Goal: Task Accomplishment & Management: Manage account settings

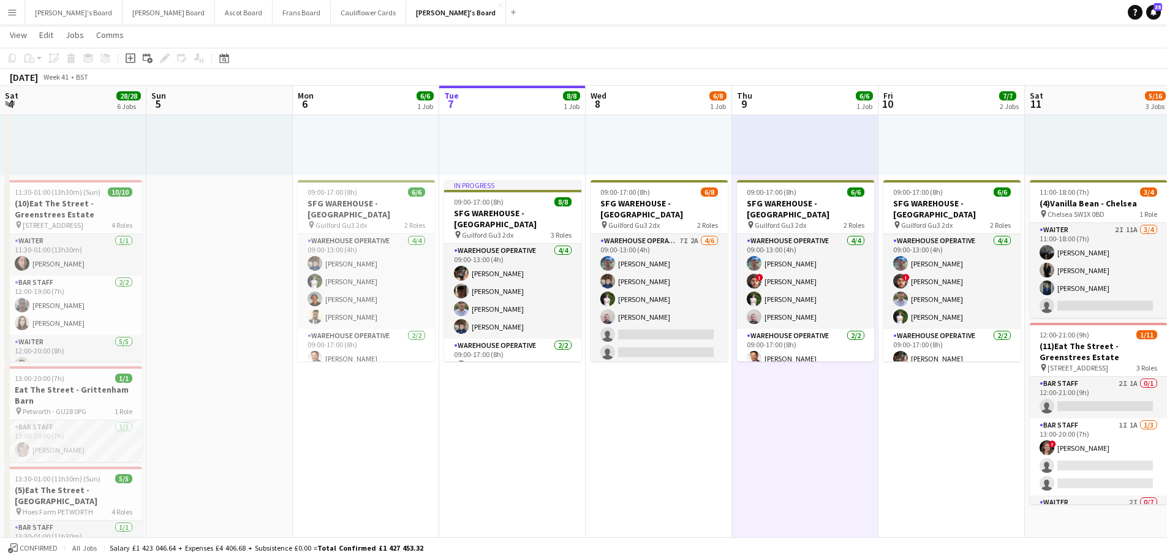
scroll to position [17, 0]
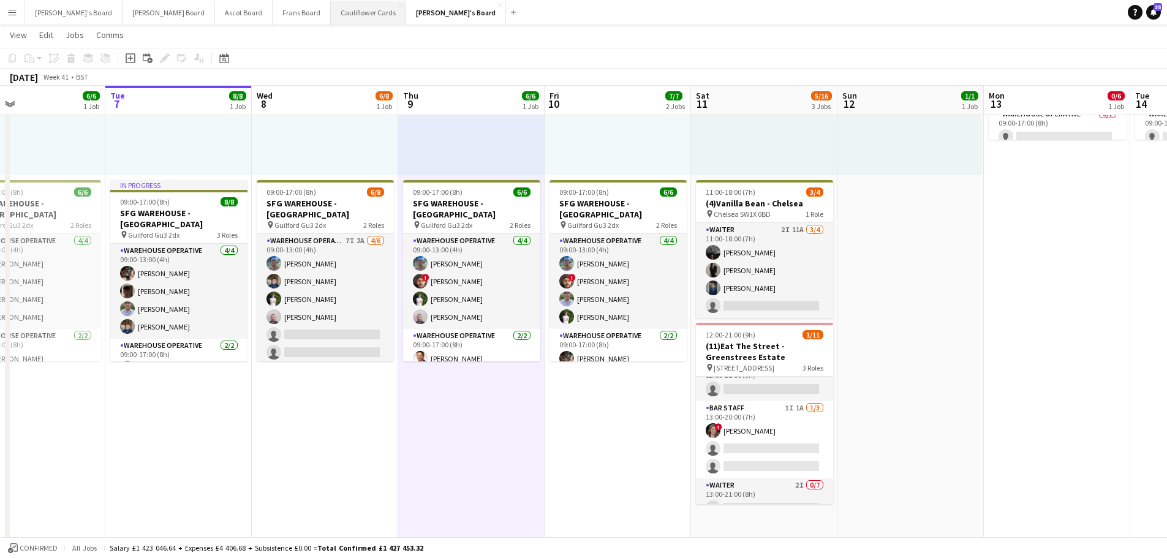
click at [331, 22] on button "Cauliflower Cards Close" at bounding box center [368, 13] width 75 height 24
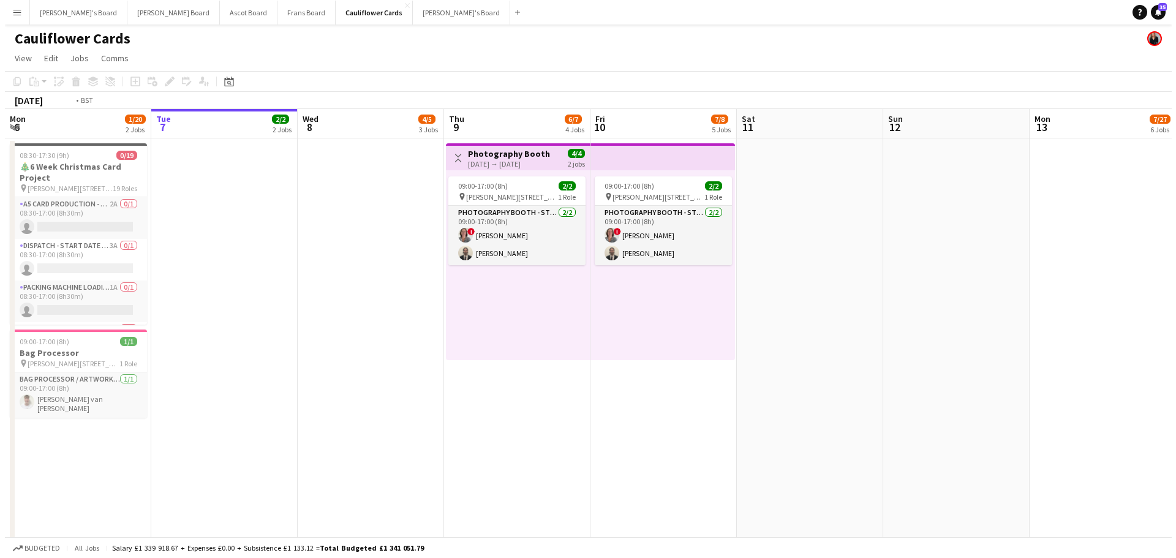
scroll to position [0, 356]
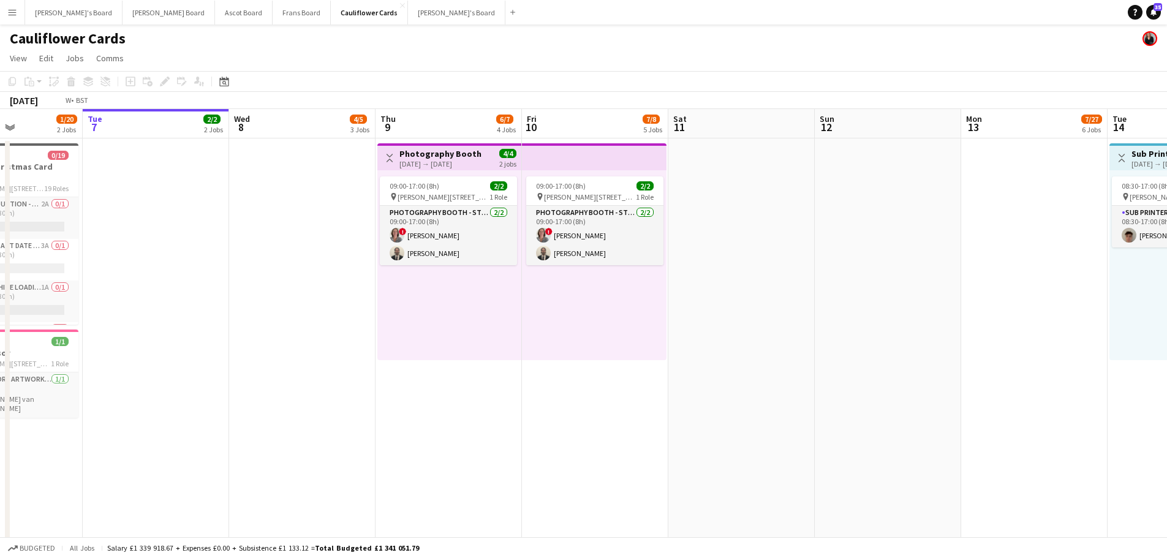
drag, startPoint x: 573, startPoint y: 400, endPoint x: 923, endPoint y: 384, distance: 351.2
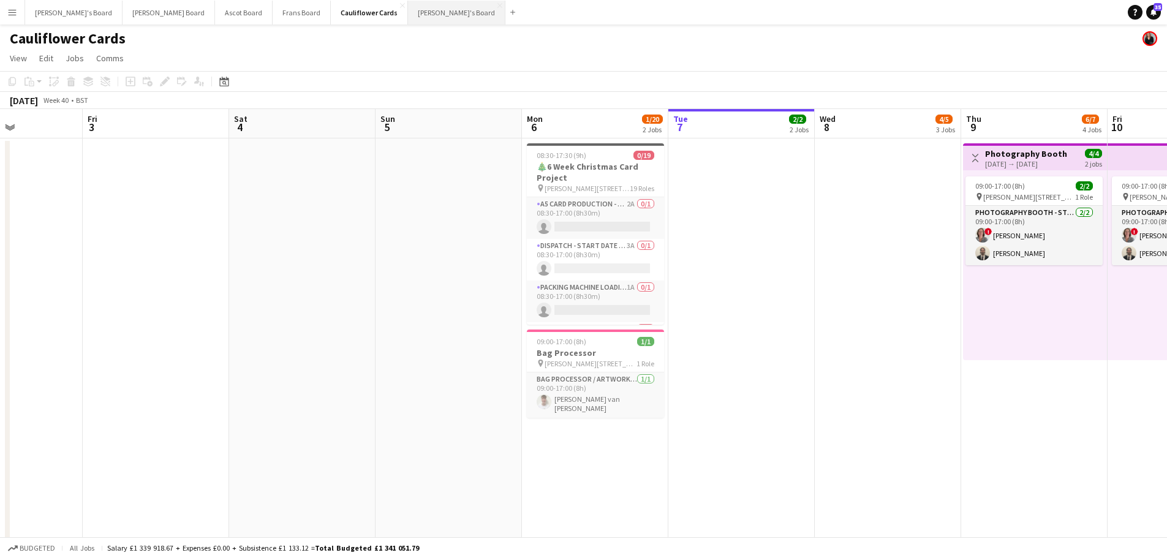
click at [408, 20] on button "Thomasina's Board Close" at bounding box center [456, 13] width 97 height 24
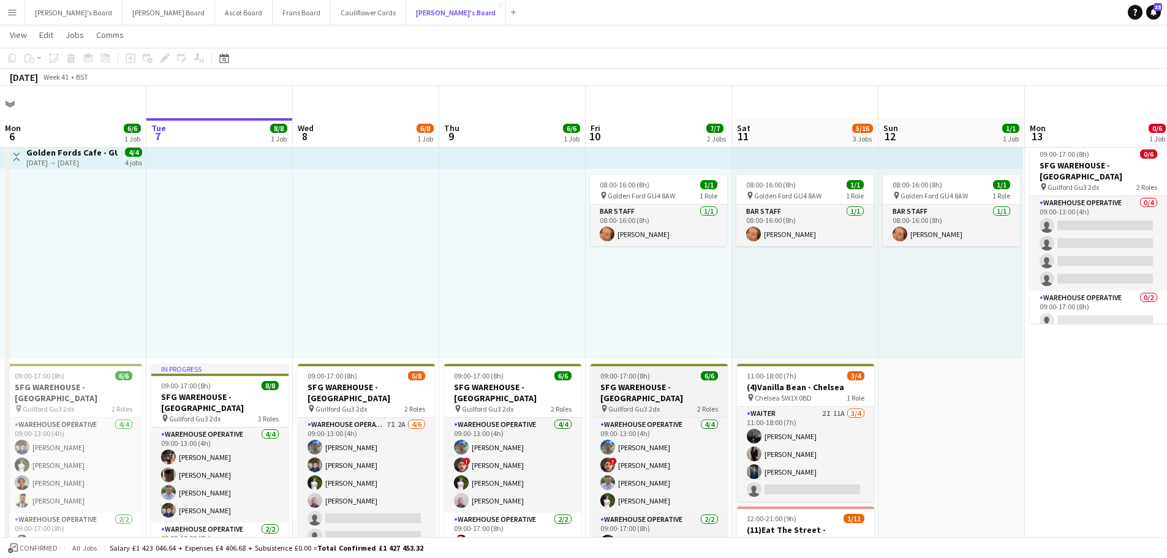
scroll to position [122, 0]
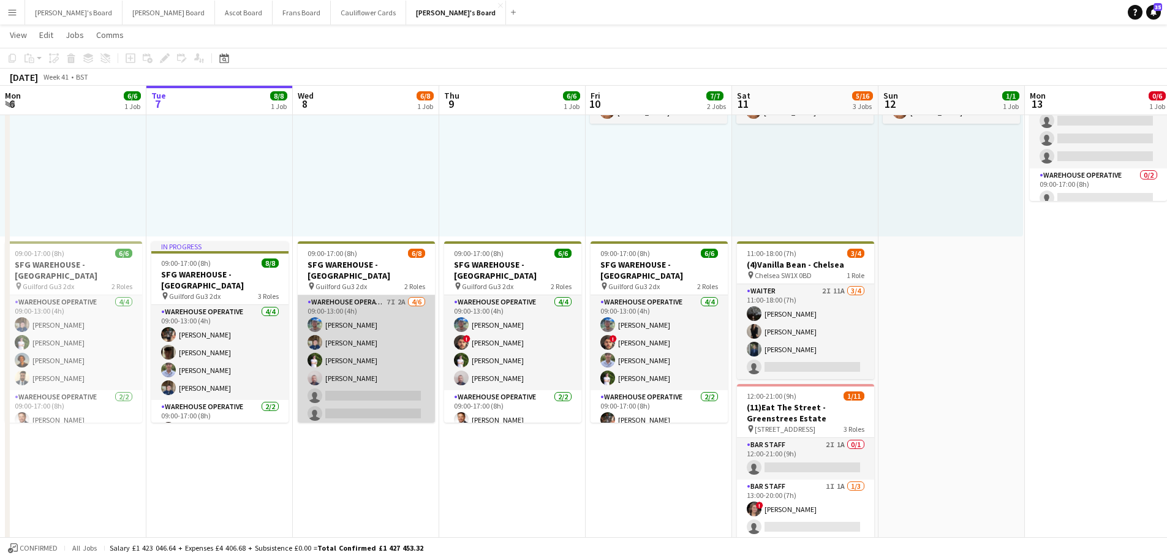
click at [359, 301] on app-card-role "Warehouse Operative 7I 2A 4/6 09:00-13:00 (4h) Jake Williams Jack Sargent Thoma…" at bounding box center [366, 360] width 137 height 130
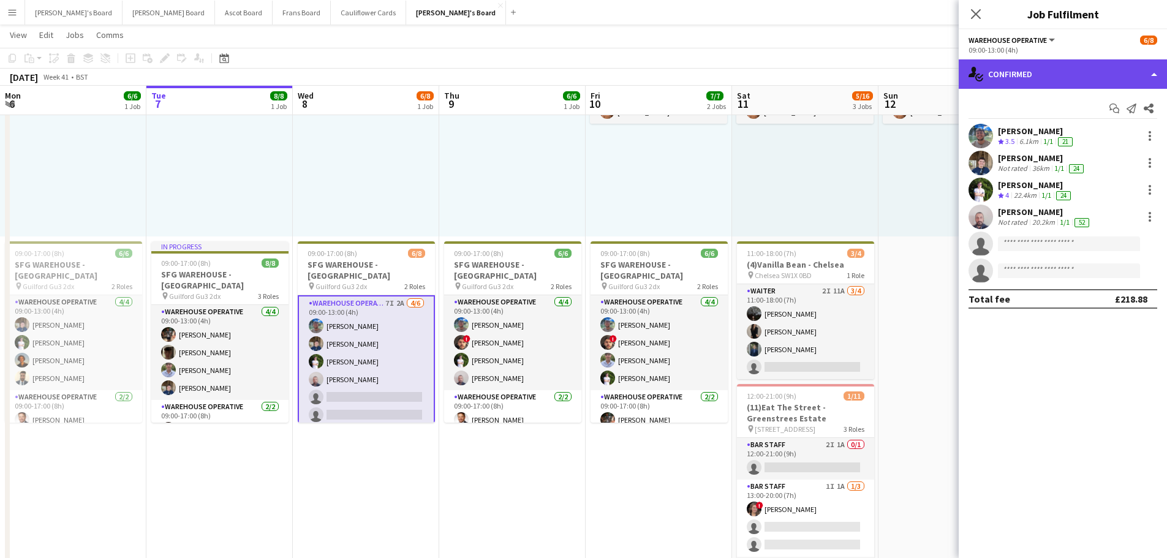
click at [1050, 75] on div "single-neutral-actions-check-2 Confirmed" at bounding box center [1062, 73] width 208 height 29
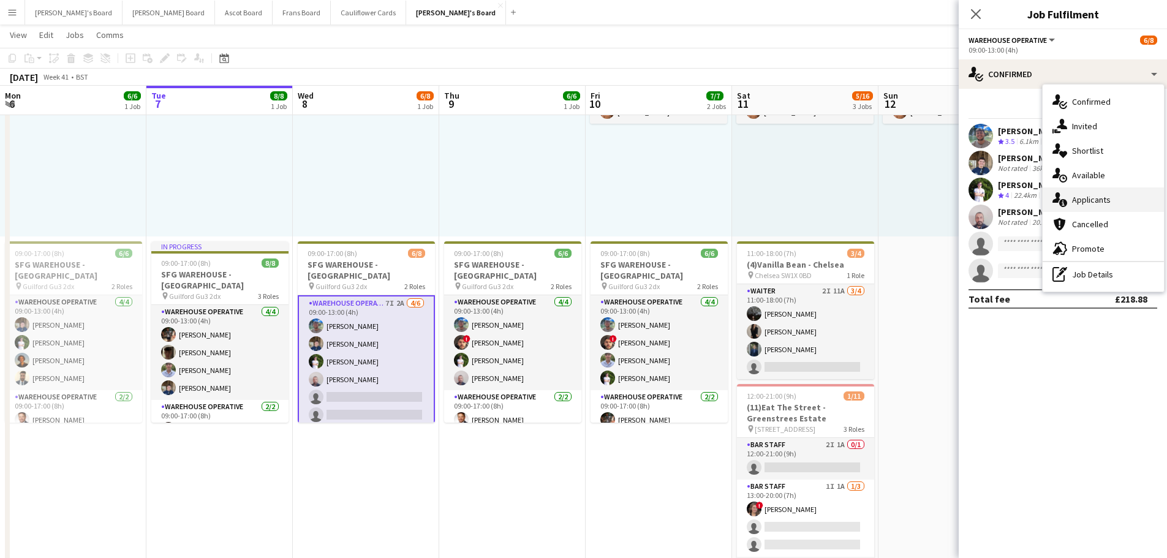
click at [1108, 189] on div "single-neutral-actions-information Applicants" at bounding box center [1102, 199] width 121 height 24
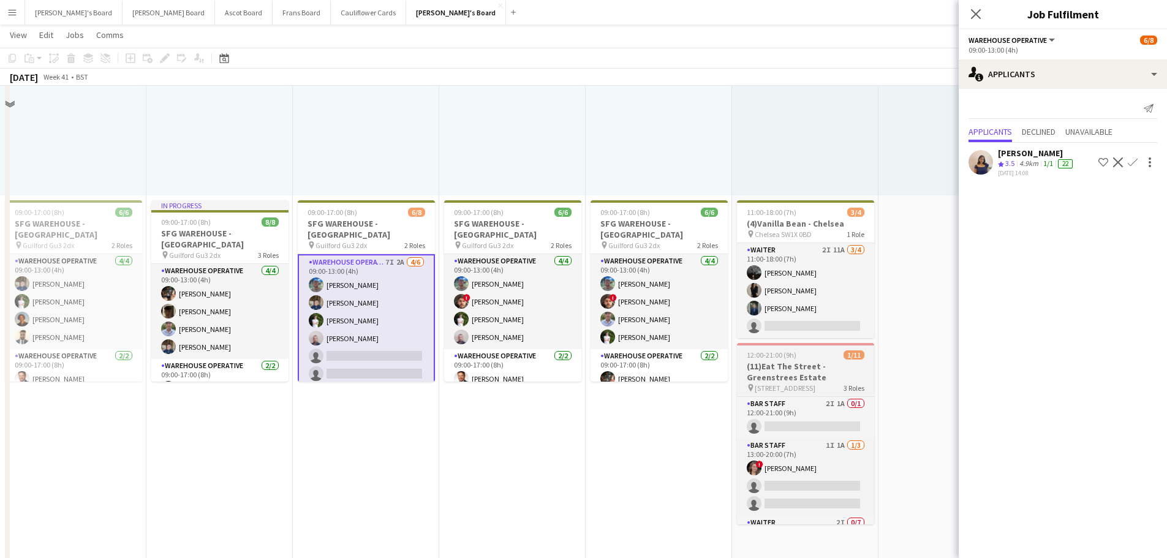
scroll to position [184, 0]
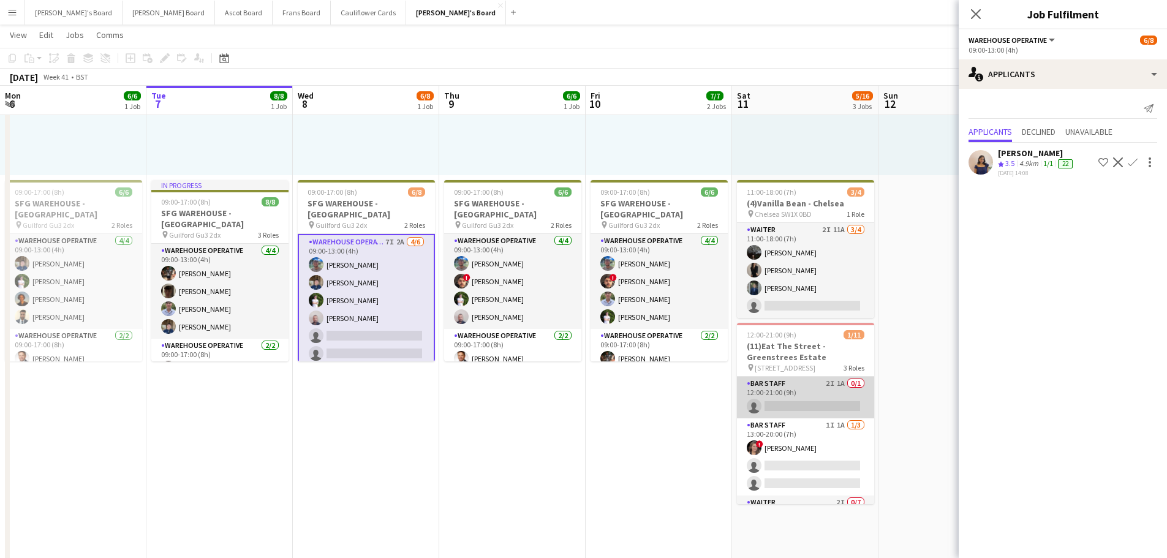
click at [819, 391] on app-card-role "BAR STAFF 2I 1A 0/1 12:00-21:00 (9h) single-neutral-actions" at bounding box center [805, 398] width 137 height 42
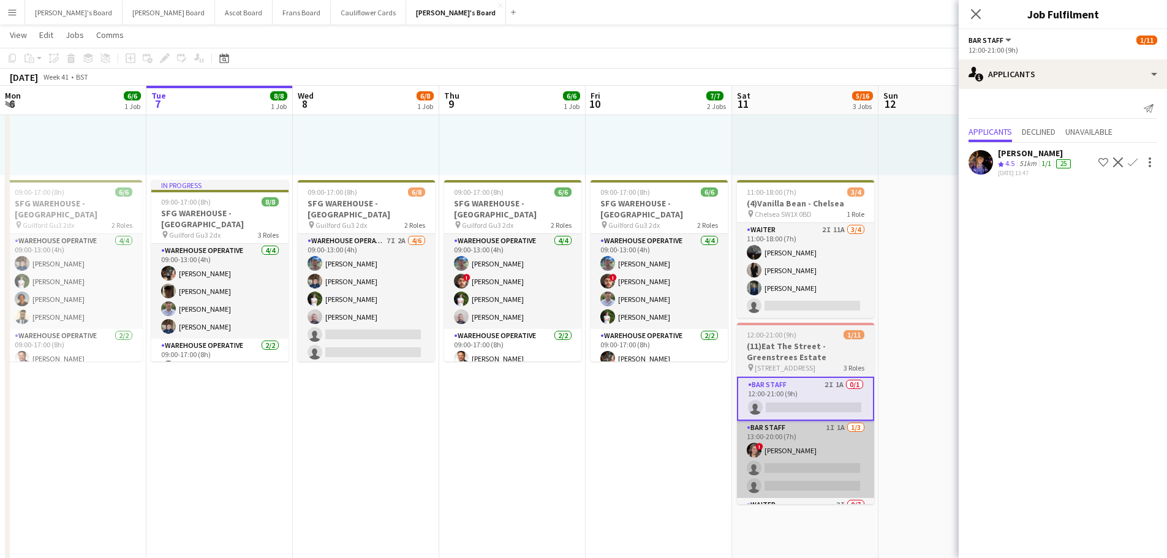
click at [832, 464] on app-card-role "BAR STAFF 1I 1A [DATE] 13:00-20:00 (7h) ! [PERSON_NAME] single-neutral-actions …" at bounding box center [805, 459] width 137 height 77
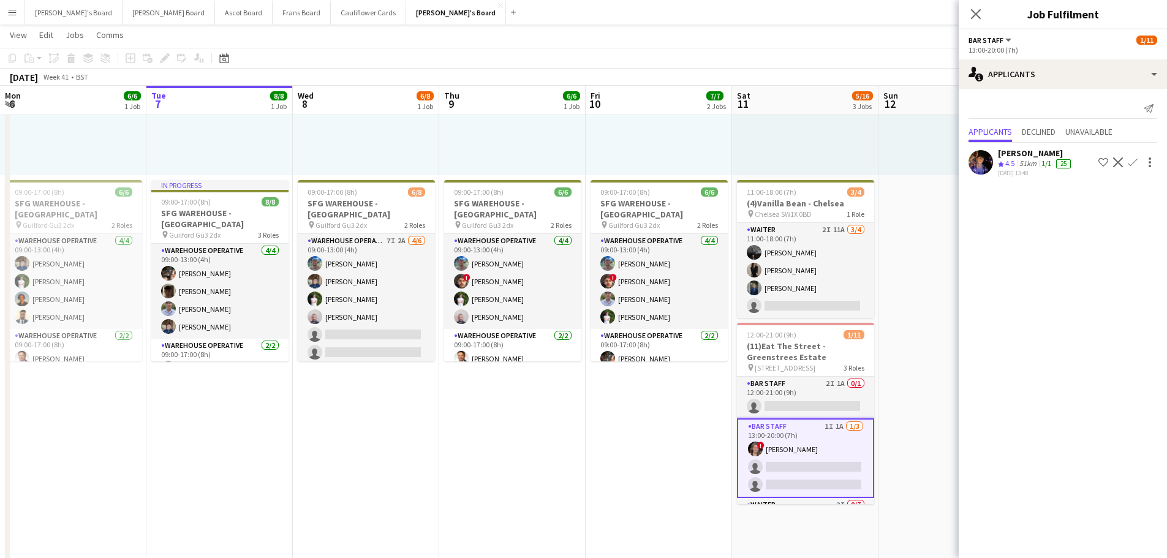
click at [1133, 160] on app-icon "Confirm" at bounding box center [1132, 162] width 10 height 10
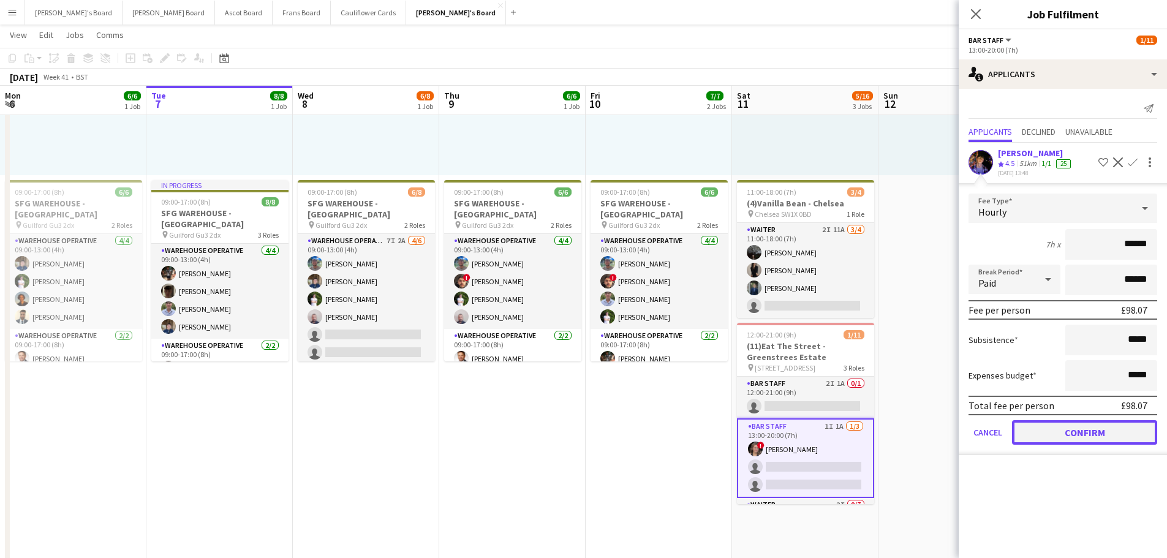
click at [1093, 424] on button "Confirm" at bounding box center [1084, 432] width 145 height 24
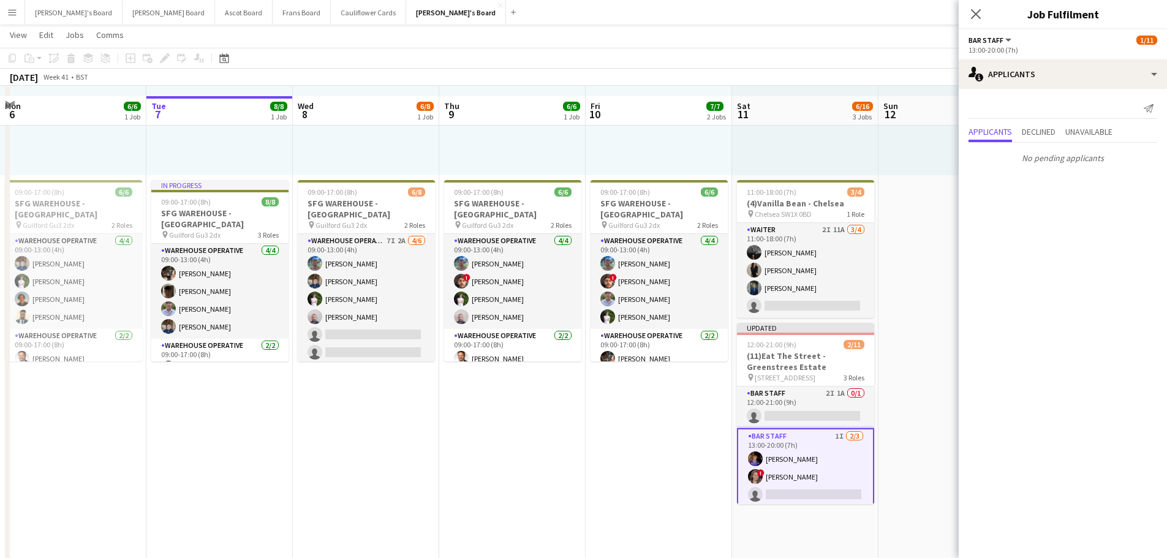
scroll to position [306, 0]
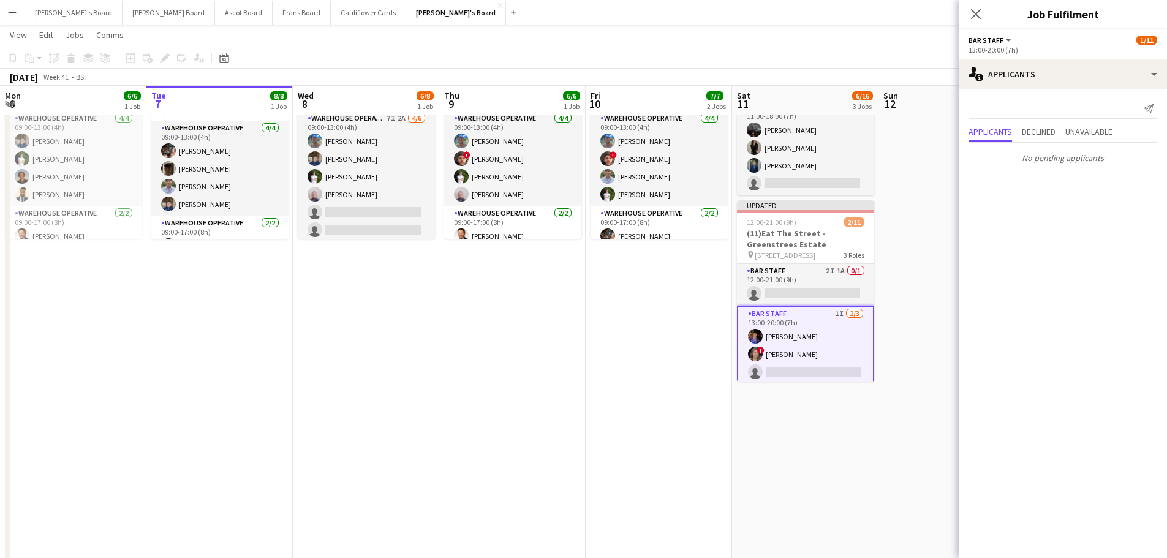
click at [937, 440] on app-date-cell "08:00-16:00 (8h) 1/1 pin Golden Ford GU4 8AW 1 Role BAR STAFF 1/1 08:00-16:00 (…" at bounding box center [951, 236] width 146 height 810
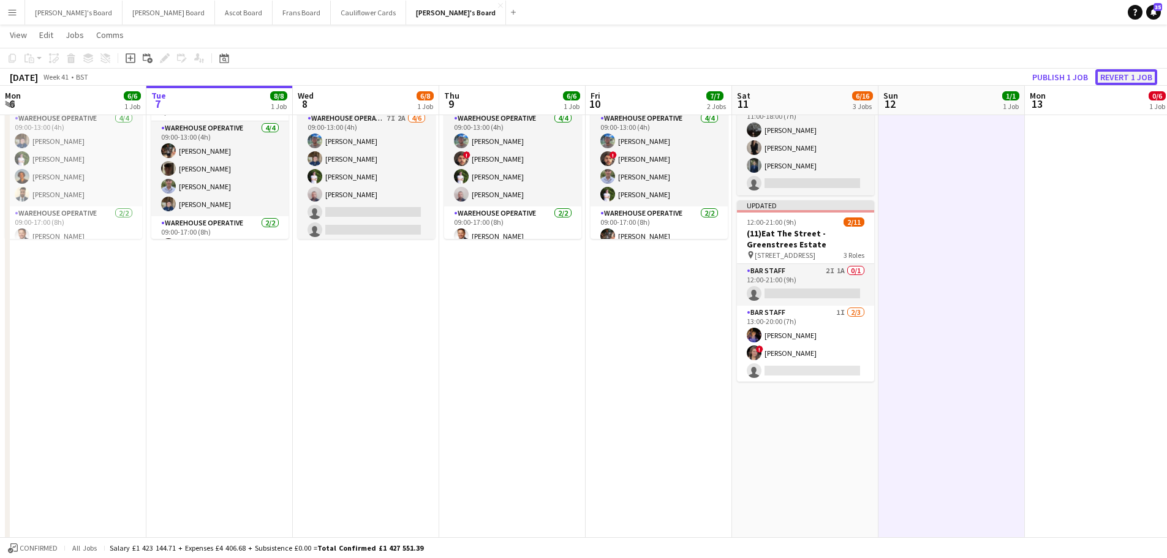
click at [1132, 83] on button "Revert 1 job" at bounding box center [1126, 77] width 62 height 16
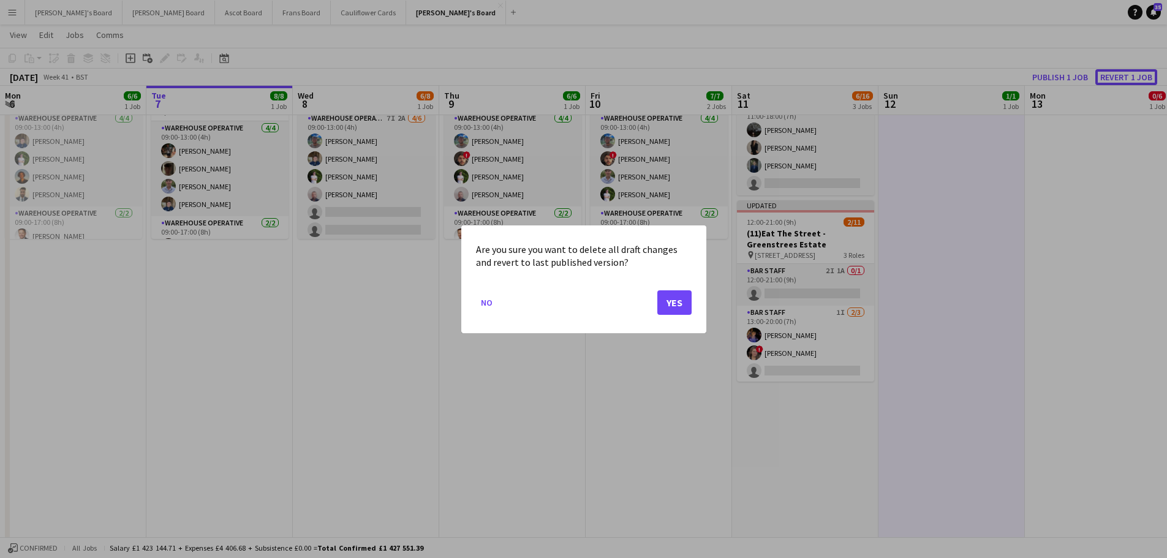
scroll to position [0, 0]
click at [663, 304] on button "Yes" at bounding box center [674, 302] width 34 height 24
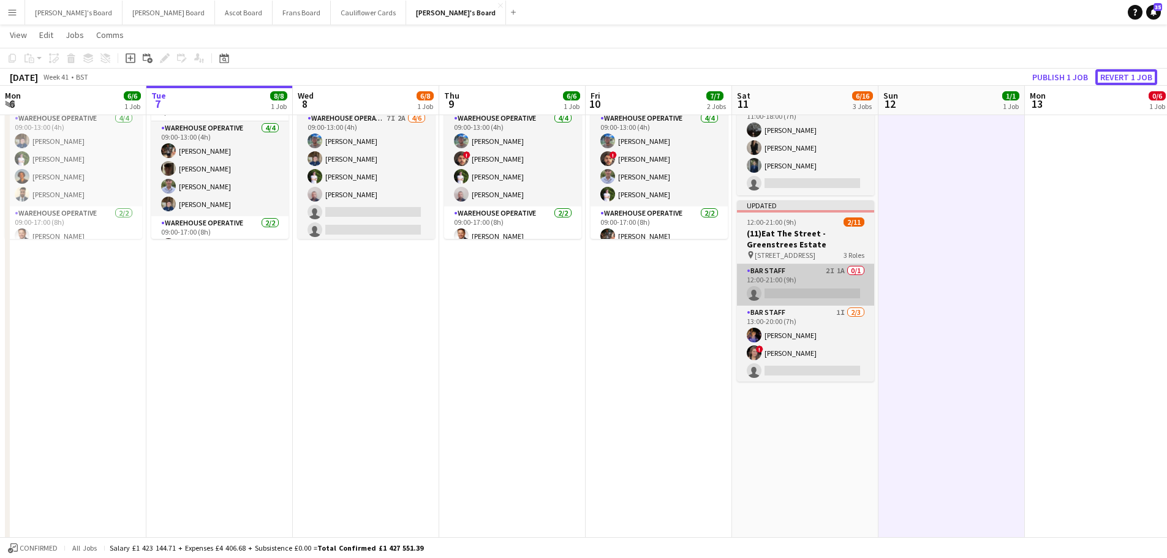
scroll to position [306, 0]
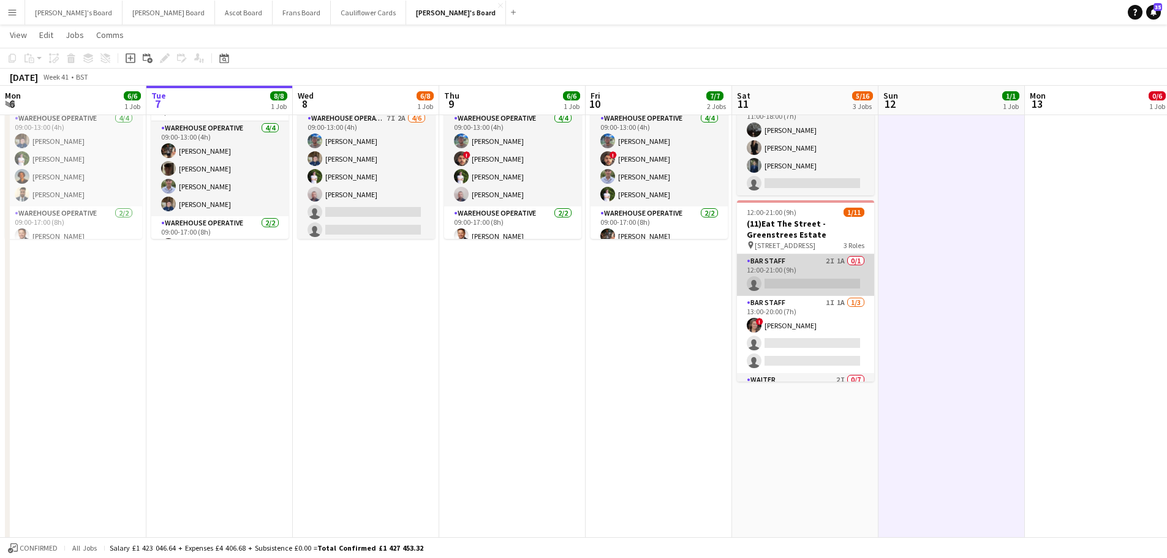
click at [831, 294] on app-card-role "BAR STAFF 2I 1A 0/1 12:00-21:00 (9h) single-neutral-actions" at bounding box center [805, 275] width 137 height 42
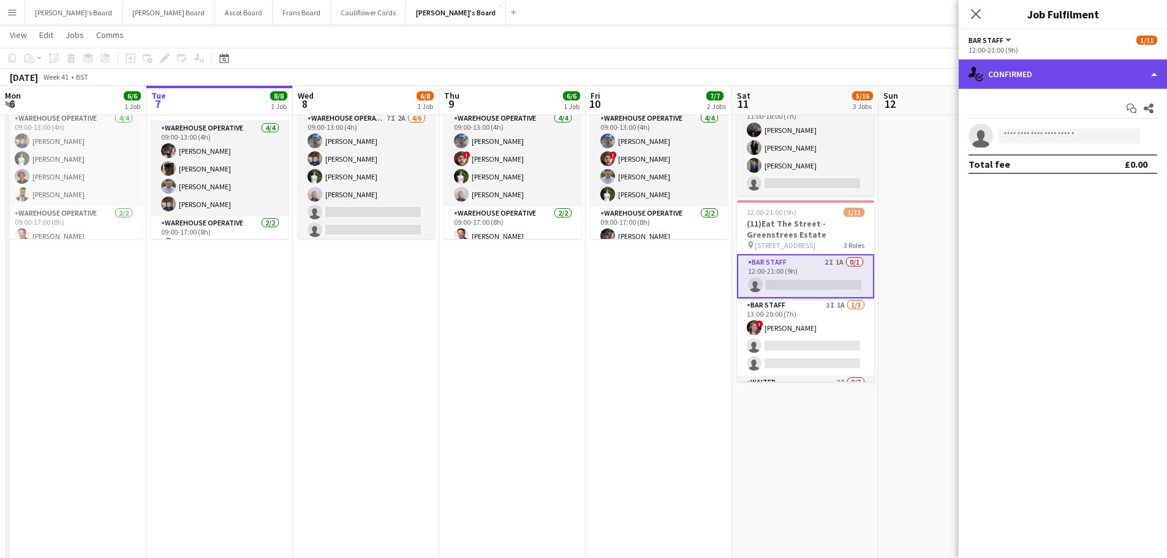
click at [1110, 80] on div "single-neutral-actions-check-2 Confirmed" at bounding box center [1062, 73] width 208 height 29
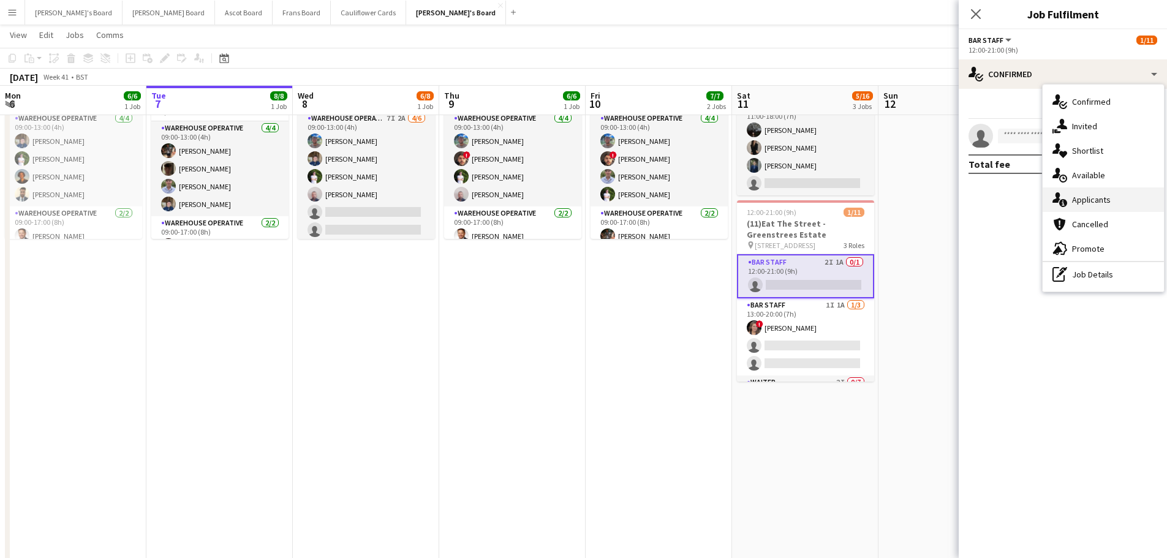
click at [1125, 204] on div "single-neutral-actions-information Applicants" at bounding box center [1102, 199] width 121 height 24
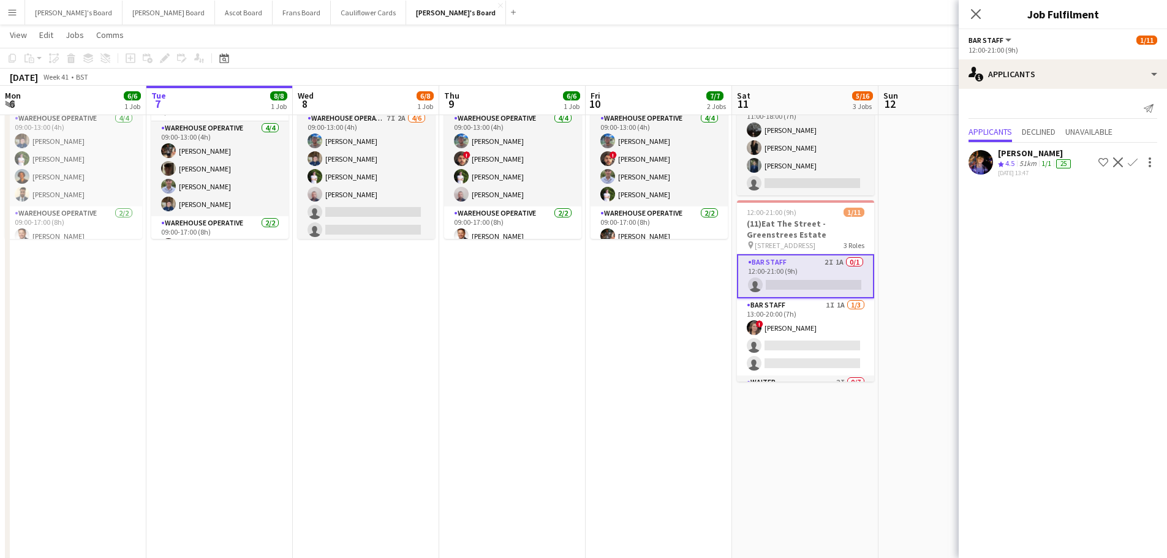
click at [1130, 158] on app-icon "Confirm" at bounding box center [1132, 162] width 10 height 10
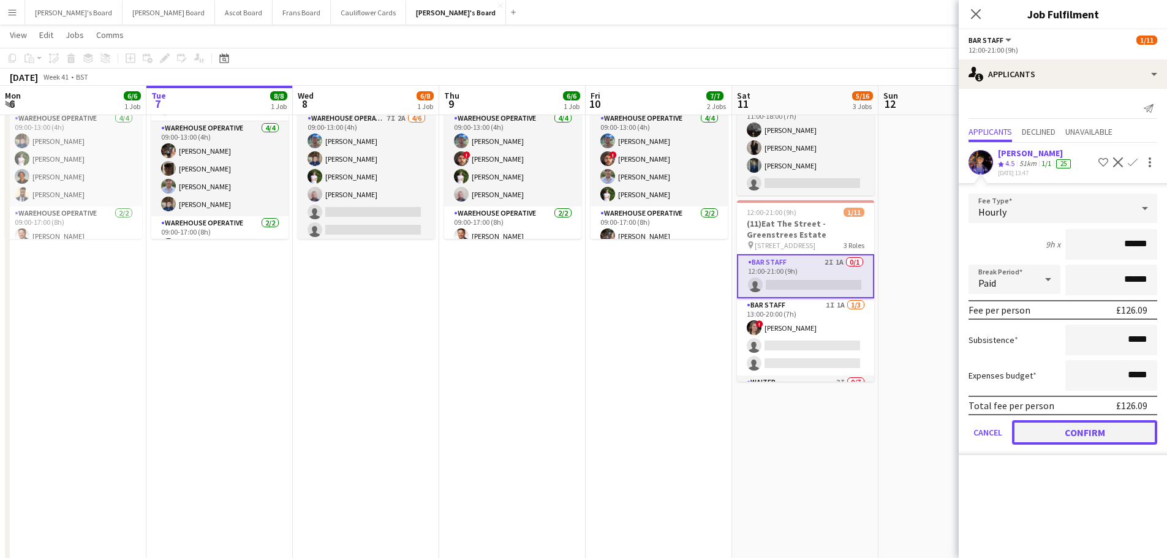
click at [1124, 438] on button "Confirm" at bounding box center [1084, 432] width 145 height 24
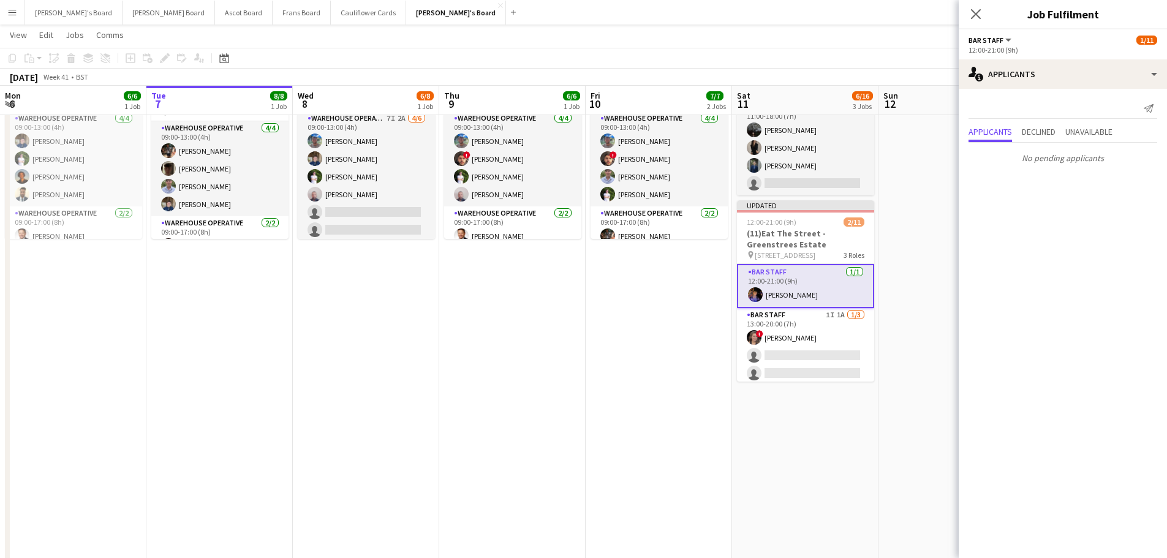
click at [948, 291] on app-date-cell "08:00-16:00 (8h) 1/1 pin Golden Ford GU4 8AW 1 Role BAR STAFF 1/1 08:00-16:00 (…" at bounding box center [951, 236] width 146 height 810
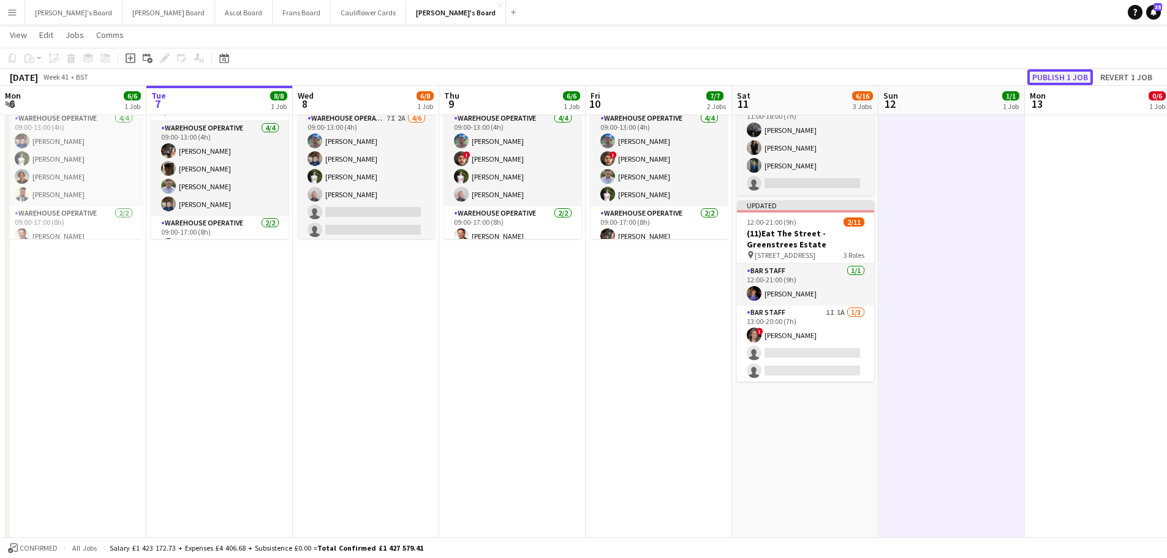
click at [1073, 74] on button "Publish 1 job" at bounding box center [1060, 77] width 66 height 16
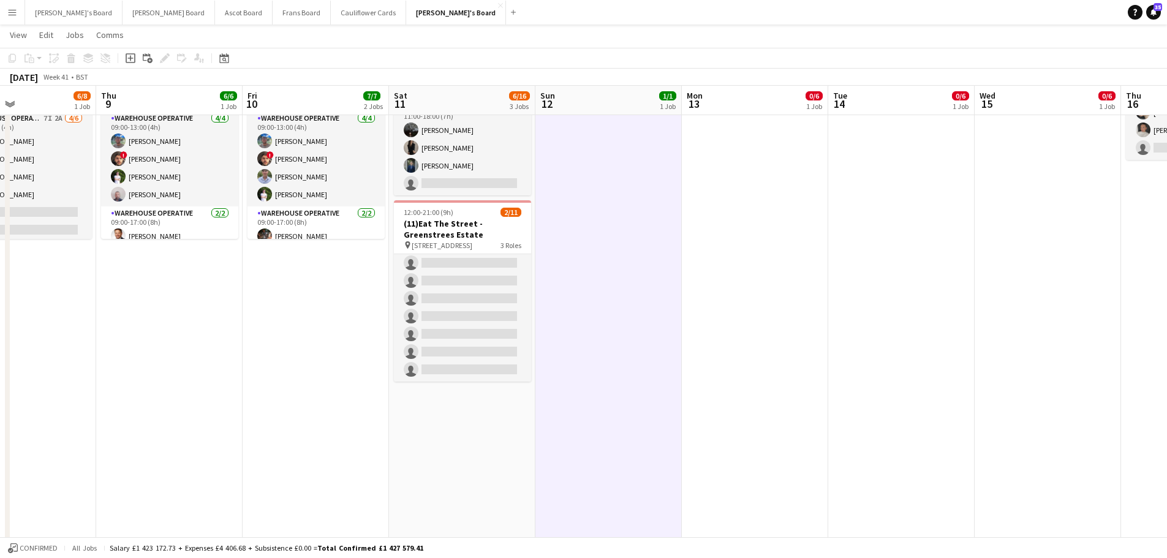
scroll to position [0, 461]
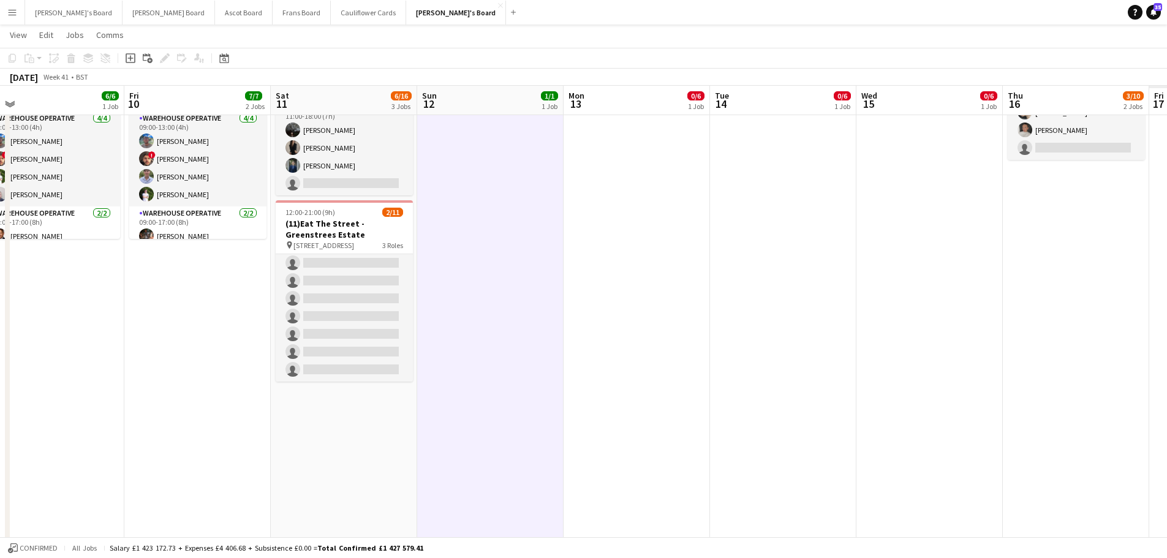
drag, startPoint x: 1088, startPoint y: 361, endPoint x: 627, endPoint y: 407, distance: 463.4
click at [627, 407] on app-calendar-viewport "Mon 6 6/6 1 Job Tue 7 8/8 1 Job Wed 8 6/8 1 Job Thu 9 6/6 1 Job Fri 10 7/7 2 Jo…" at bounding box center [583, 408] width 1167 height 1332
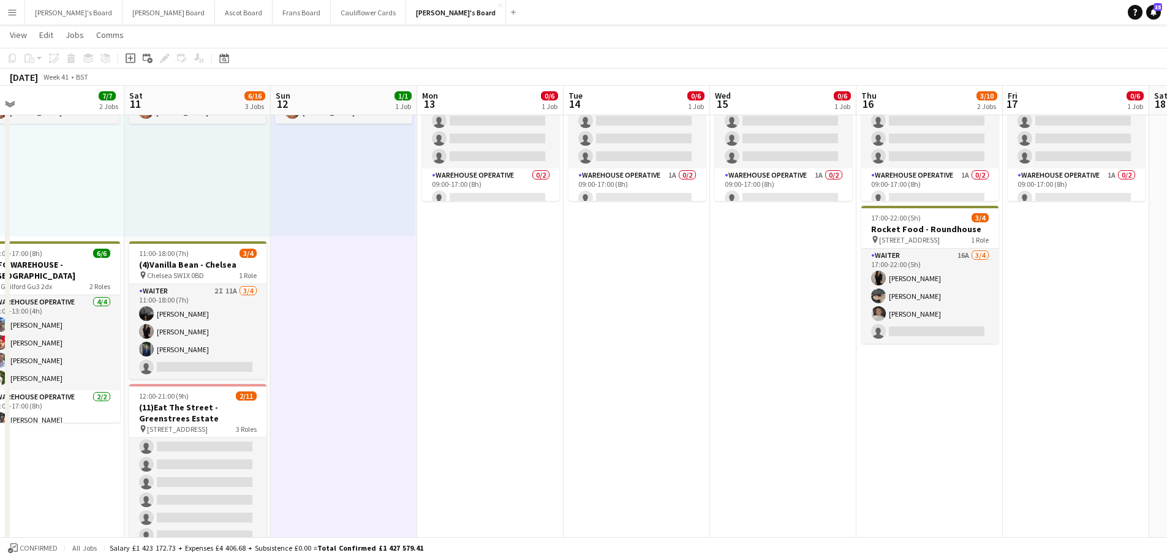
scroll to position [0, 479]
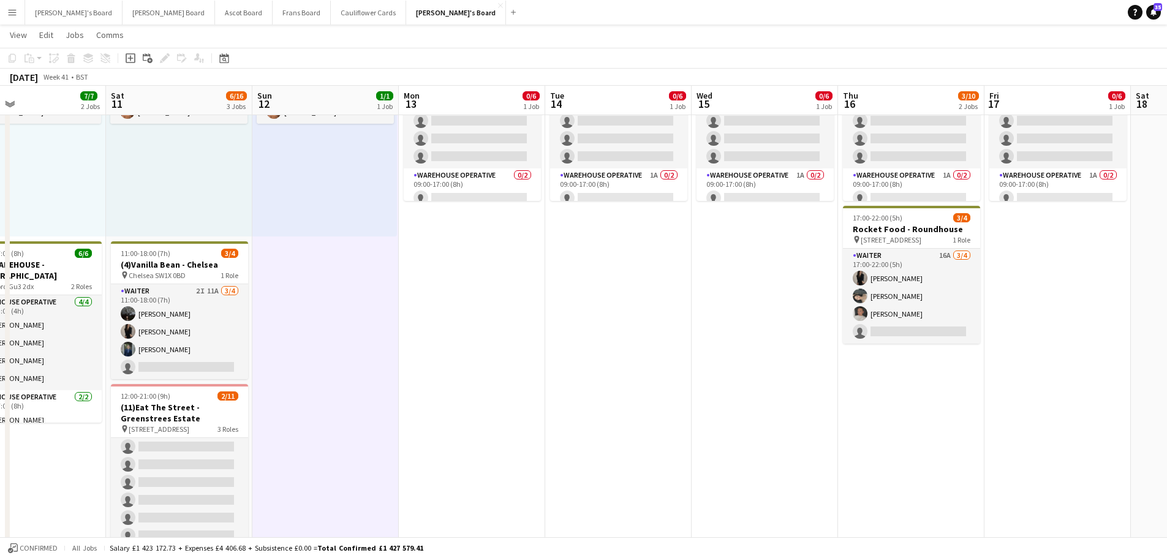
drag, startPoint x: 952, startPoint y: 355, endPoint x: 641, endPoint y: 352, distance: 311.1
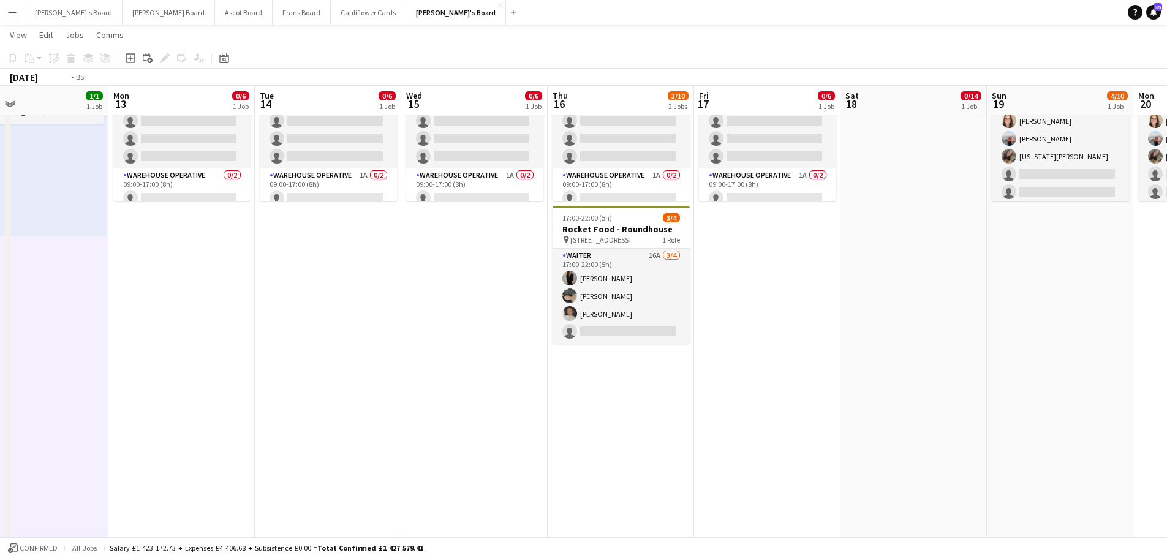
scroll to position [0, 408]
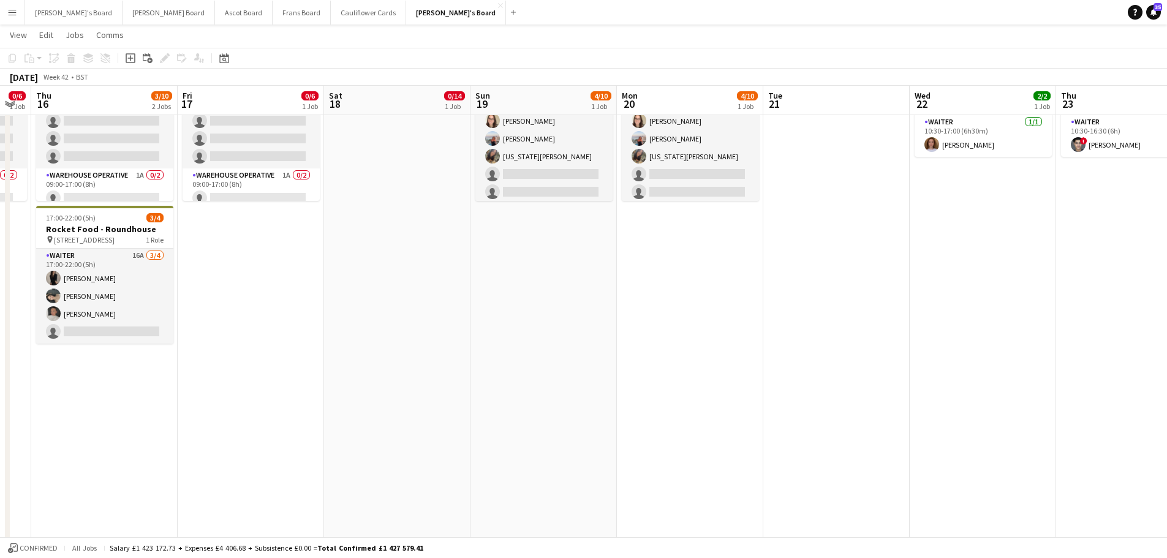
drag, startPoint x: 982, startPoint y: 337, endPoint x: 321, endPoint y: 302, distance: 661.1
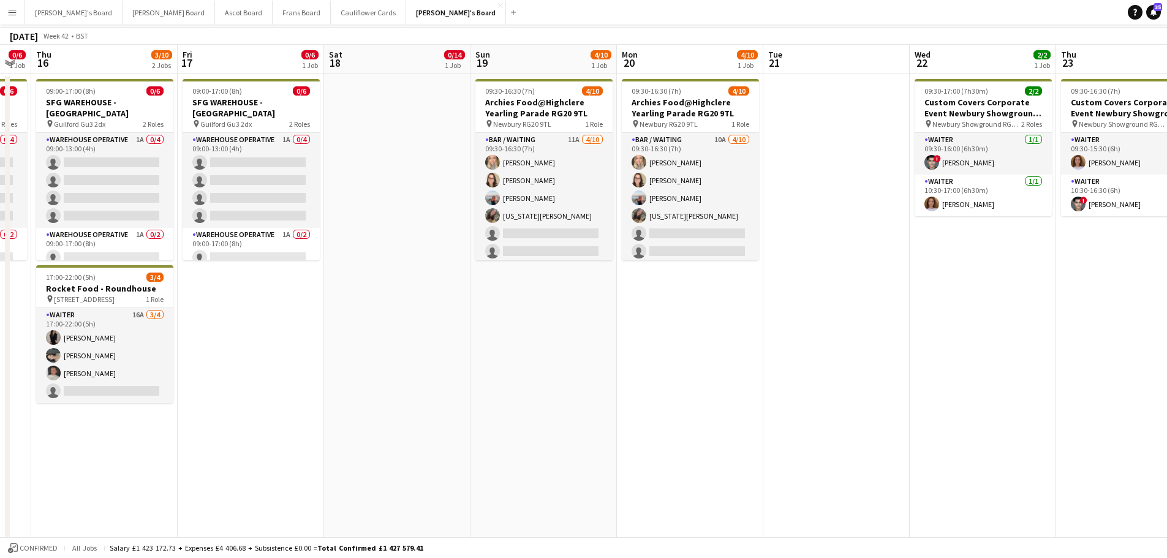
scroll to position [0, 0]
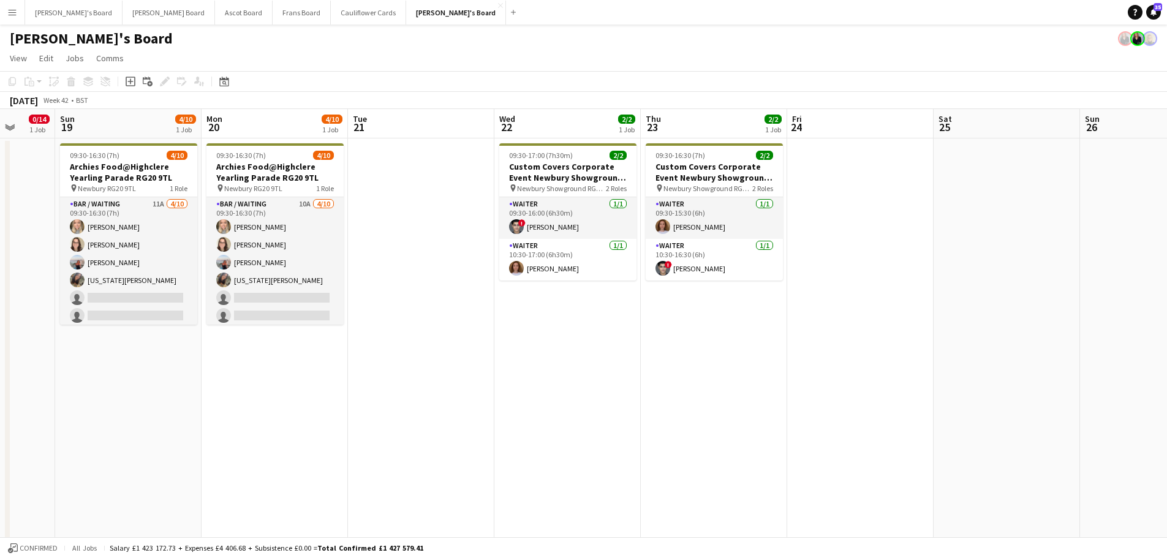
drag, startPoint x: 1043, startPoint y: 424, endPoint x: 628, endPoint y: 401, distance: 415.8
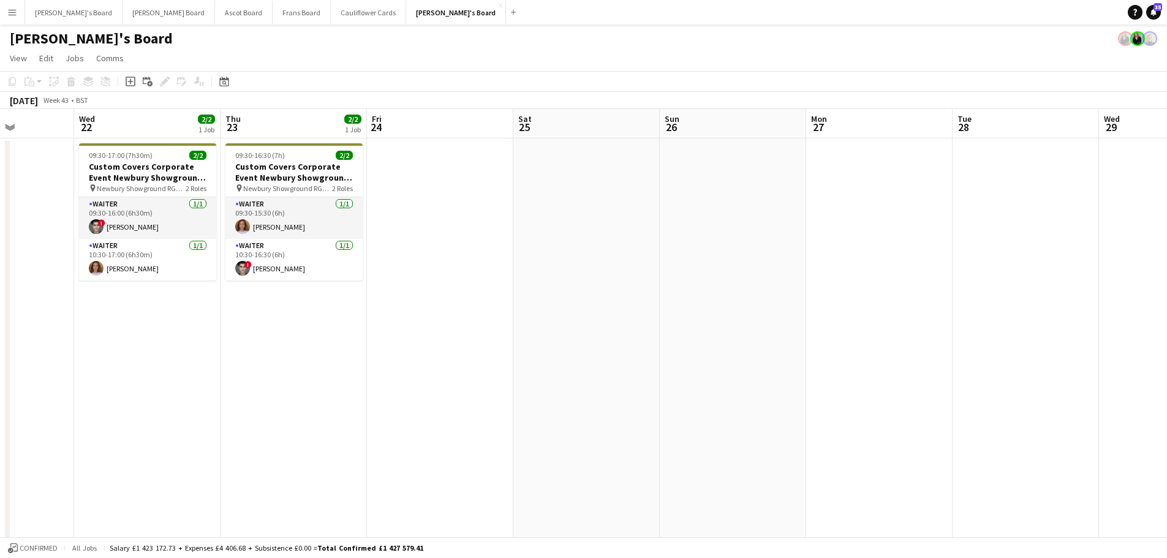
drag, startPoint x: 892, startPoint y: 394, endPoint x: 470, endPoint y: 390, distance: 421.9
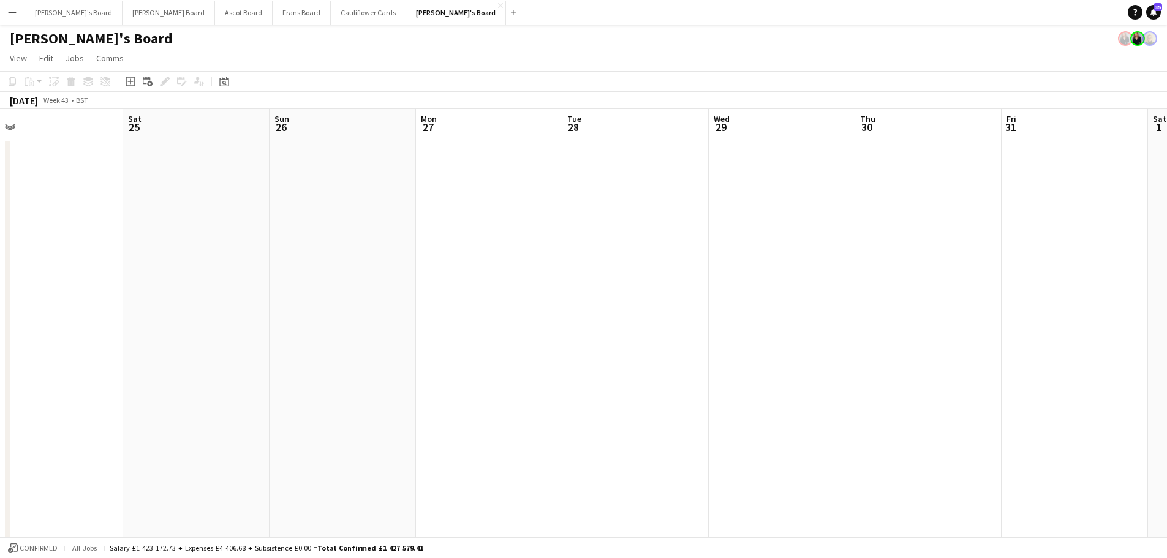
drag, startPoint x: 404, startPoint y: 389, endPoint x: 873, endPoint y: 385, distance: 469.7
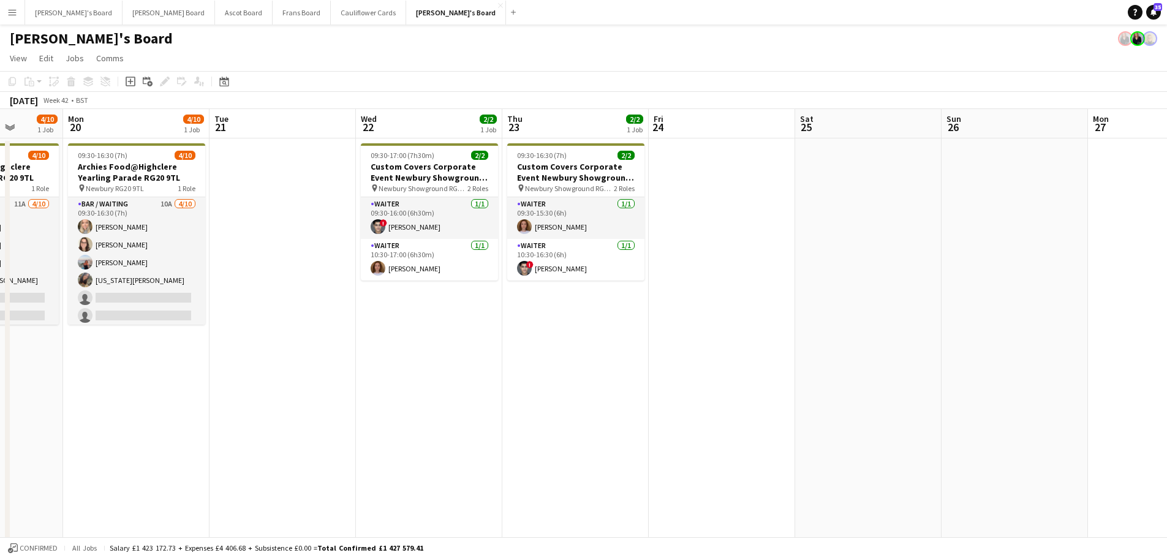
drag, startPoint x: 271, startPoint y: 380, endPoint x: 1019, endPoint y: 389, distance: 748.4
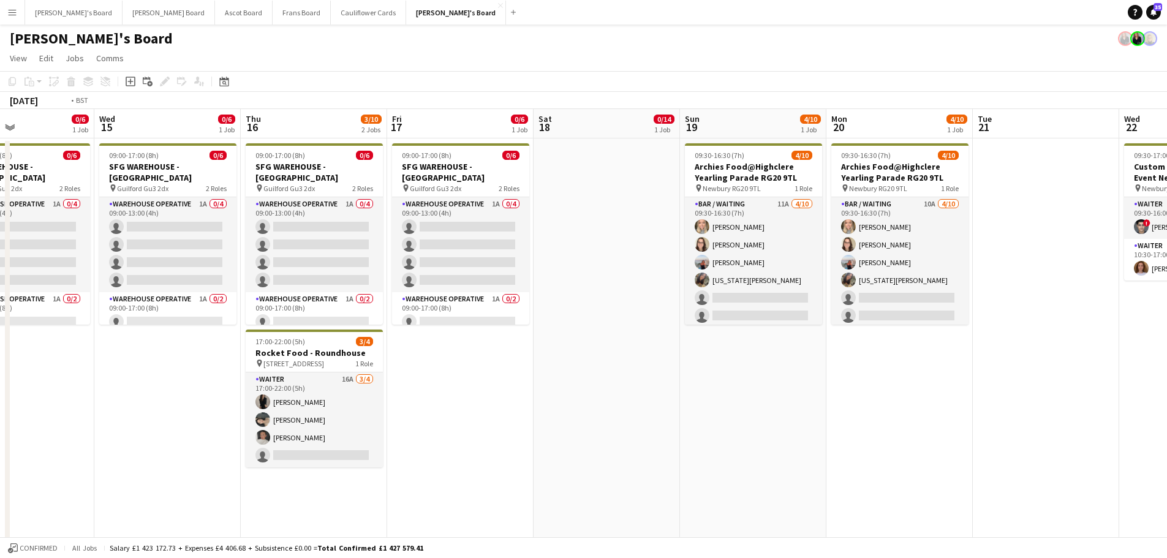
drag, startPoint x: 282, startPoint y: 445, endPoint x: 802, endPoint y: 405, distance: 521.4
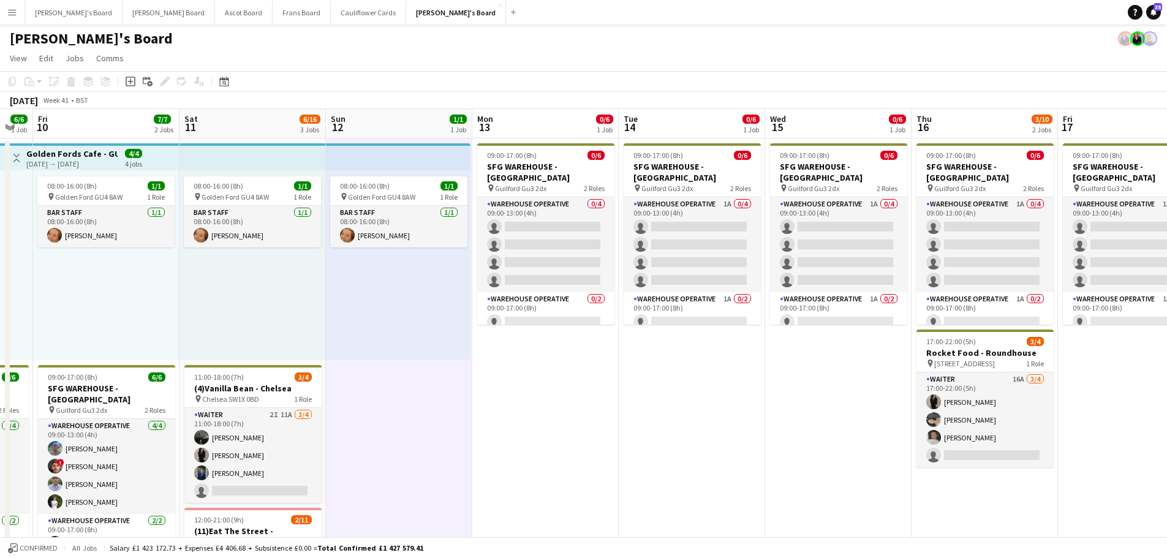
scroll to position [0, 276]
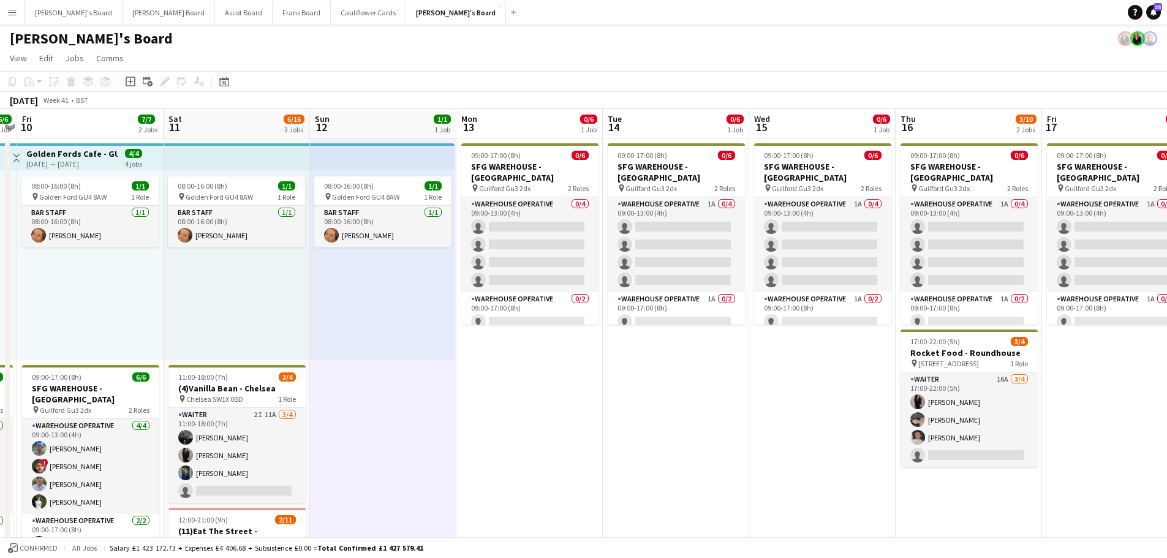
drag, startPoint x: 252, startPoint y: 402, endPoint x: 528, endPoint y: 403, distance: 276.8
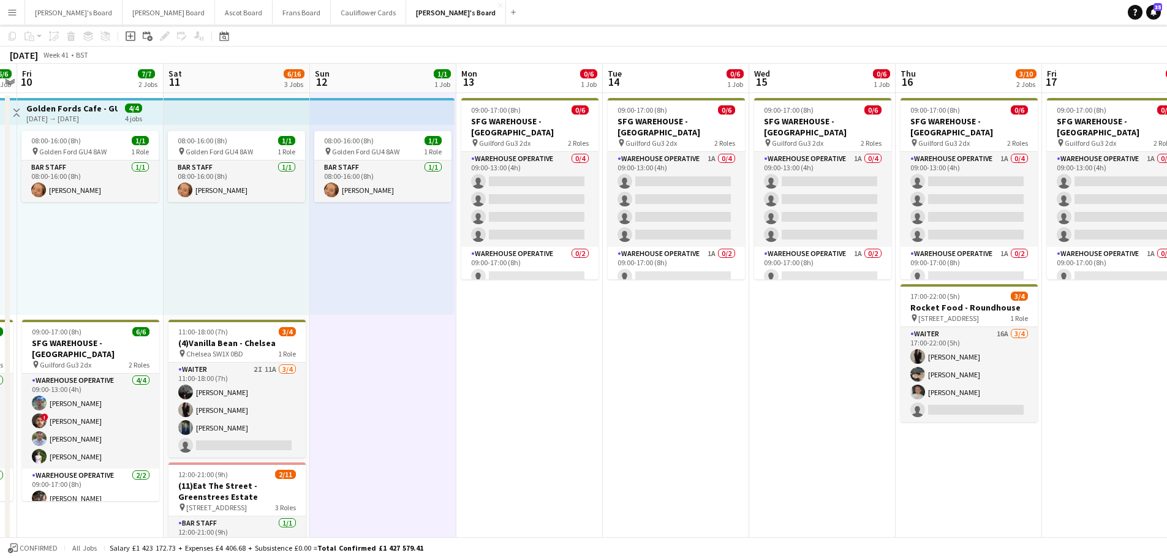
scroll to position [245, 0]
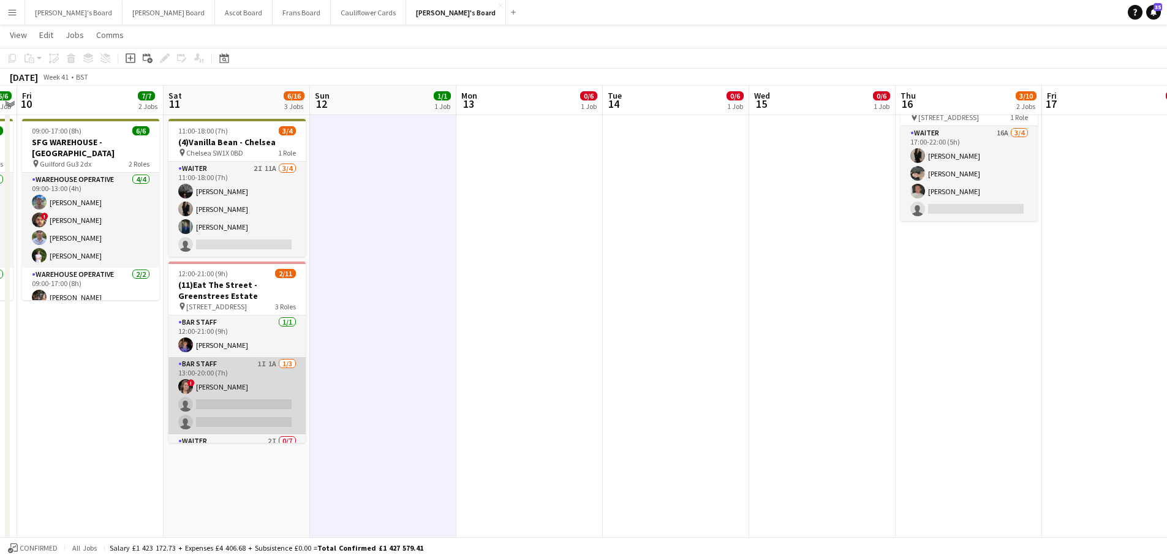
click at [293, 391] on app-card-role "BAR STAFF 1I 1A 1/3 13:00-20:00 (7h) ! Estella Catley Smith single-neutral-acti…" at bounding box center [236, 395] width 137 height 77
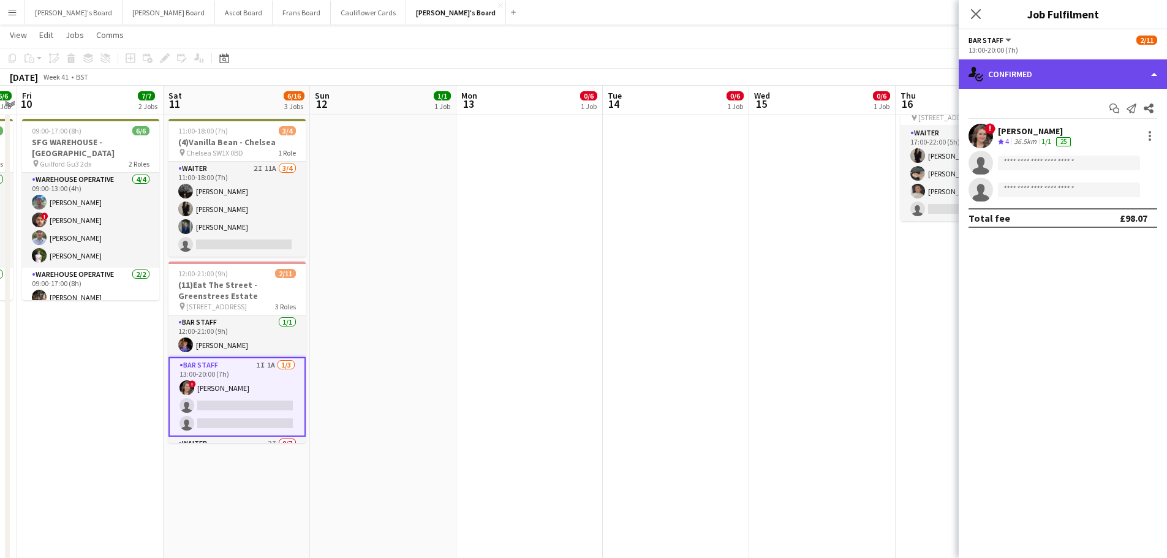
click at [1048, 67] on div "single-neutral-actions-check-2 Confirmed" at bounding box center [1062, 73] width 208 height 29
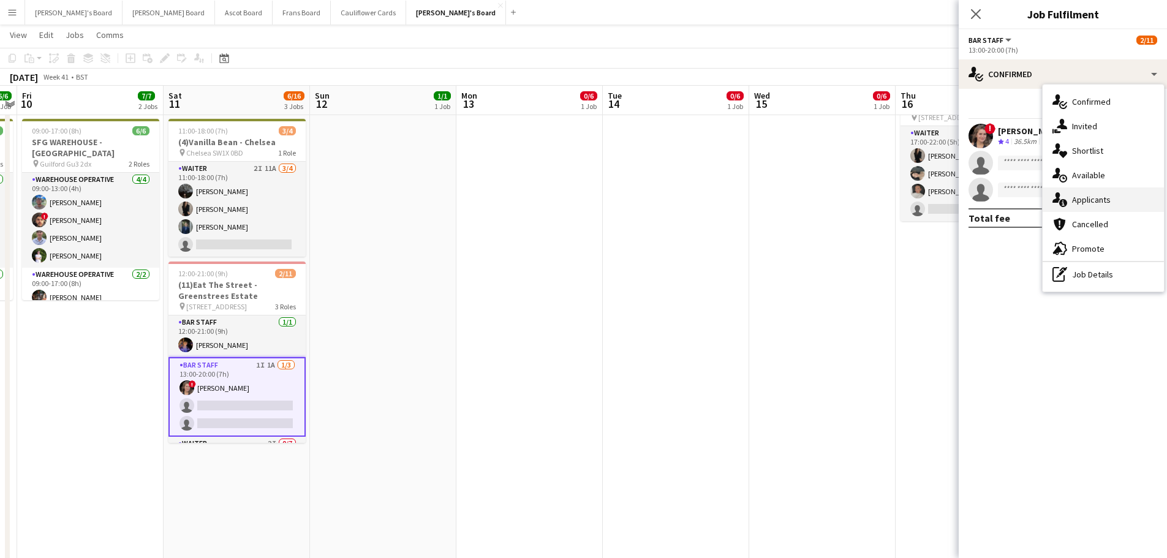
click at [1075, 205] on span "Applicants" at bounding box center [1091, 199] width 39 height 11
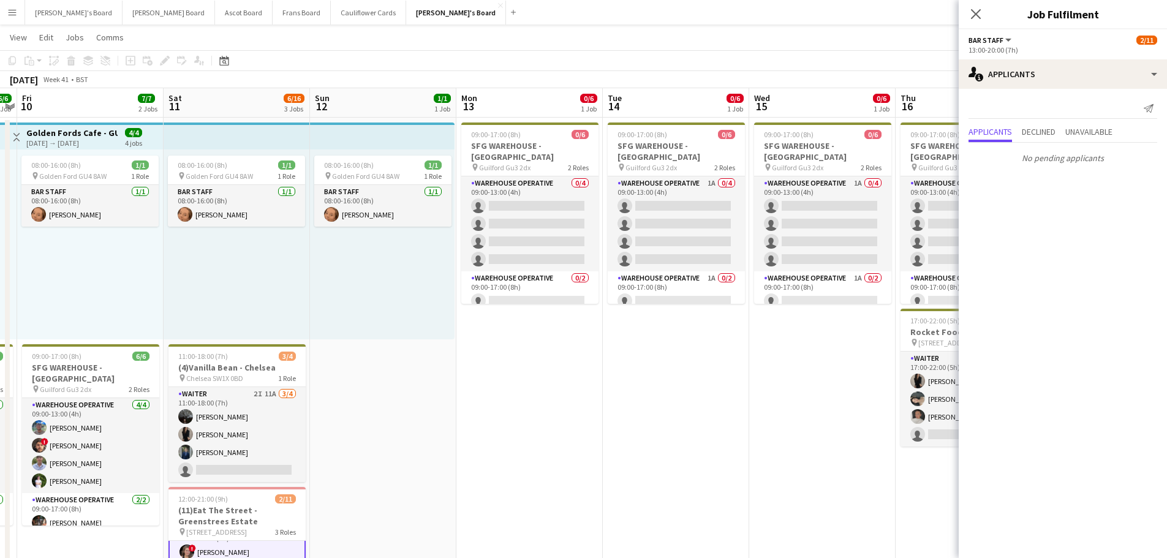
scroll to position [0, 0]
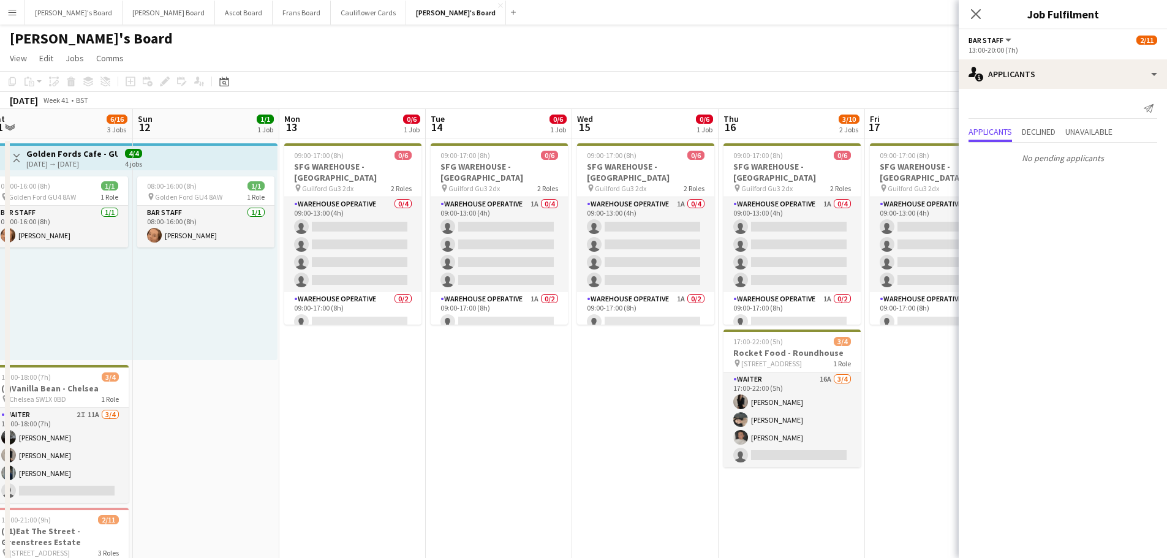
drag, startPoint x: 795, startPoint y: 415, endPoint x: 617, endPoint y: 391, distance: 179.1
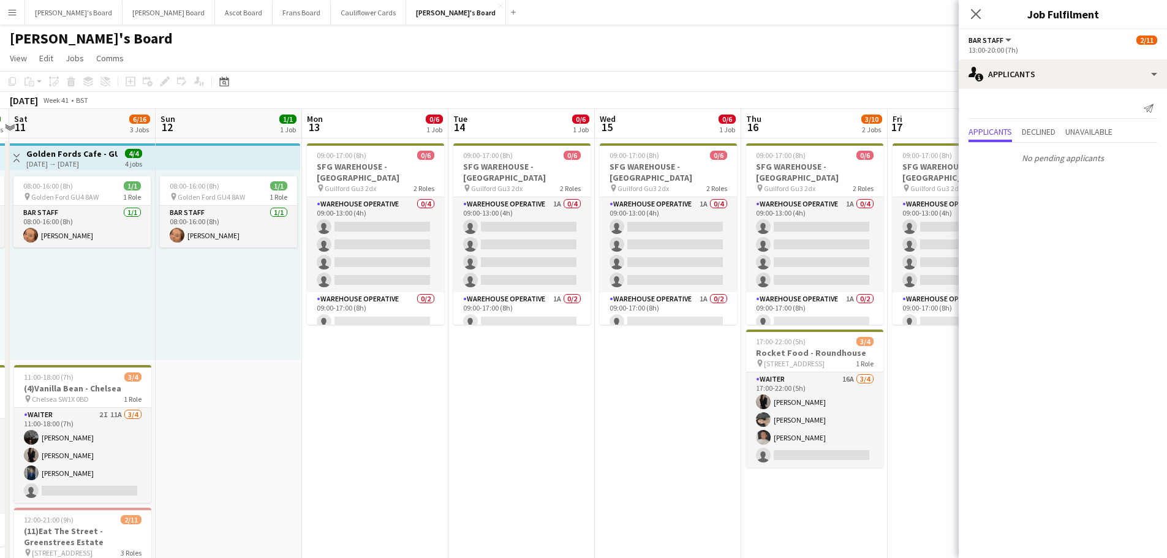
drag, startPoint x: 663, startPoint y: 400, endPoint x: 538, endPoint y: 396, distance: 125.6
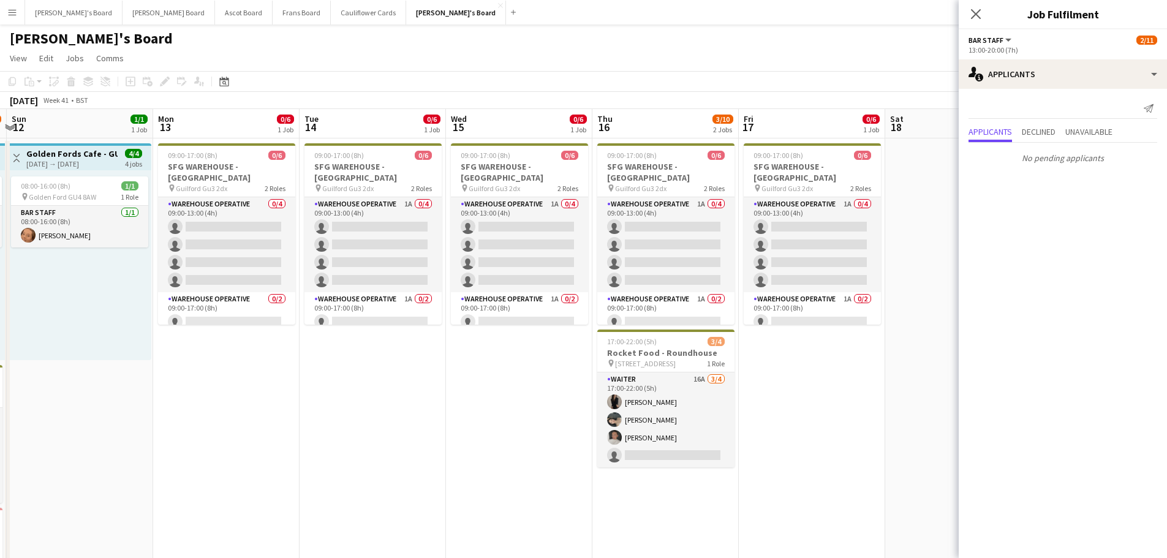
drag, startPoint x: 702, startPoint y: 222, endPoint x: 1147, endPoint y: 54, distance: 475.4
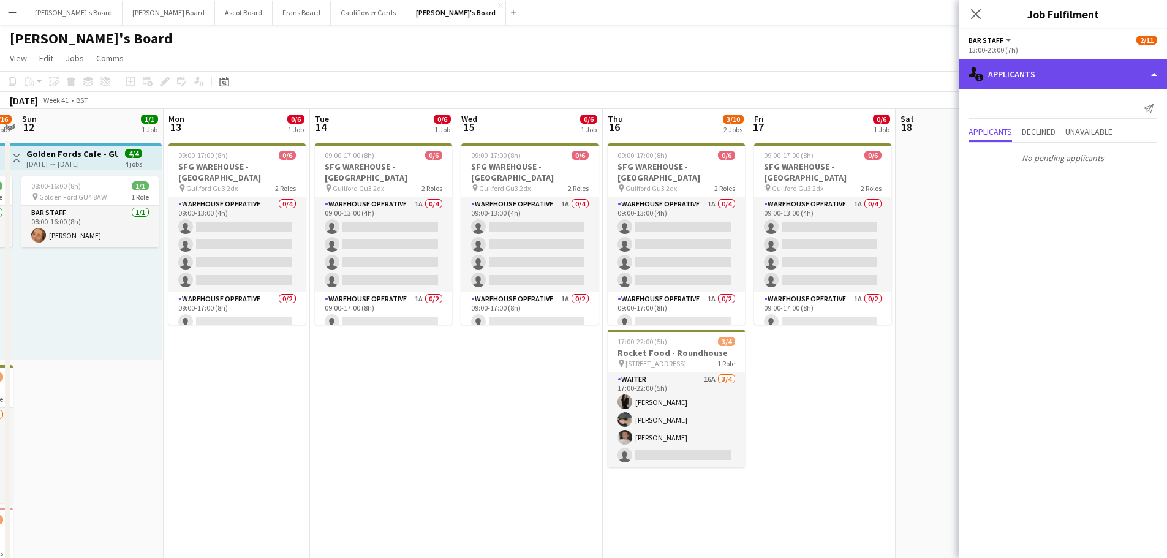
click at [1111, 76] on div "single-neutral-actions-information Applicants" at bounding box center [1062, 73] width 208 height 29
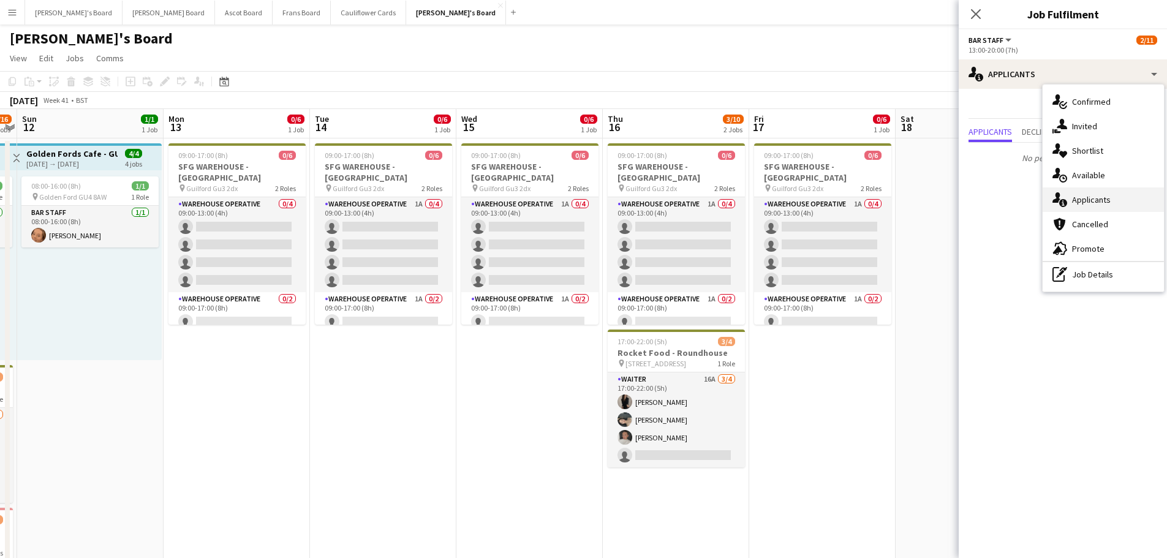
click at [1125, 197] on div "single-neutral-actions-information Applicants" at bounding box center [1102, 199] width 121 height 24
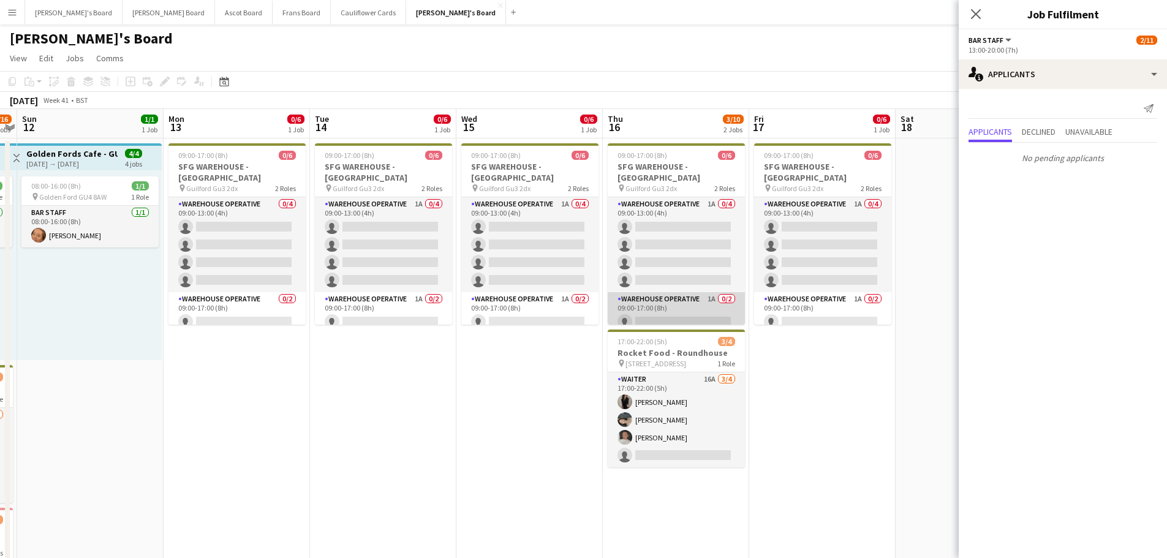
click at [680, 307] on app-card-role "Warehouse Operative 1A 0/2 09:00-17:00 (8h) single-neutral-actions single-neutr…" at bounding box center [675, 321] width 137 height 59
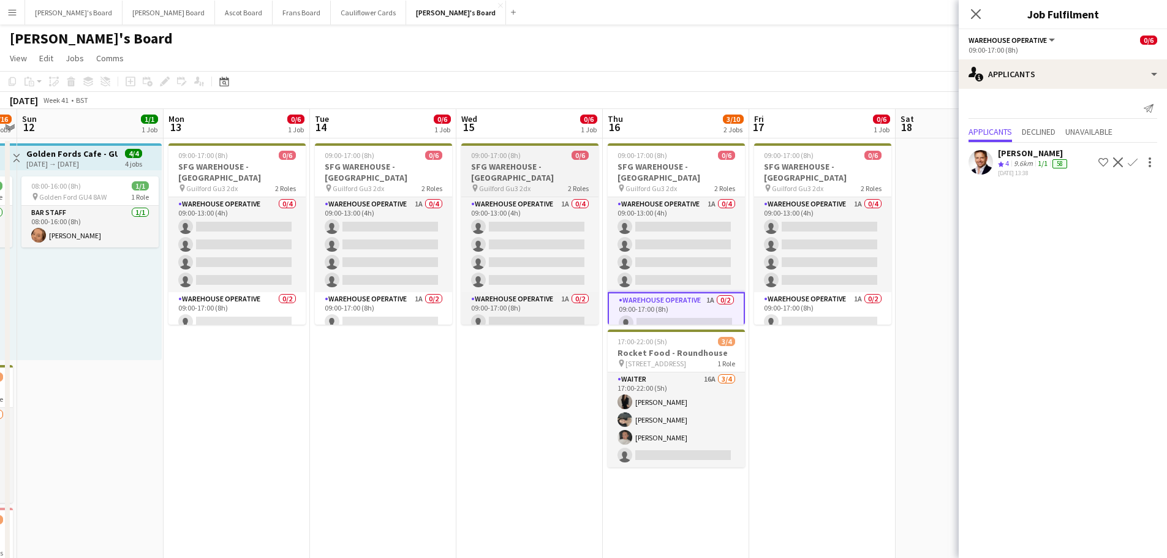
scroll to position [60, 0]
click at [571, 306] on app-card-role "Warehouse Operative 1A 0/2 09:00-17:00 (8h) single-neutral-actions single-neutr…" at bounding box center [529, 321] width 137 height 59
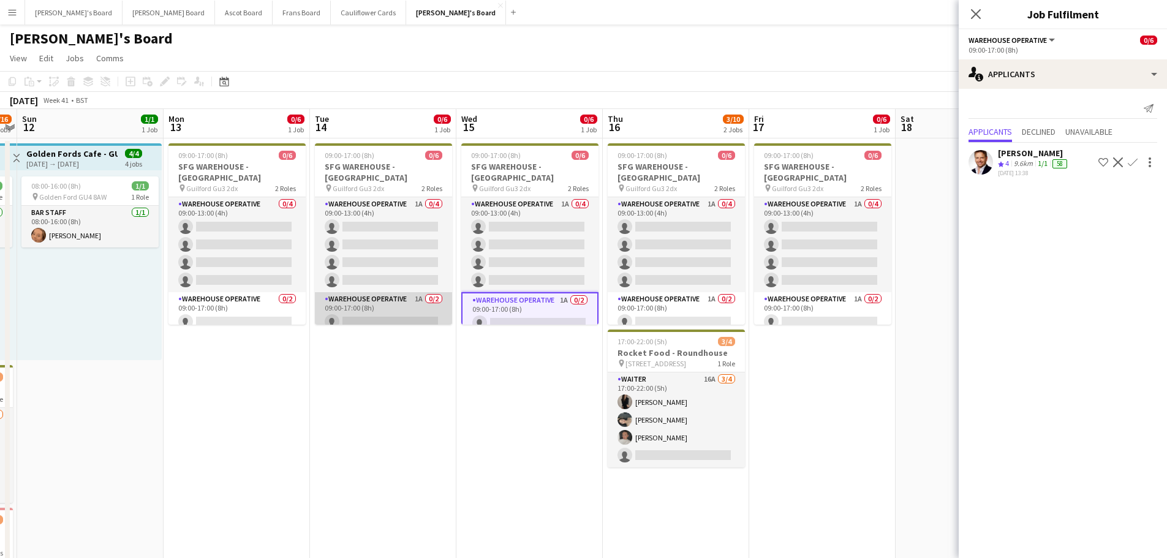
click at [393, 296] on app-card-role "Warehouse Operative 1A 0/2 09:00-17:00 (8h) single-neutral-actions single-neutr…" at bounding box center [383, 321] width 137 height 59
click at [1135, 156] on button "Confirm" at bounding box center [1132, 162] width 15 height 15
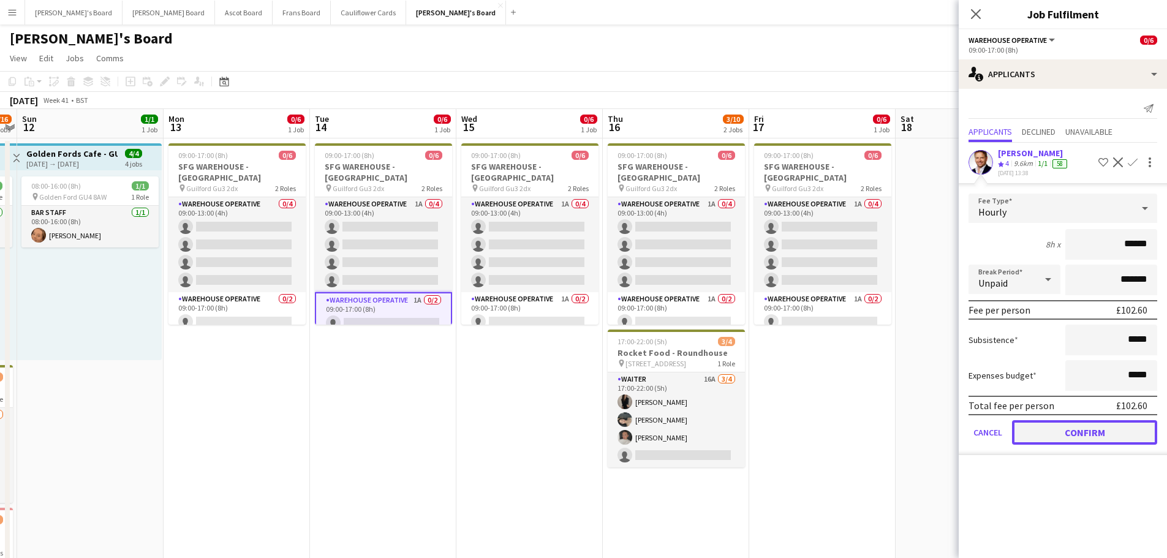
click at [1048, 429] on button "Confirm" at bounding box center [1084, 432] width 145 height 24
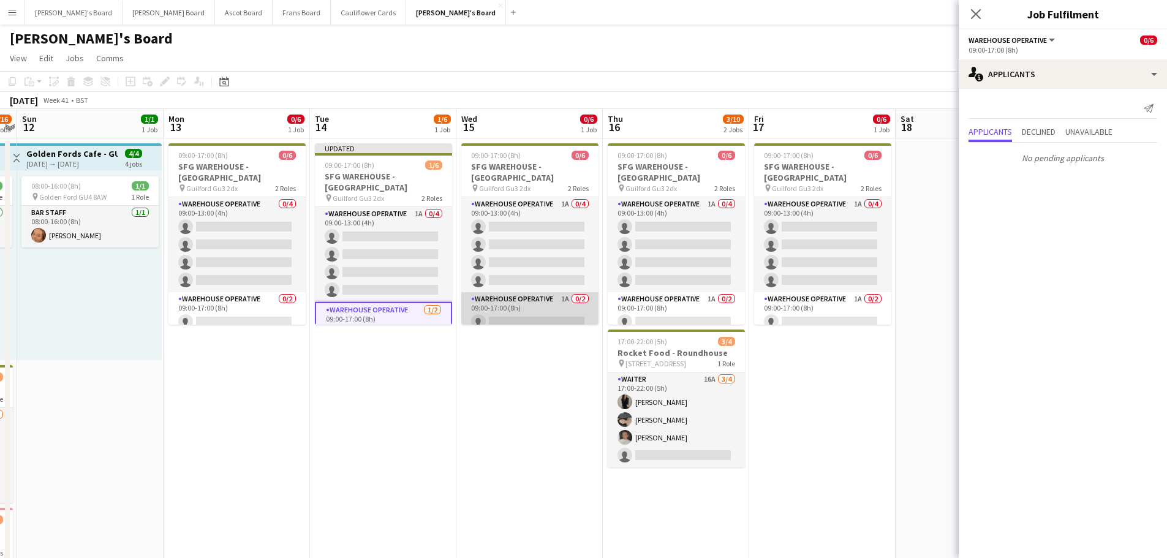
click at [530, 300] on app-card-role "Warehouse Operative 1A 0/2 09:00-17:00 (8h) single-neutral-actions single-neutr…" at bounding box center [529, 321] width 137 height 59
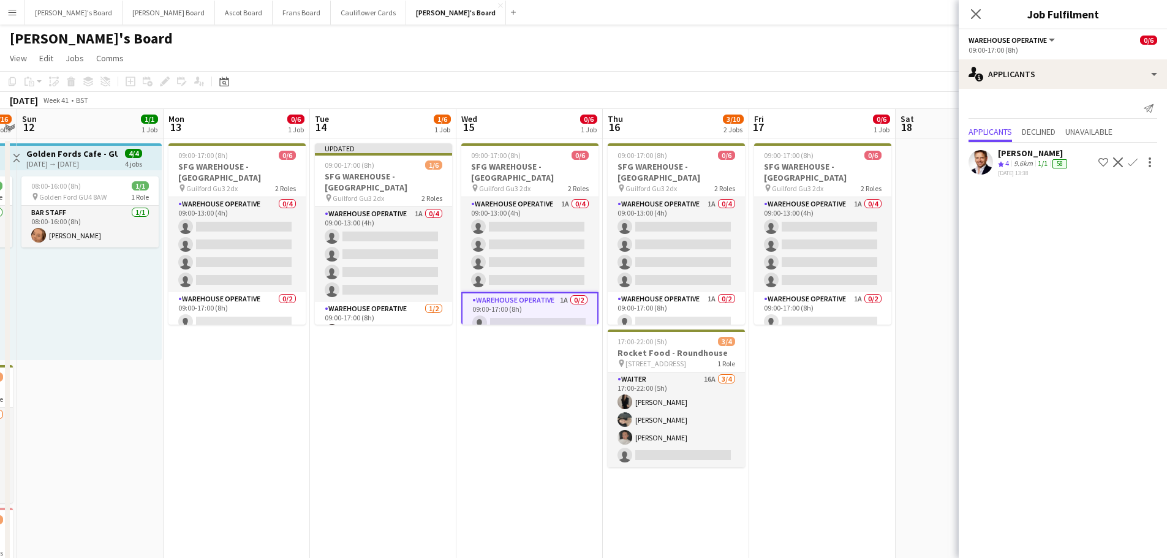
click at [1134, 162] on app-icon "Confirm" at bounding box center [1132, 162] width 10 height 10
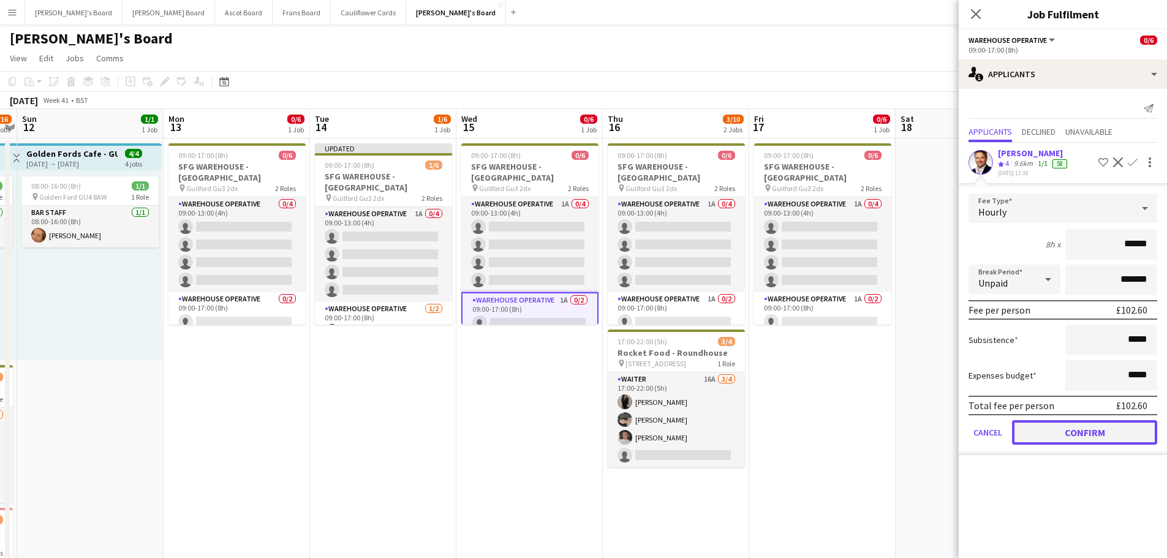
click at [1087, 427] on button "Confirm" at bounding box center [1084, 432] width 145 height 24
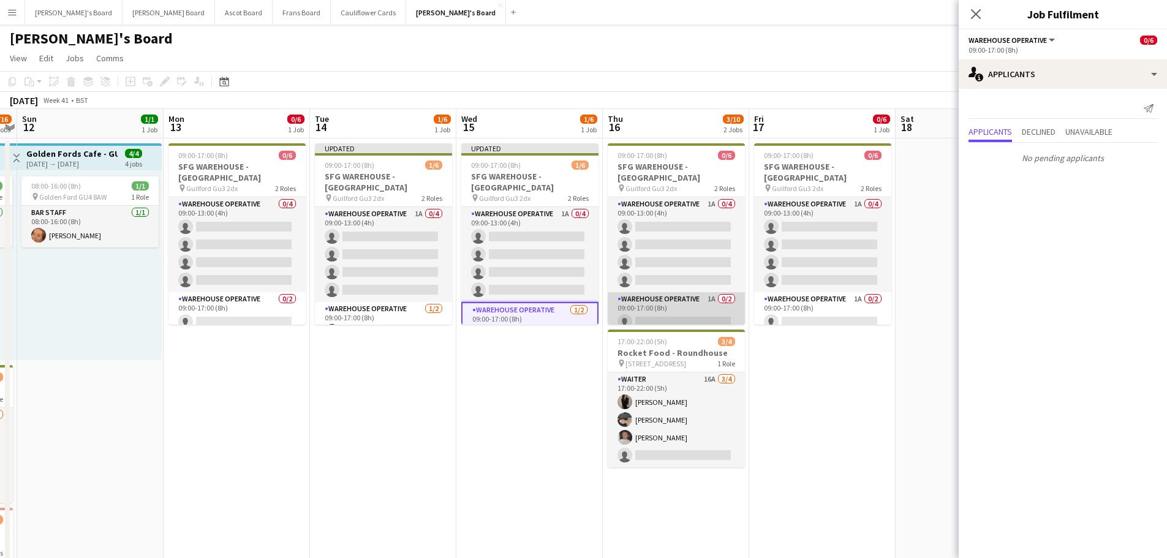
click at [675, 303] on app-card-role "Warehouse Operative 1A 0/2 09:00-17:00 (8h) single-neutral-actions single-neutr…" at bounding box center [675, 321] width 137 height 59
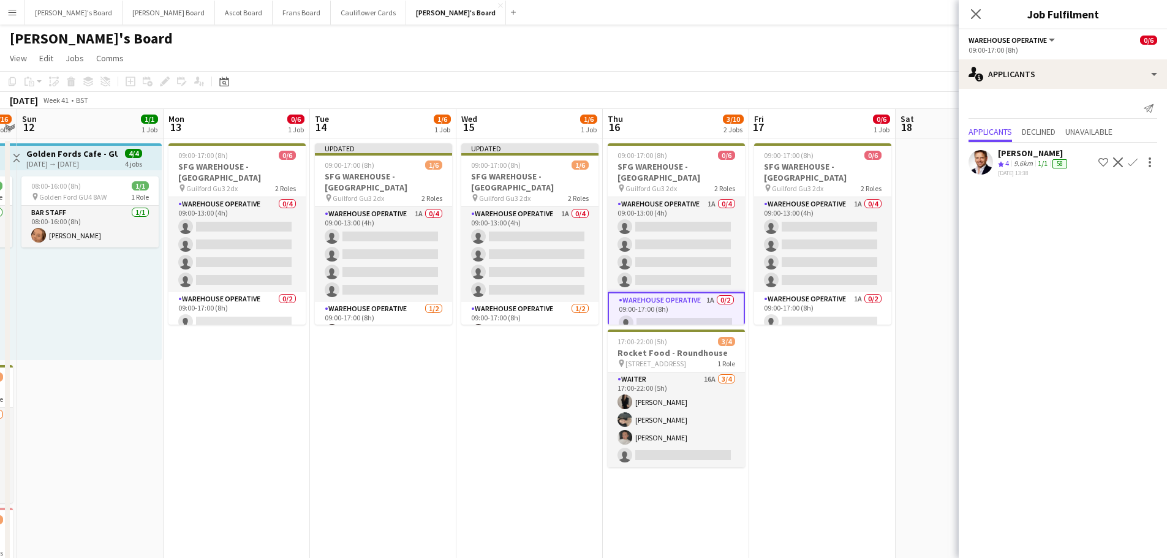
click at [1133, 160] on app-icon "Confirm" at bounding box center [1132, 162] width 10 height 10
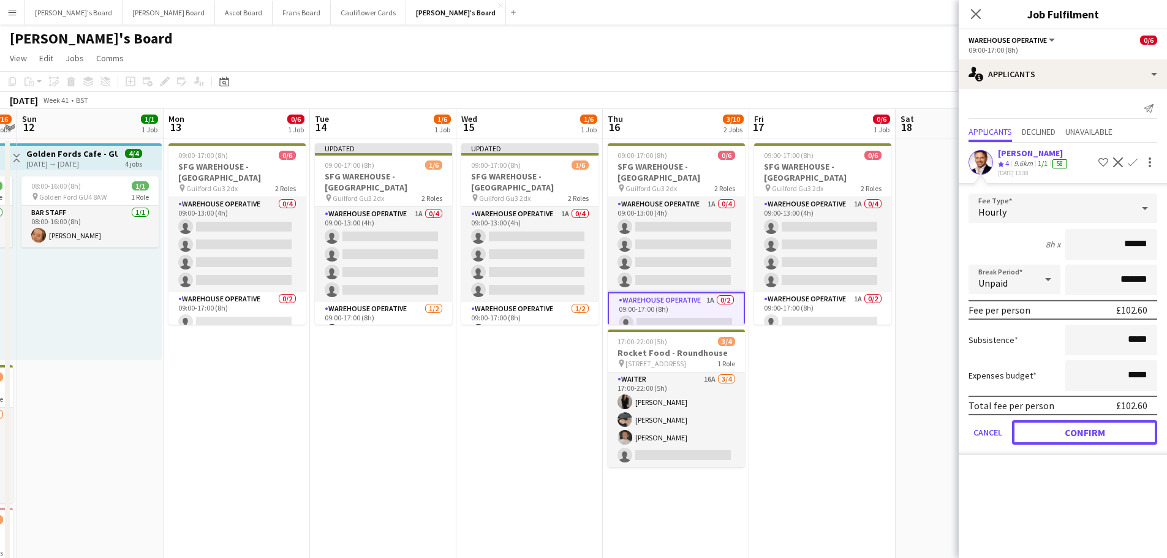
drag, startPoint x: 1091, startPoint y: 426, endPoint x: 1055, endPoint y: 421, distance: 35.9
click at [1090, 426] on button "Confirm" at bounding box center [1084, 432] width 145 height 24
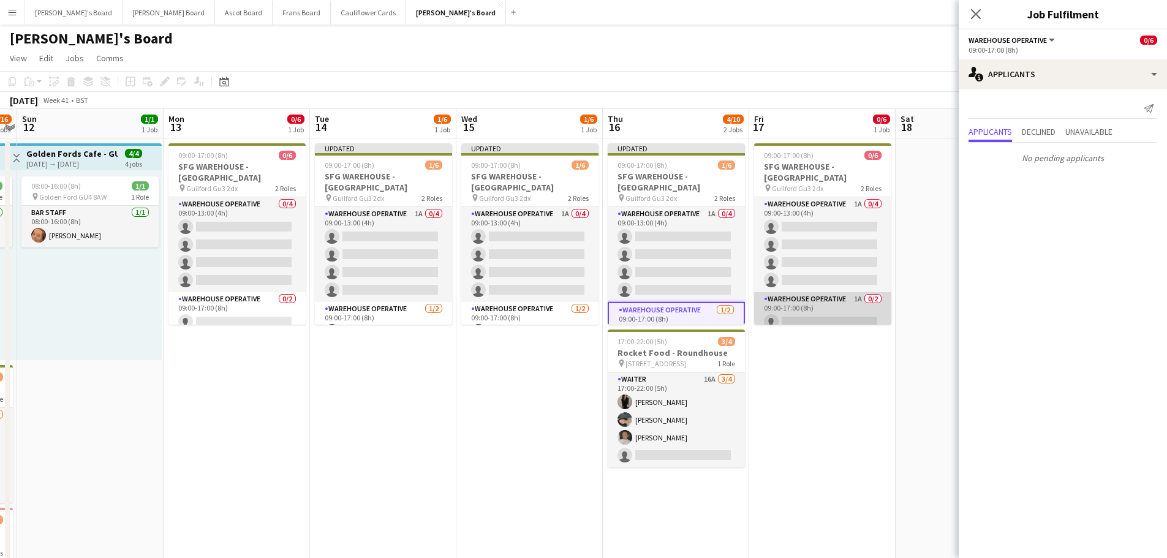
click at [851, 306] on app-card-role "Warehouse Operative 1A 0/2 09:00-17:00 (8h) single-neutral-actions single-neutr…" at bounding box center [822, 321] width 137 height 59
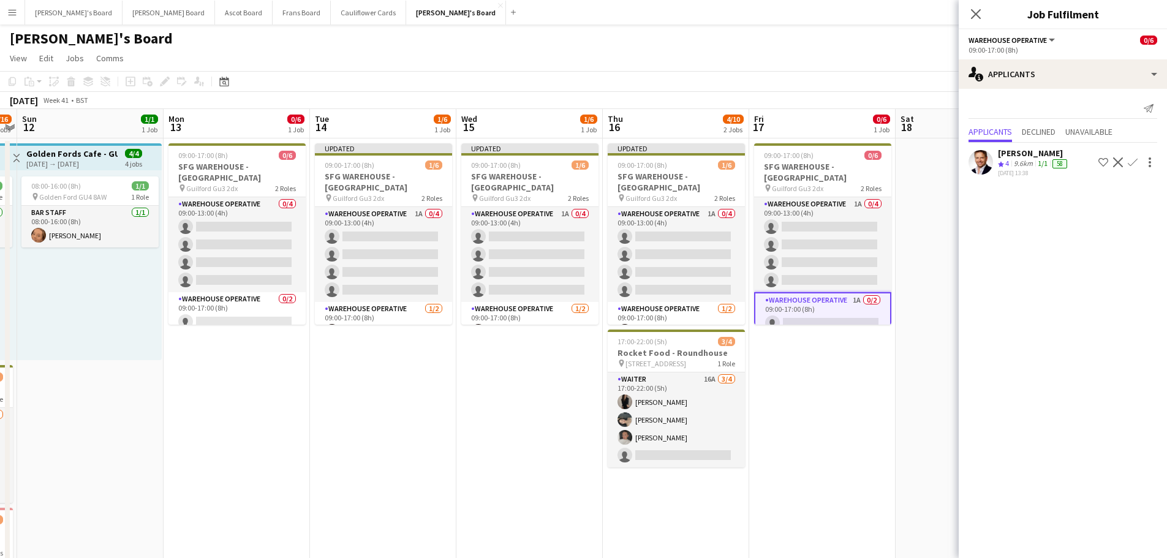
click at [1132, 159] on app-icon "Confirm" at bounding box center [1132, 162] width 10 height 10
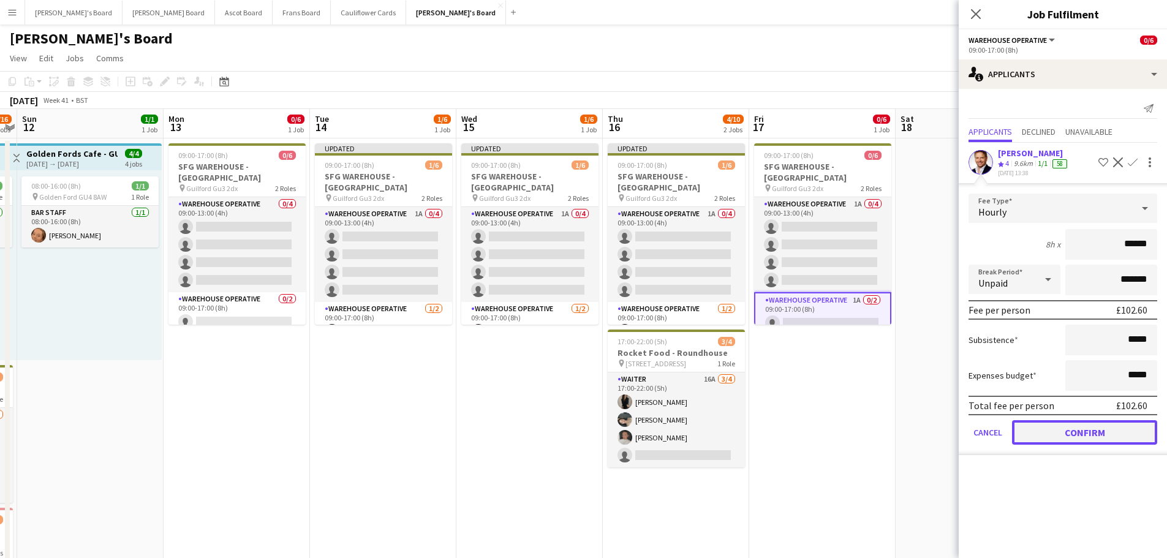
click at [1058, 434] on button "Confirm" at bounding box center [1084, 432] width 145 height 24
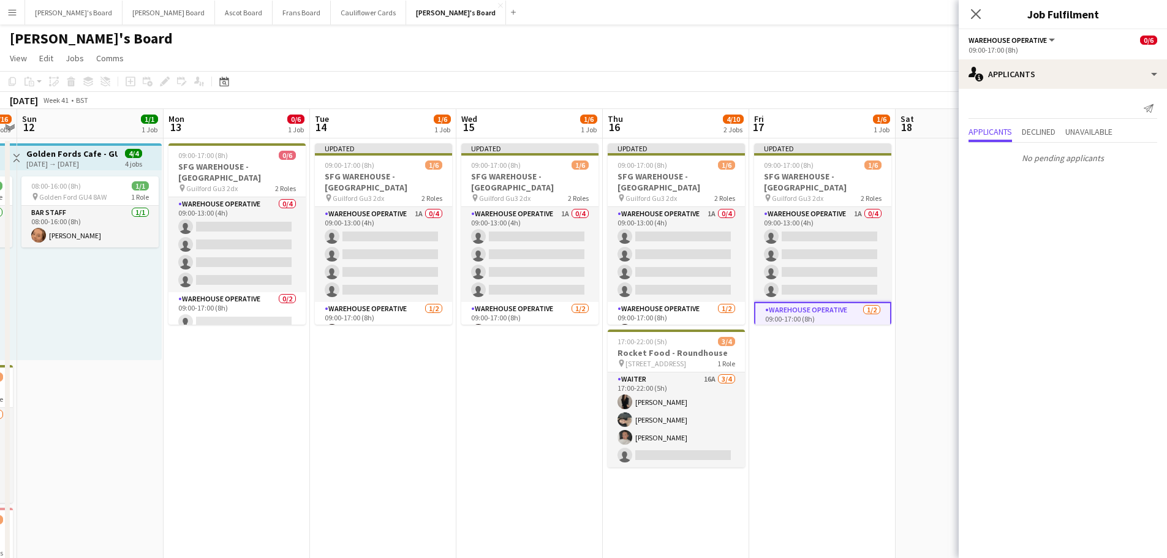
click at [855, 430] on app-date-cell "Updated 09:00-17:00 (8h) 1/6 SFG WAREHOUSE - GUILDFORD pin Guilford Gu3 2dx 2 R…" at bounding box center [822, 543] width 146 height 810
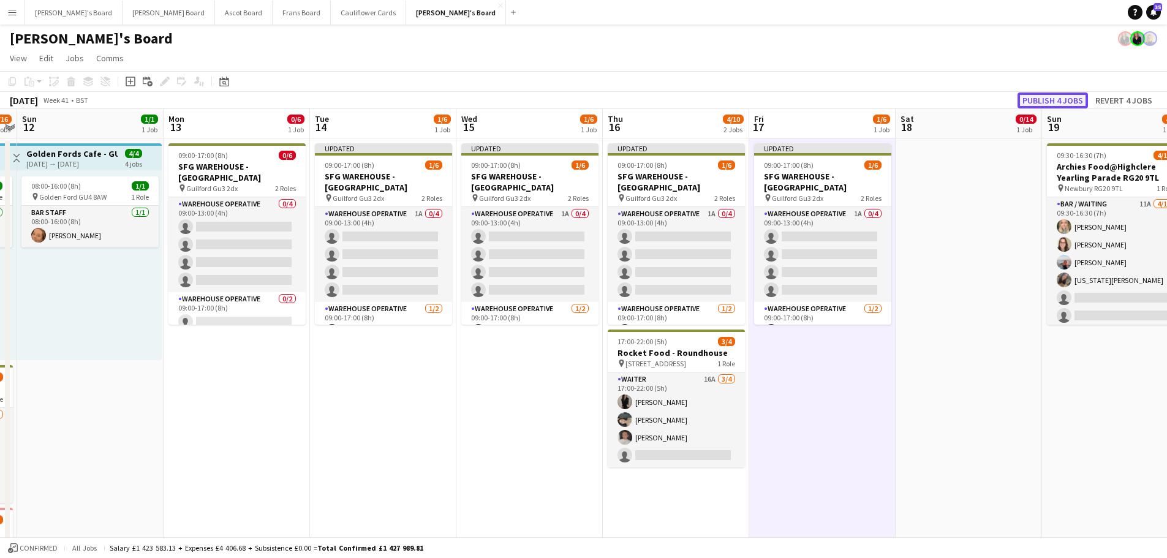
click at [1066, 97] on button "Publish 4 jobs" at bounding box center [1052, 100] width 70 height 16
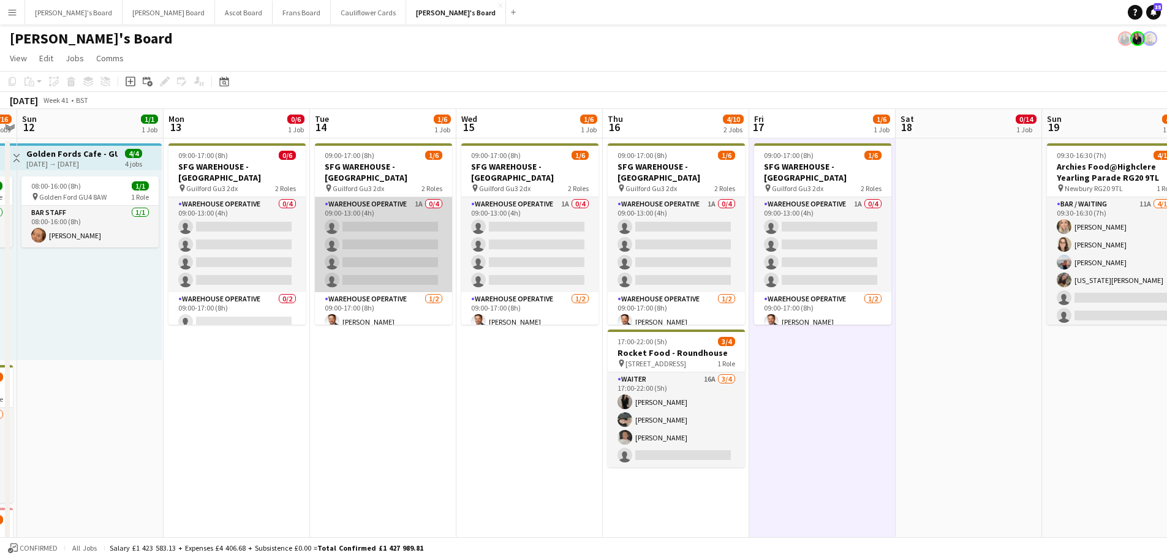
click at [363, 214] on app-card-role "Warehouse Operative 1A 0/4 09:00-13:00 (4h) single-neutral-actions single-neutr…" at bounding box center [383, 244] width 137 height 95
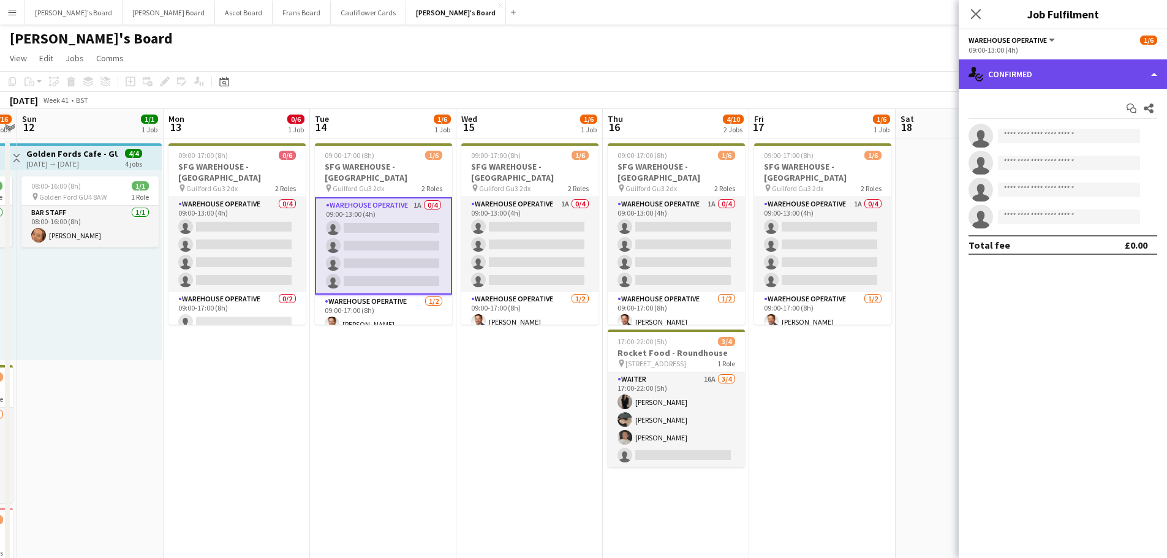
click at [1099, 80] on div "single-neutral-actions-check-2 Confirmed" at bounding box center [1062, 73] width 208 height 29
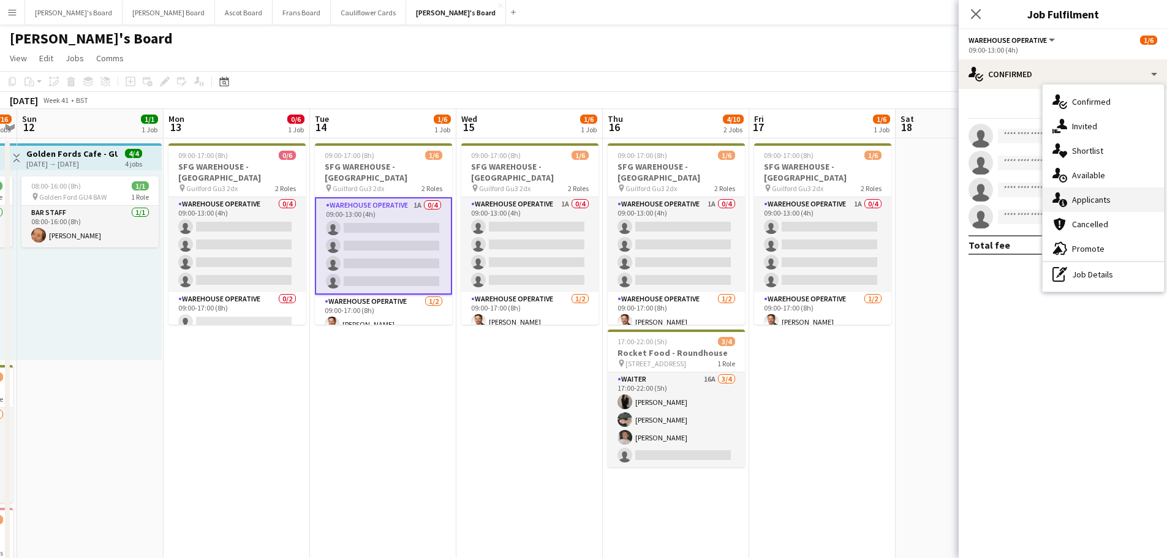
click at [1103, 205] on span "Applicants" at bounding box center [1091, 199] width 39 height 11
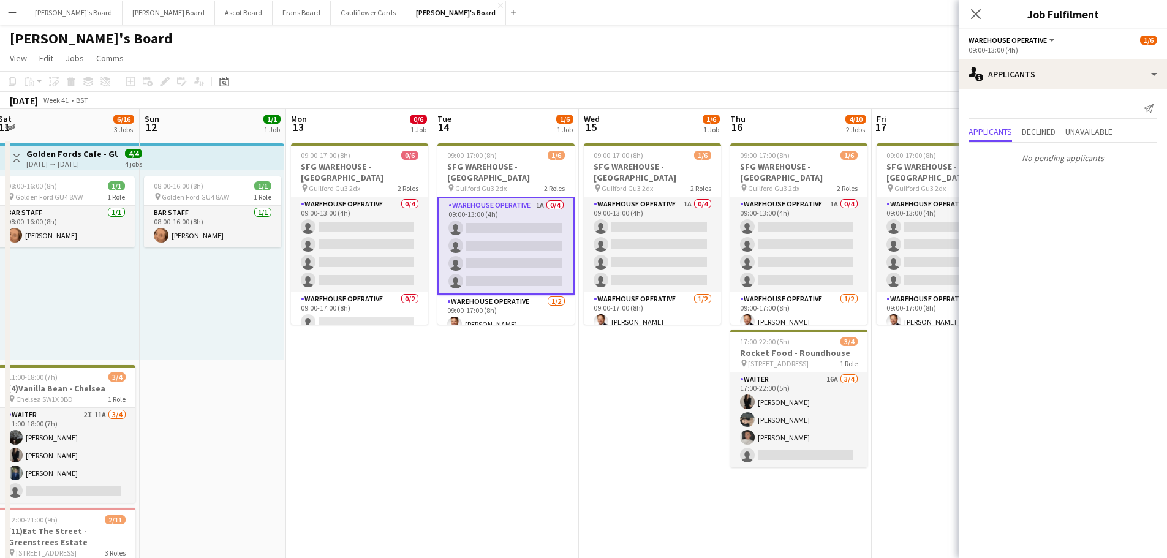
drag, startPoint x: 263, startPoint y: 413, endPoint x: 614, endPoint y: 451, distance: 352.3
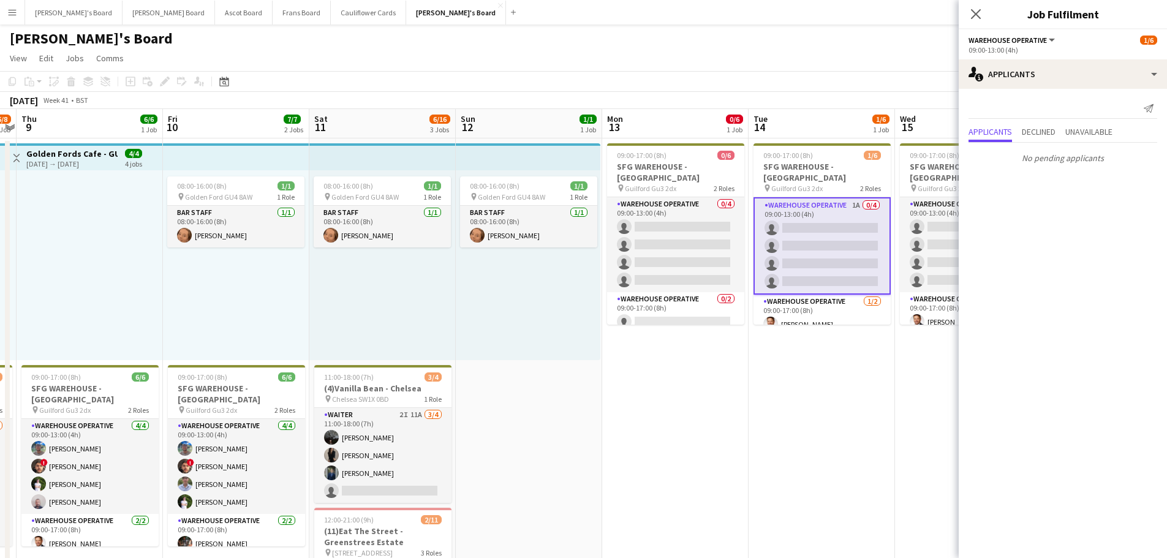
drag, startPoint x: 614, startPoint y: 451, endPoint x: 656, endPoint y: 451, distance: 42.9
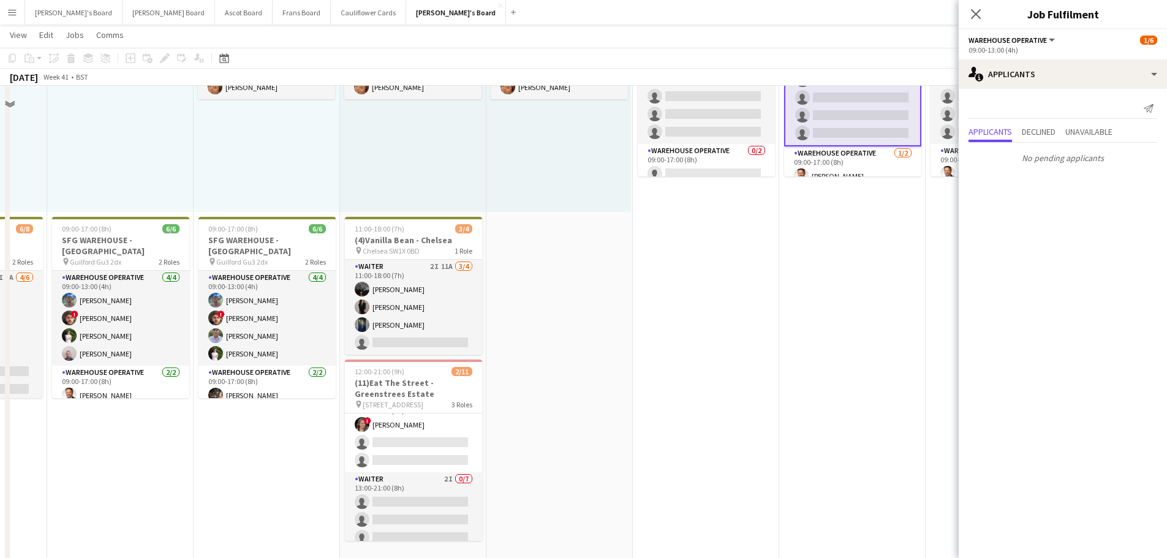
scroll to position [245, 0]
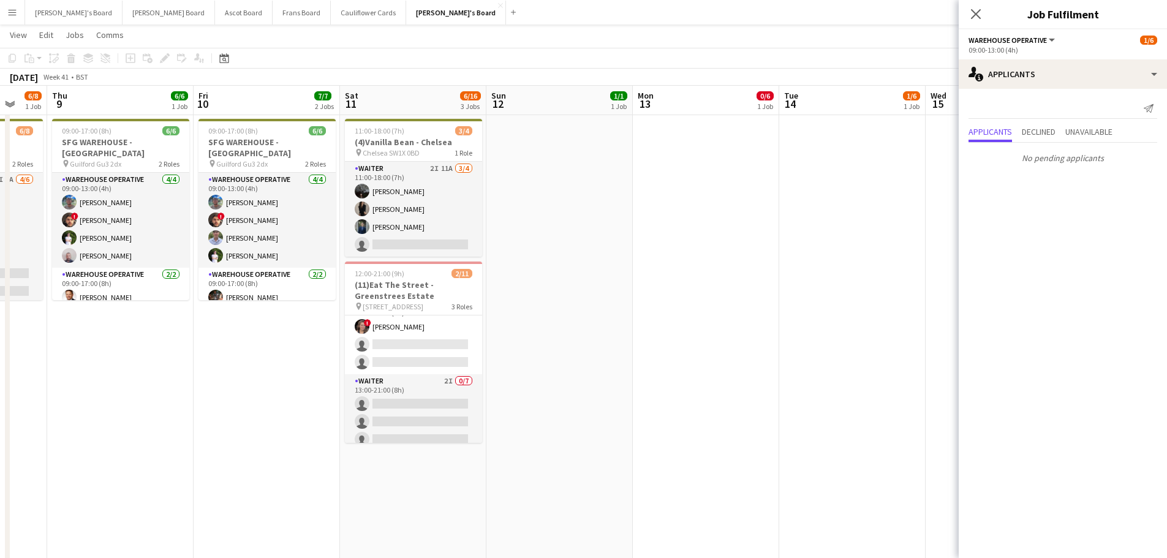
drag, startPoint x: 442, startPoint y: 176, endPoint x: 827, endPoint y: 160, distance: 384.9
click at [442, 176] on app-card-role "Waiter 2I 11A [DATE] 11:00-18:00 (7h) [PERSON_NAME] [PERSON_NAME] [PERSON_NAME]…" at bounding box center [413, 209] width 137 height 95
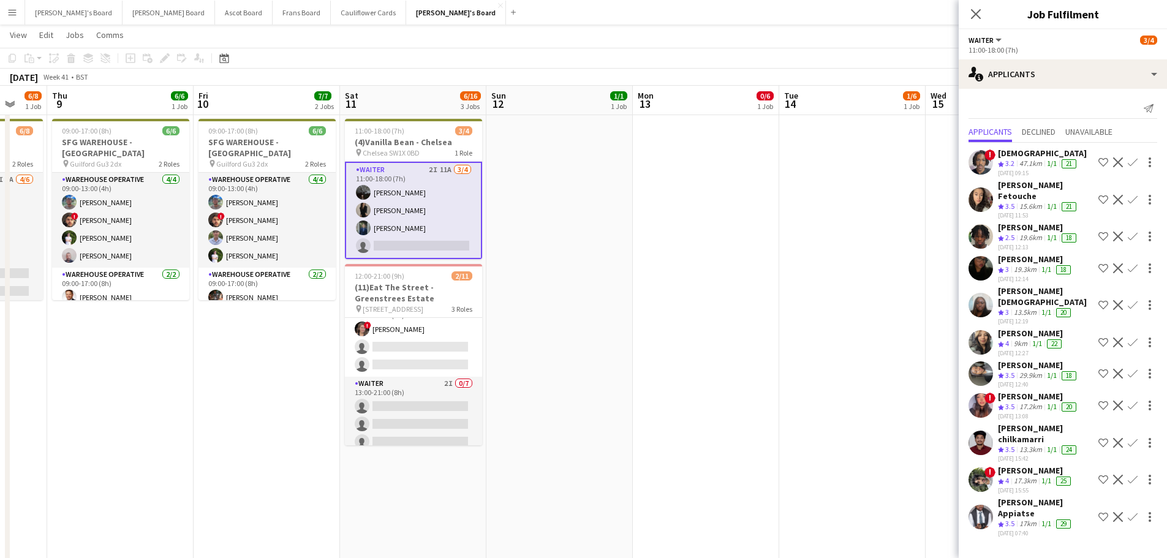
click at [1024, 476] on div "17.3km" at bounding box center [1025, 481] width 28 height 10
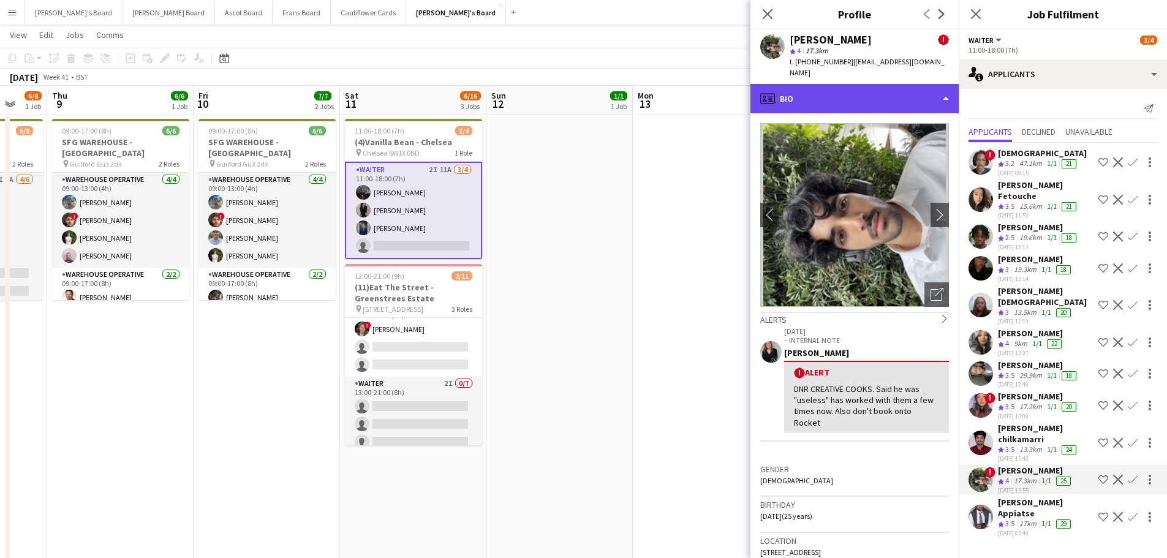
click at [855, 91] on div "profile Bio" at bounding box center [854, 98] width 208 height 29
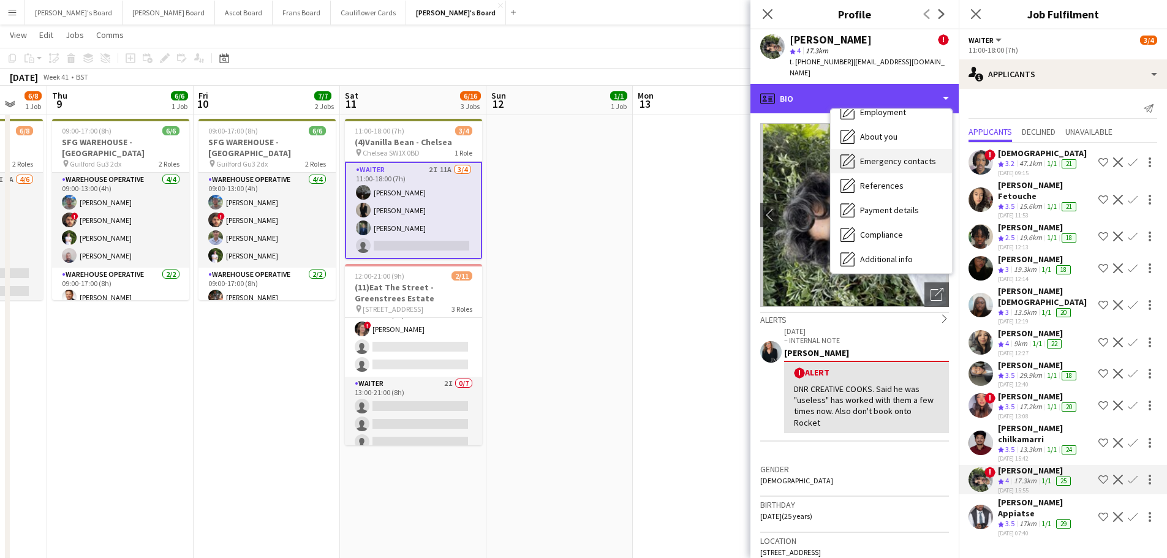
scroll to position [189, 0]
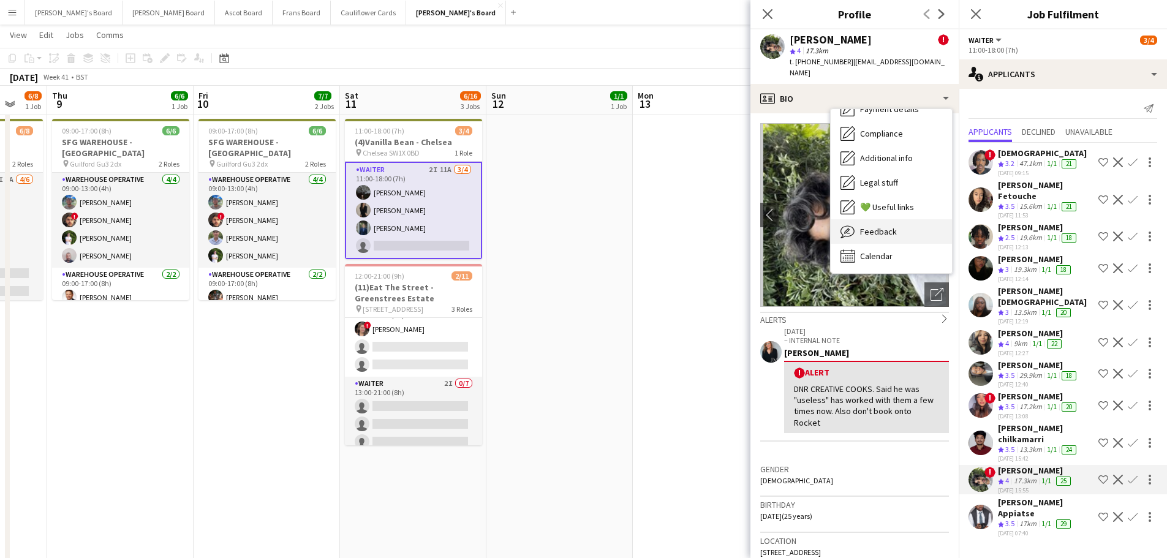
click at [892, 231] on div "Feedback Feedback" at bounding box center [890, 231] width 121 height 24
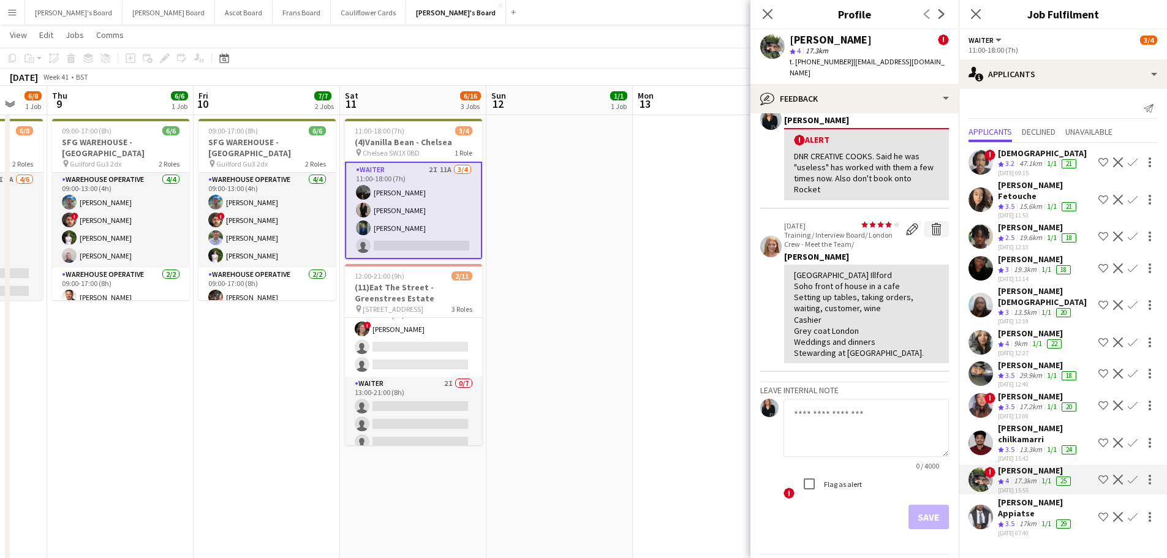
scroll to position [54, 0]
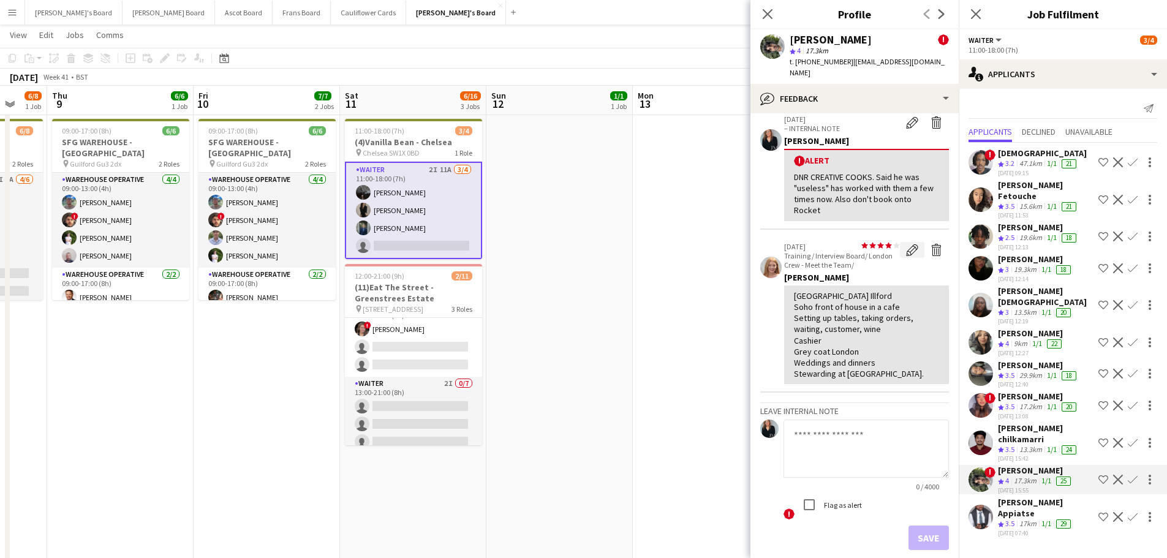
click at [906, 244] on app-icon "Edit feedback" at bounding box center [912, 250] width 12 height 12
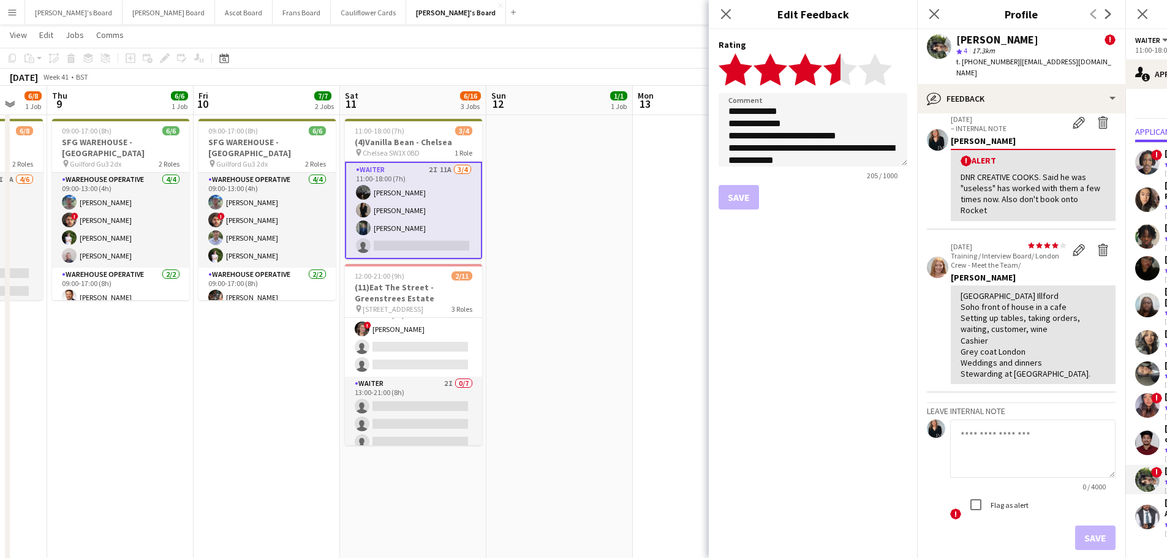
click at [838, 80] on polygon at bounding box center [840, 69] width 34 height 32
click at [866, 137] on textarea "**********" at bounding box center [812, 129] width 189 height 73
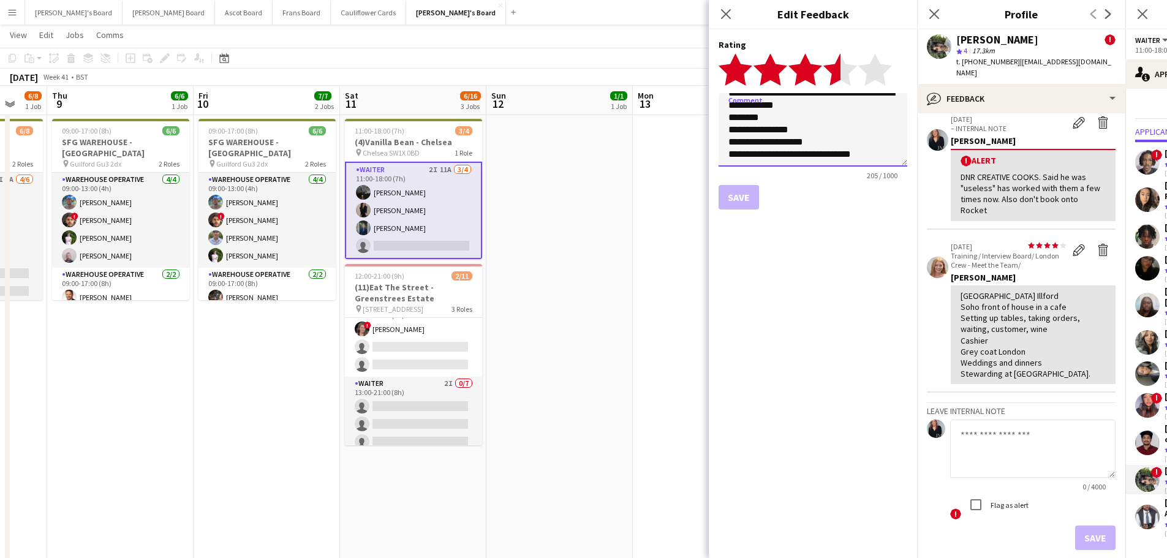
scroll to position [67, 0]
click at [788, 116] on textarea "**********" at bounding box center [812, 129] width 189 height 73
click at [823, 121] on textarea "**********" at bounding box center [812, 129] width 189 height 73
type textarea "**********"
click at [740, 193] on button "Save" at bounding box center [738, 197] width 40 height 24
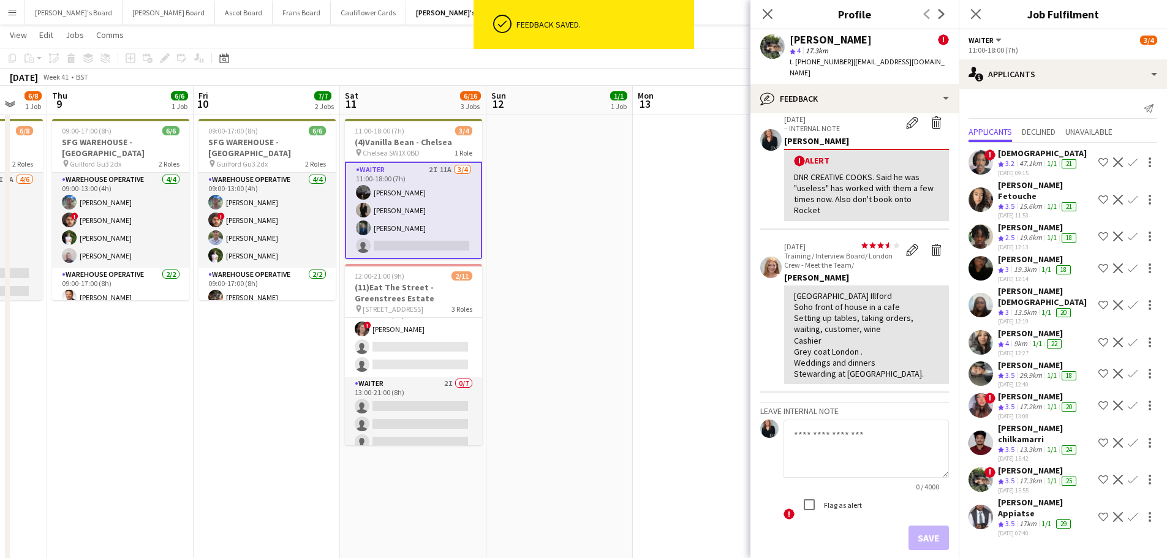
click at [727, 236] on app-date-cell "09:00-17:00 (8h) 0/6 SFG WAREHOUSE - GUILDFORD pin Guilford Gu3 2dx 2 Roles War…" at bounding box center [706, 297] width 146 height 810
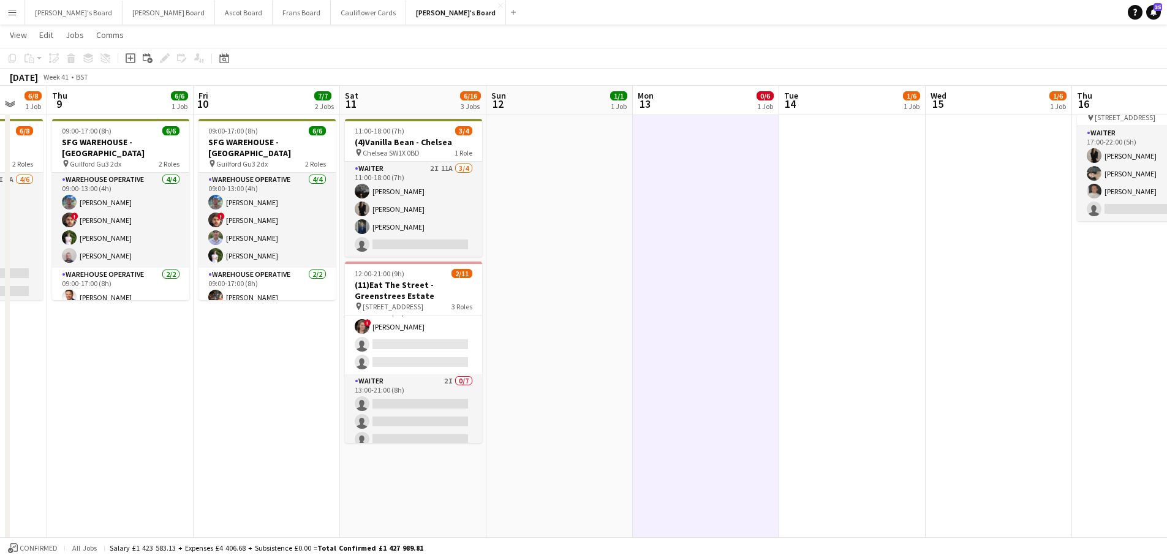
click at [437, 184] on app-card-role "Waiter 2I 11A [DATE] 11:00-18:00 (7h) [PERSON_NAME] [PERSON_NAME] [PERSON_NAME]…" at bounding box center [413, 209] width 137 height 95
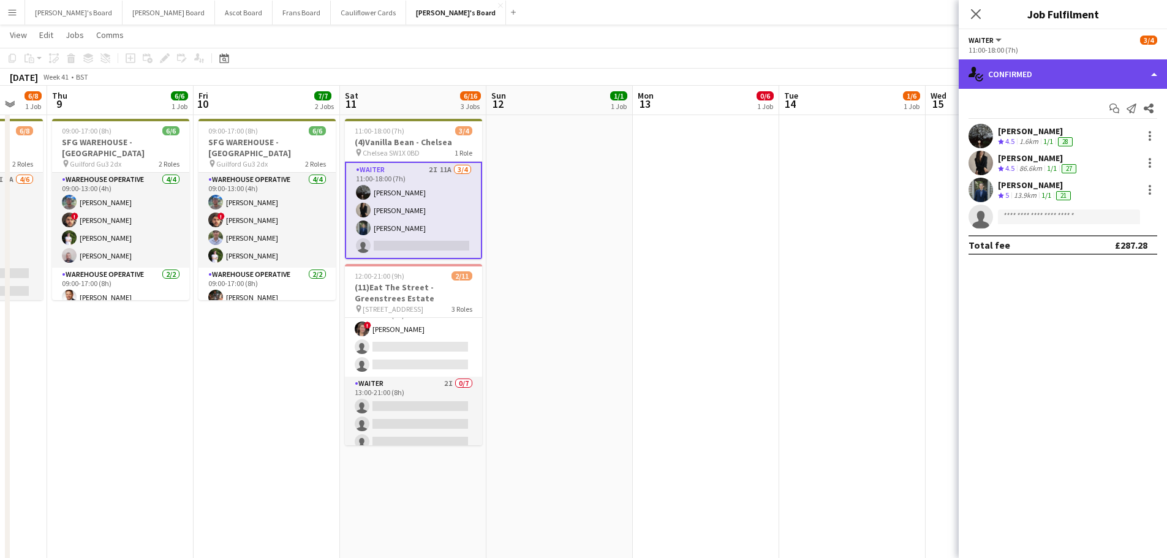
click at [1089, 83] on div "single-neutral-actions-check-2 Confirmed" at bounding box center [1062, 73] width 208 height 29
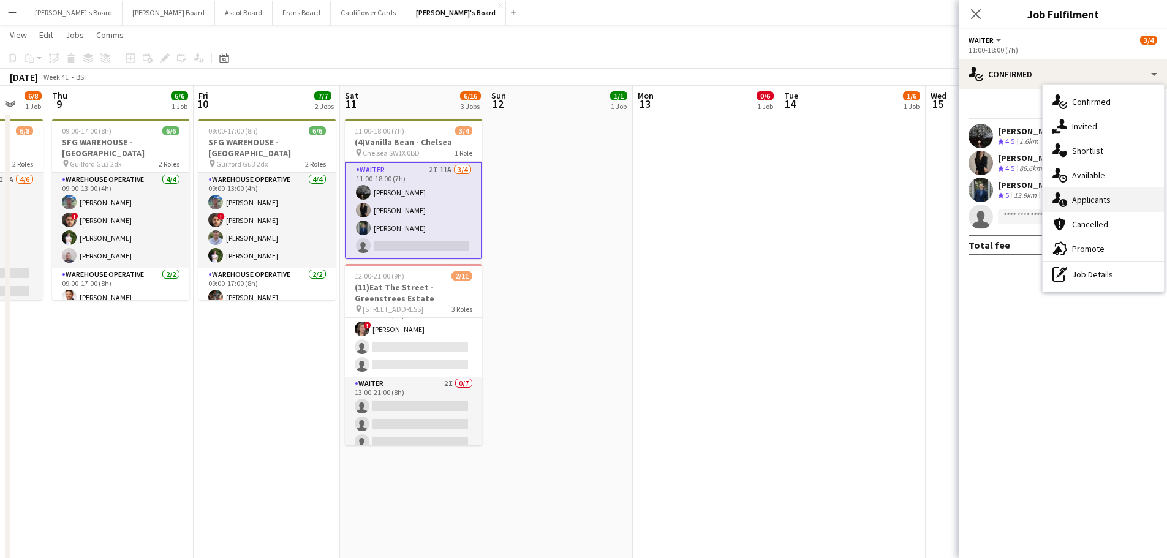
click at [1120, 204] on div "single-neutral-actions-information Applicants" at bounding box center [1102, 199] width 121 height 24
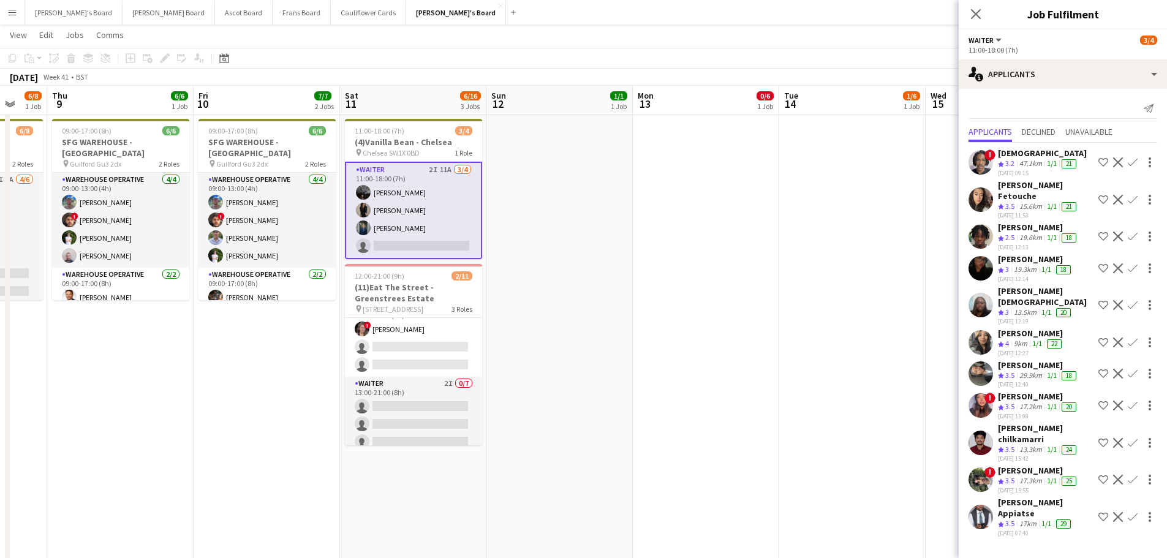
scroll to position [0, 275]
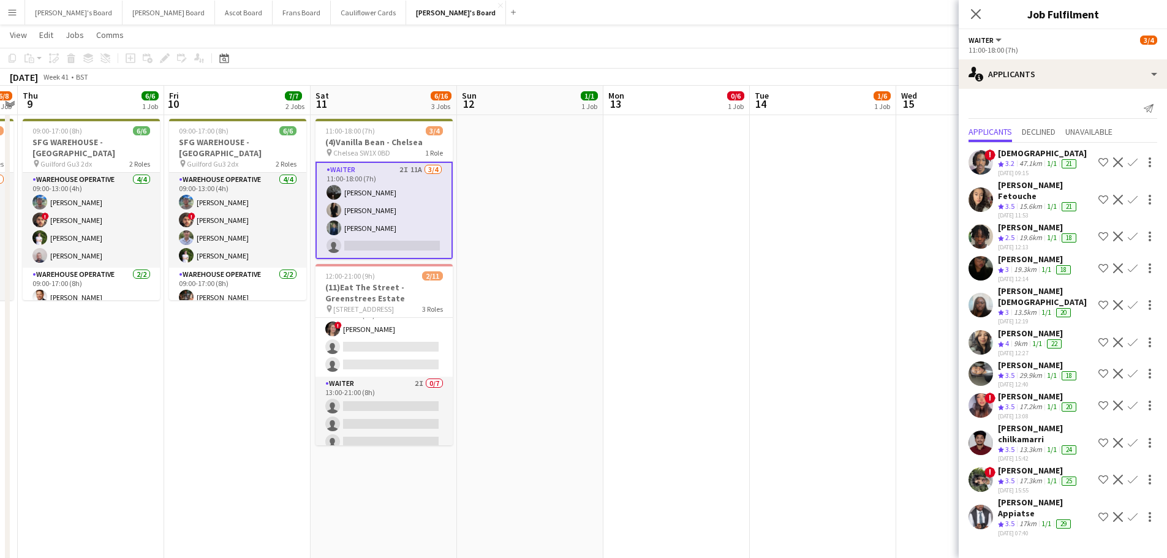
drag, startPoint x: 937, startPoint y: 423, endPoint x: 908, endPoint y: 422, distance: 29.4
click at [908, 422] on app-calendar-viewport "Tue 7 8/8 1 Job Wed 8 6/8 1 Job Thu 9 6/6 1 Job Fri 10 7/7 2 Jobs Sat 11 6/16 3…" at bounding box center [583, 469] width 1167 height 1332
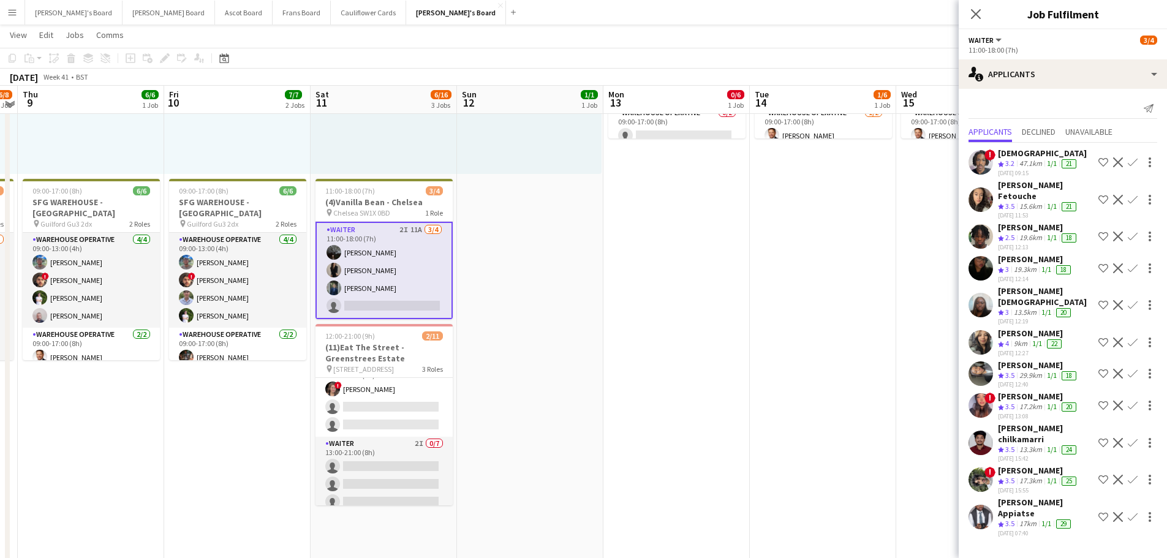
scroll to position [184, 0]
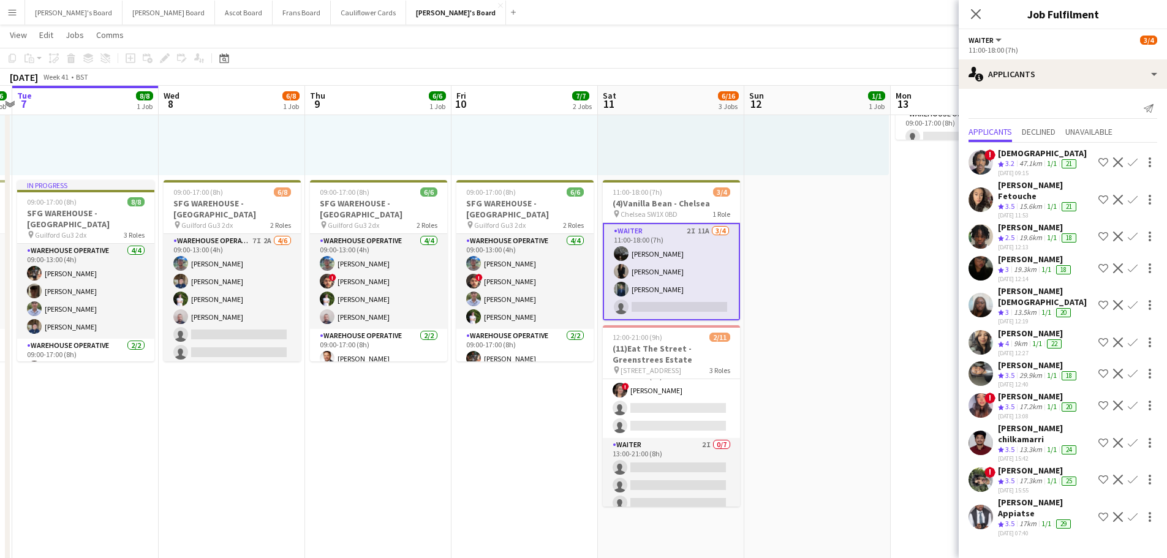
drag, startPoint x: 555, startPoint y: 421, endPoint x: 835, endPoint y: 436, distance: 280.9
click at [835, 436] on app-calendar-viewport "Sun 5 Mon 6 6/6 1 Job Tue 7 8/8 1 Job Wed 8 6/8 1 Job Thu 9 6/6 1 Job Fri 10 7/…" at bounding box center [583, 530] width 1167 height 1332
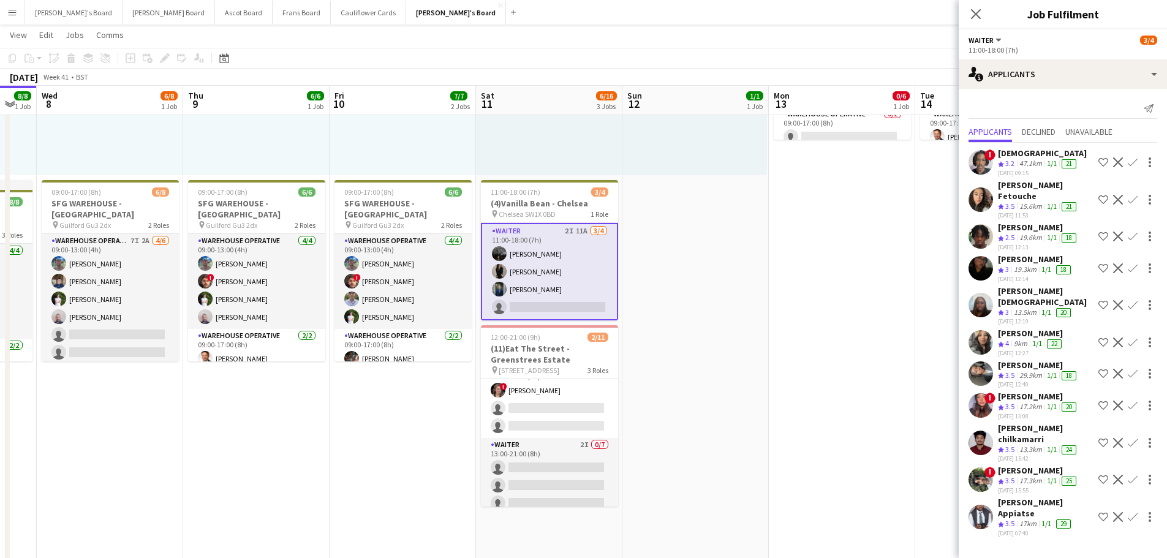
drag, startPoint x: 785, startPoint y: 408, endPoint x: 668, endPoint y: 413, distance: 117.0
click at [668, 413] on app-calendar-viewport "Sun 5 Mon 6 6/6 1 Job Tue 7 8/8 1 Job Wed 8 6/8 1 Job Thu 9 6/6 1 Job Fri 10 7/…" at bounding box center [583, 530] width 1167 height 1332
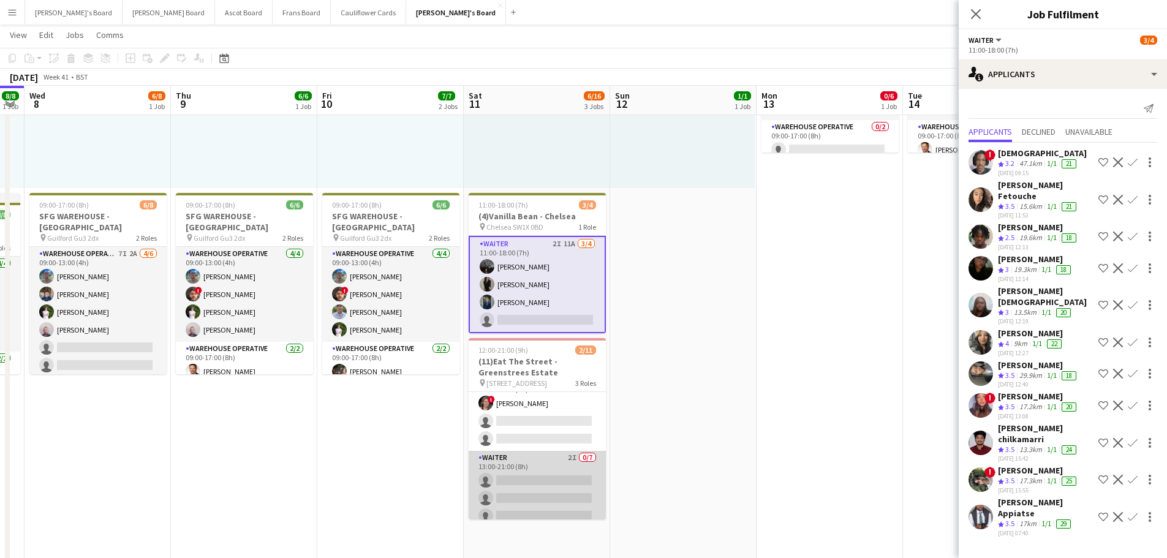
scroll to position [122, 0]
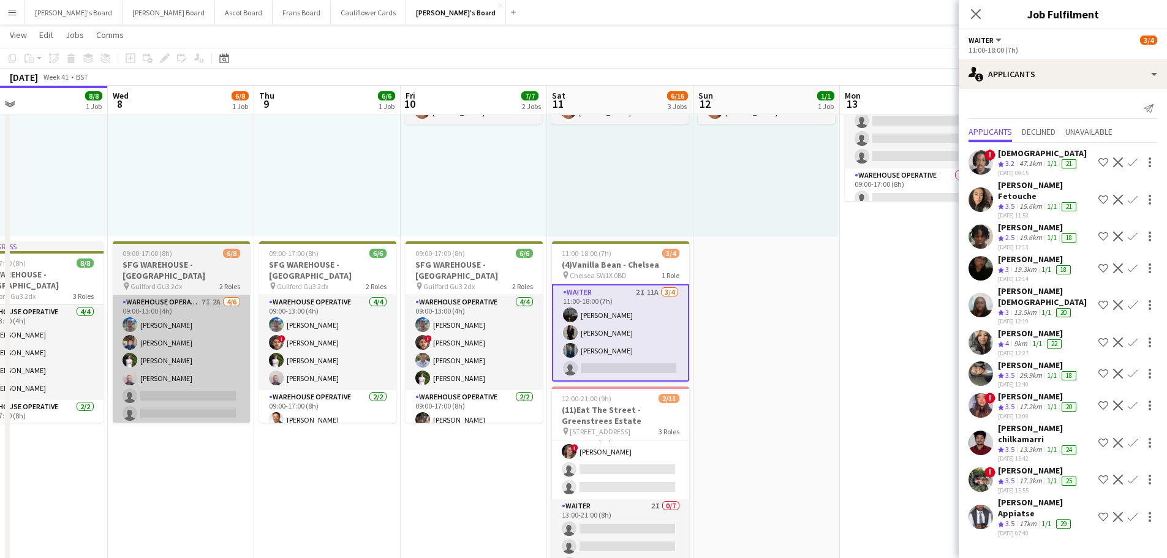
drag, startPoint x: 128, startPoint y: 326, endPoint x: 216, endPoint y: 321, distance: 88.3
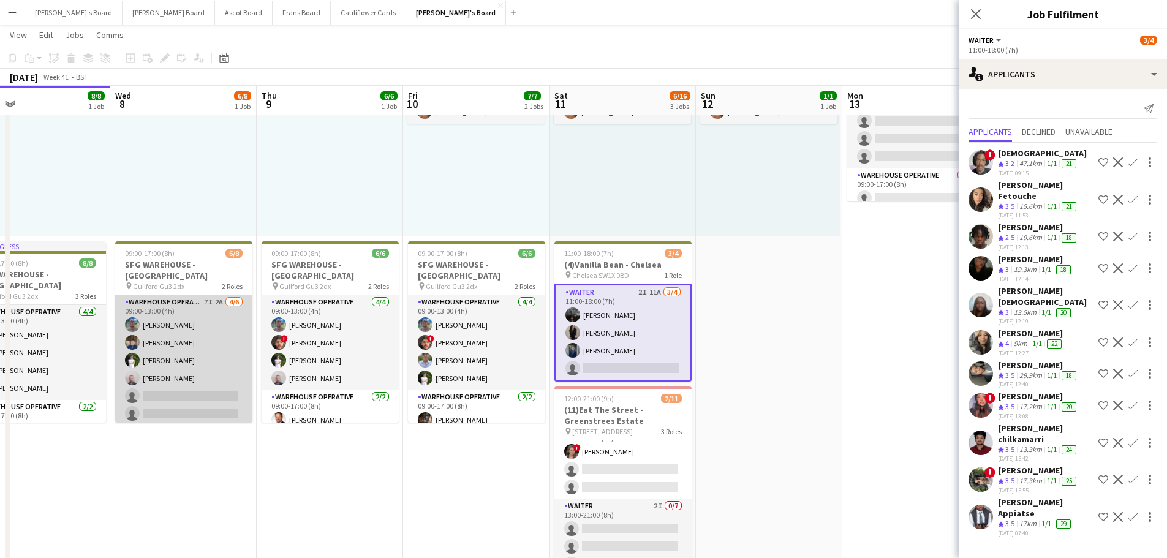
click at [216, 321] on app-card-role "Warehouse Operative 7I 2A 4/6 09:00-13:00 (4h) Jake Williams Jack Sargent Thoma…" at bounding box center [183, 360] width 137 height 130
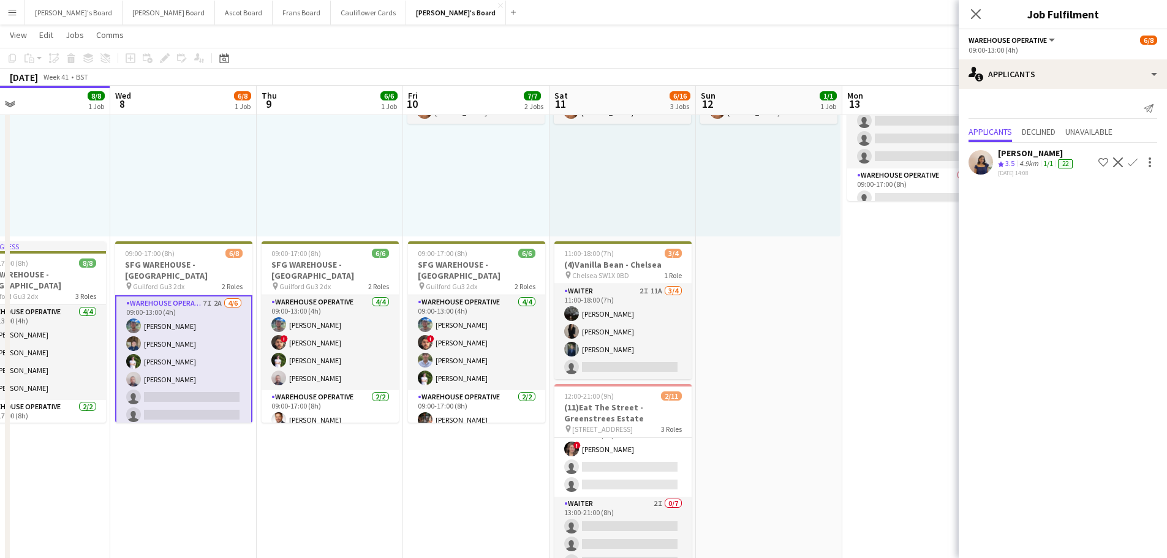
scroll to position [54, 0]
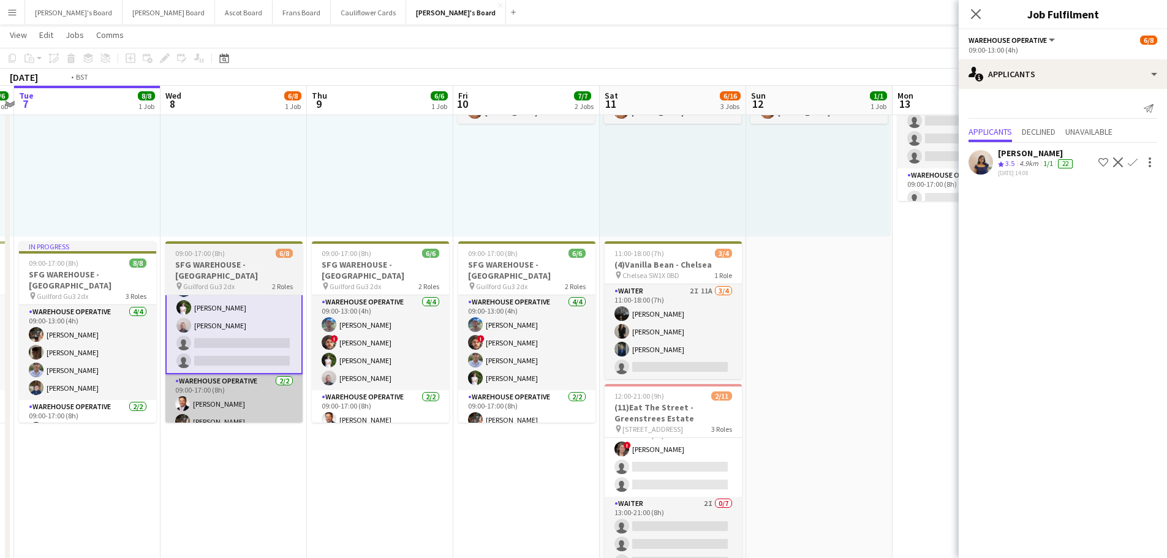
drag, startPoint x: 232, startPoint y: 378, endPoint x: 526, endPoint y: 397, distance: 294.5
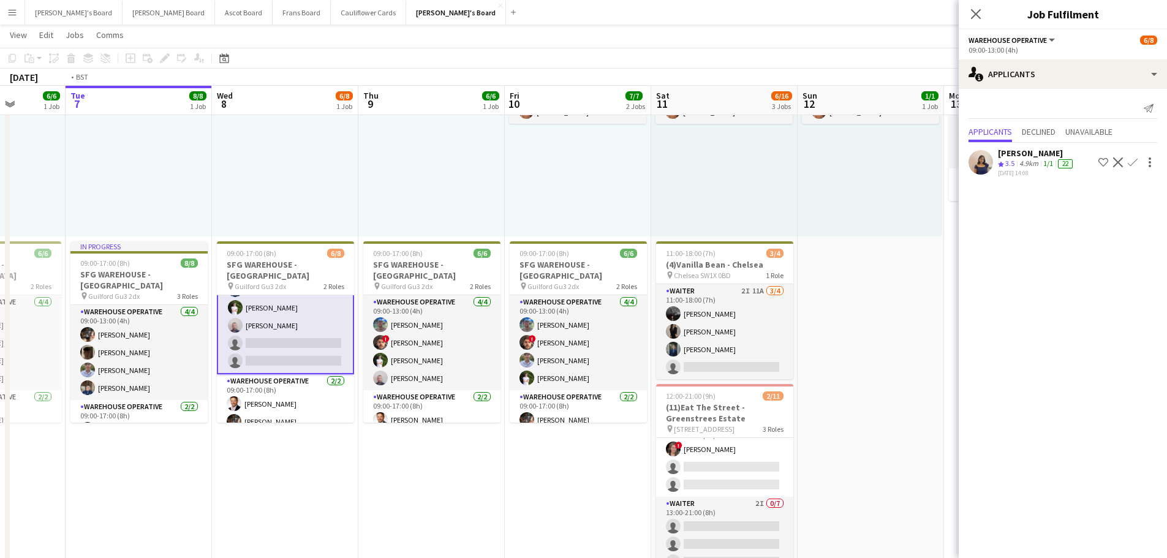
drag, startPoint x: 734, startPoint y: 277, endPoint x: 114, endPoint y: 297, distance: 620.0
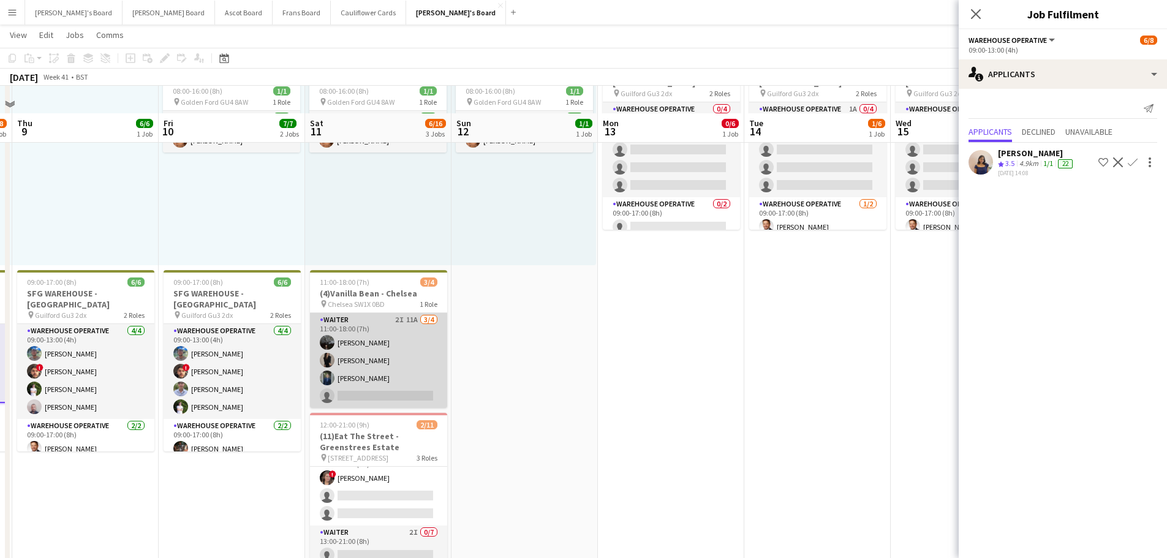
scroll to position [0, 0]
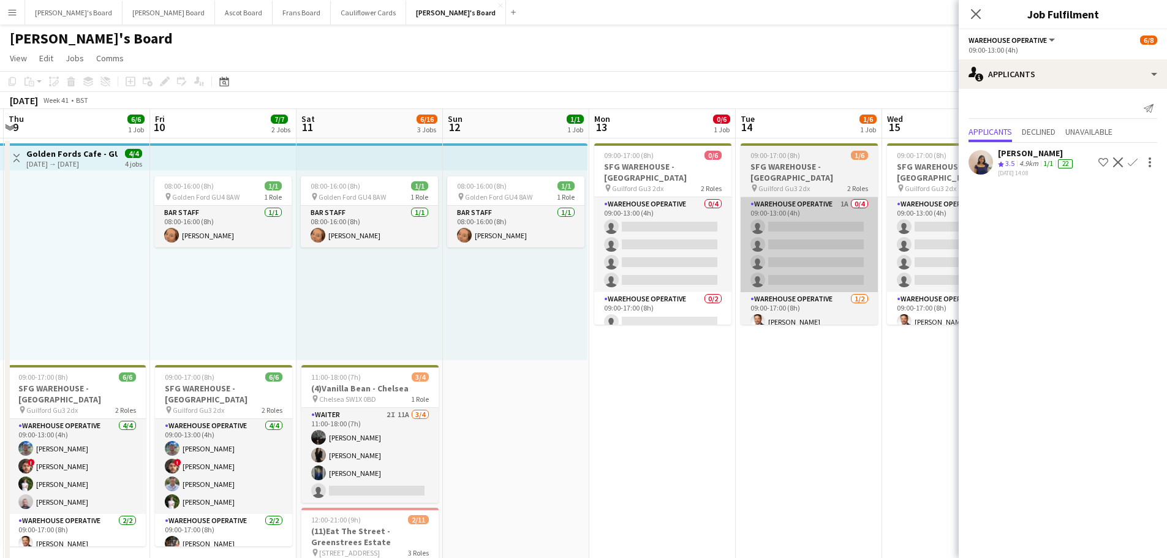
drag, startPoint x: 851, startPoint y: 249, endPoint x: 667, endPoint y: 266, distance: 184.0
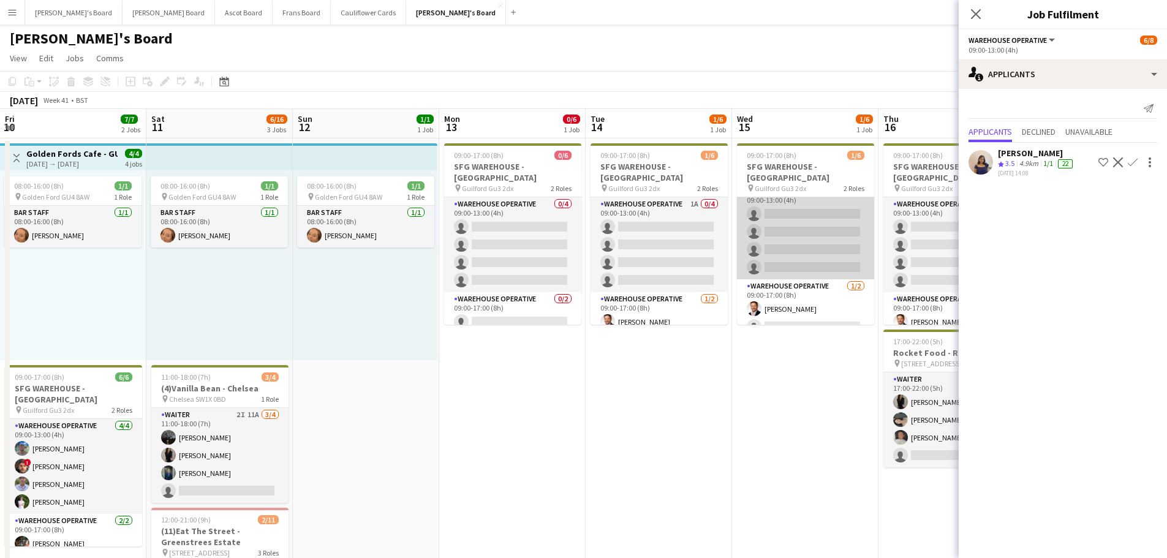
scroll to position [16, 0]
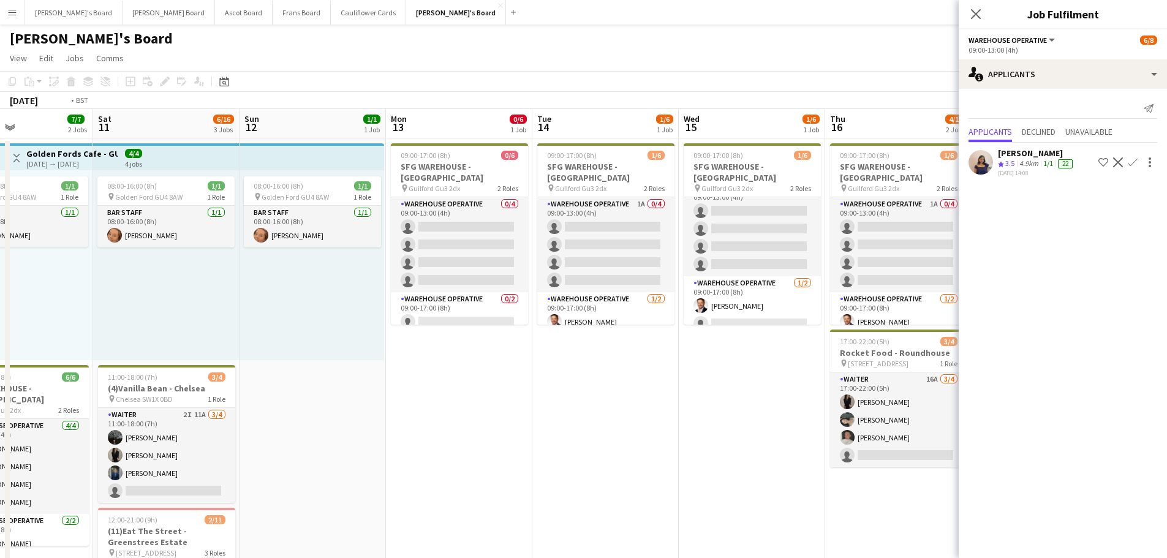
drag, startPoint x: 857, startPoint y: 248, endPoint x: 350, endPoint y: 235, distance: 507.2
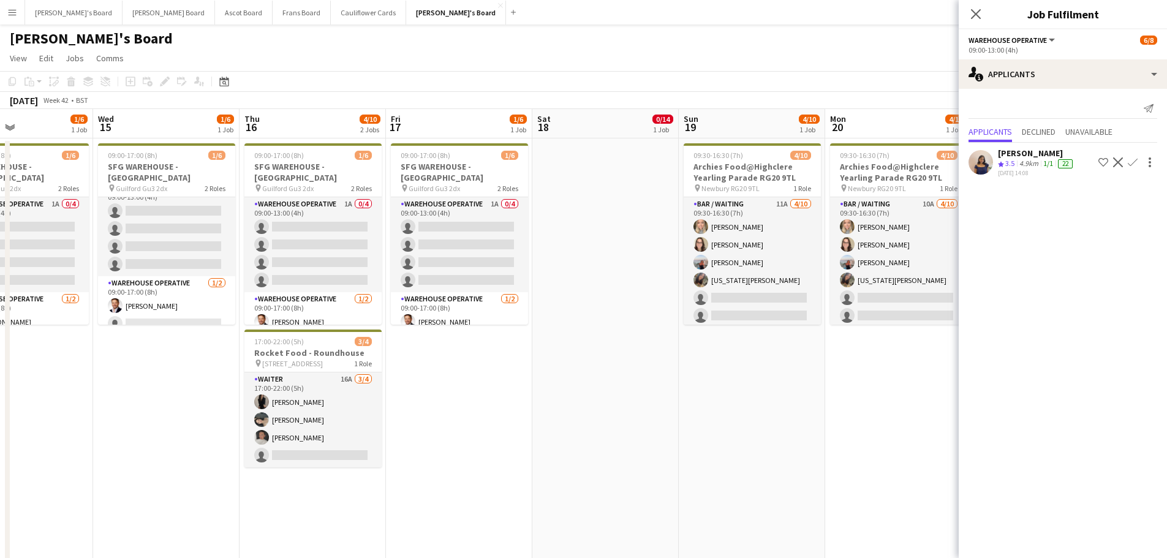
scroll to position [0, 358]
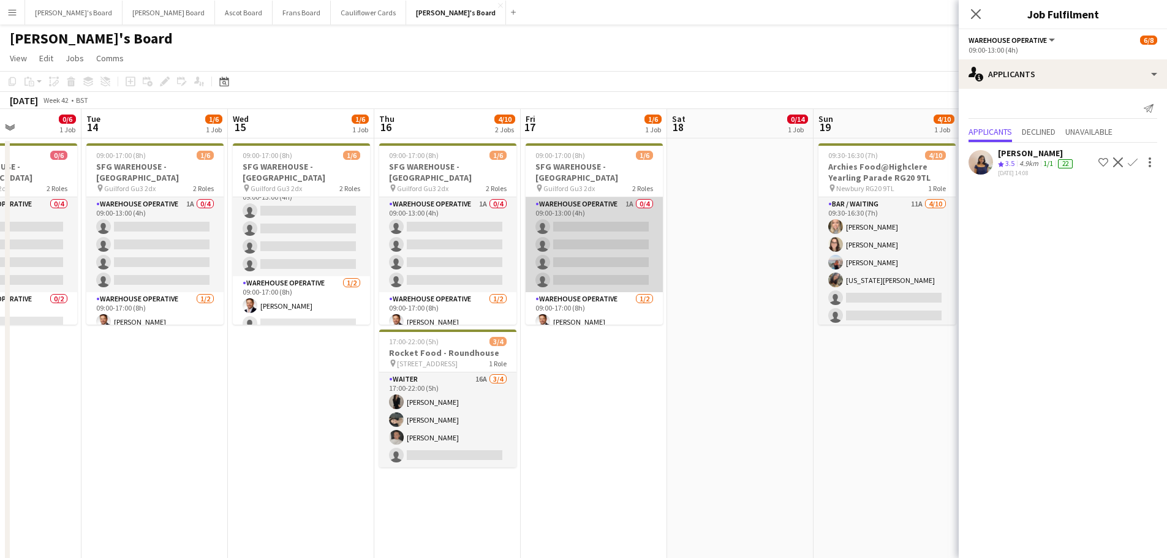
click at [582, 207] on app-card-role "Warehouse Operative 1A 0/4 09:00-13:00 (4h) single-neutral-actions single-neutr…" at bounding box center [593, 244] width 137 height 95
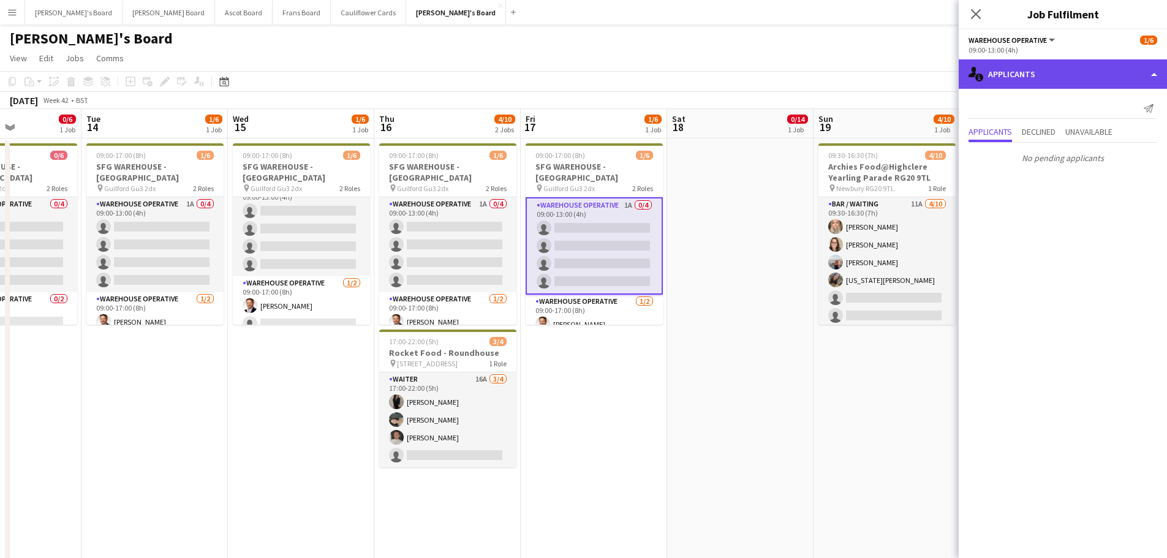
click at [1053, 81] on div "single-neutral-actions-information Applicants" at bounding box center [1062, 73] width 208 height 29
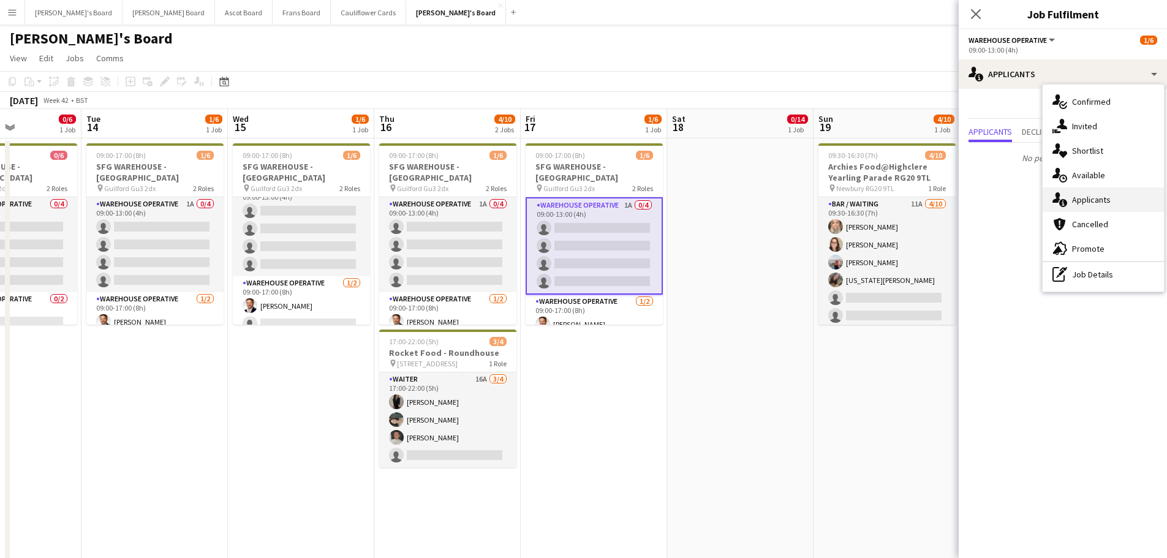
click at [1118, 198] on div "single-neutral-actions-information Applicants" at bounding box center [1102, 199] width 121 height 24
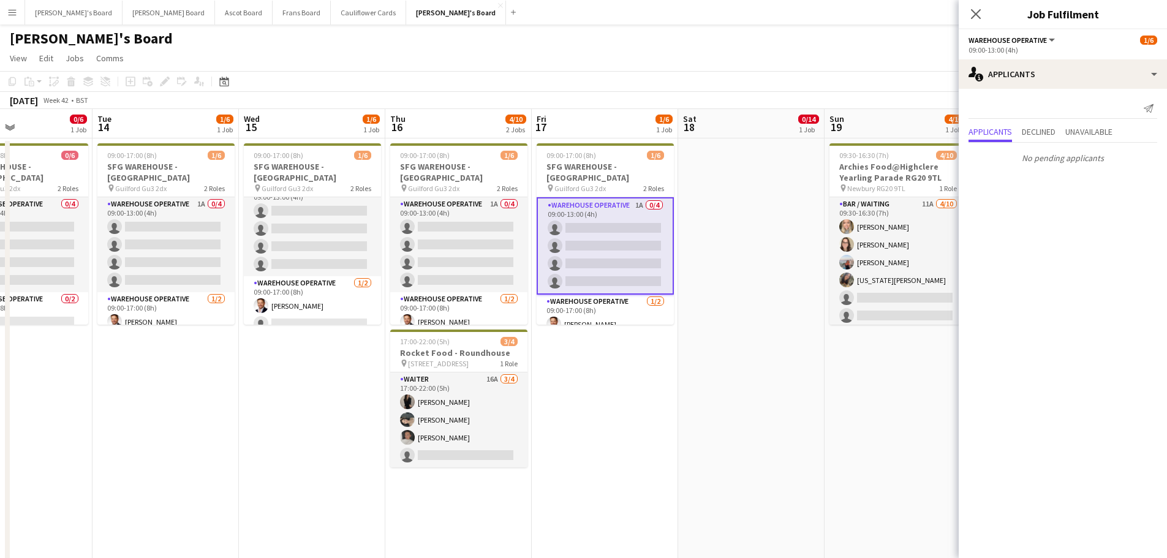
drag, startPoint x: 830, startPoint y: 378, endPoint x: 672, endPoint y: 378, distance: 158.0
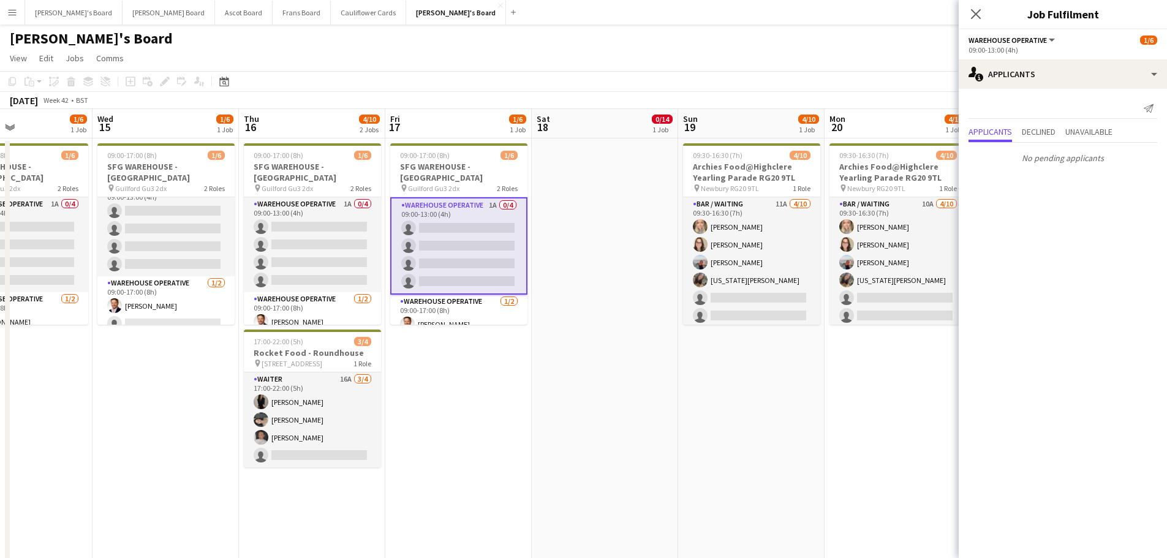
scroll to position [0, 369]
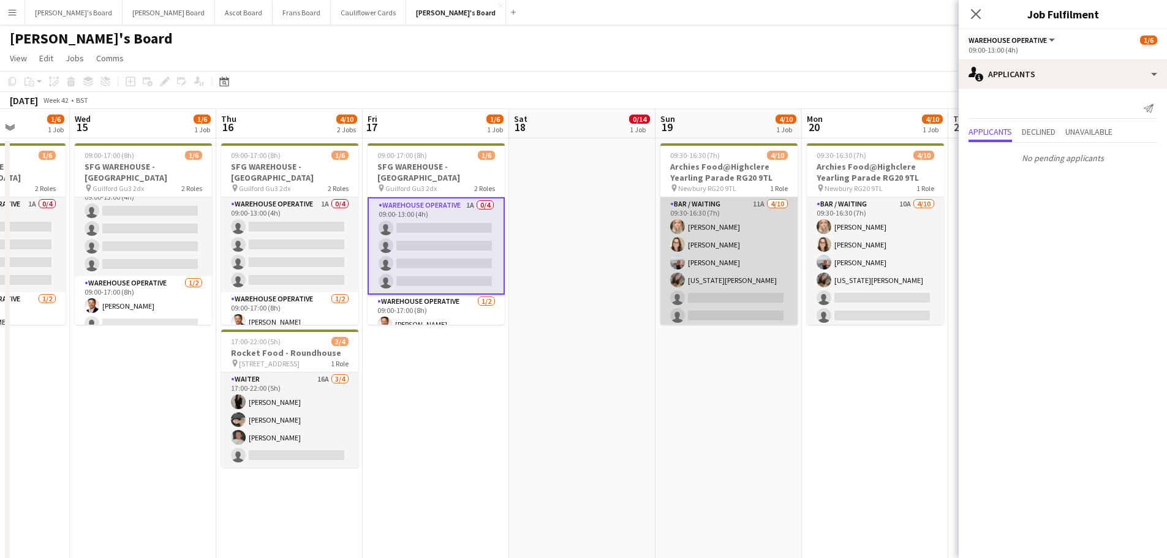
click at [749, 247] on app-card-role "Bar / Waiting 11A 4/10 09:30-16:30 (7h) Laura Shaw Hannah Dudley Ellie Brown Ge…" at bounding box center [728, 297] width 137 height 201
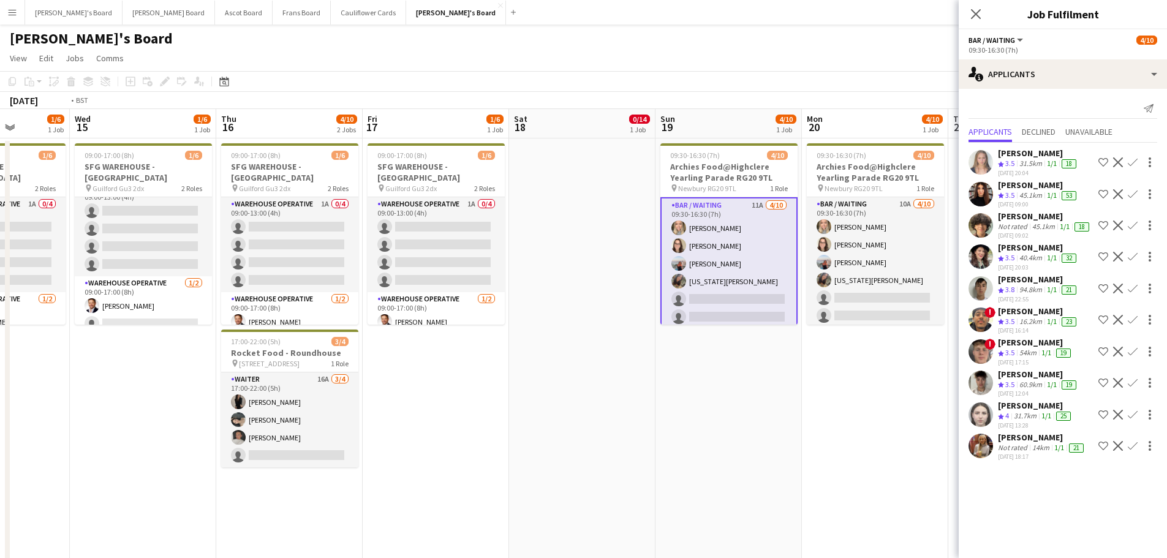
drag, startPoint x: 540, startPoint y: 399, endPoint x: 941, endPoint y: 430, distance: 401.7
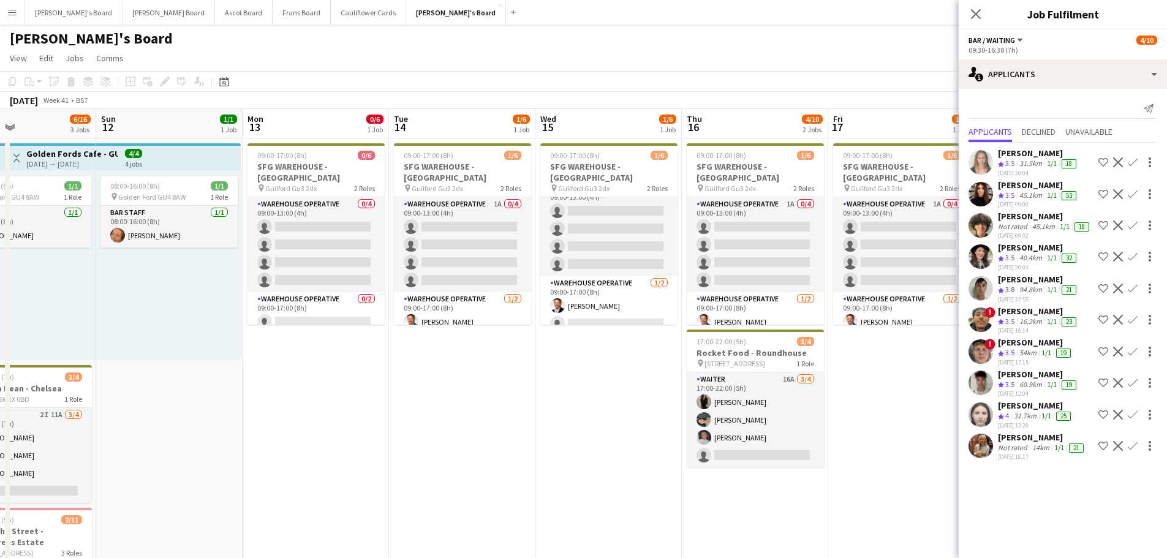
drag, startPoint x: 430, startPoint y: 429, endPoint x: 612, endPoint y: 461, distance: 185.2
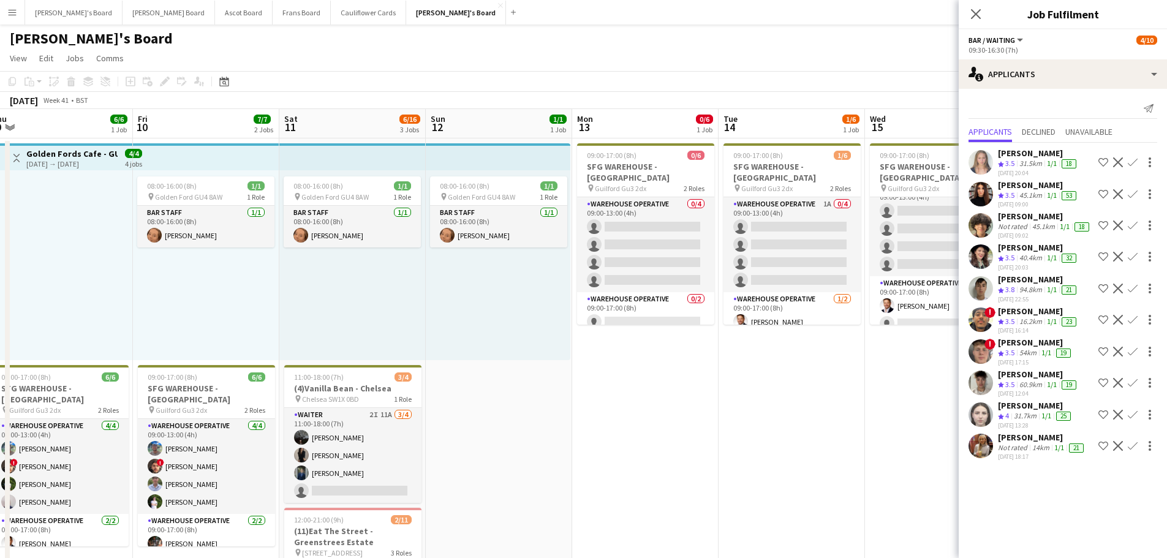
drag, startPoint x: 578, startPoint y: 459, endPoint x: 660, endPoint y: 460, distance: 82.1
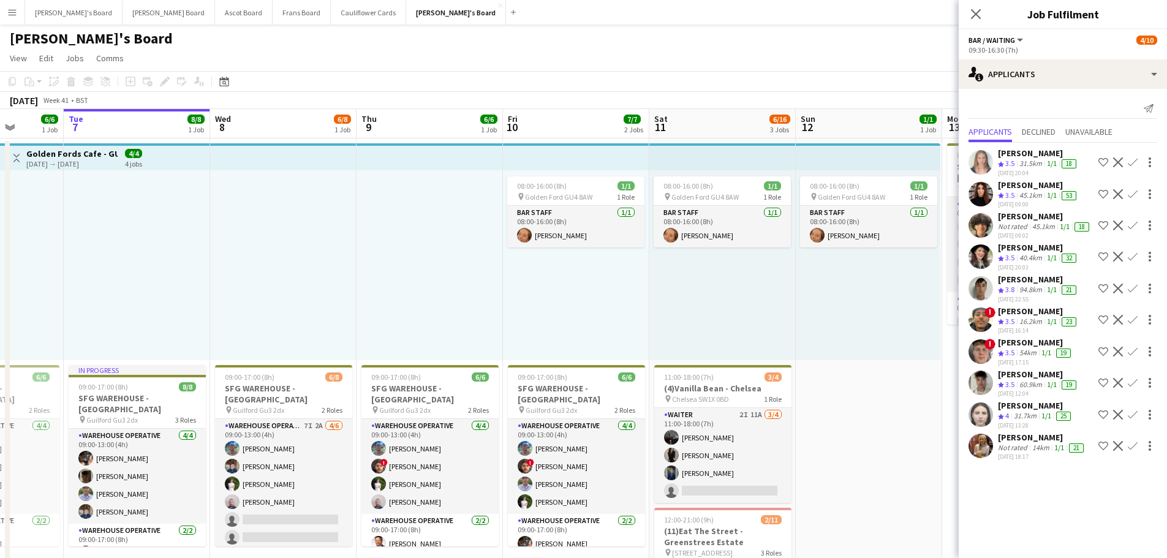
drag, startPoint x: 446, startPoint y: 333, endPoint x: 555, endPoint y: 353, distance: 110.9
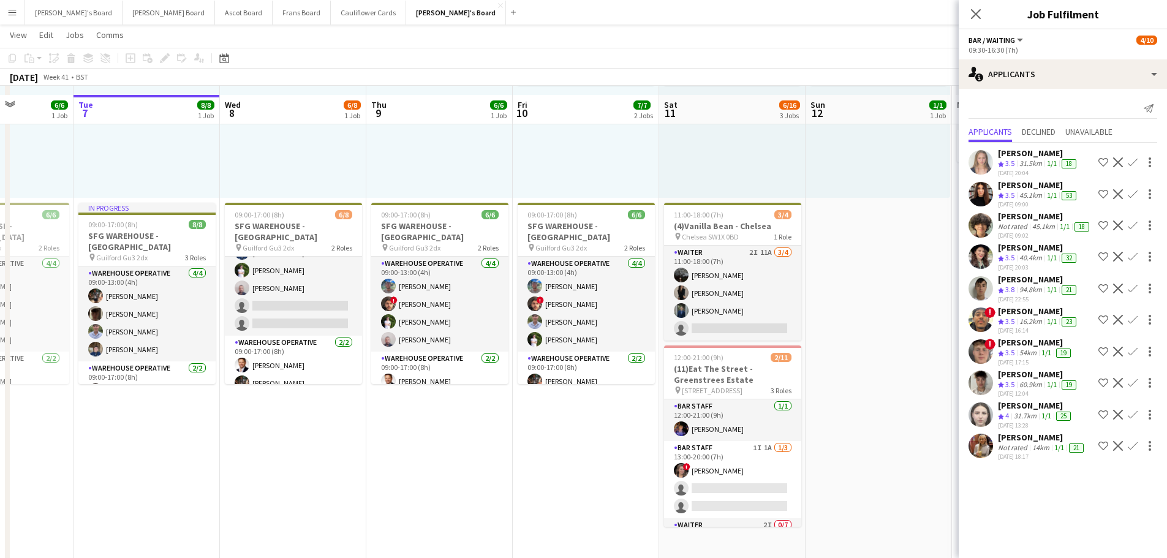
scroll to position [184, 0]
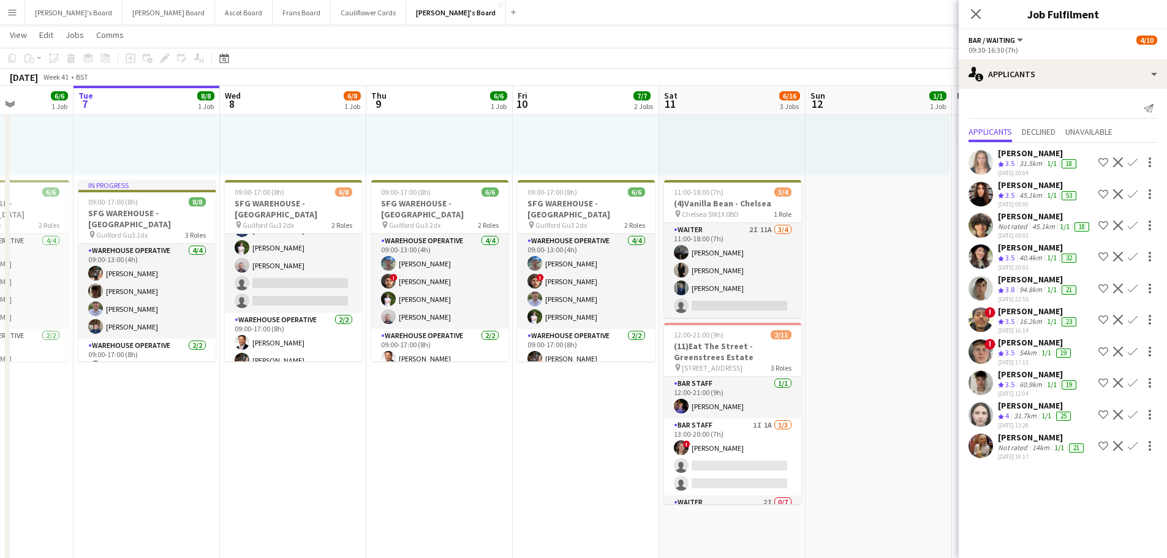
drag, startPoint x: 777, startPoint y: 453, endPoint x: 794, endPoint y: 360, distance: 93.9
click at [777, 453] on app-card-role "BAR STAFF 1I 1A 1/3 13:00-20:00 (7h) ! Estella Catley Smith single-neutral-acti…" at bounding box center [732, 456] width 137 height 77
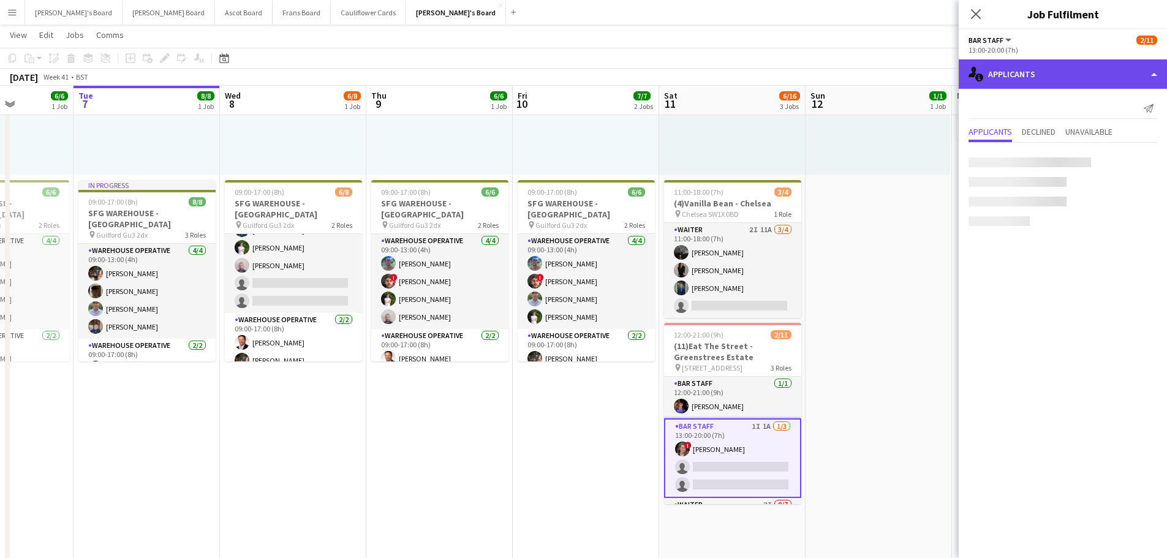
click at [1065, 79] on div "single-neutral-actions-information Applicants" at bounding box center [1062, 73] width 208 height 29
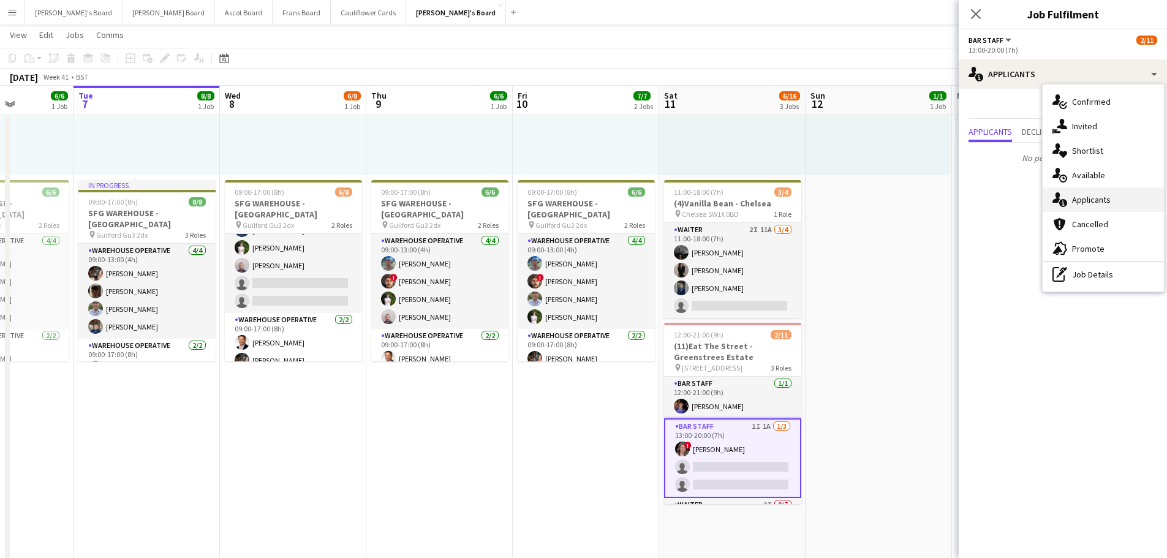
click at [1118, 195] on div "single-neutral-actions-information Applicants" at bounding box center [1102, 199] width 121 height 24
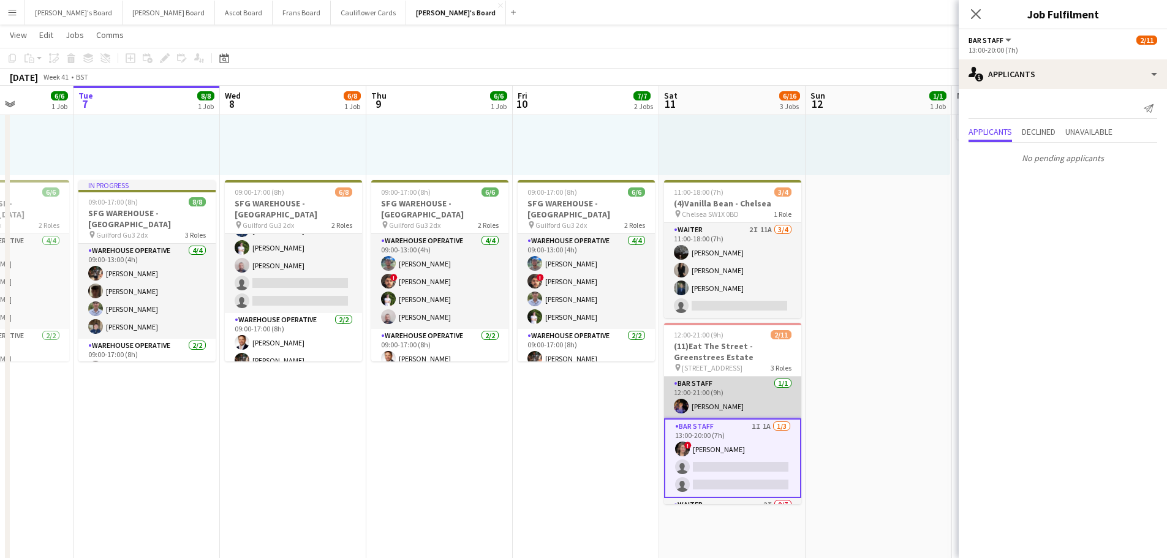
click at [736, 406] on app-card-role "BAR STAFF 1/1 12:00-21:00 (9h) Bradley Holmes" at bounding box center [732, 398] width 137 height 42
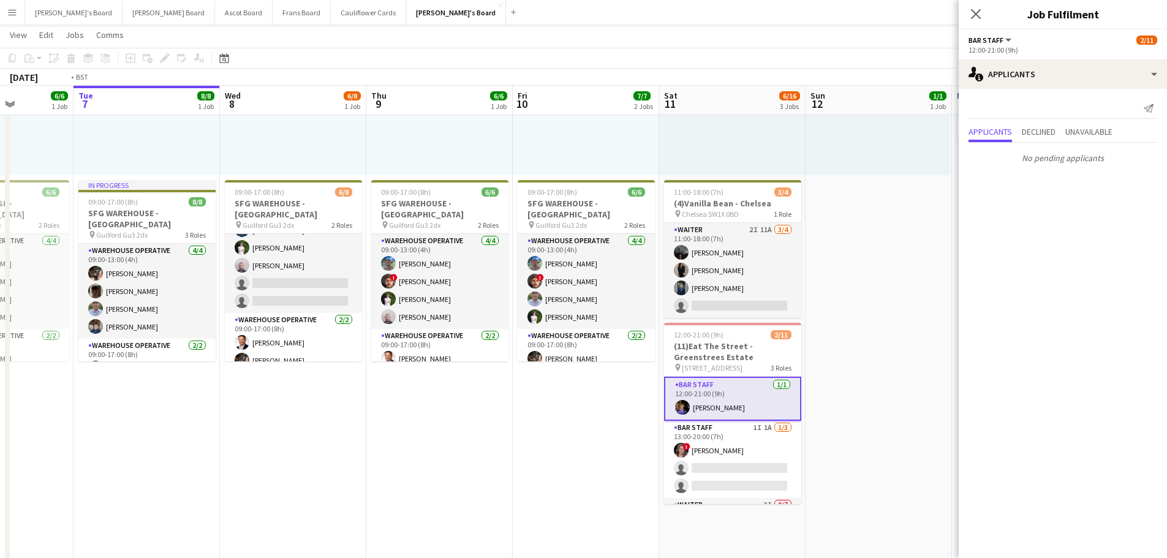
scroll to position [0, 328]
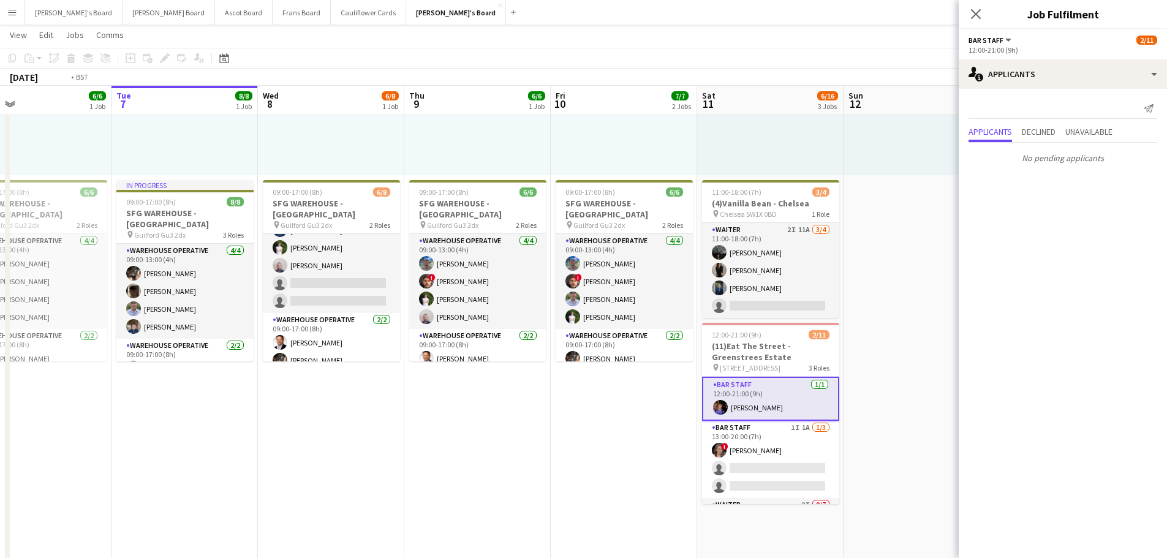
drag, startPoint x: 419, startPoint y: 462, endPoint x: 538, endPoint y: 470, distance: 119.7
click at [538, 470] on app-calendar-viewport "Sat 4 28/28 6 Jobs Sun 5 Mon 6 6/6 1 Job Tue 7 8/8 1 Job Wed 8 6/8 1 Job Thu 9 …" at bounding box center [583, 530] width 1167 height 1332
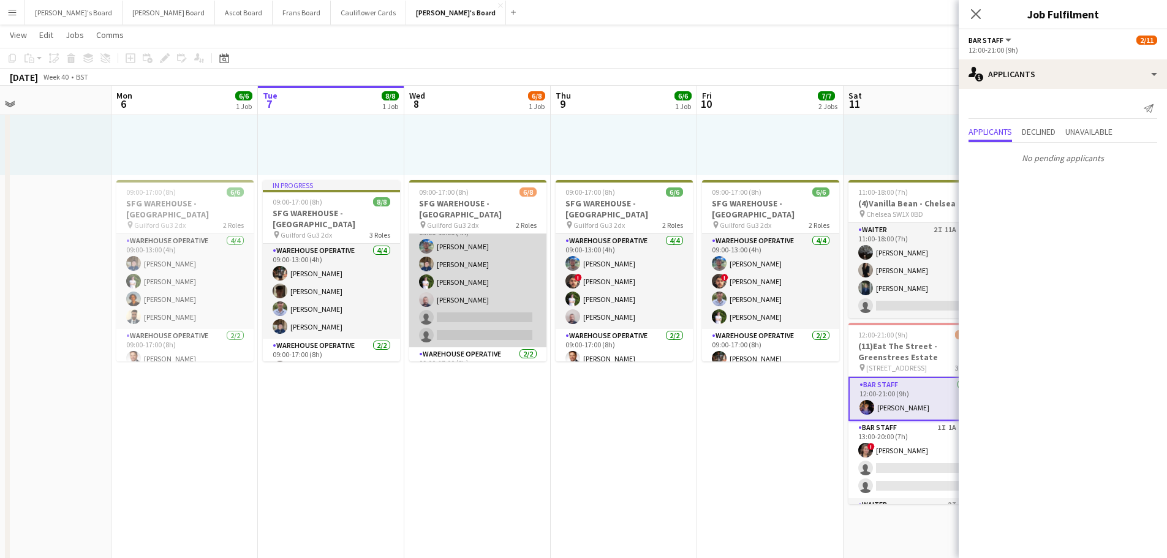
scroll to position [0, 0]
click at [512, 275] on app-card-role "Warehouse Operative 7I 2A 4/6 09:00-13:00 (4h) Jake Williams Jack Sargent Thoma…" at bounding box center [477, 299] width 137 height 130
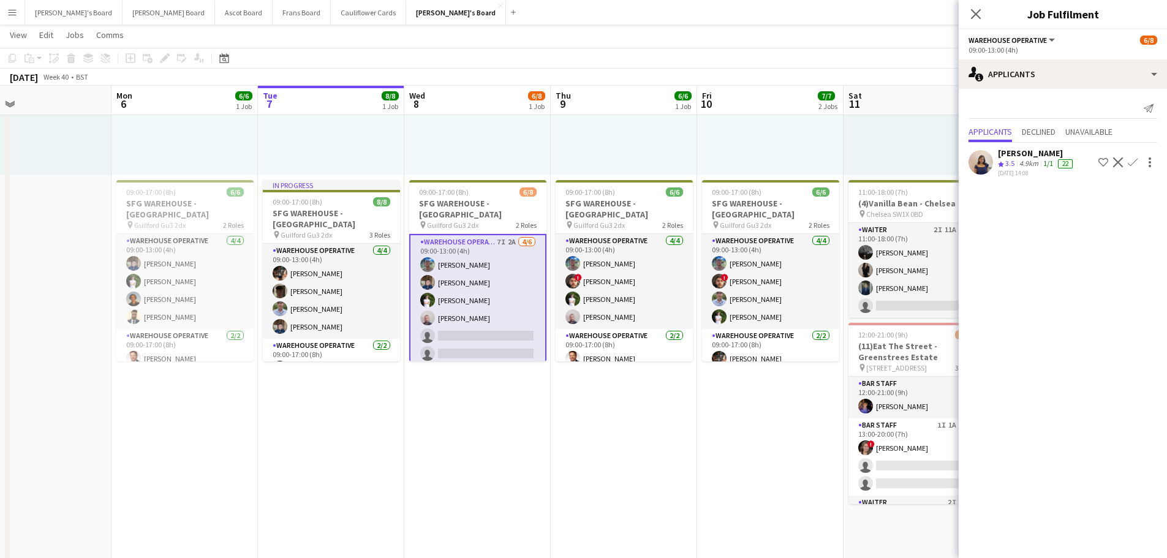
click at [1025, 165] on div "4.9km" at bounding box center [1029, 164] width 24 height 10
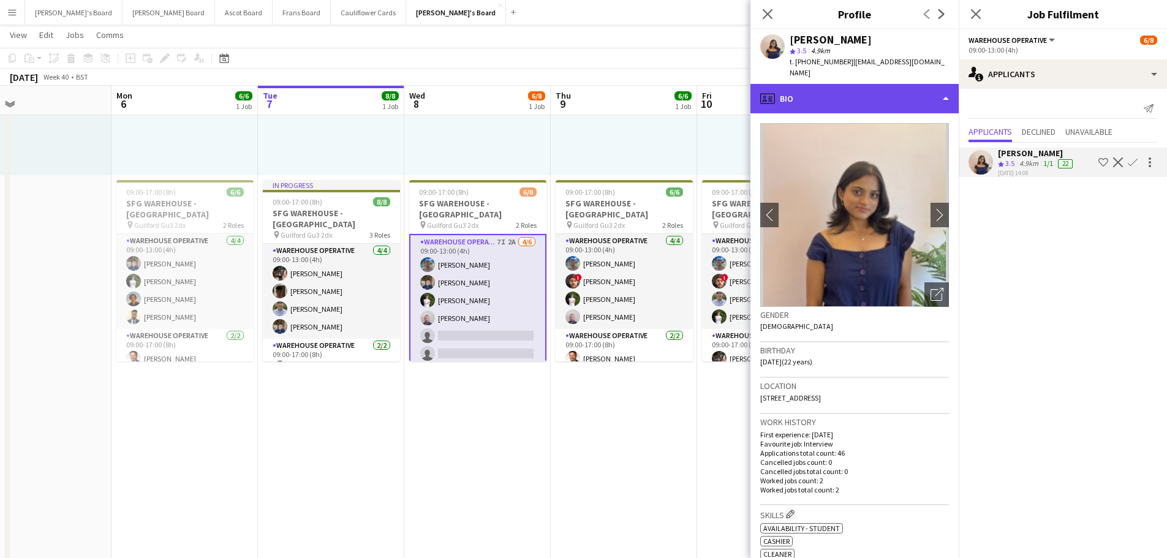
click at [819, 84] on div "profile Bio" at bounding box center [854, 98] width 208 height 29
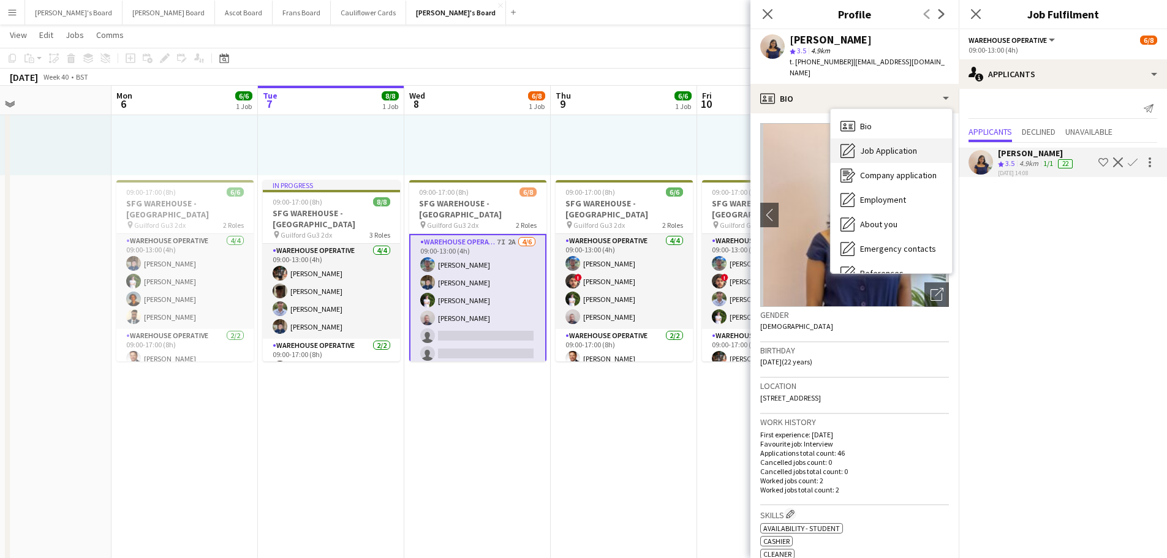
click at [909, 145] on span "Job Application" at bounding box center [888, 150] width 57 height 11
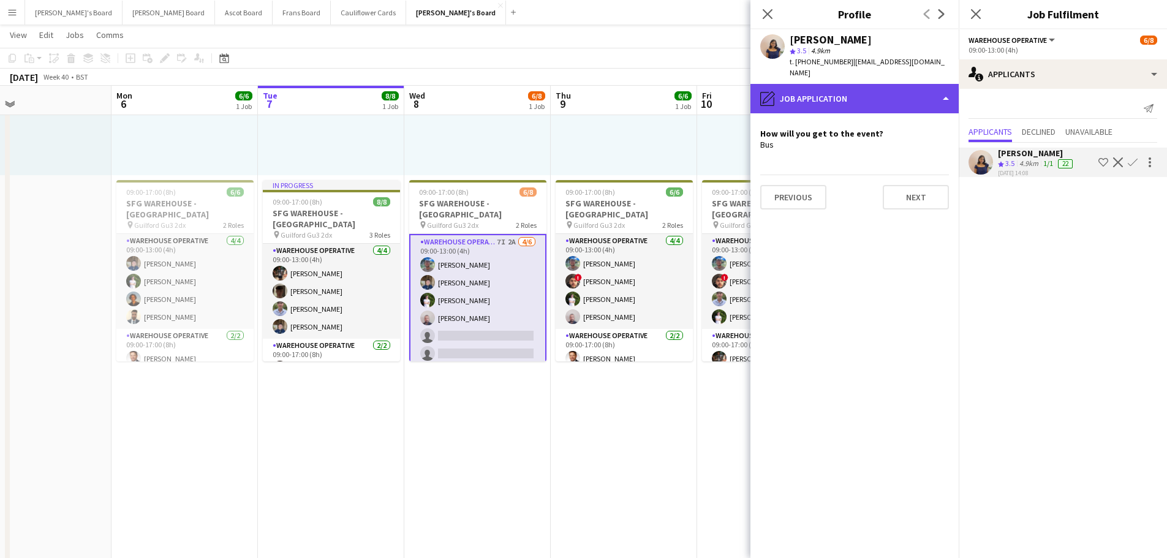
click at [889, 97] on div "pencil4 Job Application" at bounding box center [854, 98] width 208 height 29
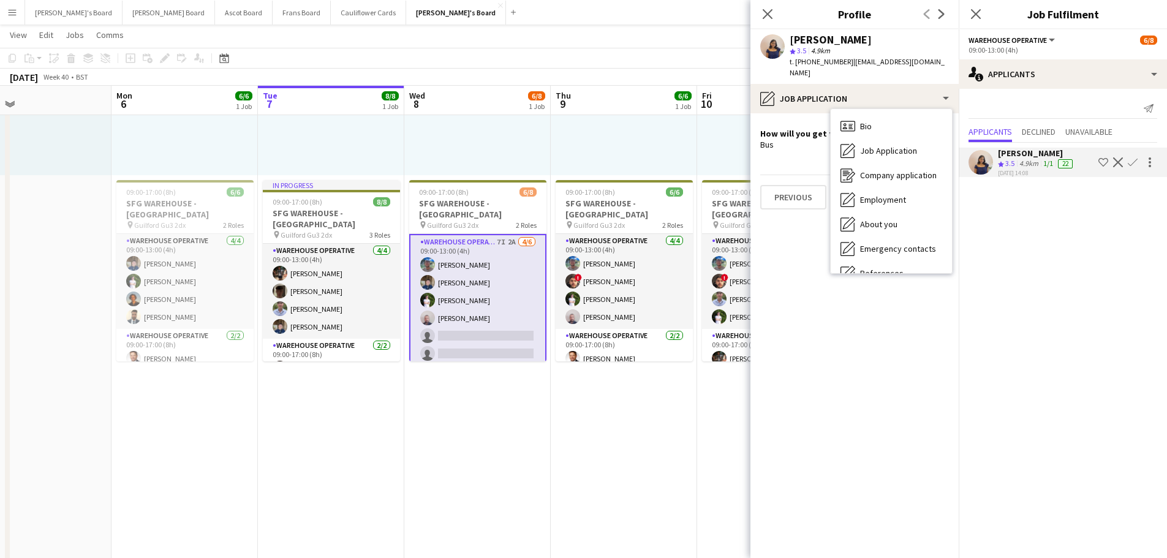
click at [456, 274] on app-card-role "Warehouse Operative 7I 2A 4/6 09:00-13:00 (4h) Jake Williams Jack Sargent Thoma…" at bounding box center [477, 300] width 137 height 133
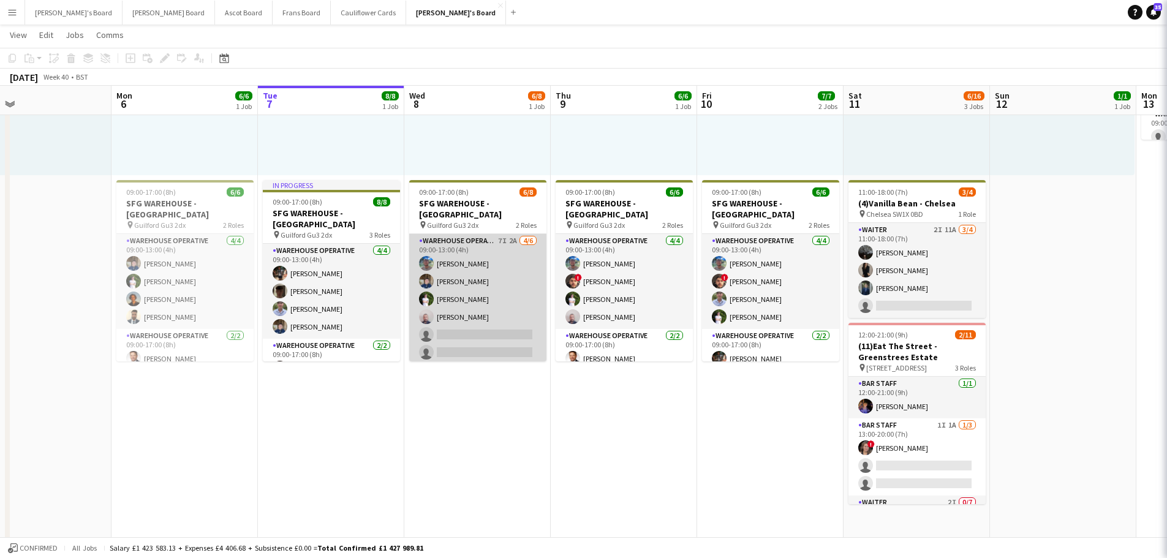
click at [456, 274] on app-card-role "Warehouse Operative 7I 2A 4/6 09:00-13:00 (4h) Jake Williams Jack Sargent Thoma…" at bounding box center [477, 299] width 137 height 130
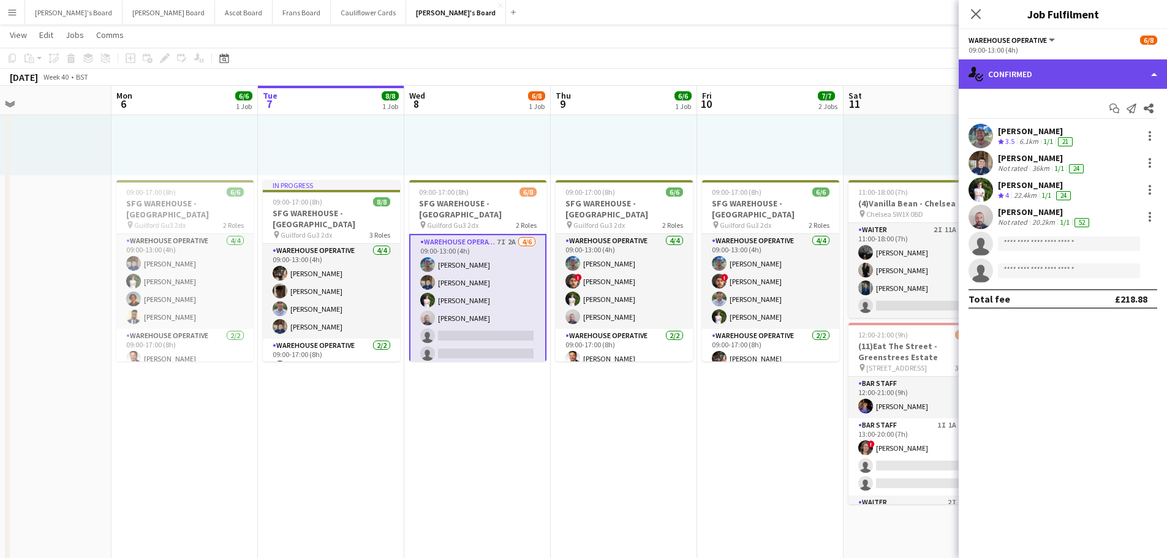
click at [1087, 77] on div "single-neutral-actions-check-2 Confirmed" at bounding box center [1062, 73] width 208 height 29
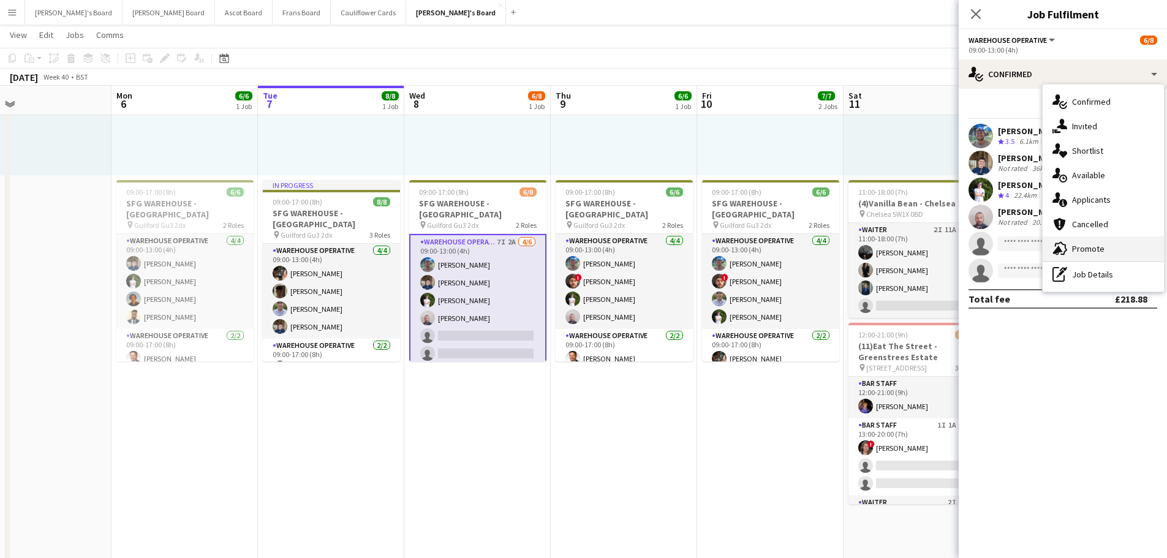
click at [1081, 240] on div "advertising-megaphone Promote" at bounding box center [1102, 248] width 121 height 24
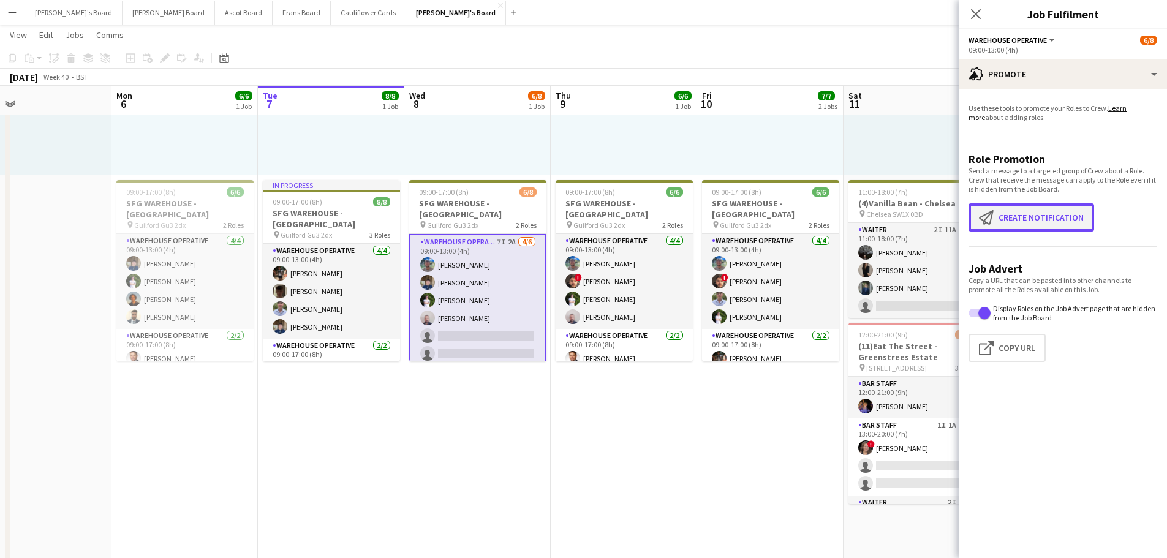
click at [1045, 220] on button "Create notification Create notification" at bounding box center [1031, 217] width 126 height 28
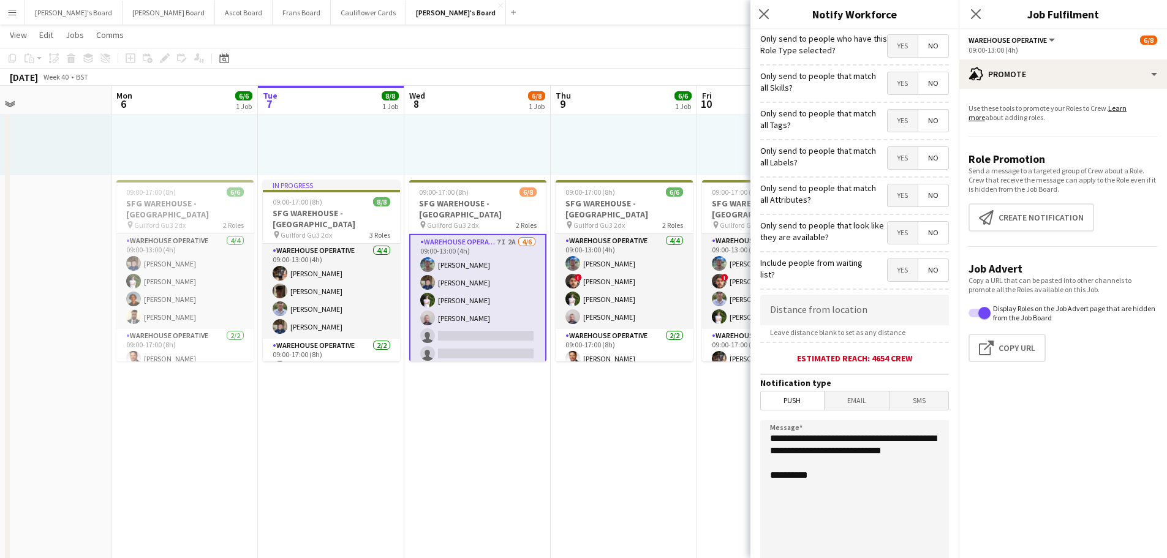
click at [519, 286] on app-card-role "Warehouse Operative 7I 2A 4/6 09:00-13:00 (4h) Jake Williams Jack Sargent Thoma…" at bounding box center [477, 300] width 137 height 133
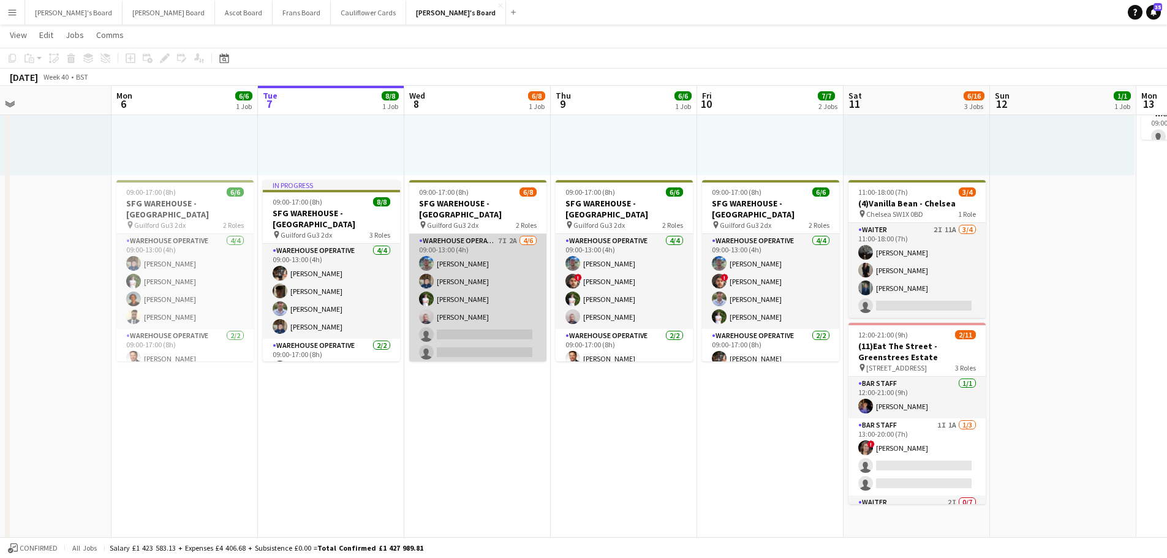
click at [518, 286] on app-card-role "Warehouse Operative 7I 2A 4/6 09:00-13:00 (4h) Jake Williams Jack Sargent Thoma…" at bounding box center [477, 299] width 137 height 130
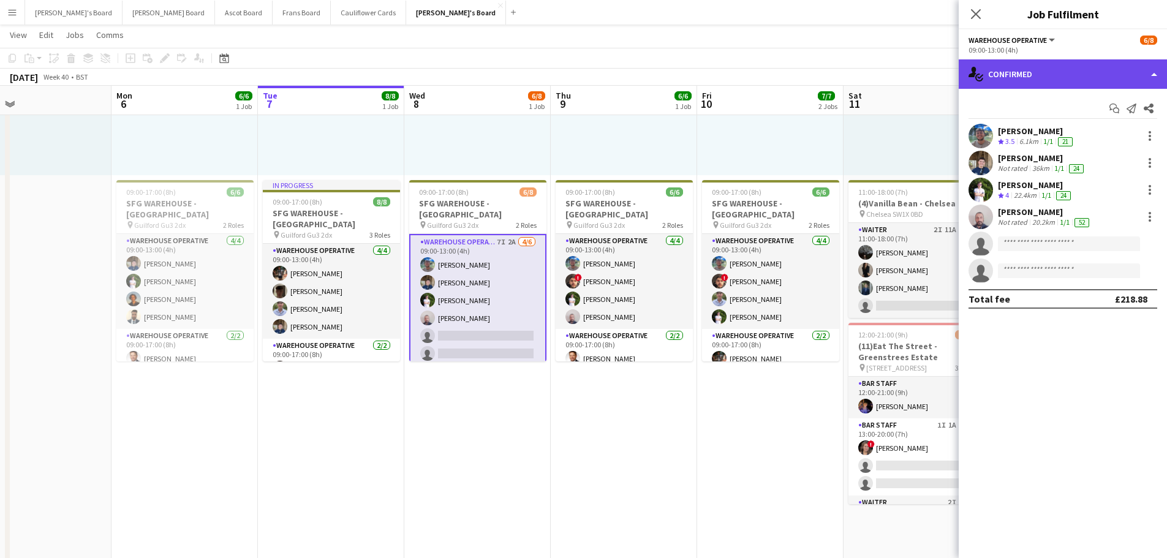
click at [1093, 64] on div "single-neutral-actions-check-2 Confirmed" at bounding box center [1062, 73] width 208 height 29
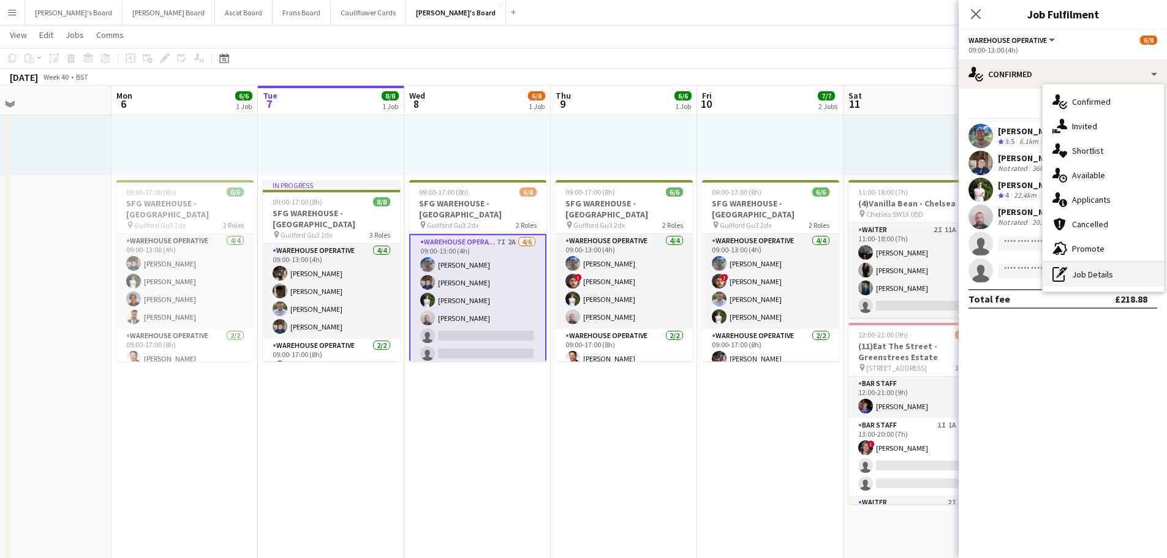
click at [1090, 267] on div "pen-write Job Details" at bounding box center [1102, 274] width 121 height 24
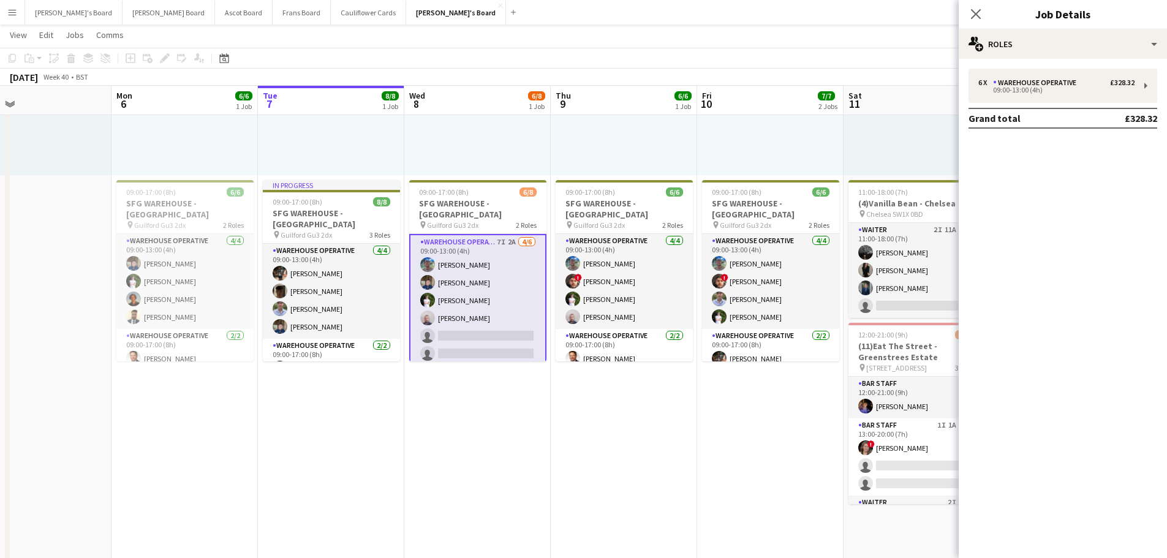
click at [1023, 105] on div "6 x Warehouse Operative £328.32 09:00-13:00 (4h) Grand total £328.32" at bounding box center [1062, 99] width 208 height 60
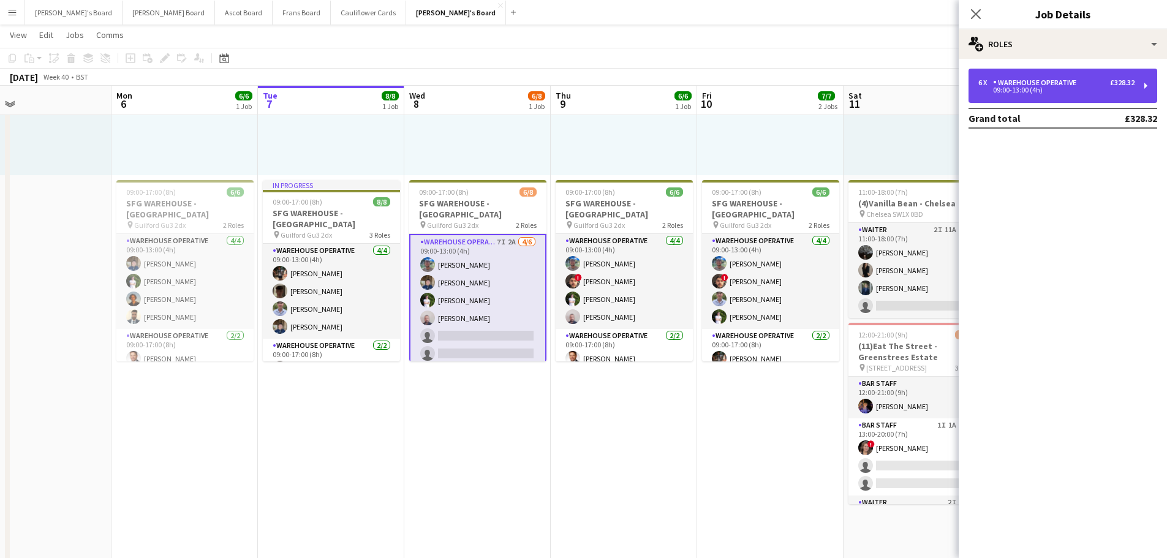
click at [1020, 89] on div "09:00-13:00 (4h)" at bounding box center [1056, 90] width 156 height 6
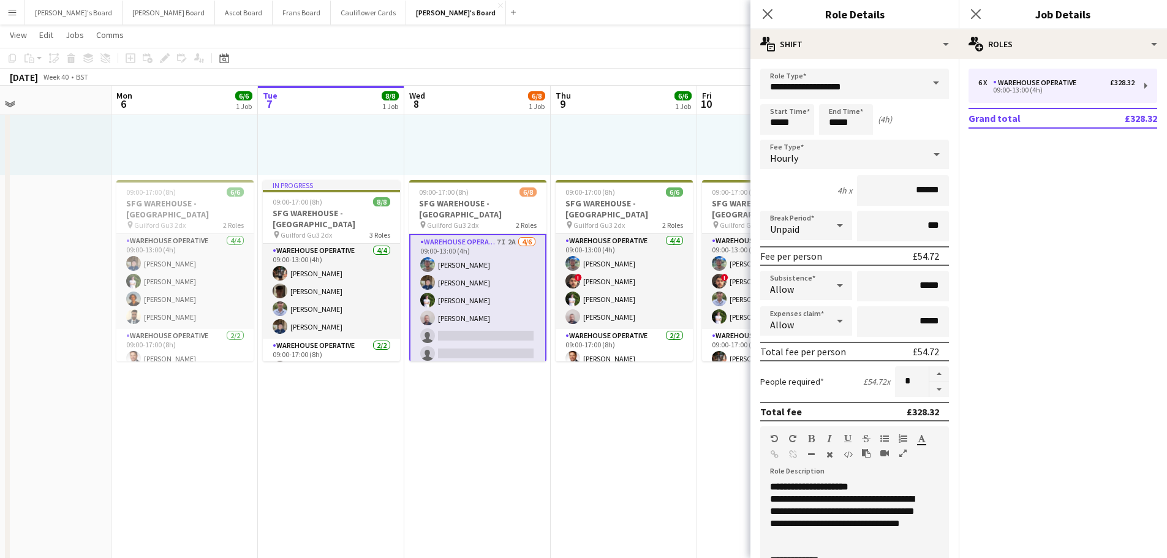
click at [528, 297] on app-card-role "Warehouse Operative 7I 2A 4/6 09:00-13:00 (4h) Jake Williams Jack Sargent Thoma…" at bounding box center [477, 300] width 137 height 133
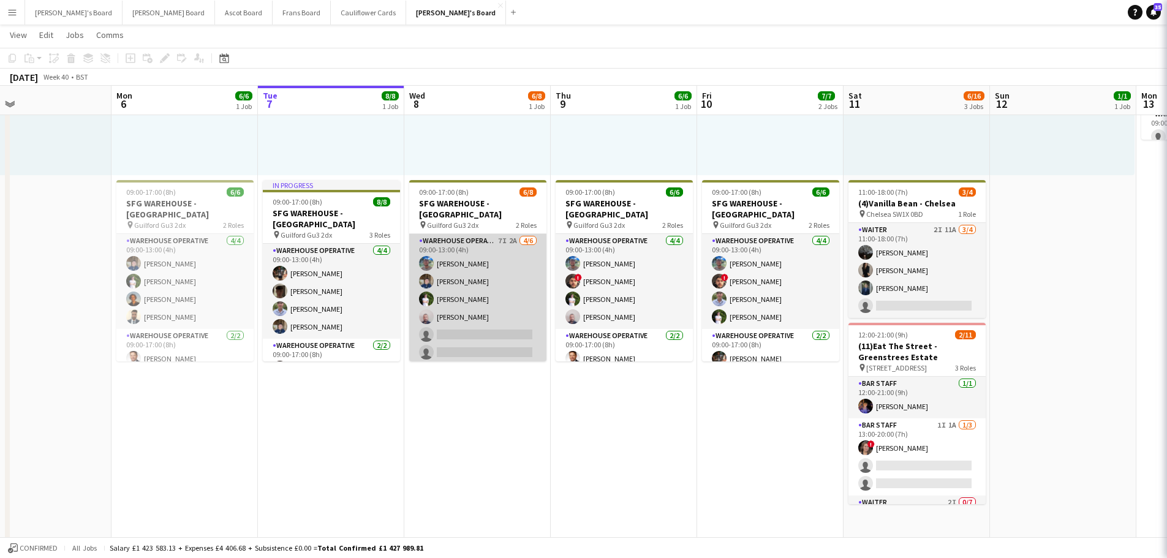
click at [494, 284] on app-card-role "Warehouse Operative 7I 2A 4/6 09:00-13:00 (4h) Jake Williams Jack Sargent Thoma…" at bounding box center [477, 299] width 137 height 130
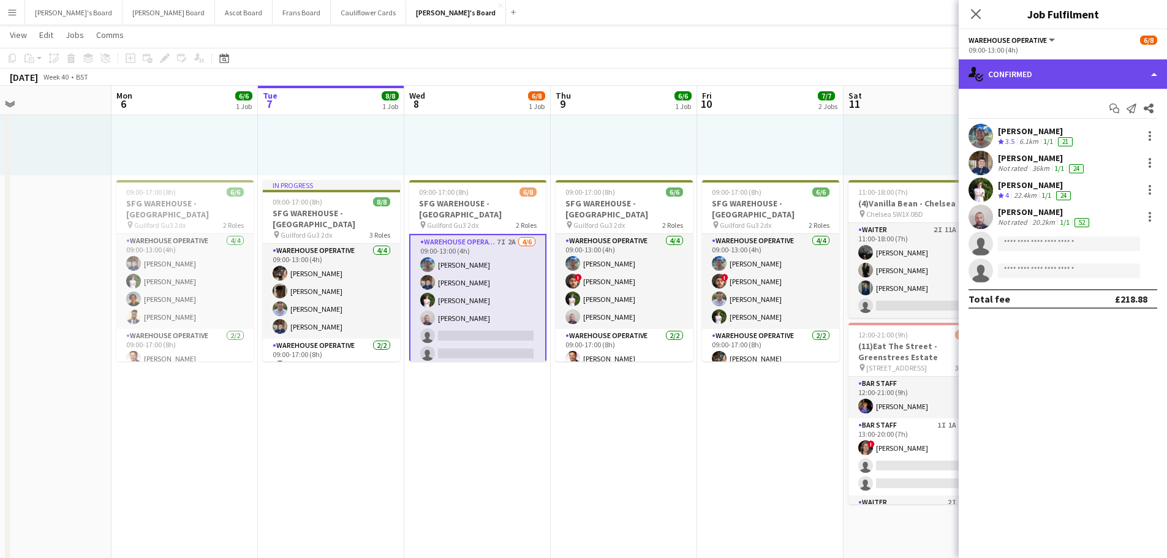
click at [1068, 77] on div "single-neutral-actions-check-2 Confirmed" at bounding box center [1062, 73] width 208 height 29
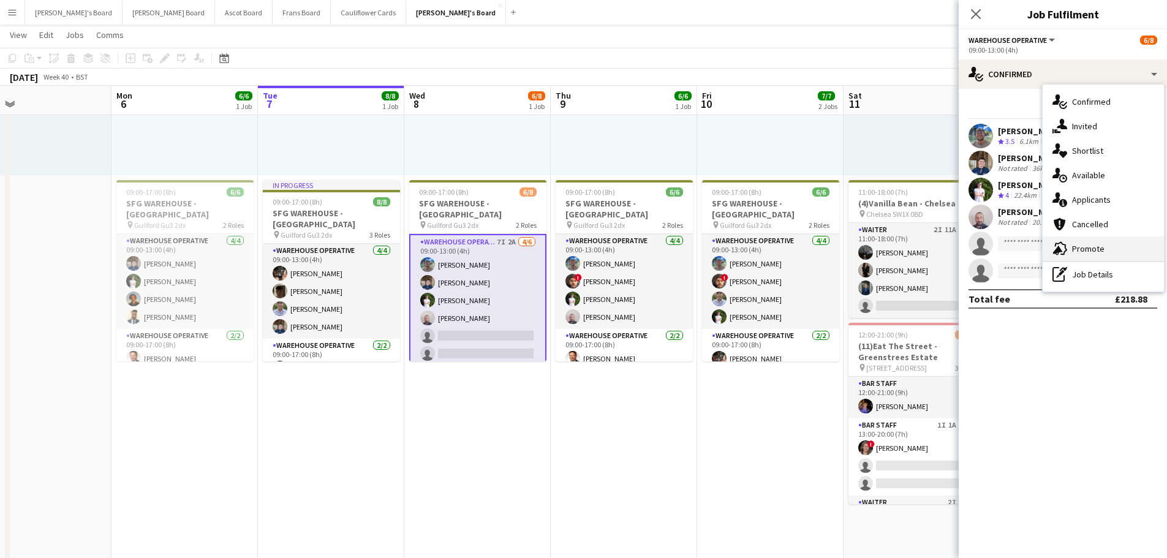
click at [1100, 249] on span "Promote" at bounding box center [1088, 248] width 32 height 11
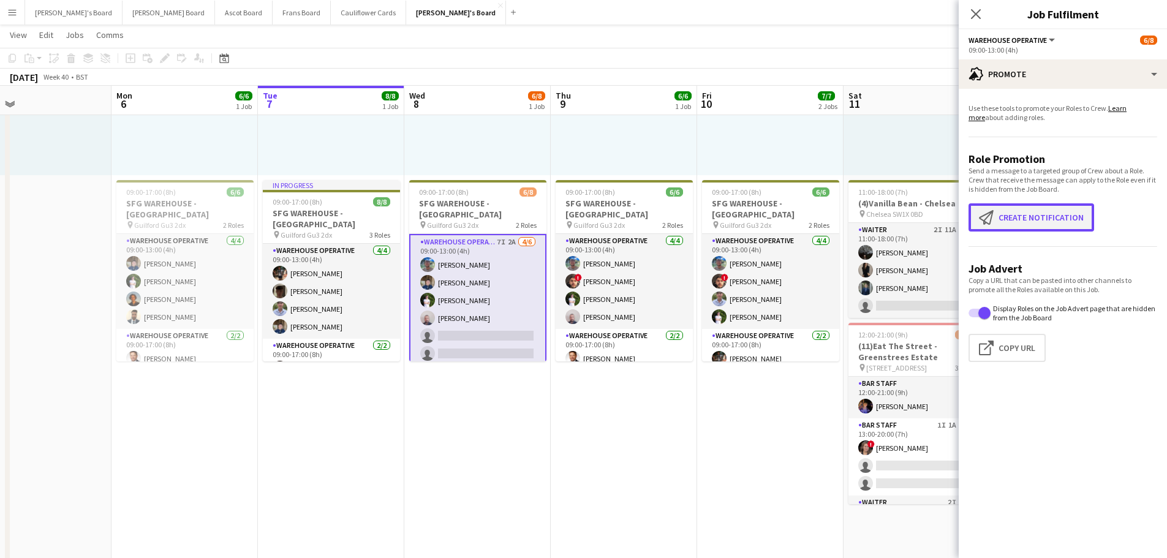
click at [1035, 217] on button "Create notification Create notification" at bounding box center [1031, 217] width 126 height 28
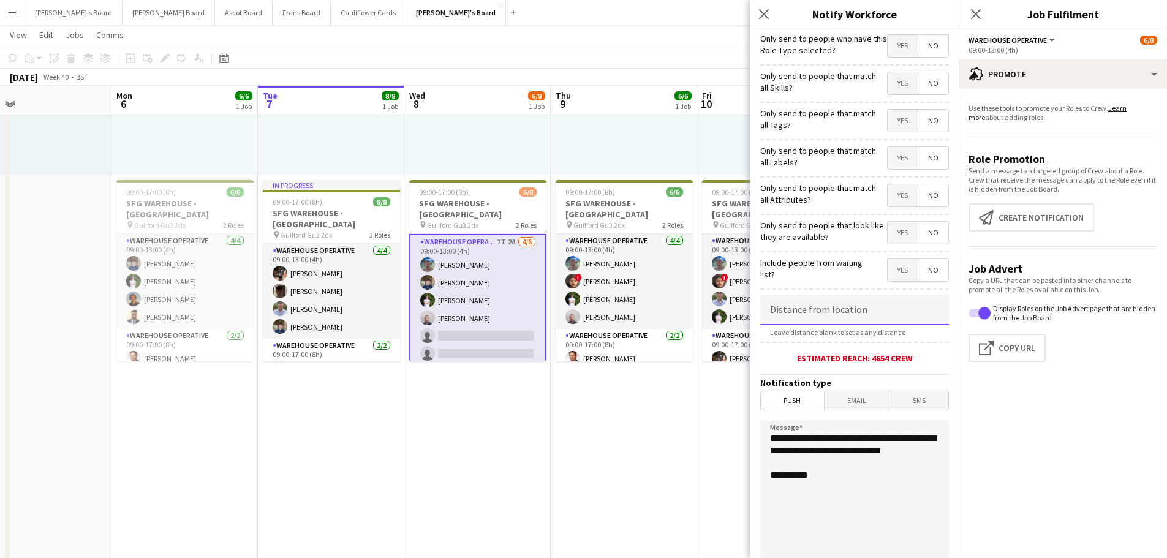
click at [818, 316] on input at bounding box center [854, 310] width 189 height 31
type input "*****"
drag, startPoint x: 818, startPoint y: 453, endPoint x: 696, endPoint y: 380, distance: 142.0
click at [696, 380] on body "Menu Boards Boards Boards All jobs Status Workforce Workforce My Workforce Recr…" at bounding box center [583, 516] width 1167 height 1400
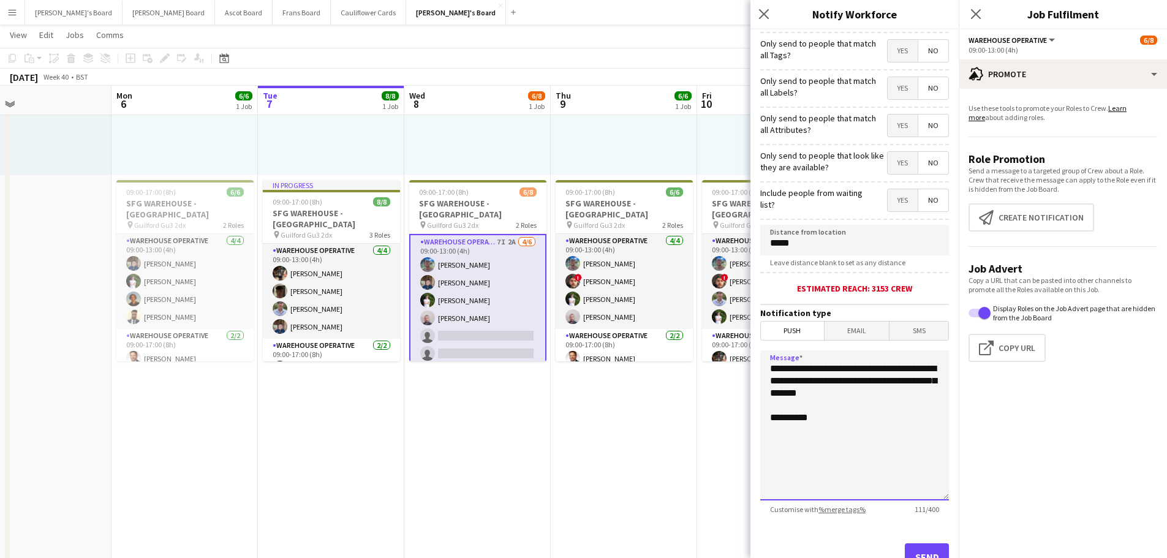
scroll to position [116, 0]
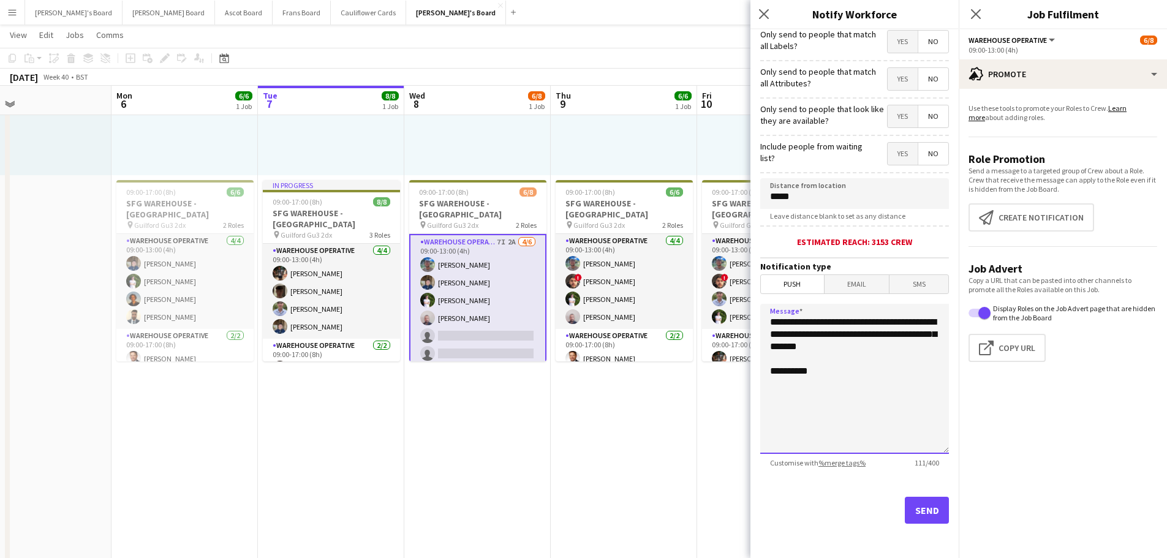
type textarea "**********"
click at [925, 522] on button "Send" at bounding box center [926, 510] width 44 height 27
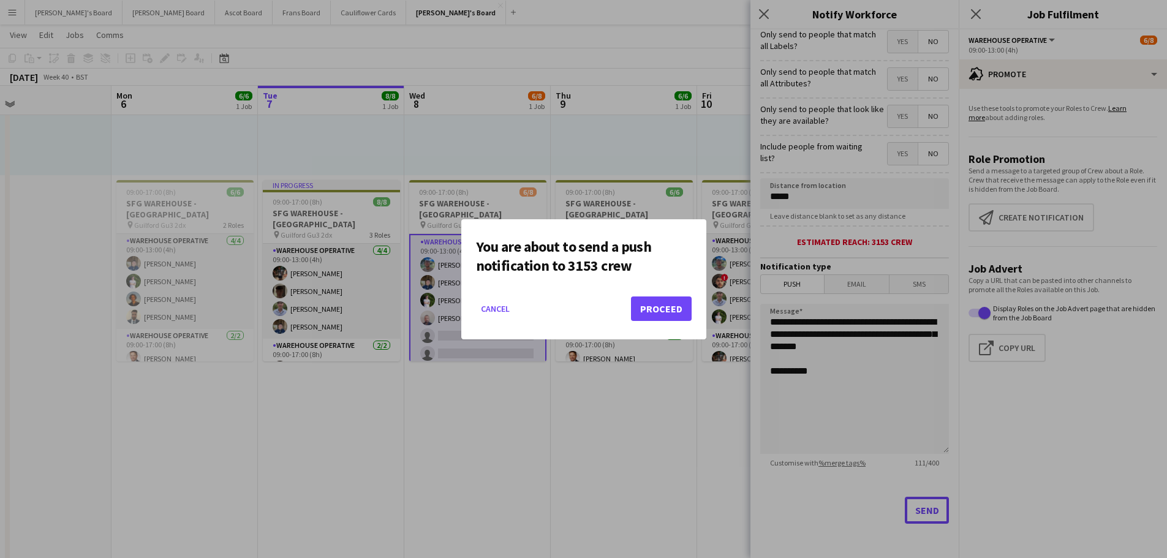
scroll to position [0, 0]
click at [689, 318] on button "Proceed" at bounding box center [661, 308] width 61 height 24
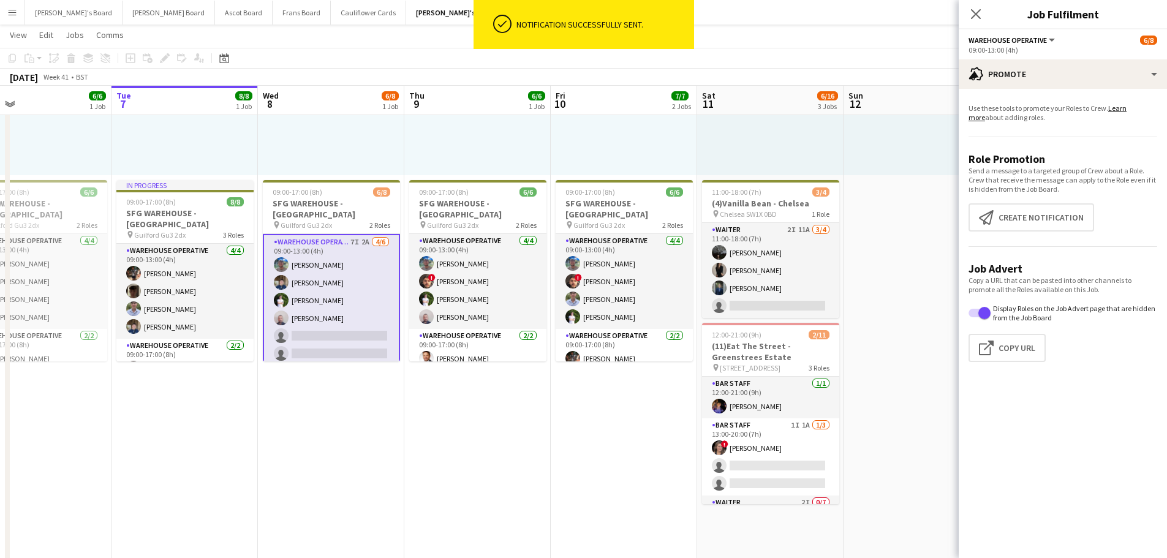
scroll to position [0, 448]
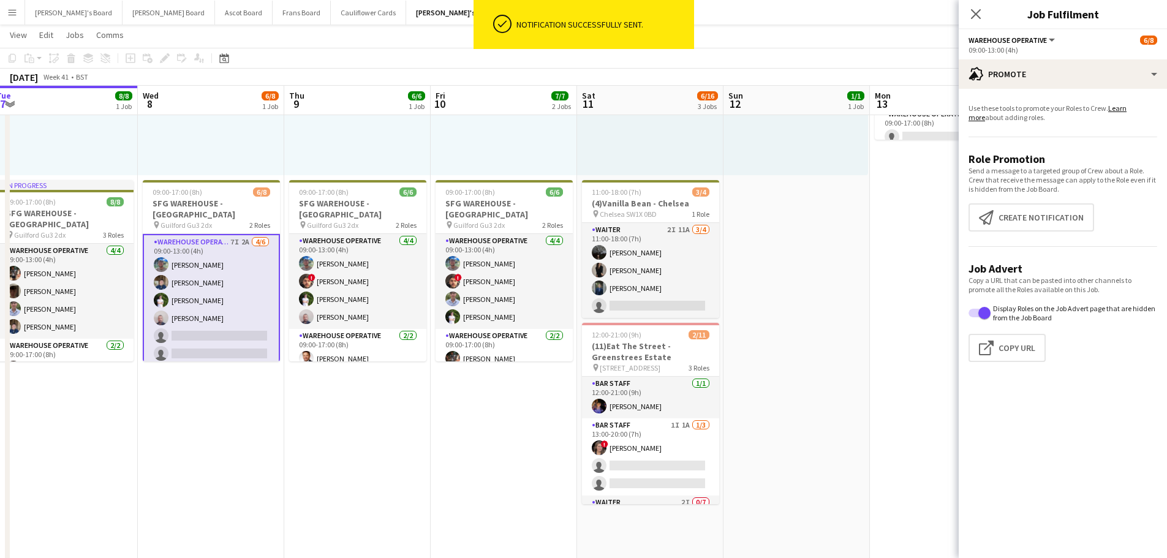
drag, startPoint x: 740, startPoint y: 484, endPoint x: 473, endPoint y: 442, distance: 269.7
click at [473, 442] on app-calendar-viewport "Sat 4 28/28 6 Jobs Sun 5 Mon 6 6/6 1 Job Tue 7 8/8 1 Job Wed 8 6/8 1 Job Thu 9 …" at bounding box center [583, 530] width 1167 height 1332
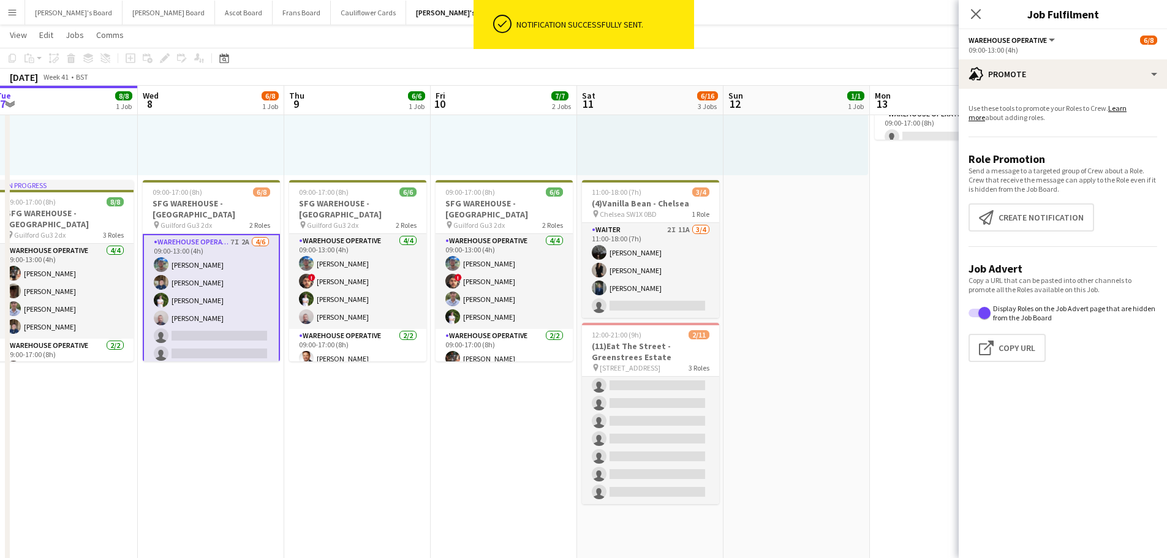
scroll to position [0, 0]
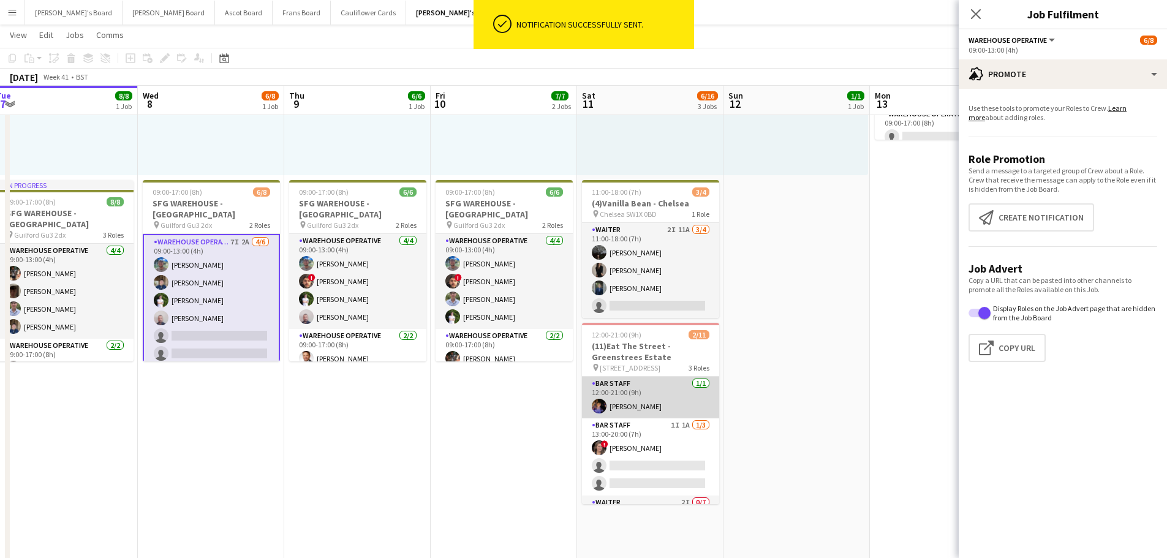
click at [653, 410] on app-card-role "BAR STAFF 1/1 12:00-21:00 (9h) Bradley Holmes" at bounding box center [650, 398] width 137 height 42
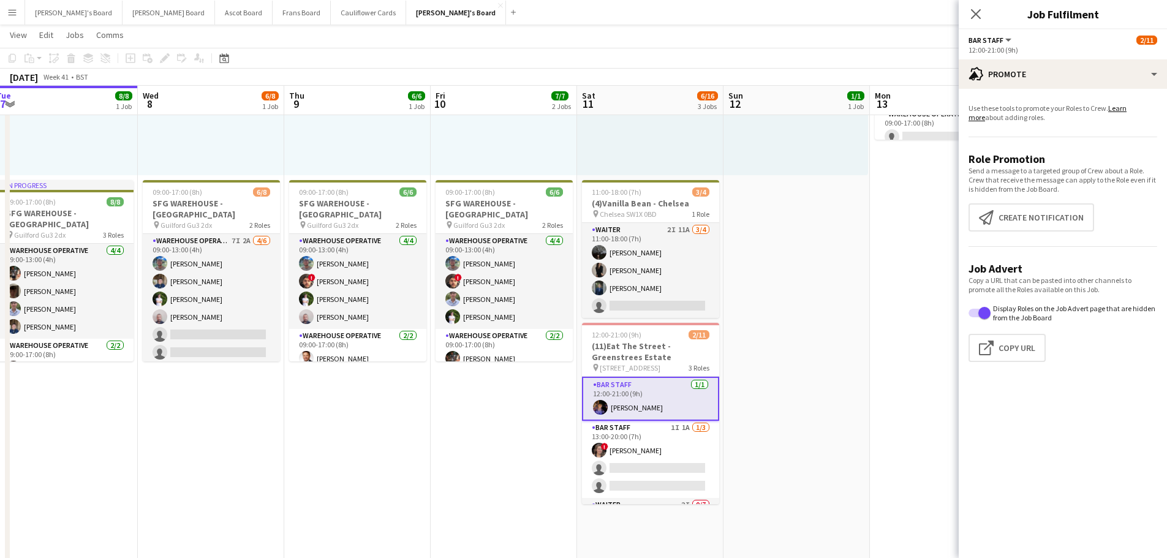
click at [648, 412] on app-card-role "BAR STAFF 1/1 12:00-21:00 (9h) Bradley Holmes" at bounding box center [650, 399] width 137 height 44
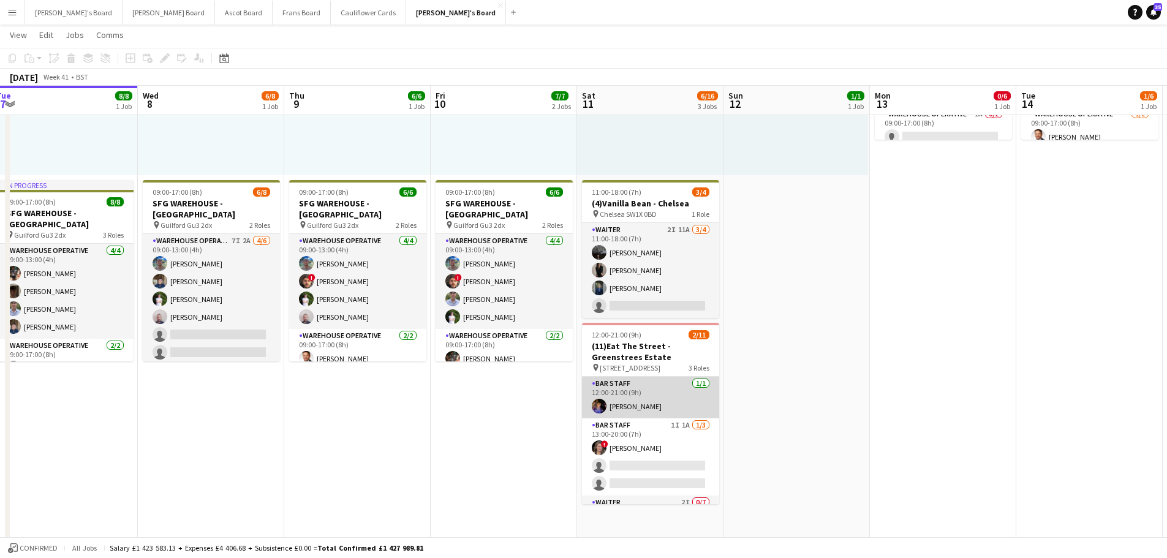
click at [648, 412] on app-card-role "BAR STAFF 1/1 12:00-21:00 (9h) Bradley Holmes" at bounding box center [650, 398] width 137 height 42
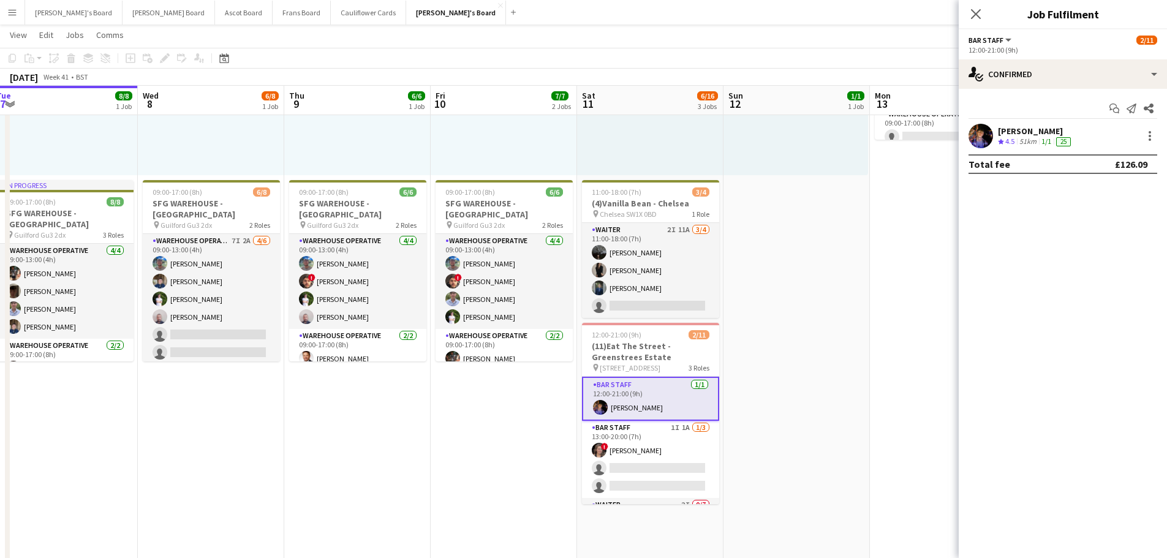
click at [1028, 140] on div "51km" at bounding box center [1028, 142] width 22 height 10
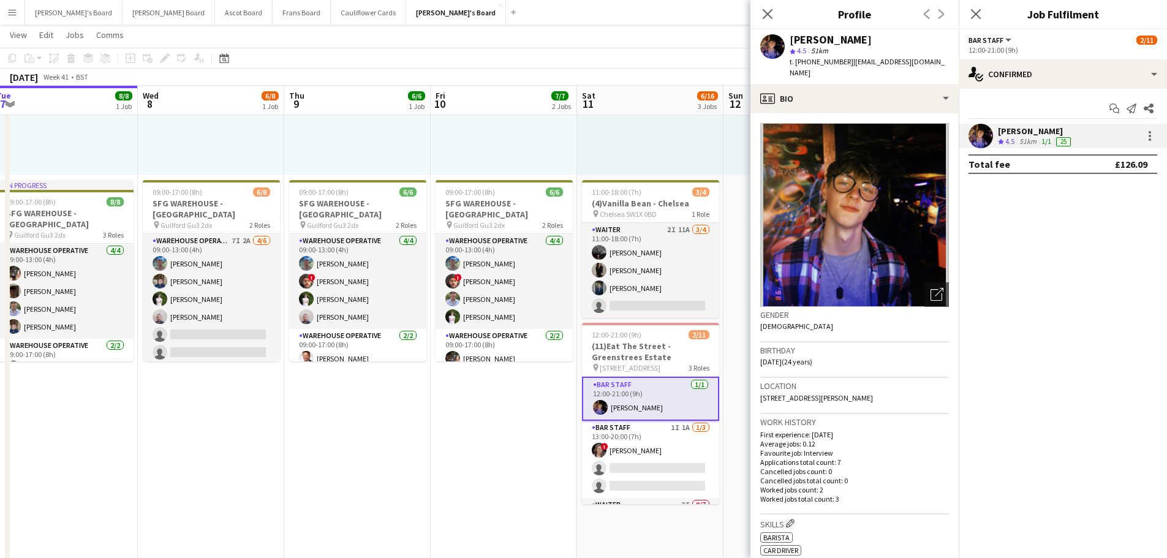
click at [860, 113] on app-crew-profile-bio "Open photos pop-in Gender Male Birthday 08-10-2000 (24 years) Location 6 raven …" at bounding box center [854, 335] width 208 height 445
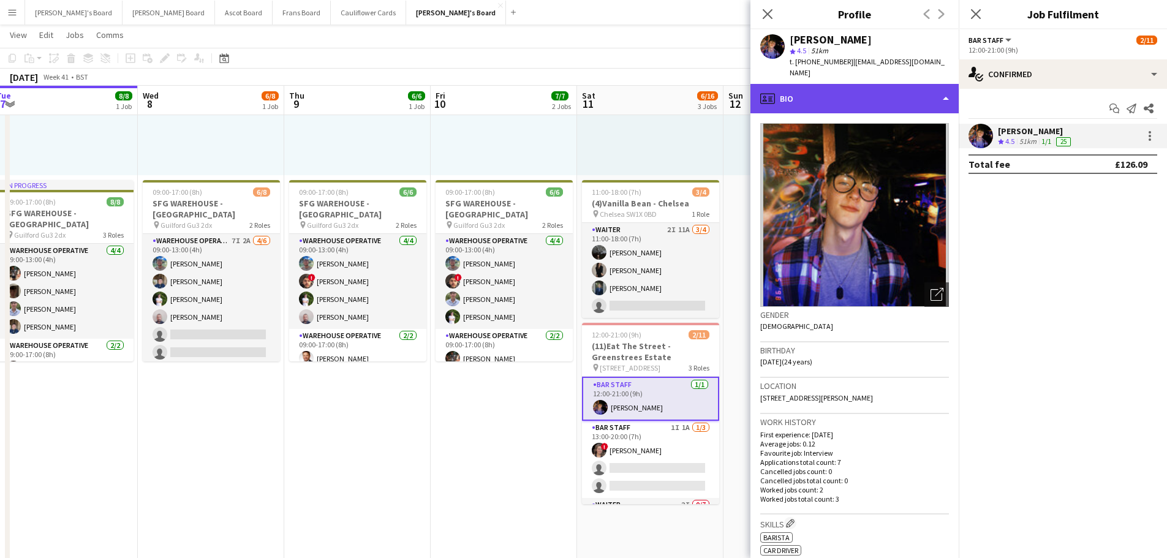
click at [867, 98] on div "profile Bio" at bounding box center [854, 98] width 208 height 29
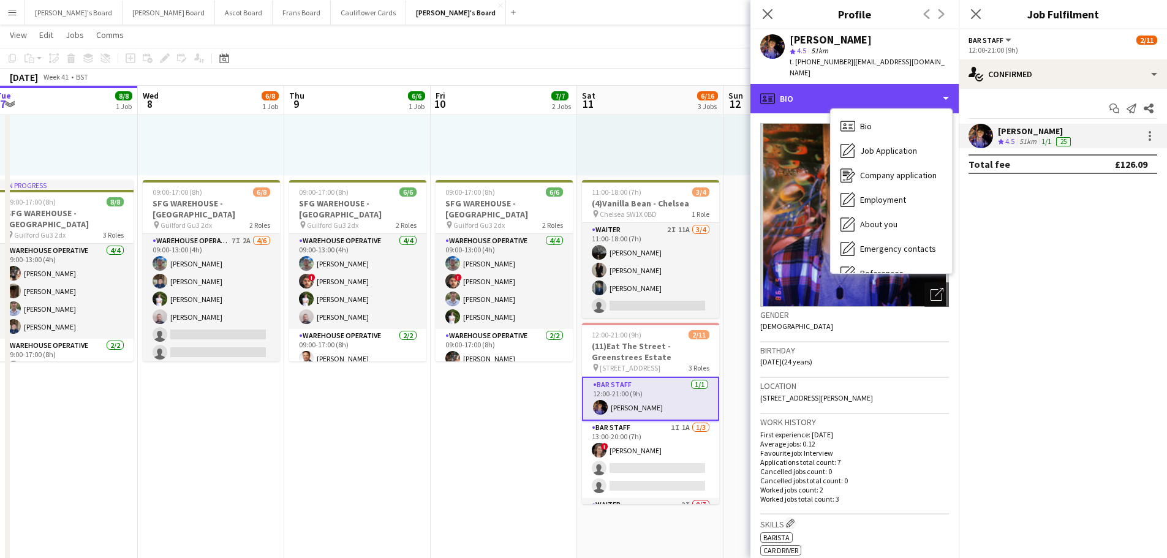
scroll to position [189, 0]
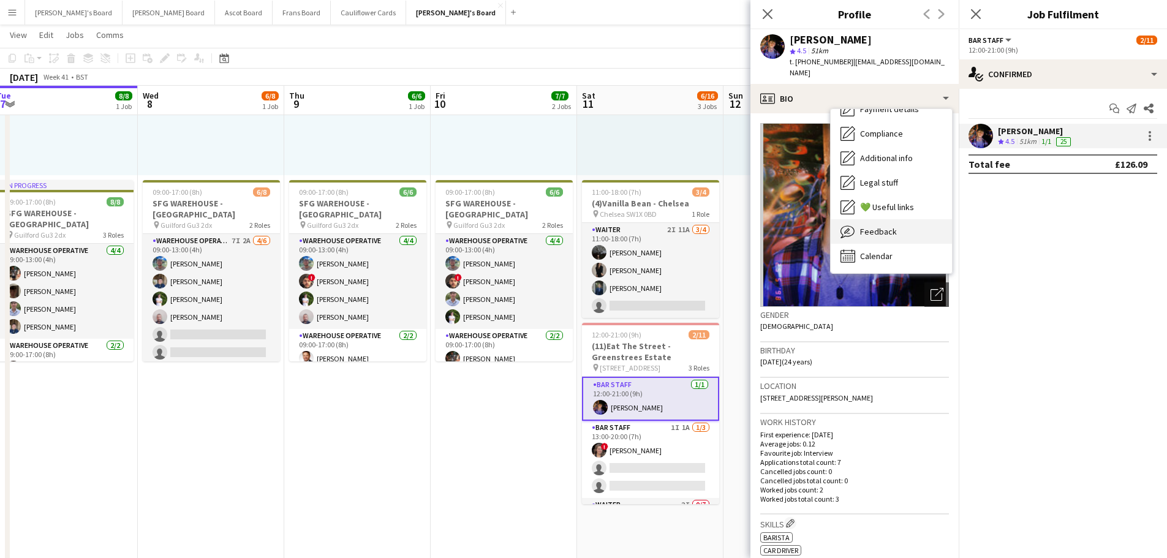
click at [887, 226] on div "Feedback Feedback" at bounding box center [890, 231] width 121 height 24
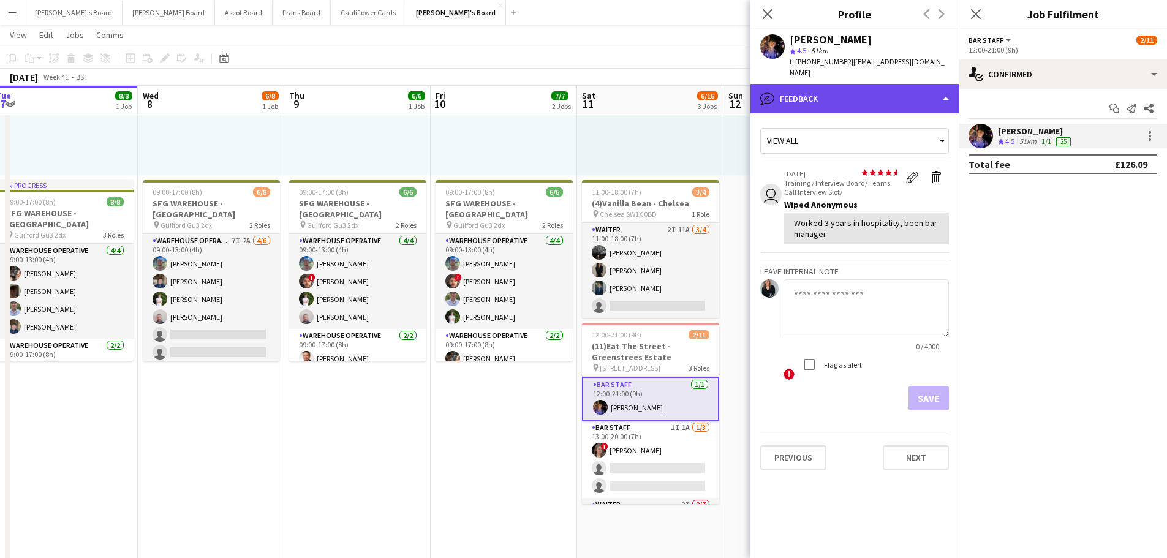
click at [893, 95] on div "bubble-pencil Feedback" at bounding box center [854, 98] width 208 height 29
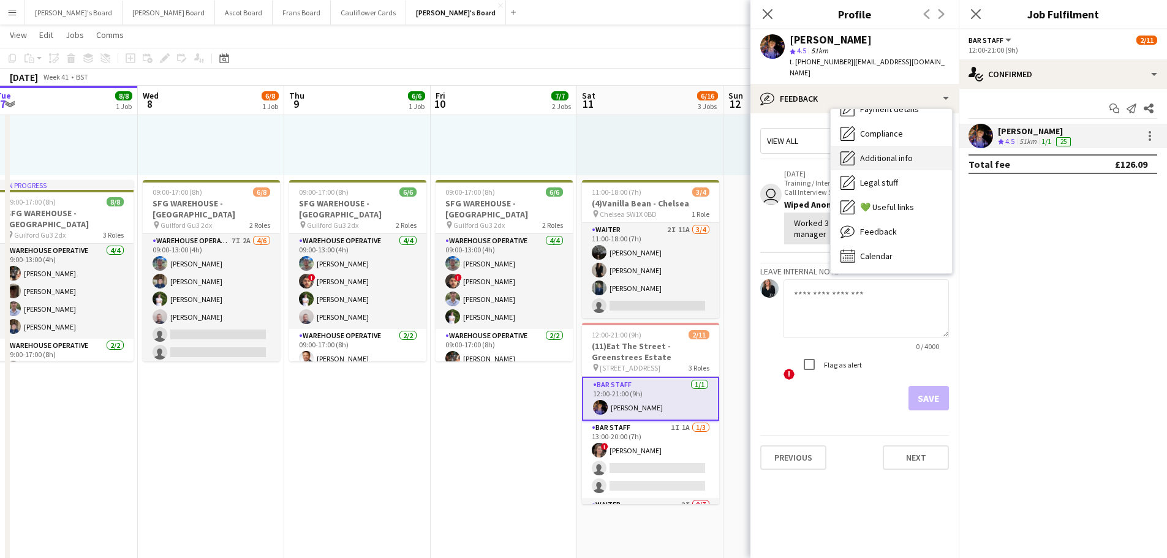
click at [915, 158] on div "Additional info Additional info" at bounding box center [890, 158] width 121 height 24
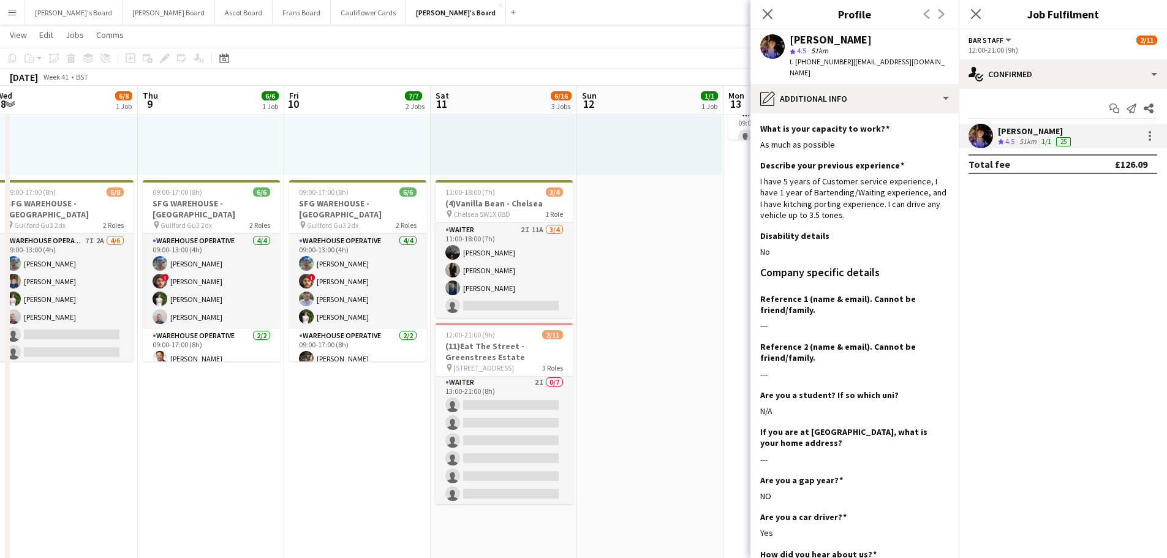
scroll to position [0, 424]
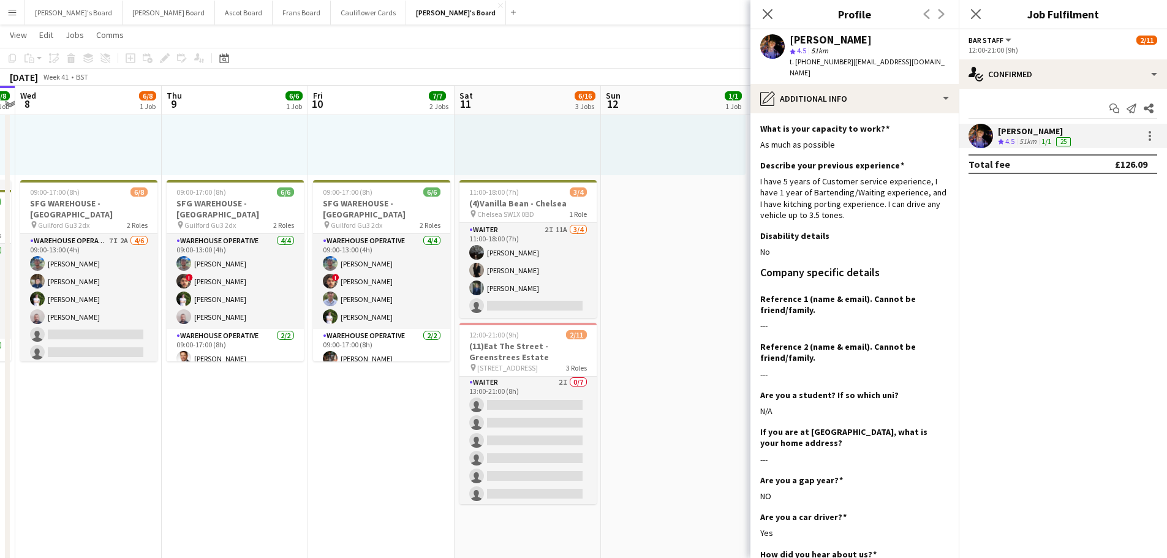
drag, startPoint x: 679, startPoint y: 437, endPoint x: 557, endPoint y: 443, distance: 122.6
click at [557, 443] on app-calendar-viewport "Sun 5 Mon 6 6/6 1 Job Tue 7 8/8 1 Job Wed 8 6/8 1 Job Thu 9 6/6 1 Job Fri 10 7/…" at bounding box center [583, 530] width 1167 height 1332
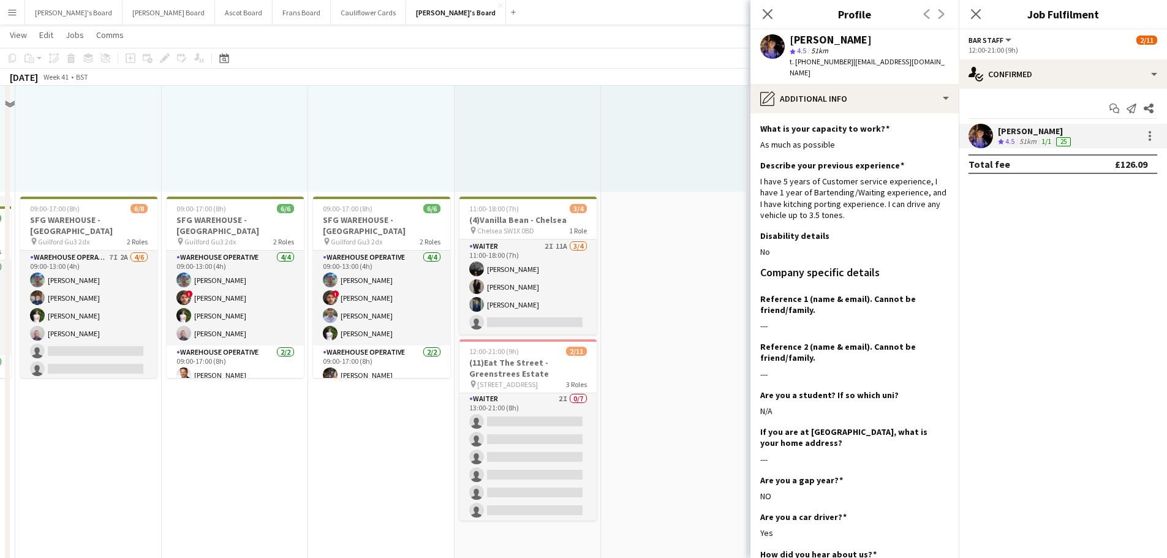
scroll to position [245, 0]
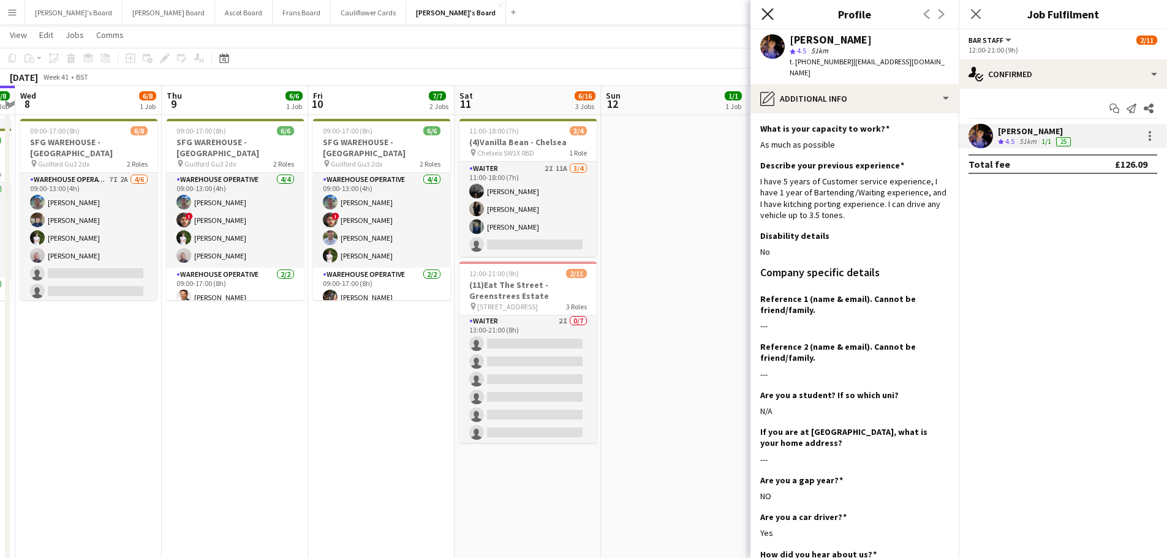
click at [769, 9] on icon "Close pop-in" at bounding box center [767, 14] width 12 height 12
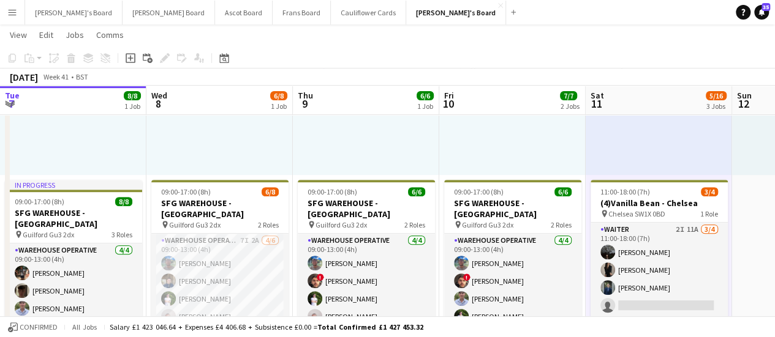
scroll to position [0, 398]
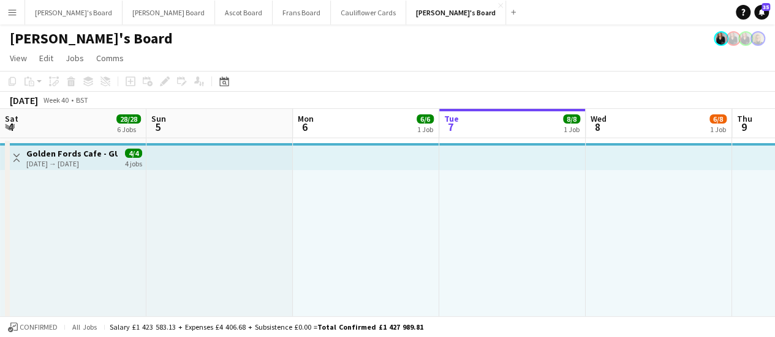
scroll to position [0, 379]
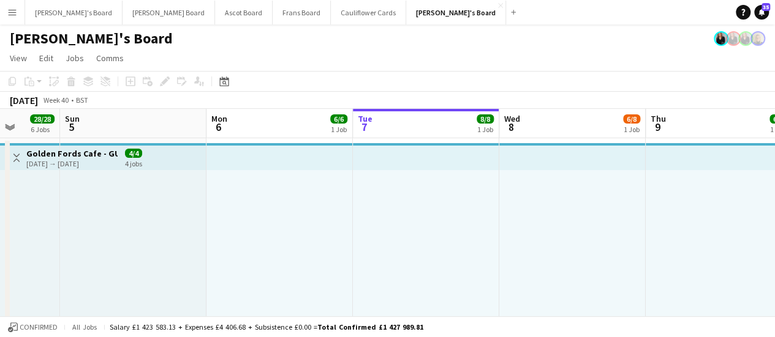
drag, startPoint x: 152, startPoint y: 230, endPoint x: 358, endPoint y: 176, distance: 213.4
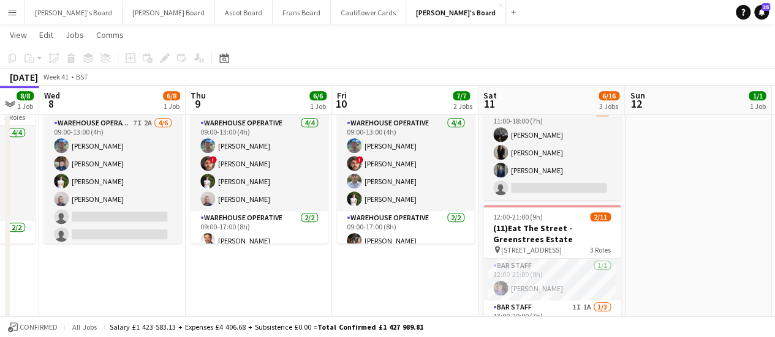
scroll to position [0, 304]
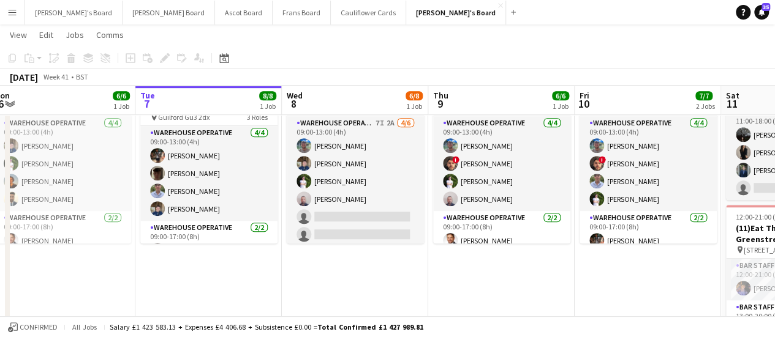
drag, startPoint x: 455, startPoint y: 170, endPoint x: 238, endPoint y: 162, distance: 217.5
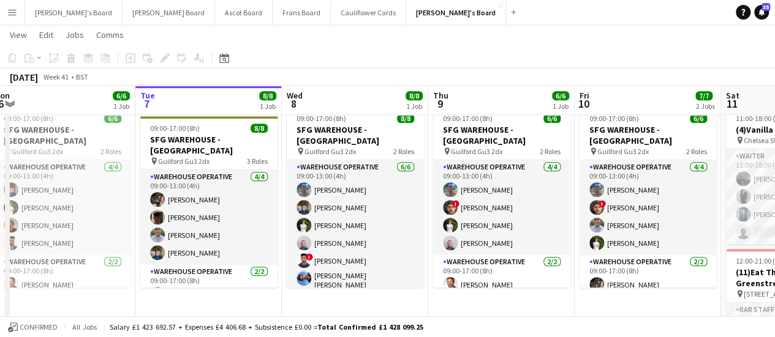
scroll to position [0, 540]
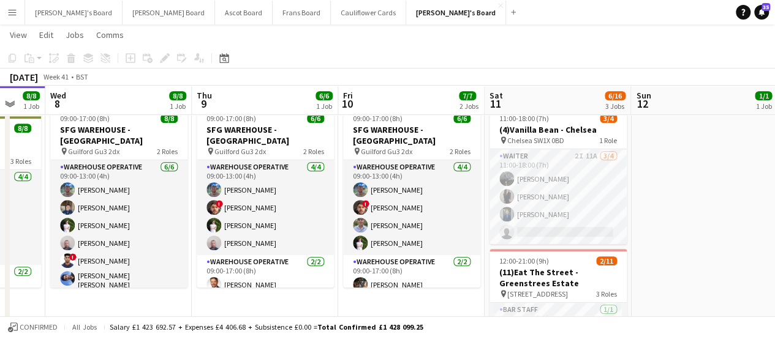
drag, startPoint x: 532, startPoint y: 164, endPoint x: 296, endPoint y: 129, distance: 238.4
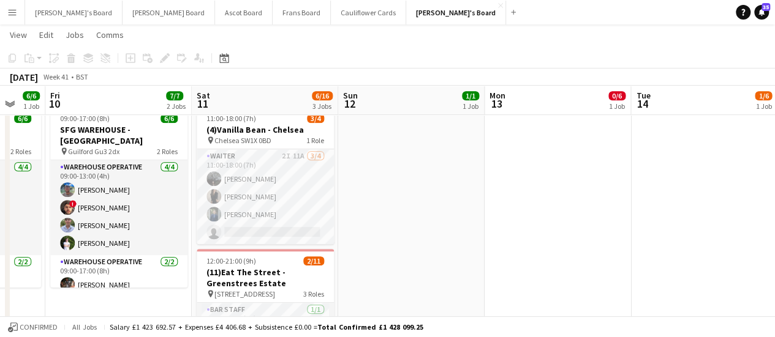
drag, startPoint x: 525, startPoint y: 195, endPoint x: 219, endPoint y: 148, distance: 309.8
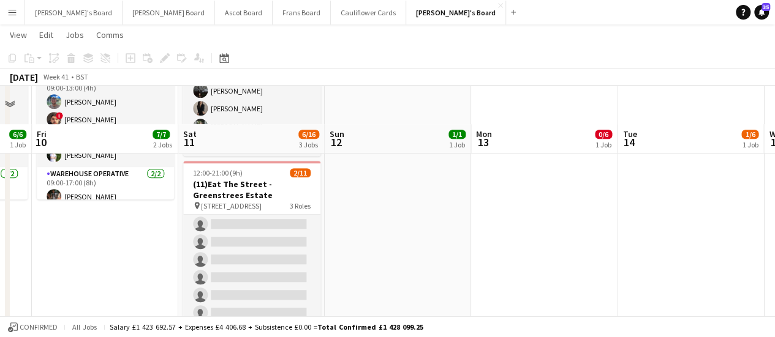
scroll to position [412, 0]
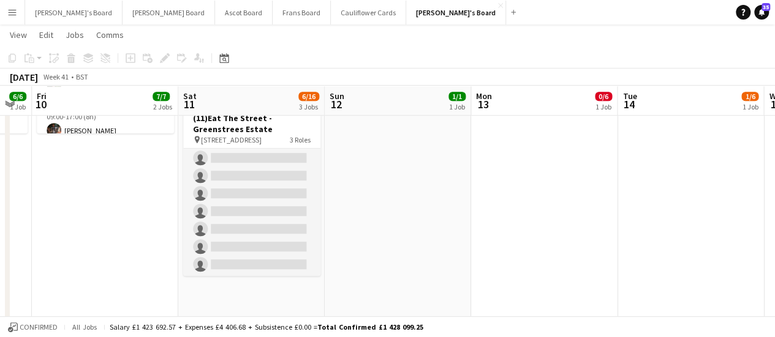
click at [340, 261] on app-date-cell "08:00-16:00 (8h) 1/1 pin Golden Ford GU4 8AW 1 Role BAR STAFF [DATE] 08:00-16:0…" at bounding box center [398, 259] width 146 height 1067
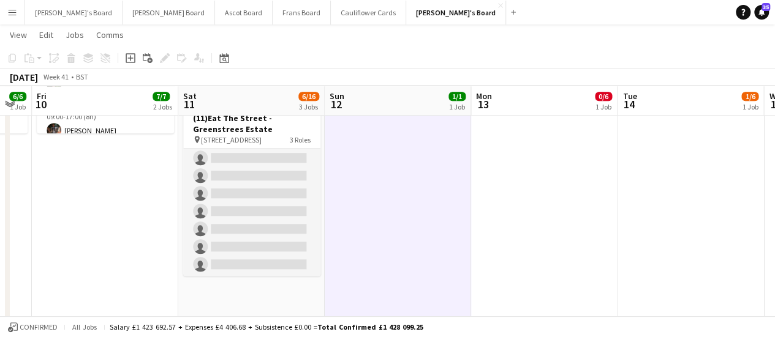
click at [291, 298] on app-date-cell "08:00-16:00 (8h) 1/1 pin Golden Ford GU4 8AW 1 Role BAR STAFF 1/1 08:00-16:00 (…" at bounding box center [251, 259] width 146 height 1067
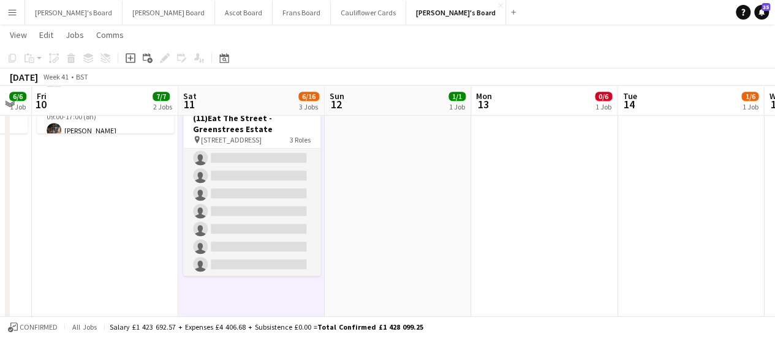
click at [413, 197] on app-date-cell "08:00-16:00 (8h) 1/1 pin Golden Ford GU4 8AW 1 Role BAR STAFF [DATE] 08:00-16:0…" at bounding box center [398, 259] width 146 height 1067
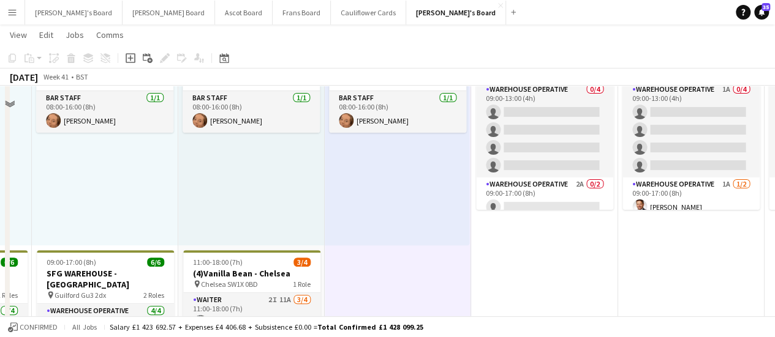
scroll to position [66, 0]
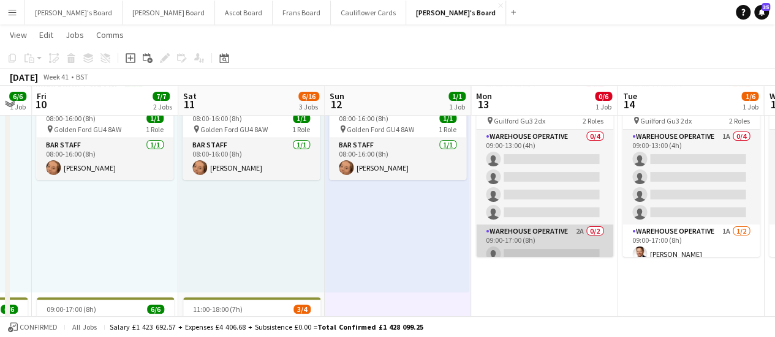
click at [560, 225] on app-card-role "Warehouse Operative 2A 0/2 09:00-17:00 (8h) single-neutral-actions single-neutr…" at bounding box center [544, 254] width 137 height 59
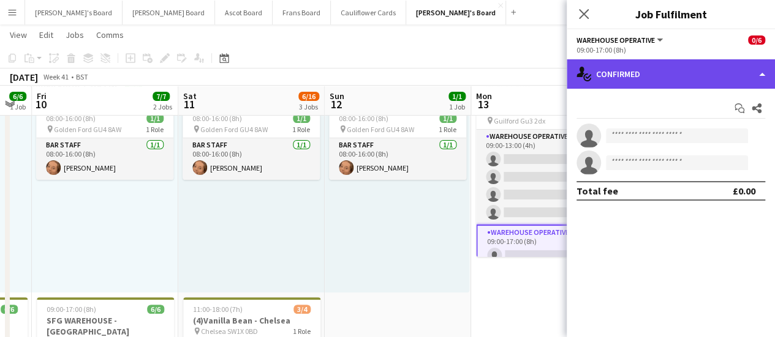
click at [686, 75] on div "single-neutral-actions-check-2 Confirmed" at bounding box center [670, 73] width 208 height 29
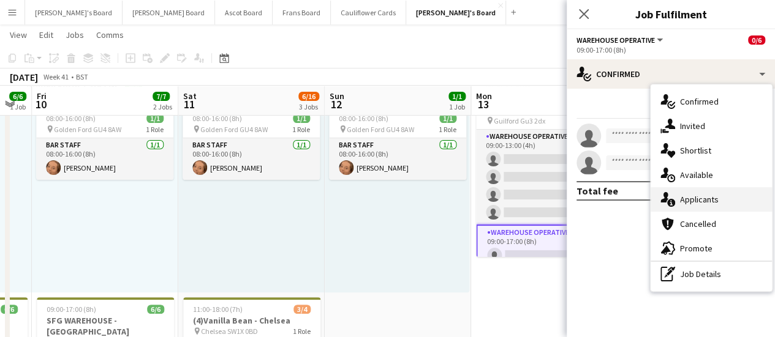
click at [701, 192] on div "single-neutral-actions-information Applicants" at bounding box center [710, 199] width 121 height 24
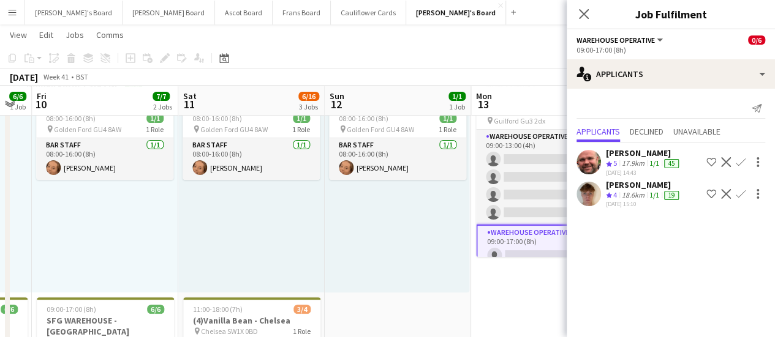
click at [745, 162] on button "Confirm" at bounding box center [740, 162] width 15 height 15
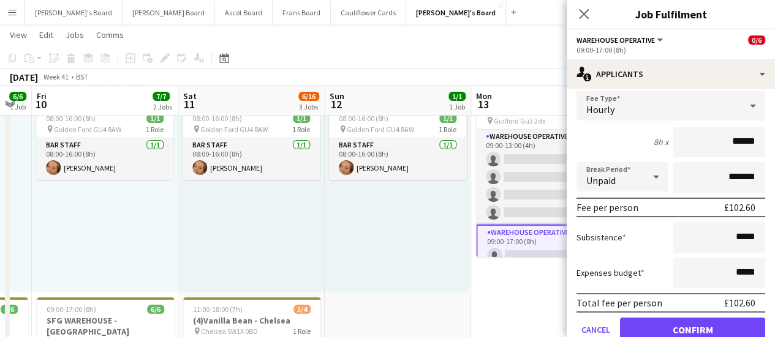
scroll to position [106, 0]
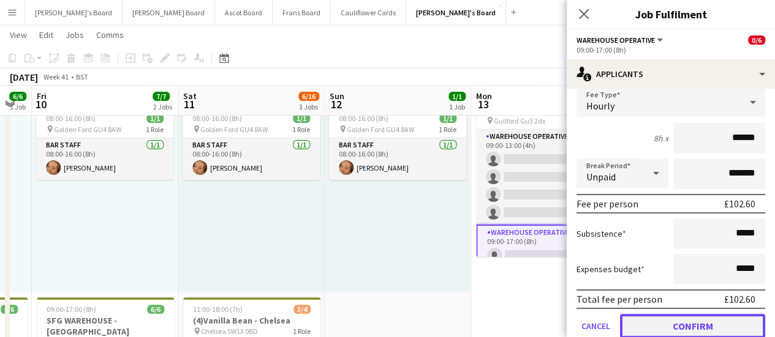
click at [691, 326] on button "Confirm" at bounding box center [692, 326] width 145 height 24
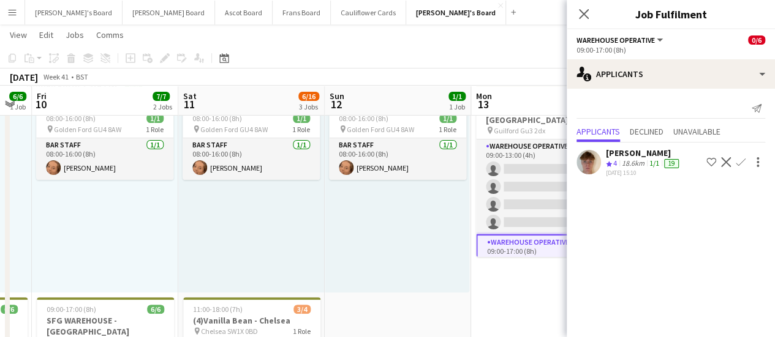
scroll to position [0, 0]
click at [740, 159] on app-icon "Confirm" at bounding box center [740, 162] width 10 height 10
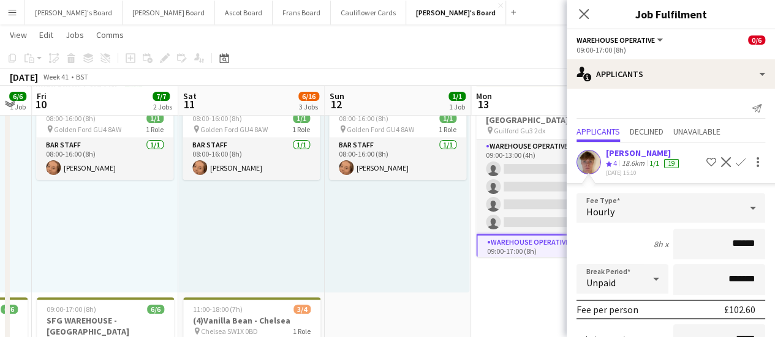
scroll to position [128, 0]
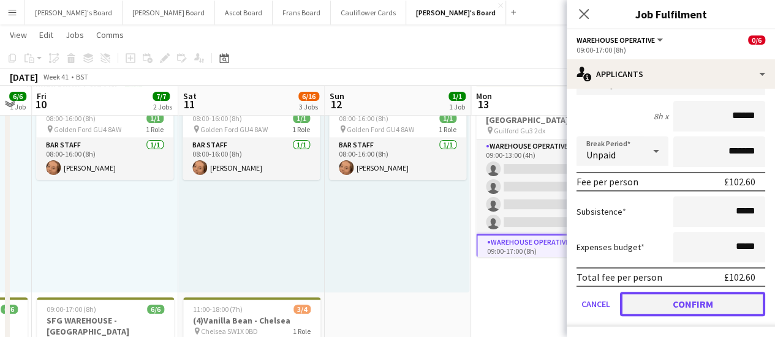
click at [698, 295] on button "Confirm" at bounding box center [692, 304] width 145 height 24
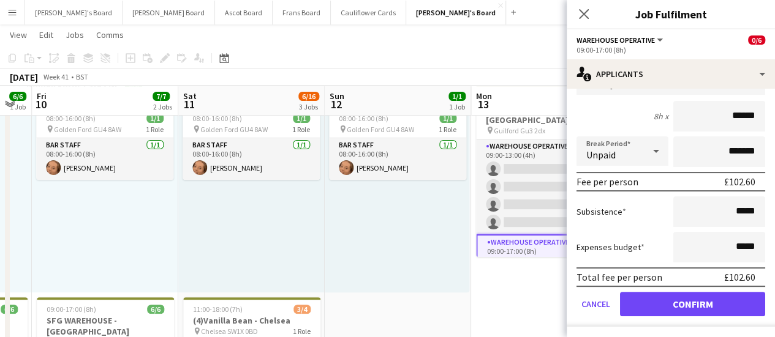
scroll to position [0, 0]
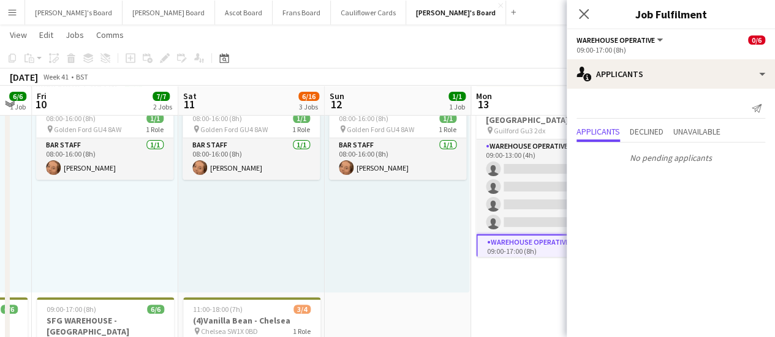
click at [443, 255] on div "08:00-16:00 (8h) 1/1 pin Golden Ford GU4 8AW 1 Role BAR STAFF 1/1 08:00-16:00 (…" at bounding box center [397, 198] width 145 height 190
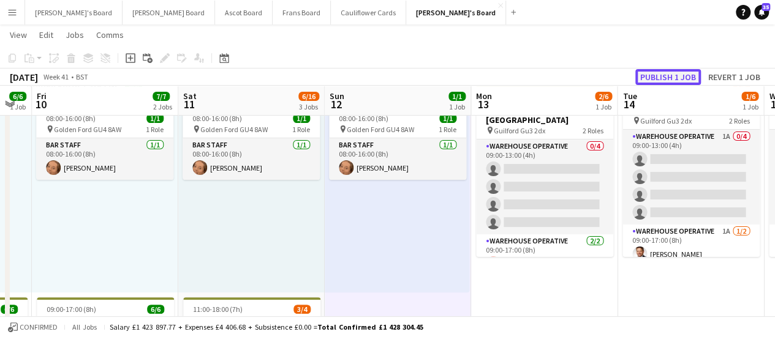
click at [678, 71] on button "Publish 1 job" at bounding box center [668, 77] width 66 height 16
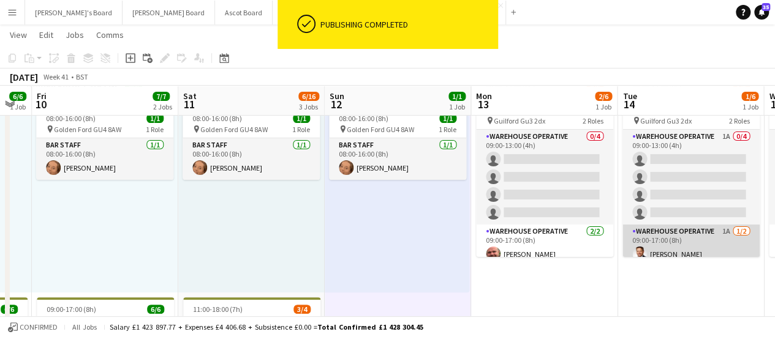
click at [703, 225] on app-card-role "Warehouse Operative 1A 1/2 09:00-17:00 (8h) Gustav Ek single-neutral-actions" at bounding box center [690, 254] width 137 height 59
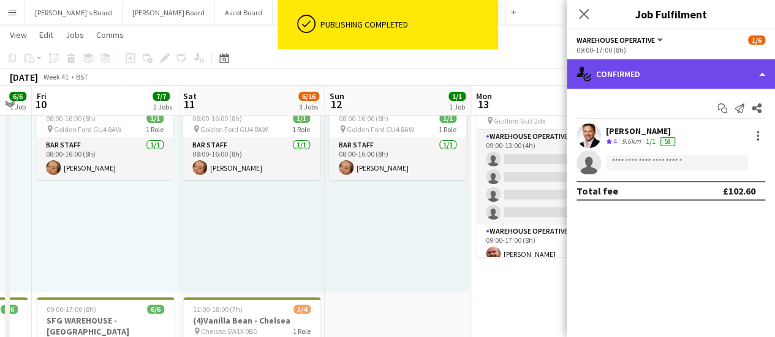
click at [708, 68] on div "single-neutral-actions-check-2 Confirmed" at bounding box center [670, 73] width 208 height 29
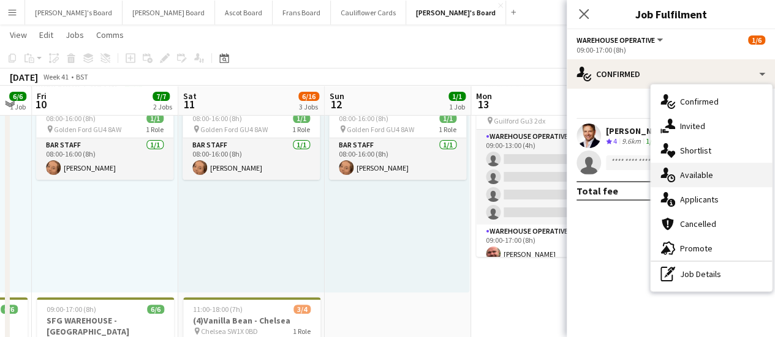
click at [727, 182] on div "single-neutral-actions-upload Available" at bounding box center [710, 175] width 121 height 24
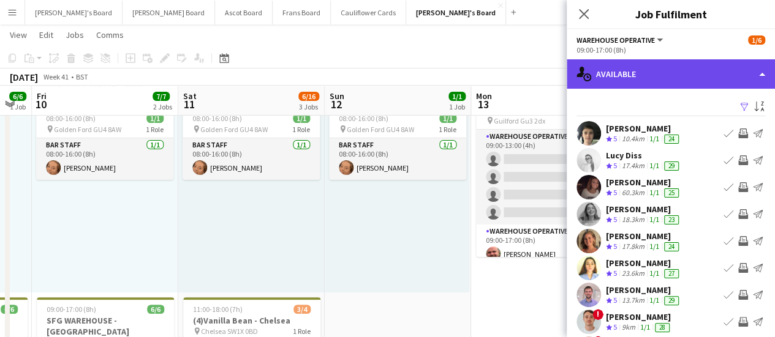
click at [725, 80] on div "single-neutral-actions-upload Available" at bounding box center [670, 73] width 208 height 29
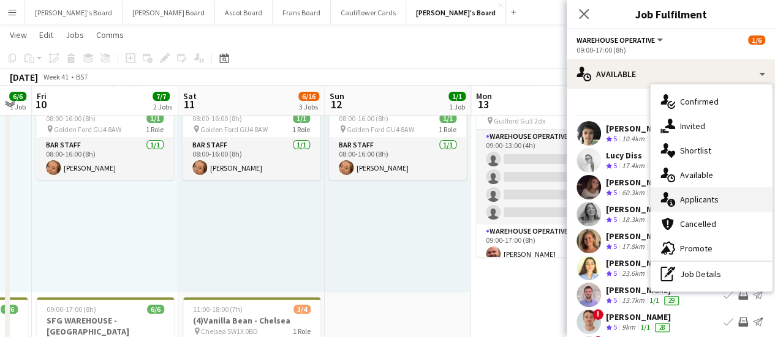
click at [712, 195] on span "Applicants" at bounding box center [699, 199] width 39 height 11
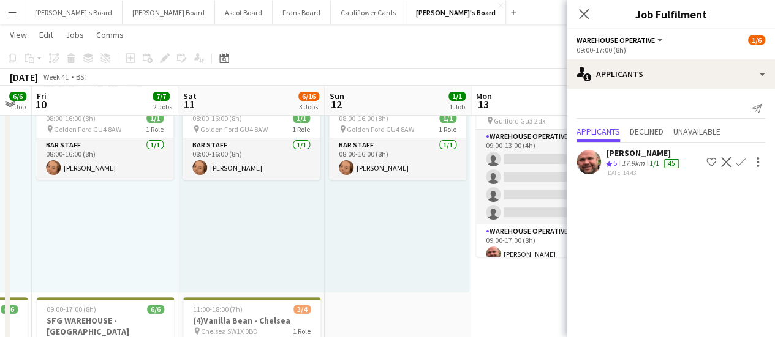
click at [744, 162] on app-icon "Confirm" at bounding box center [740, 162] width 10 height 10
click at [766, 157] on div "Dyllon McGregor Crew rating 5 17.9km 1/1 45 07-10-2025 14:43 Shortlist crew Dec…" at bounding box center [670, 162] width 208 height 29
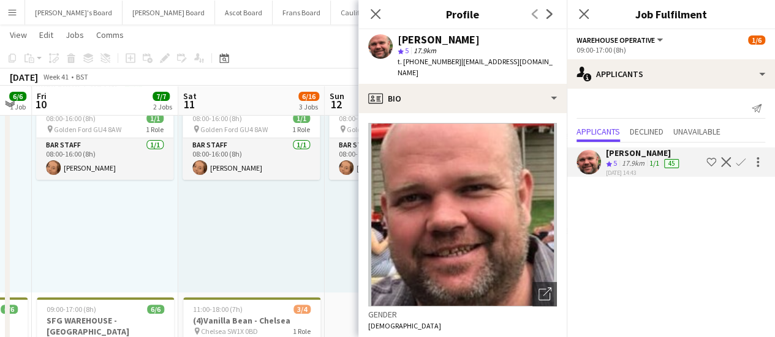
click at [742, 163] on app-icon "Confirm" at bounding box center [740, 162] width 10 height 10
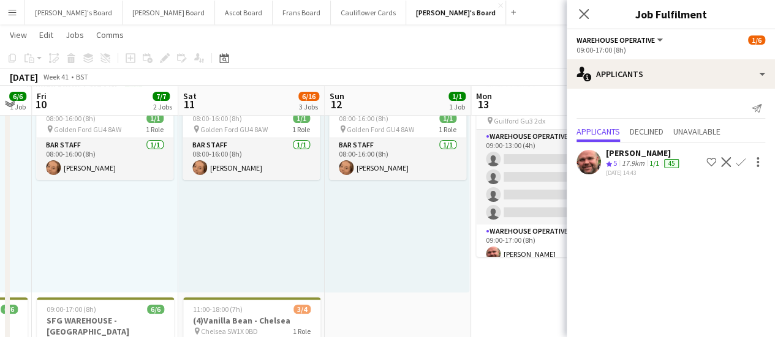
click at [743, 160] on app-icon "Confirm" at bounding box center [740, 162] width 10 height 10
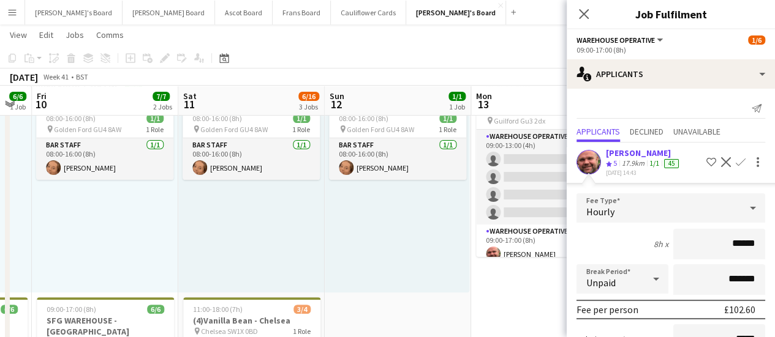
scroll to position [128, 0]
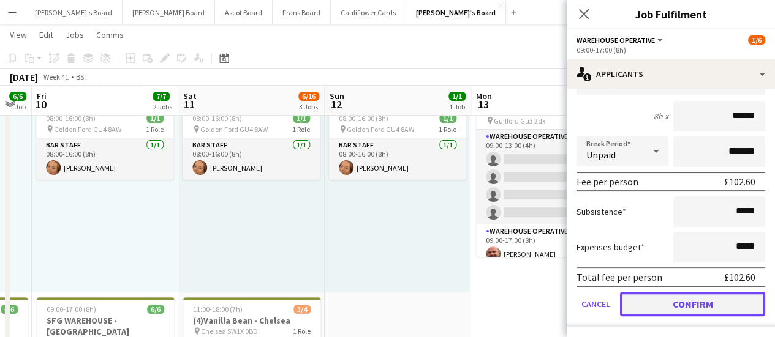
click at [658, 303] on button "Confirm" at bounding box center [692, 304] width 145 height 24
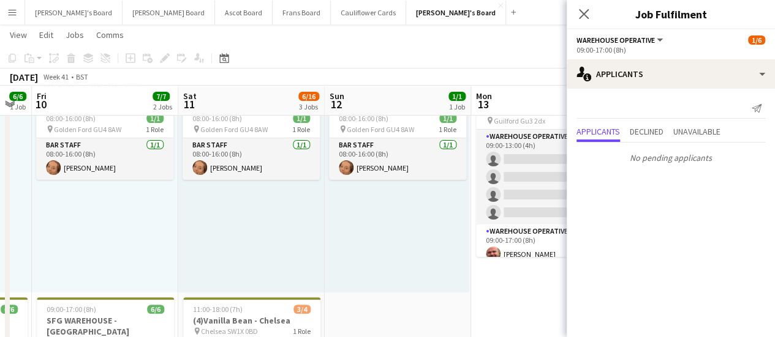
scroll to position [0, 0]
click at [461, 255] on div "08:00-16:00 (8h) 1/1 pin Golden Ford GU4 8AW 1 Role BAR STAFF 1/1 08:00-16:00 (…" at bounding box center [397, 198] width 145 height 190
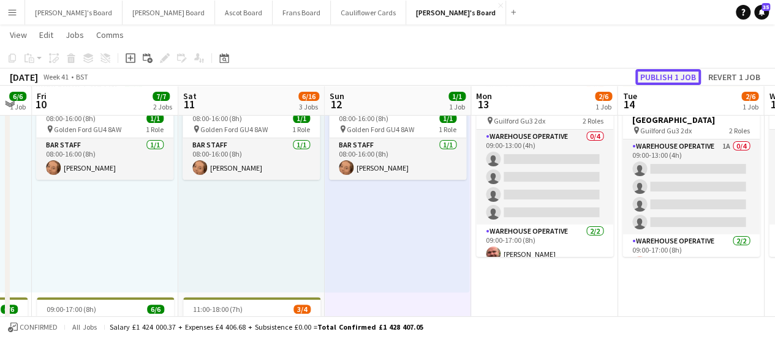
click at [690, 80] on button "Publish 1 job" at bounding box center [668, 77] width 66 height 16
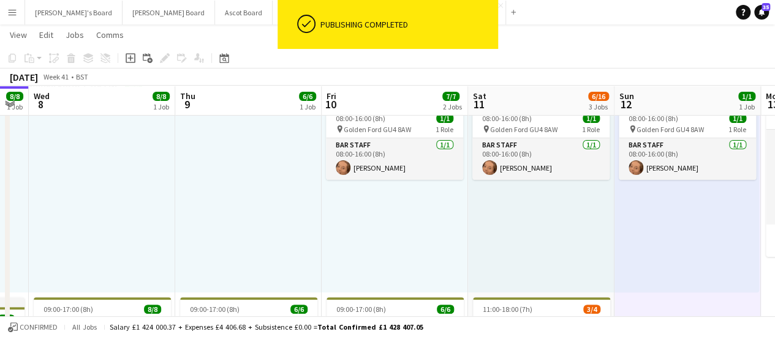
scroll to position [0, 265]
drag, startPoint x: 239, startPoint y: 246, endPoint x: 528, endPoint y: 296, distance: 293.5
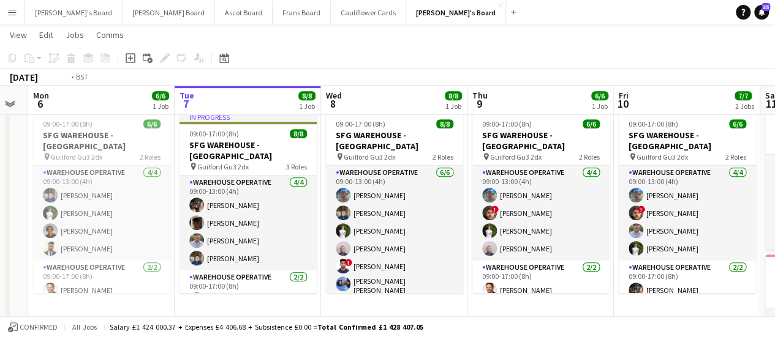
scroll to position [0, 288]
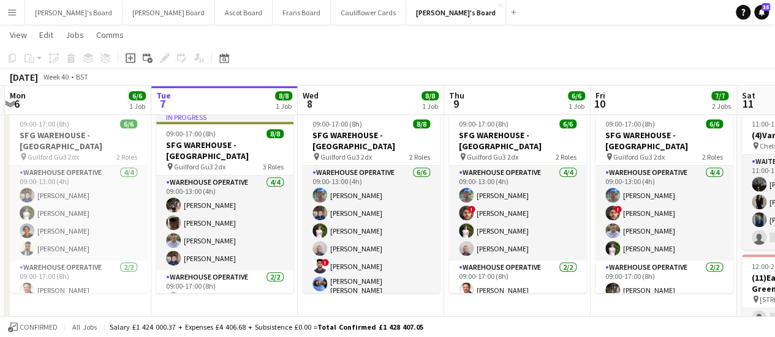
drag, startPoint x: 138, startPoint y: 194, endPoint x: 408, endPoint y: 195, distance: 269.4
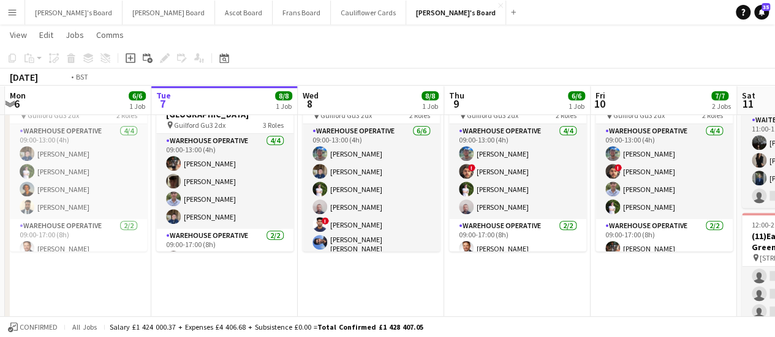
scroll to position [0, 498]
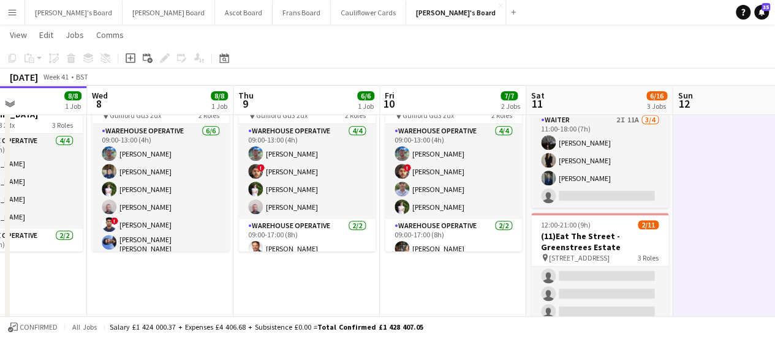
drag, startPoint x: 644, startPoint y: 273, endPoint x: 433, endPoint y: 264, distance: 210.9
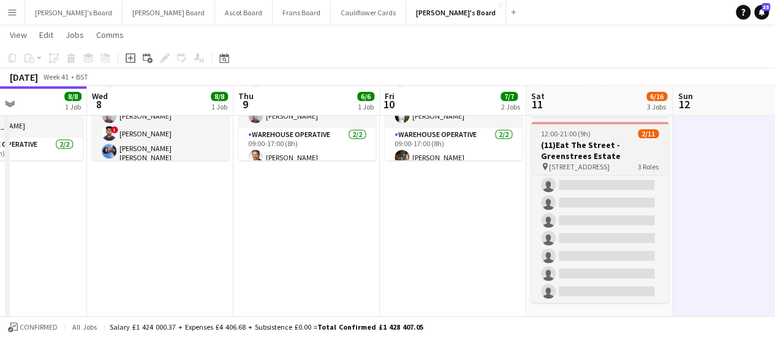
scroll to position [0, 0]
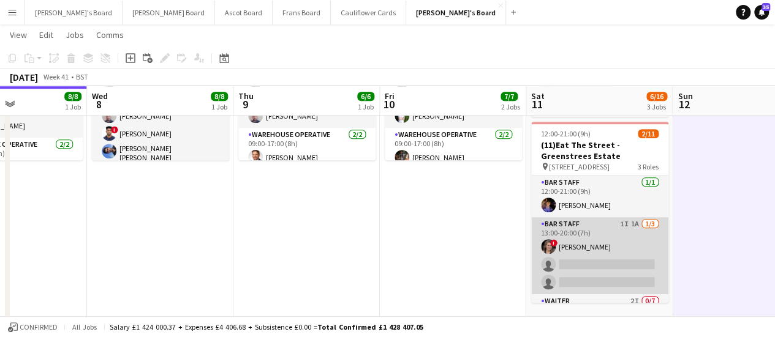
click at [634, 257] on app-card-role "BAR STAFF 1I 1A 1/3 13:00-20:00 (7h) ! Estella Catley Smith single-neutral-acti…" at bounding box center [599, 255] width 137 height 77
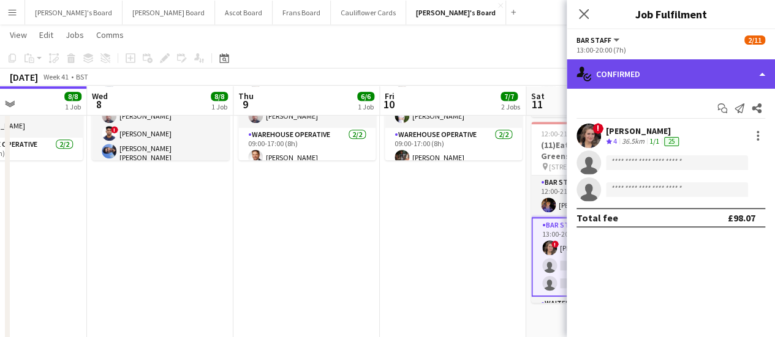
click at [679, 85] on div "single-neutral-actions-check-2 Confirmed" at bounding box center [670, 73] width 208 height 29
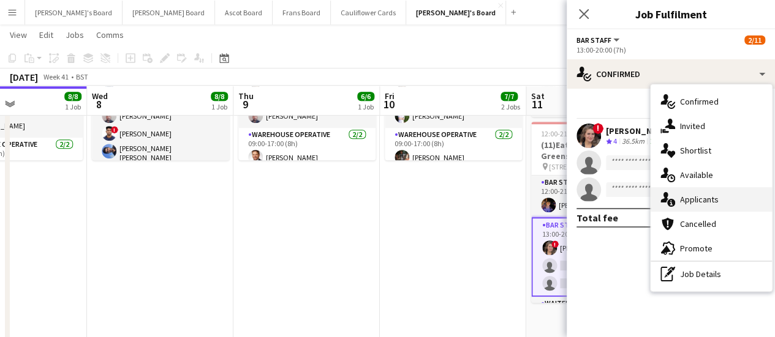
click at [705, 194] on span "Applicants" at bounding box center [699, 199] width 39 height 11
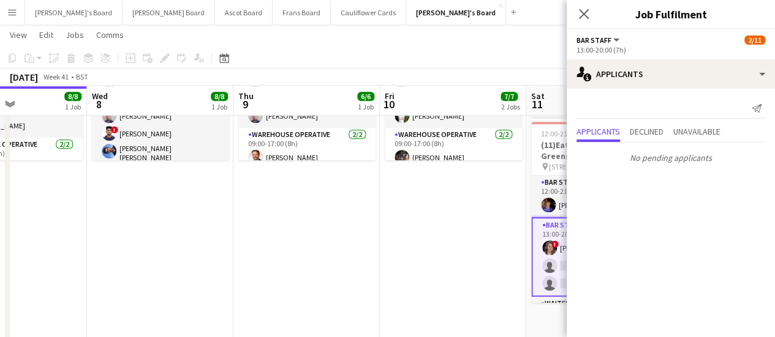
click at [486, 250] on app-date-cell "08:00-16:00 (8h) 1/1 pin Golden Ford GU4 8AW 1 Role BAR STAFF 1/1 08:00-16:00 (…" at bounding box center [453, 286] width 146 height 1067
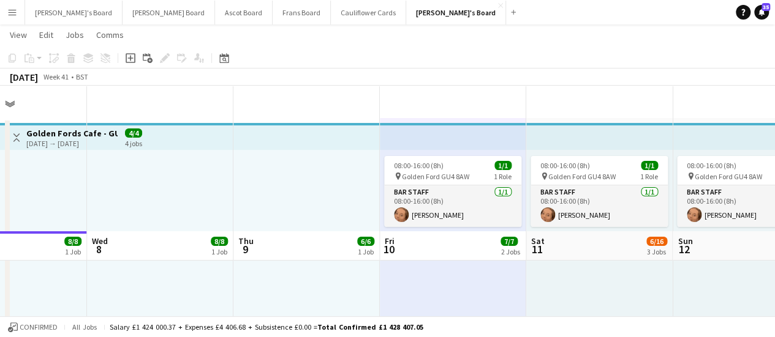
scroll to position [223, 0]
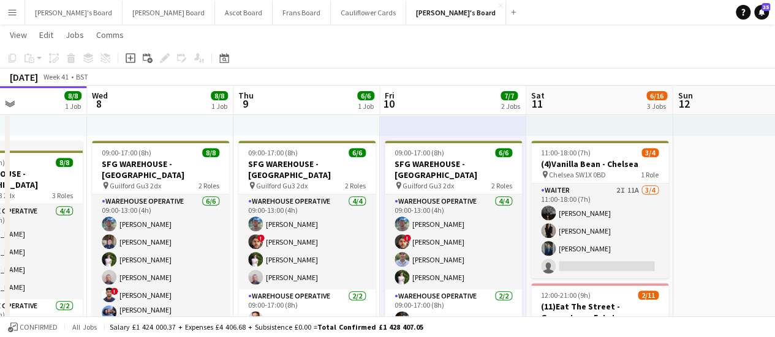
drag, startPoint x: 783, startPoint y: 48, endPoint x: 465, endPoint y: 19, distance: 318.5
click at [465, 19] on app-navbar "Menu Boards Boards Boards All jobs Status Workforce Workforce My Workforce Recr…" at bounding box center [387, 12] width 775 height 24
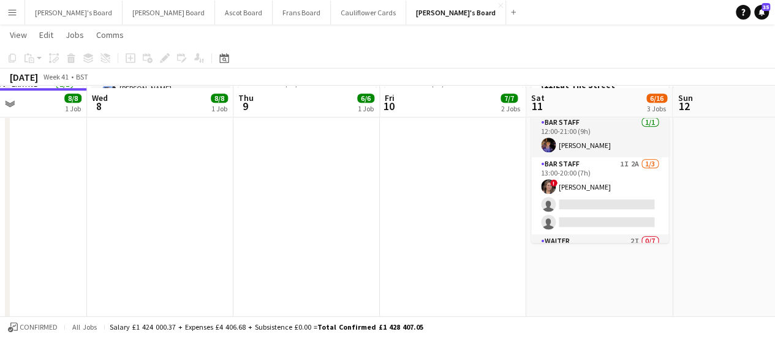
scroll to position [447, 0]
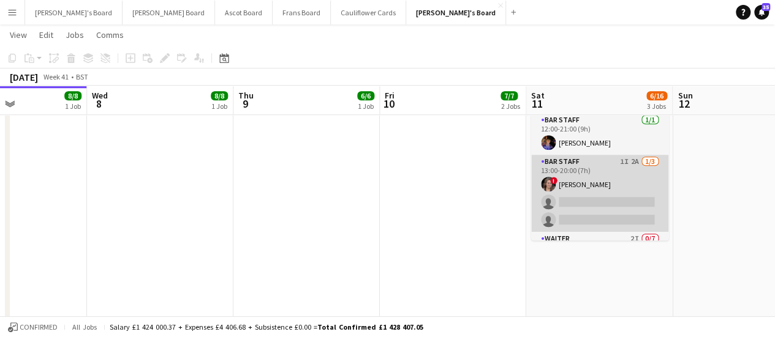
click at [618, 190] on app-card-role "BAR STAFF 1I 2A 1/3 13:00-20:00 (7h) ! Estella Catley Smith single-neutral-acti…" at bounding box center [599, 193] width 137 height 77
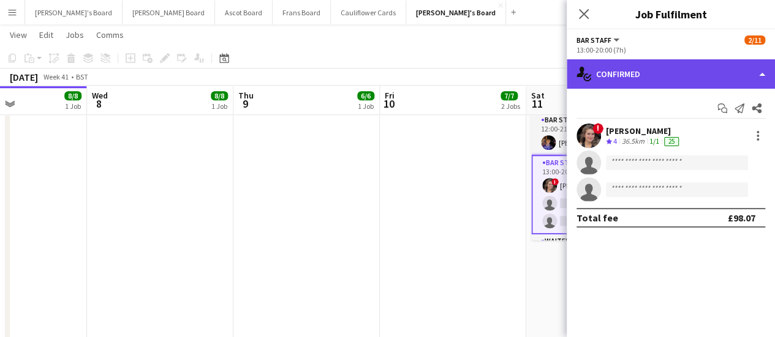
click at [697, 81] on div "single-neutral-actions-check-2 Confirmed" at bounding box center [670, 73] width 208 height 29
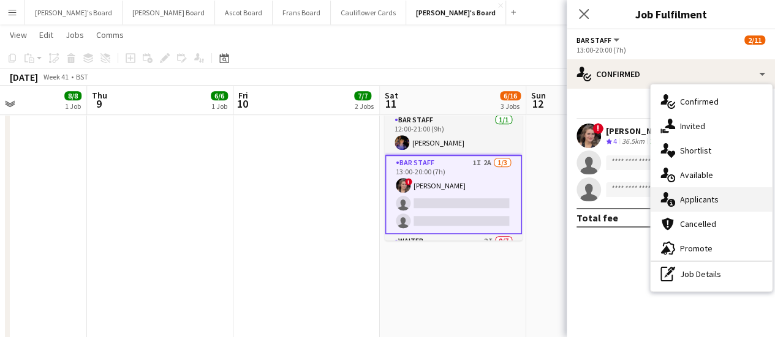
click at [693, 194] on span "Applicants" at bounding box center [699, 199] width 39 height 11
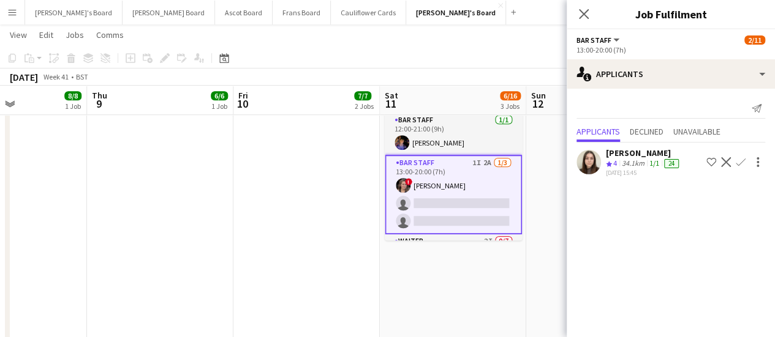
click at [623, 162] on div "34.1km" at bounding box center [633, 164] width 28 height 10
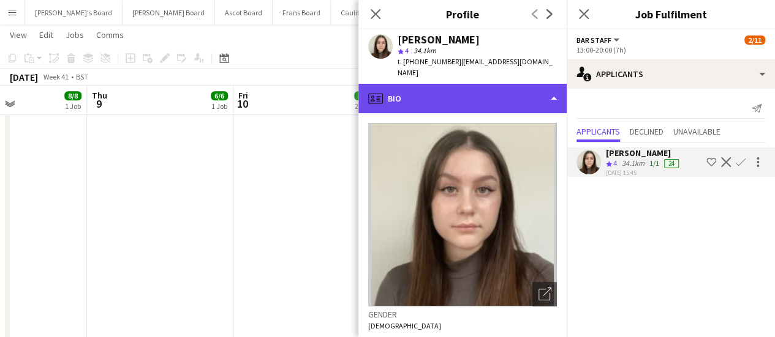
click at [493, 84] on div "profile Bio" at bounding box center [462, 98] width 208 height 29
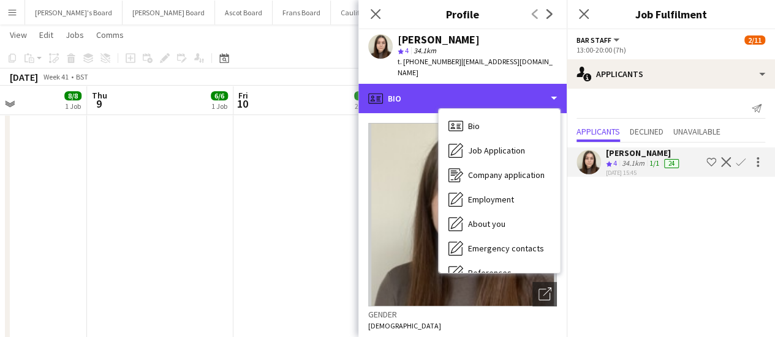
scroll to position [189, 0]
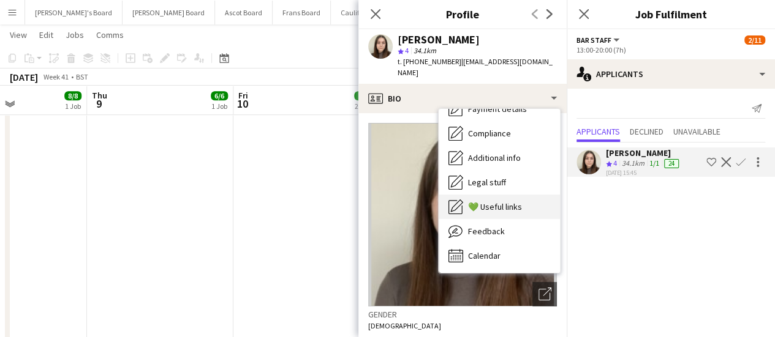
click at [514, 206] on div "💚 Useful links 💚 Useful links" at bounding box center [498, 207] width 121 height 24
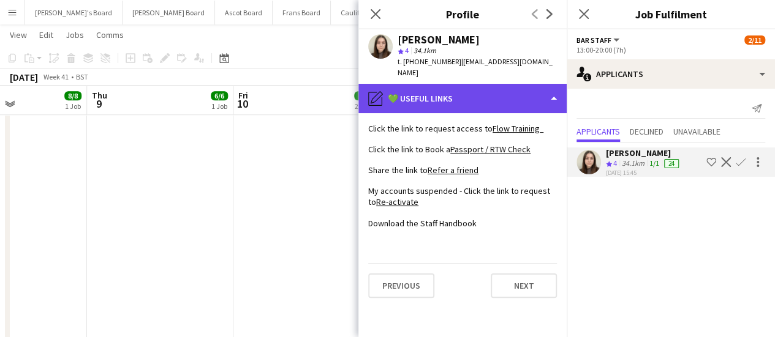
click at [517, 87] on div "pencil4 💚 Useful links" at bounding box center [462, 98] width 208 height 29
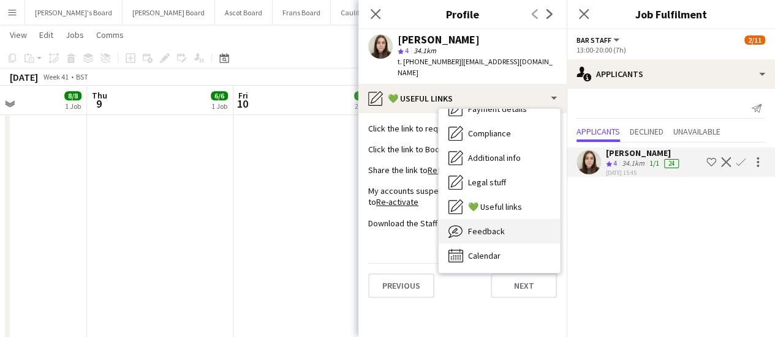
click at [507, 219] on div "Feedback Feedback" at bounding box center [498, 231] width 121 height 24
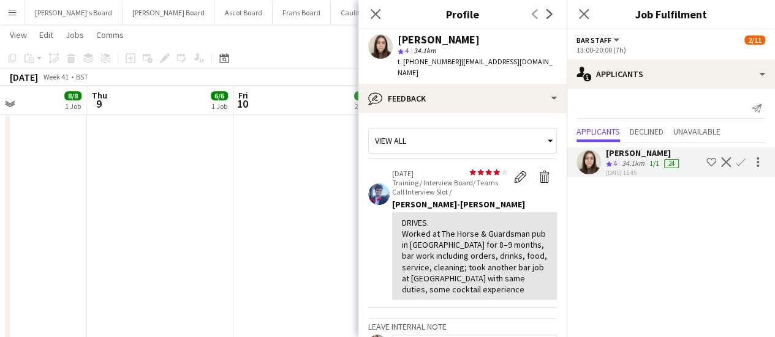
scroll to position [186, 0]
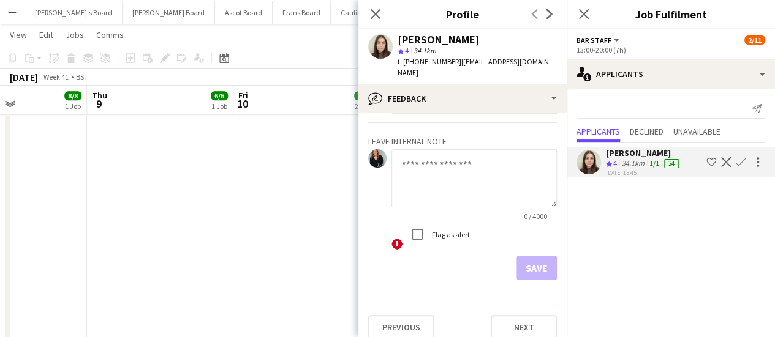
click at [478, 166] on textarea at bounding box center [473, 178] width 165 height 58
type textarea "**********"
click at [533, 256] on button "Save" at bounding box center [536, 268] width 40 height 24
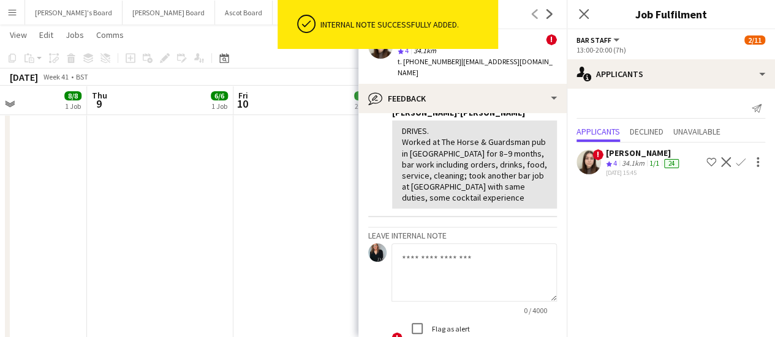
scroll to position [279, 0]
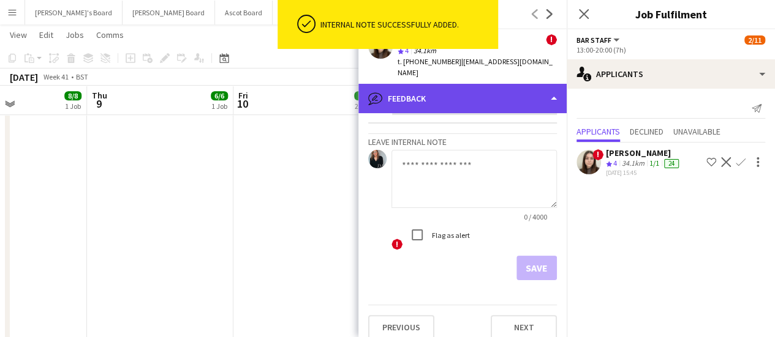
click at [494, 89] on div "bubble-pencil Feedback" at bounding box center [462, 98] width 208 height 29
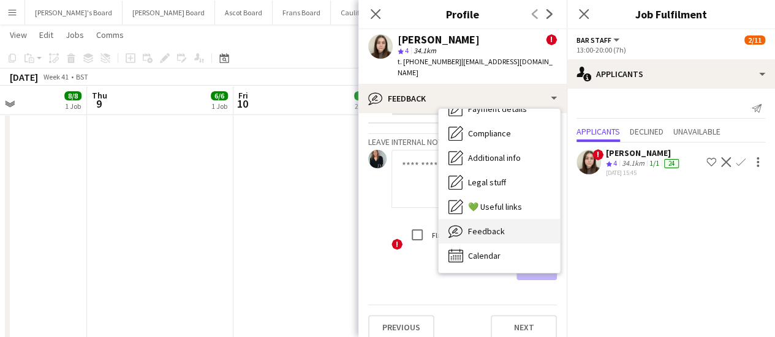
click at [517, 226] on div "Feedback Feedback" at bounding box center [498, 231] width 121 height 24
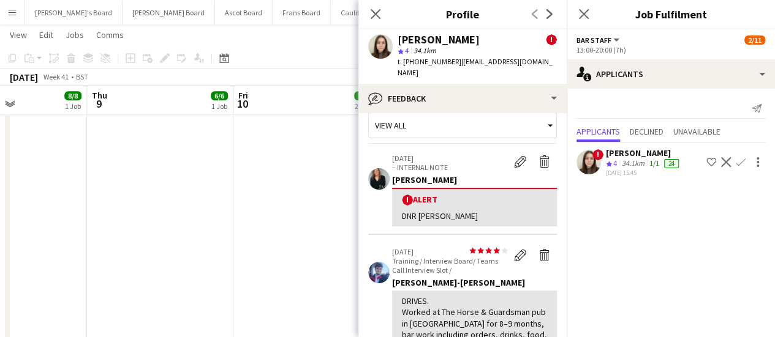
scroll to position [1, 0]
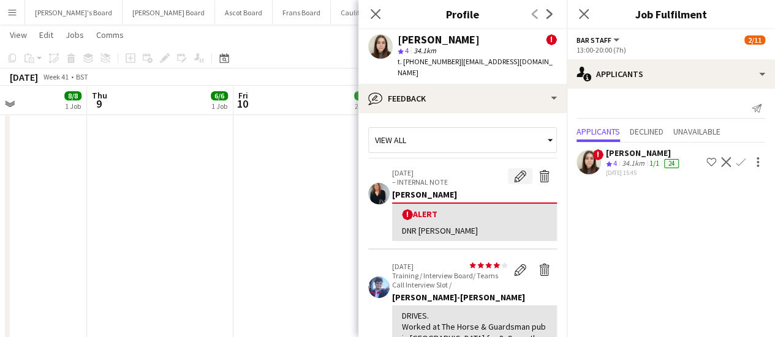
click at [508, 168] on button "Edit alert" at bounding box center [520, 176] width 24 height 16
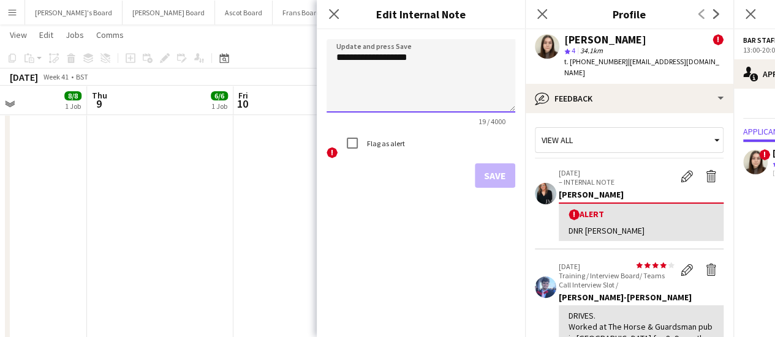
click at [448, 56] on textarea "**********" at bounding box center [420, 75] width 189 height 73
type textarea "**********"
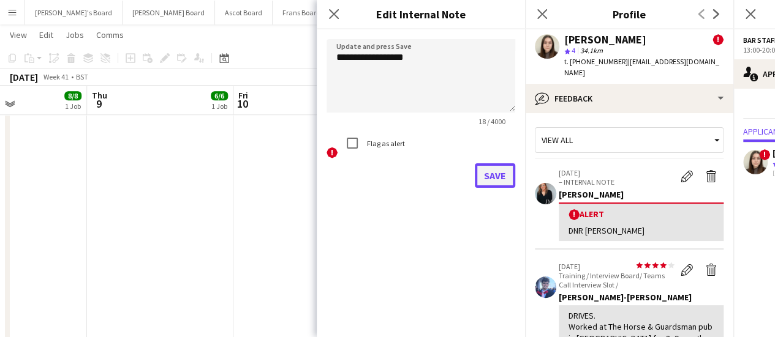
drag, startPoint x: 500, startPoint y: 184, endPoint x: 492, endPoint y: 177, distance: 10.4
click at [492, 177] on button "Save" at bounding box center [495, 175] width 40 height 24
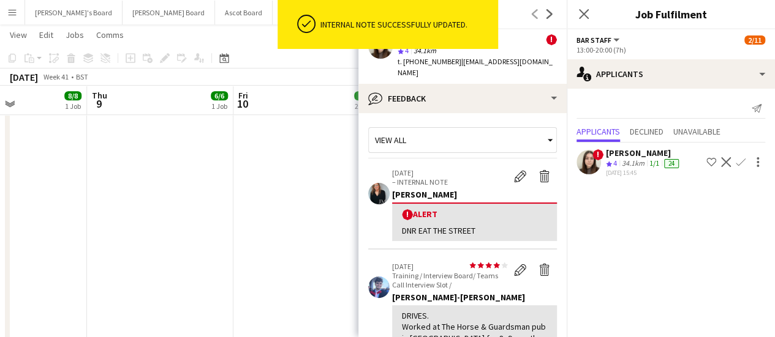
click at [320, 170] on app-date-cell "08:00-16:00 (8h) 1/1 pin Golden Ford GU4 8AW 1 Role BAR STAFF 1/1 08:00-16:00 (…" at bounding box center [306, 223] width 146 height 1067
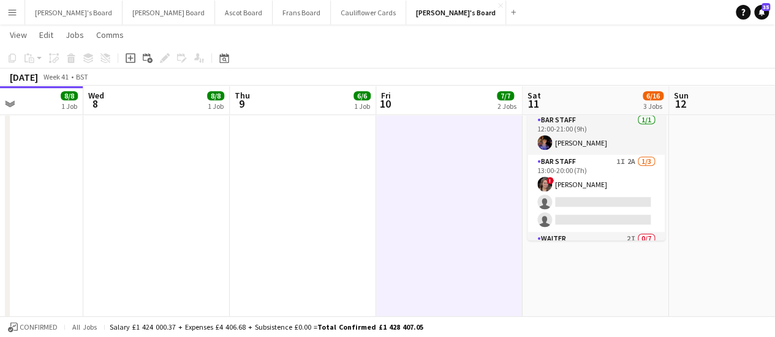
drag, startPoint x: 666, startPoint y: 138, endPoint x: 370, endPoint y: 126, distance: 296.0
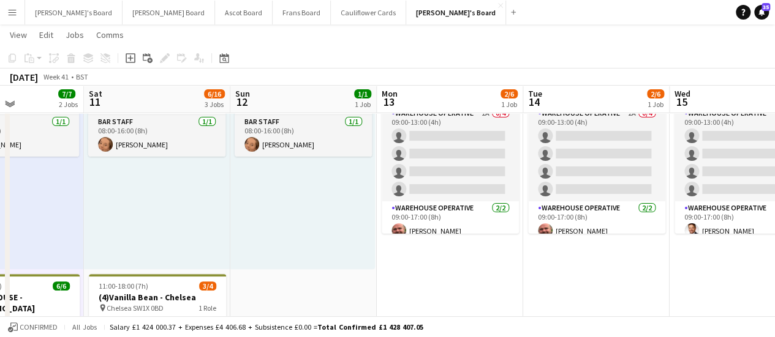
scroll to position [88, 0]
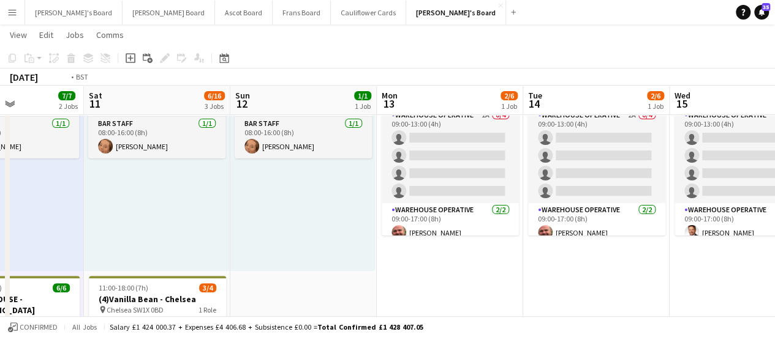
drag, startPoint x: 556, startPoint y: 160, endPoint x: 83, endPoint y: 110, distance: 475.5
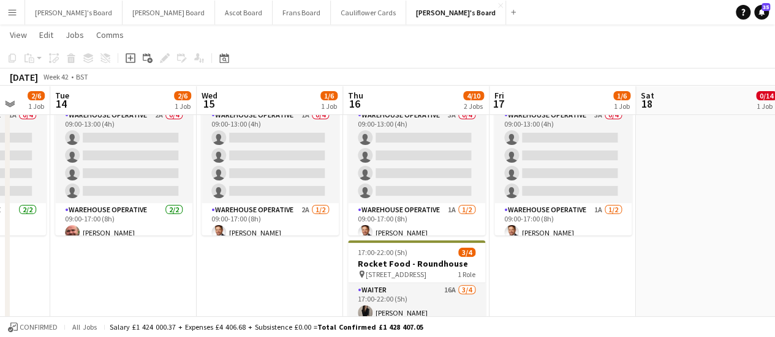
scroll to position [0, 557]
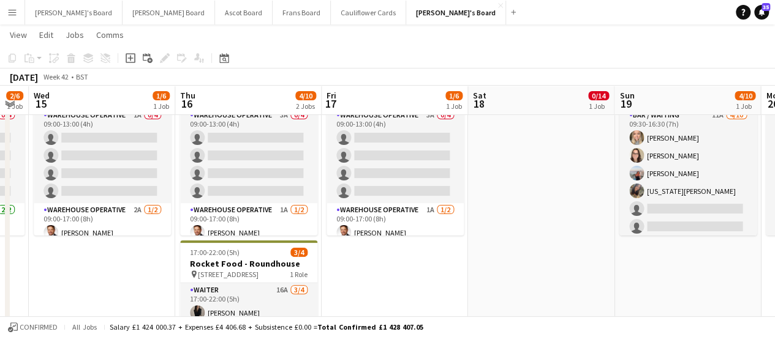
drag, startPoint x: 456, startPoint y: 148, endPoint x: 288, endPoint y: 146, distance: 167.8
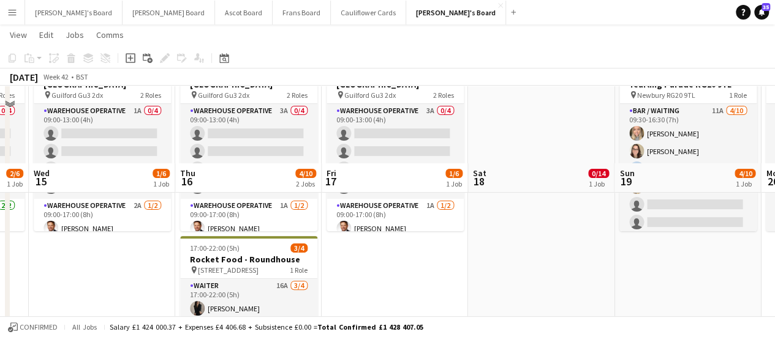
scroll to position [201, 0]
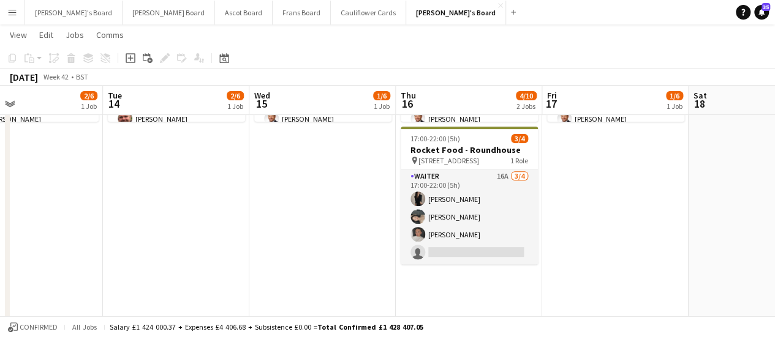
drag, startPoint x: 674, startPoint y: 162, endPoint x: 600, endPoint y: 167, distance: 73.6
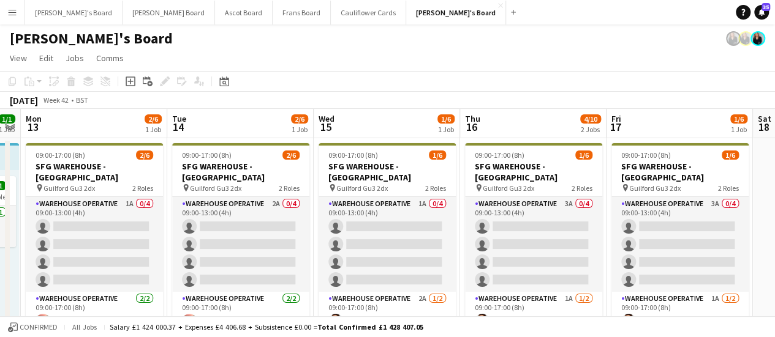
scroll to position [0, 330]
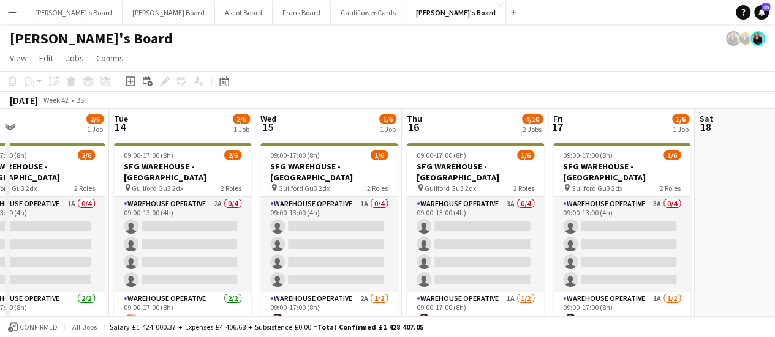
drag, startPoint x: 209, startPoint y: 209, endPoint x: 509, endPoint y: 233, distance: 301.0
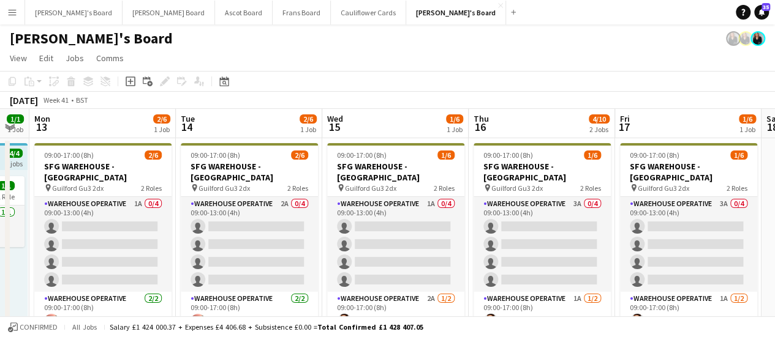
drag, startPoint x: 122, startPoint y: 219, endPoint x: 183, endPoint y: 229, distance: 61.5
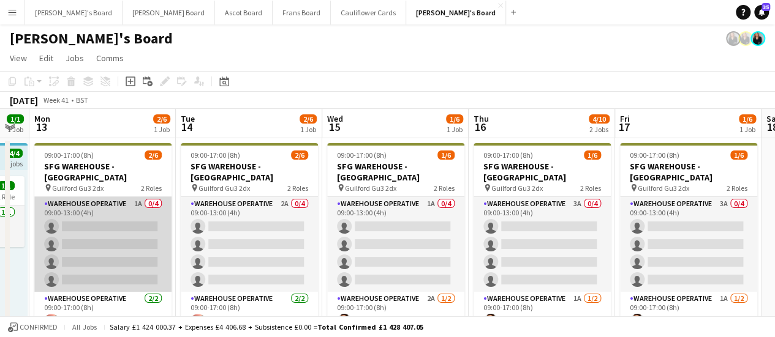
click at [135, 212] on app-card-role "Warehouse Operative 1A 0/4 09:00-13:00 (4h) single-neutral-actions single-neutr…" at bounding box center [102, 244] width 137 height 95
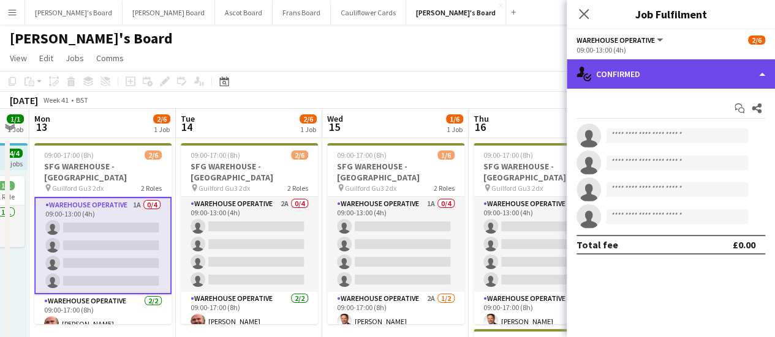
click at [716, 67] on div "single-neutral-actions-check-2 Confirmed" at bounding box center [670, 73] width 208 height 29
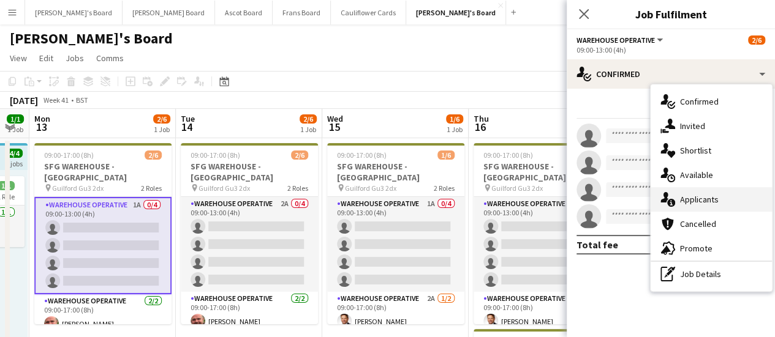
click at [701, 189] on div "single-neutral-actions-information Applicants" at bounding box center [710, 199] width 121 height 24
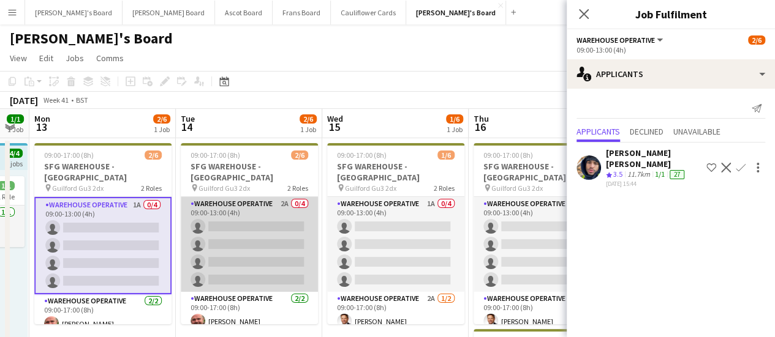
click at [233, 197] on app-card-role "Warehouse Operative 2A 0/4 09:00-13:00 (4h) single-neutral-actions single-neutr…" at bounding box center [249, 244] width 137 height 95
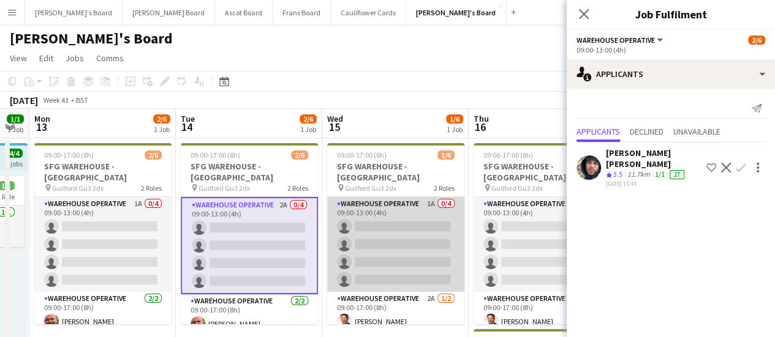
click at [427, 206] on app-card-role "Warehouse Operative 1A 0/4 09:00-13:00 (4h) single-neutral-actions single-neutr…" at bounding box center [395, 244] width 137 height 95
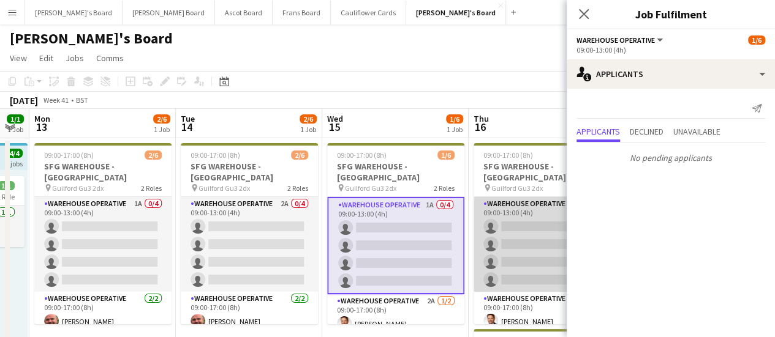
click at [522, 198] on app-card-role "Warehouse Operative 3A 0/4 09:00-13:00 (4h) single-neutral-actions single-neutr…" at bounding box center [541, 244] width 137 height 95
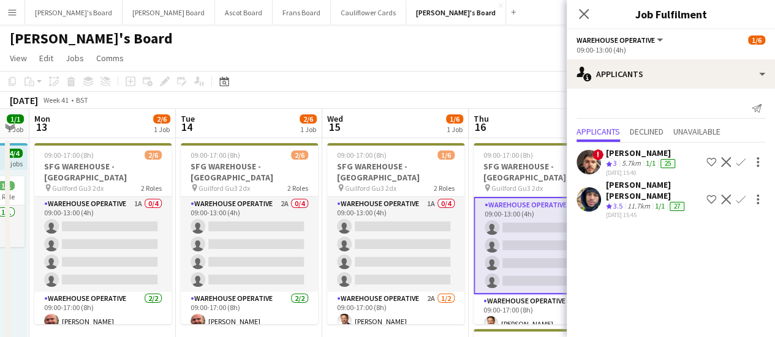
click at [738, 160] on app-icon "Confirm" at bounding box center [740, 162] width 10 height 10
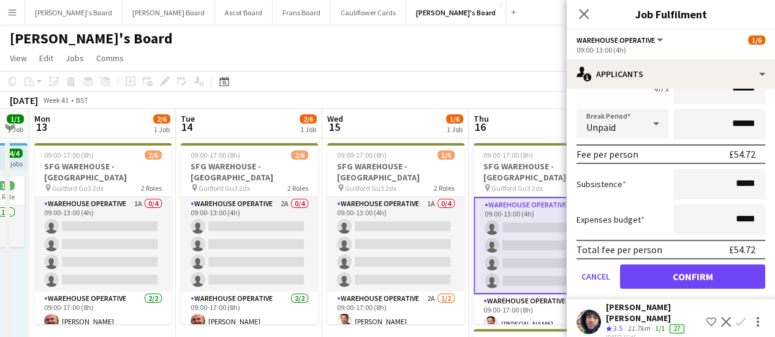
scroll to position [156, 0]
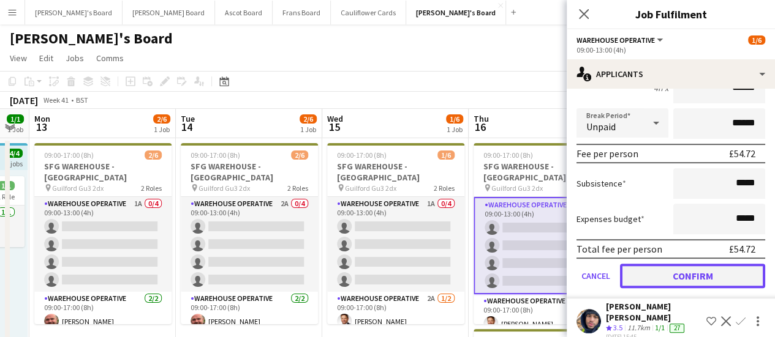
click at [718, 272] on button "Confirm" at bounding box center [692, 276] width 145 height 24
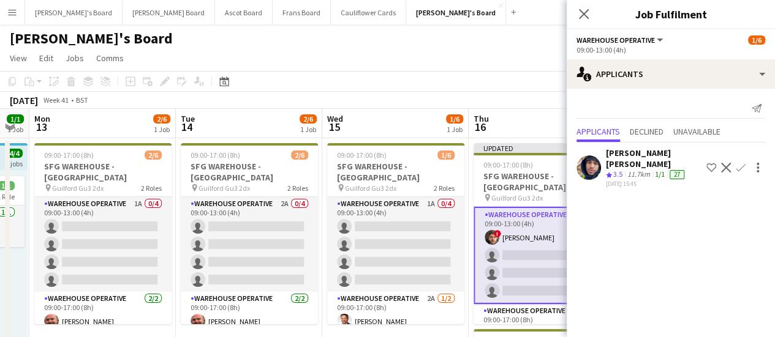
scroll to position [0, 0]
click at [370, 62] on app-page-menu "View Day view expanded Day view collapsed Month view Date picker Jump to today …" at bounding box center [387, 59] width 775 height 23
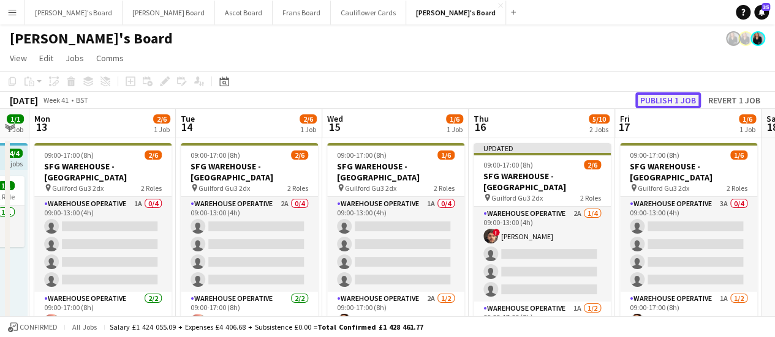
click at [672, 106] on button "Publish 1 job" at bounding box center [668, 100] width 66 height 16
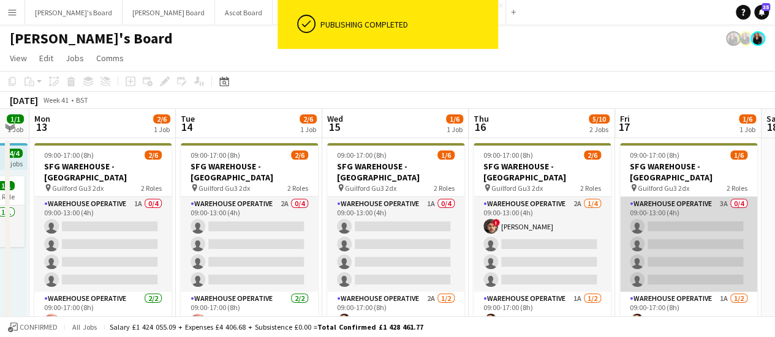
click at [703, 197] on app-card-role "Warehouse Operative 3A 0/4 09:00-13:00 (4h) single-neutral-actions single-neutr…" at bounding box center [688, 244] width 137 height 95
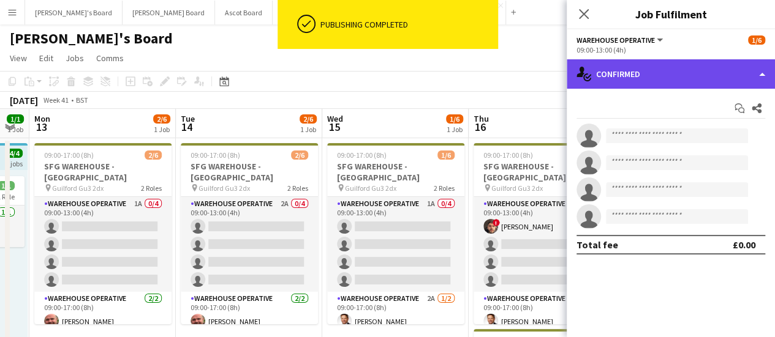
click at [719, 86] on div "single-neutral-actions-check-2 Confirmed" at bounding box center [670, 73] width 208 height 29
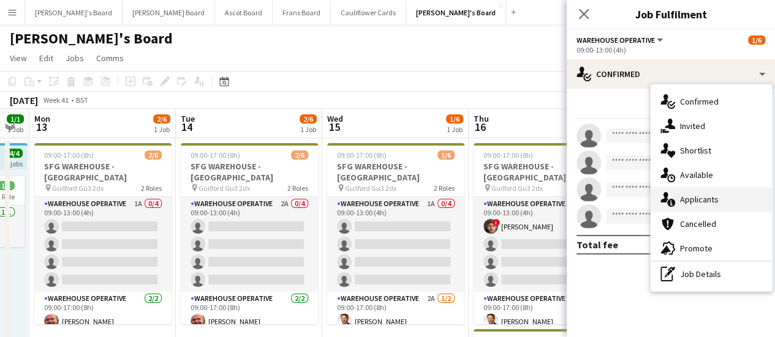
click at [715, 198] on span "Applicants" at bounding box center [699, 199] width 39 height 11
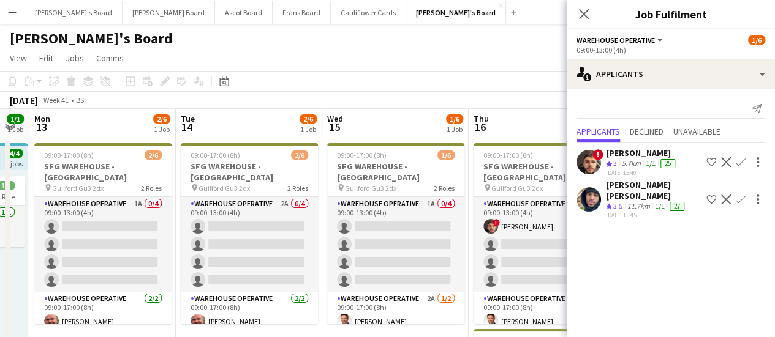
click at [737, 162] on app-icon "Confirm" at bounding box center [740, 162] width 10 height 10
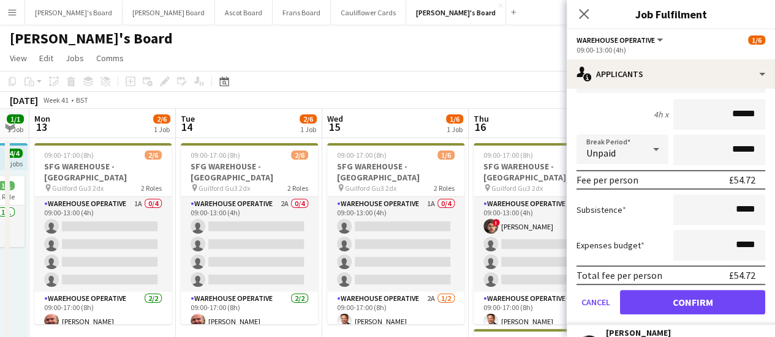
scroll to position [145, 0]
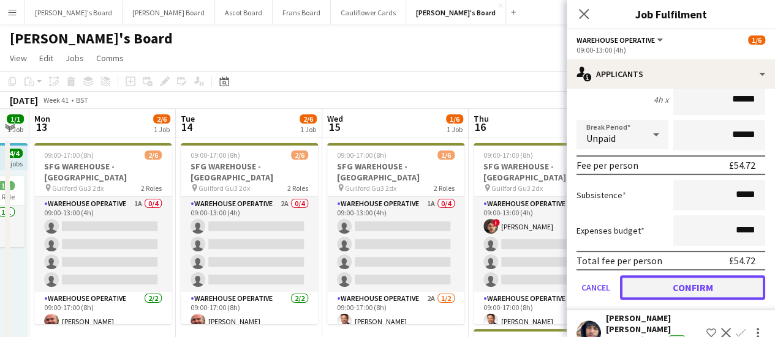
click at [680, 287] on button "Confirm" at bounding box center [692, 288] width 145 height 24
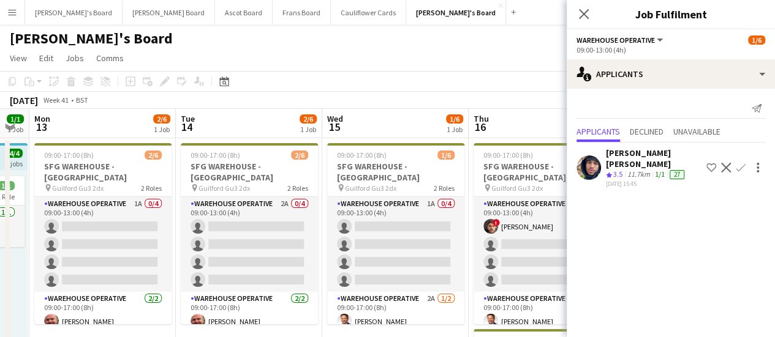
scroll to position [0, 0]
click at [380, 99] on div "October 2025 Week 41 • BST Publish 1 job Revert 1 job" at bounding box center [387, 100] width 775 height 17
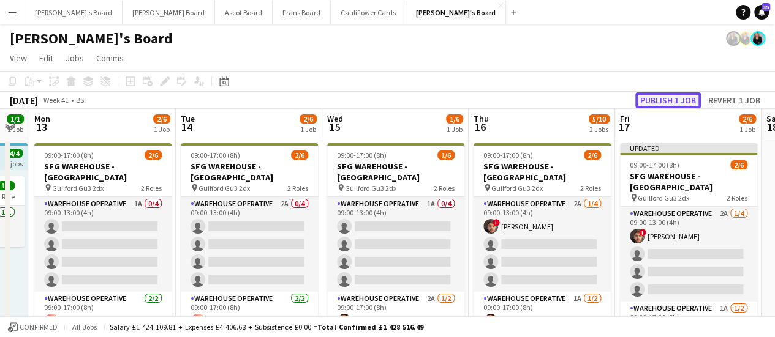
click at [673, 105] on button "Publish 1 job" at bounding box center [668, 100] width 66 height 16
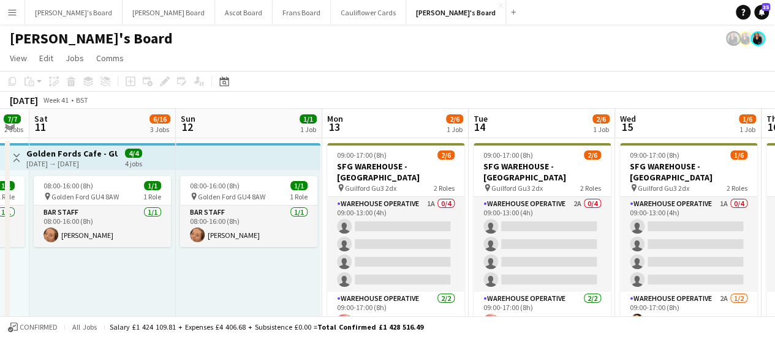
scroll to position [0, 361]
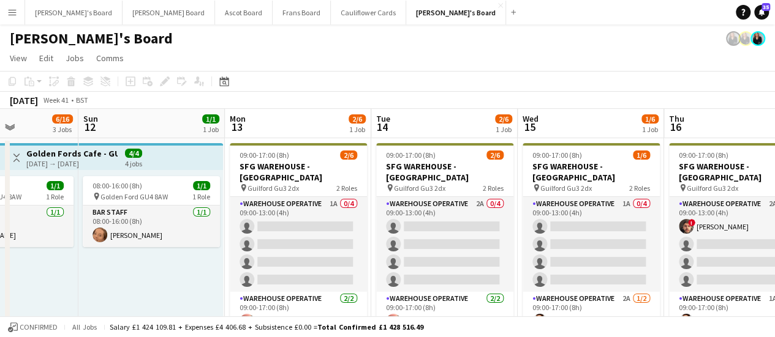
drag, startPoint x: 373, startPoint y: 173, endPoint x: 568, endPoint y: 170, distance: 195.4
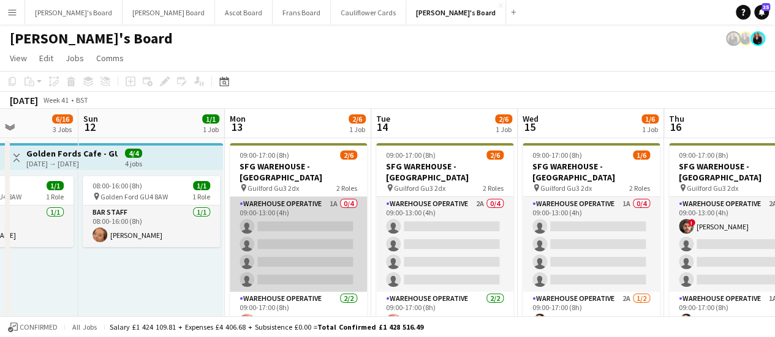
click at [317, 219] on app-card-role "Warehouse Operative 1A 0/4 09:00-13:00 (4h) single-neutral-actions single-neutr…" at bounding box center [298, 244] width 137 height 95
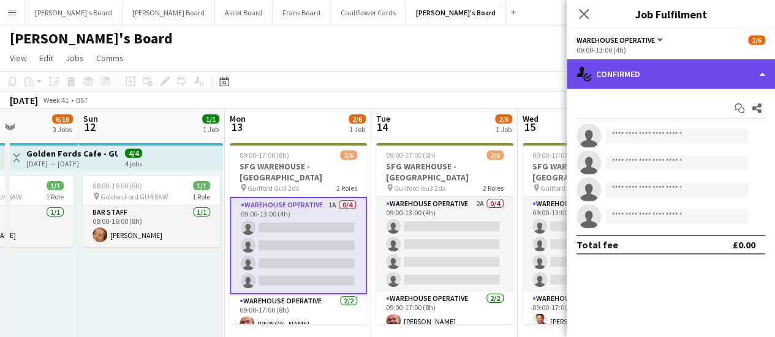
click at [702, 85] on div "single-neutral-actions-check-2 Confirmed" at bounding box center [670, 73] width 208 height 29
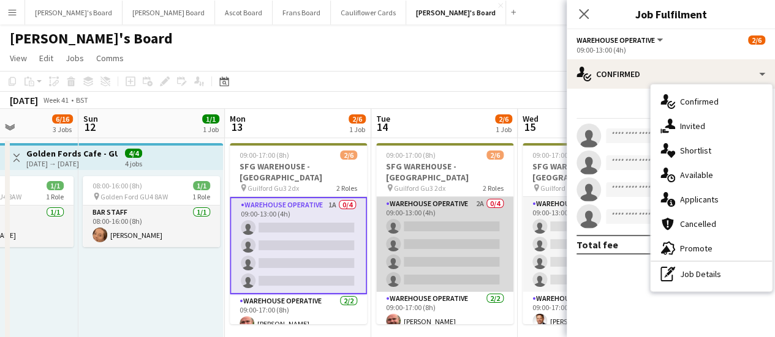
click at [460, 208] on app-card-role "Warehouse Operative 2A 0/4 09:00-13:00 (4h) single-neutral-actions single-neutr…" at bounding box center [444, 244] width 137 height 95
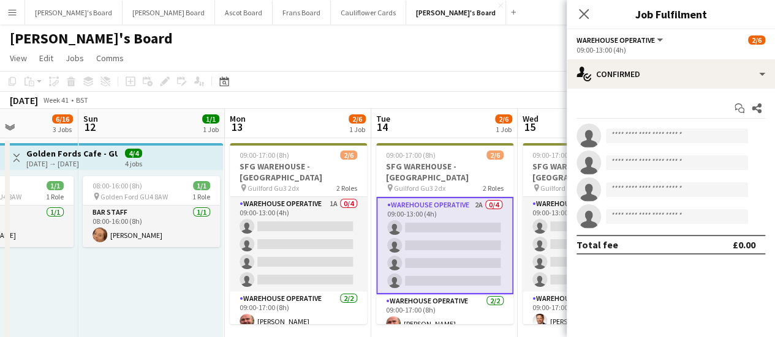
click at [468, 199] on app-card-role "Warehouse Operative 2A 0/4 09:00-13:00 (4h) single-neutral-actions single-neutr…" at bounding box center [444, 245] width 137 height 97
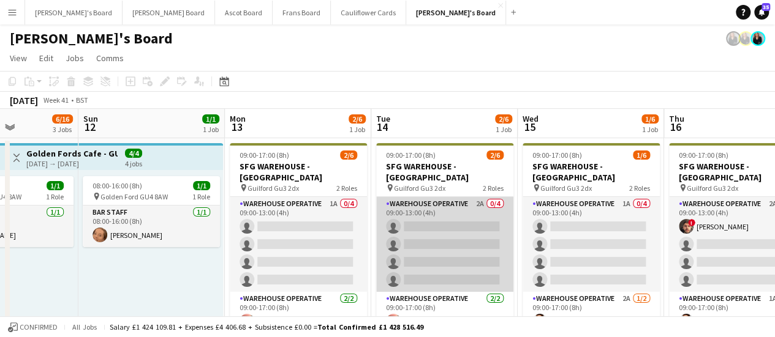
click at [468, 199] on app-card-role "Warehouse Operative 2A 0/4 09:00-13:00 (4h) single-neutral-actions single-neutr…" at bounding box center [444, 244] width 137 height 95
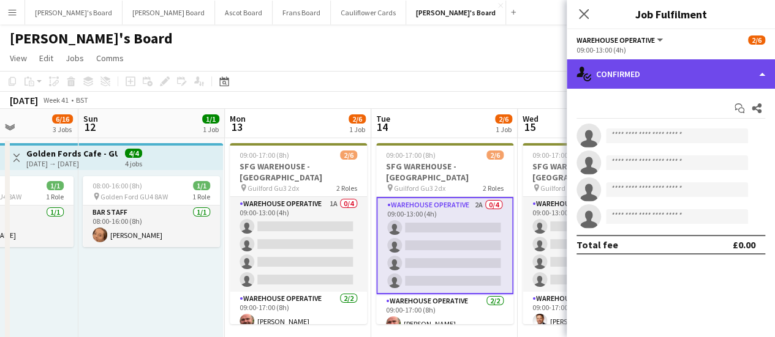
drag, startPoint x: 712, startPoint y: 80, endPoint x: 733, endPoint y: 75, distance: 21.4
click at [733, 75] on div "single-neutral-actions-check-2 Confirmed" at bounding box center [670, 73] width 208 height 29
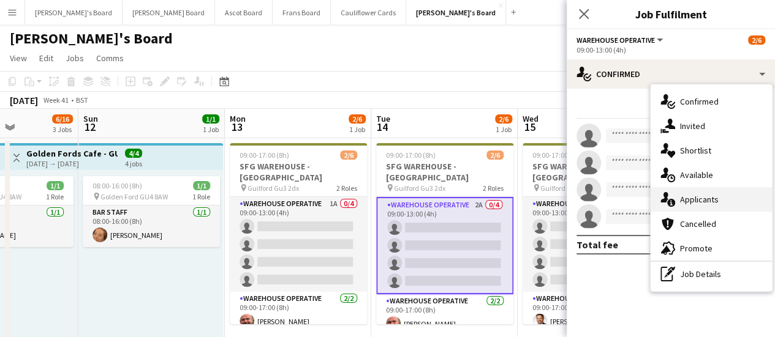
click at [699, 203] on span "Applicants" at bounding box center [699, 199] width 39 height 11
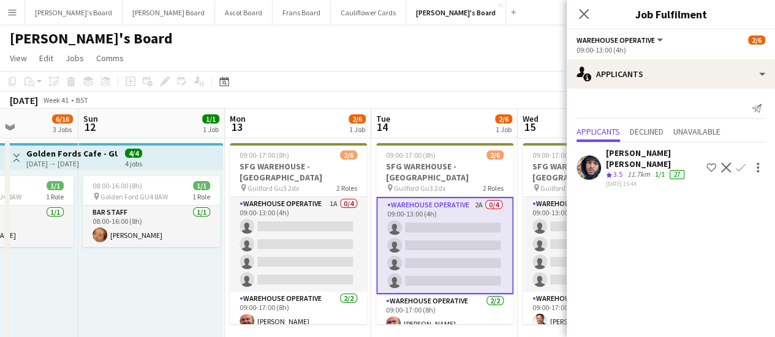
click at [339, 67] on app-page-menu "View Day view expanded Day view collapsed Month view Date picker Jump to today …" at bounding box center [387, 59] width 775 height 23
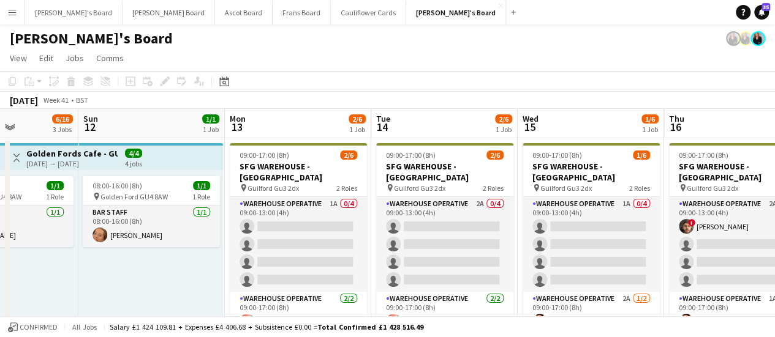
scroll to position [0, 334]
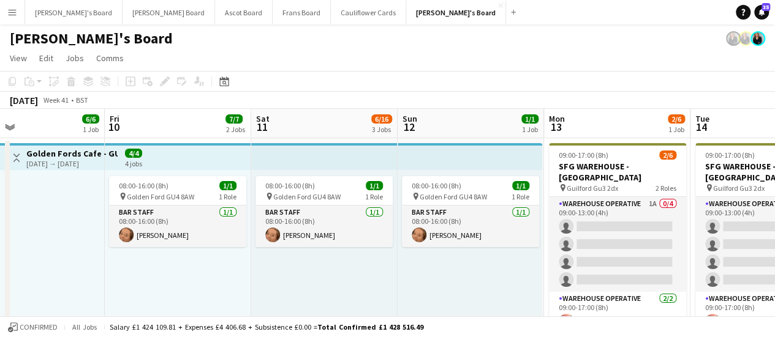
drag, startPoint x: 116, startPoint y: 275, endPoint x: 435, endPoint y: 269, distance: 319.1
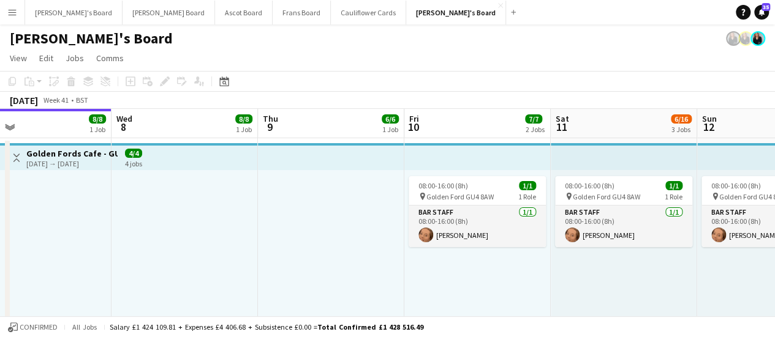
drag, startPoint x: 293, startPoint y: 244, endPoint x: 593, endPoint y: 238, distance: 300.1
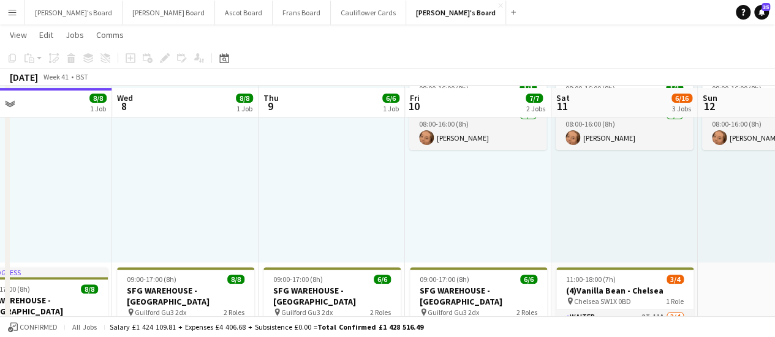
scroll to position [98, 0]
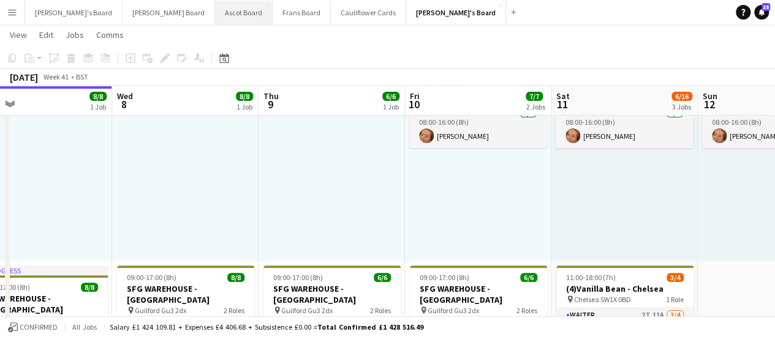
click at [215, 13] on button "Ascot Board Close" at bounding box center [244, 13] width 58 height 24
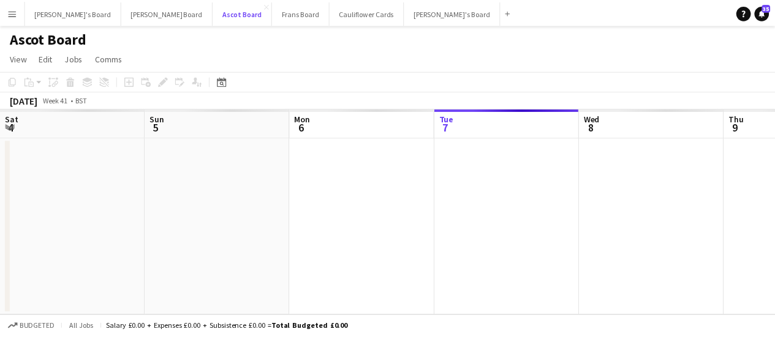
scroll to position [0, 293]
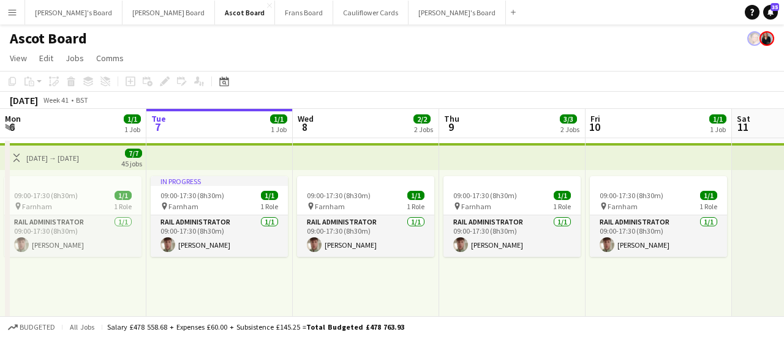
drag, startPoint x: 657, startPoint y: 210, endPoint x: 352, endPoint y: 134, distance: 314.3
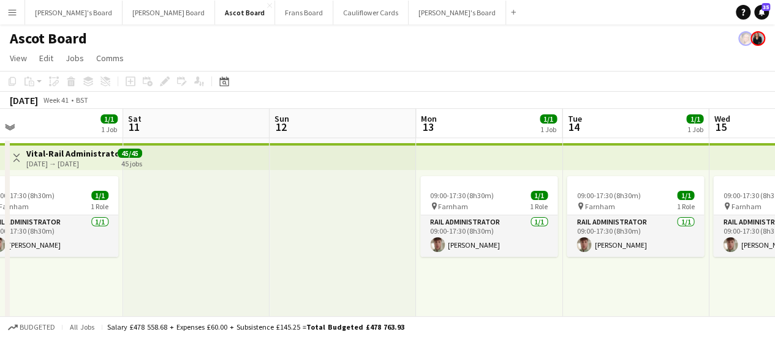
drag, startPoint x: 608, startPoint y: 211, endPoint x: 377, endPoint y: 195, distance: 232.0
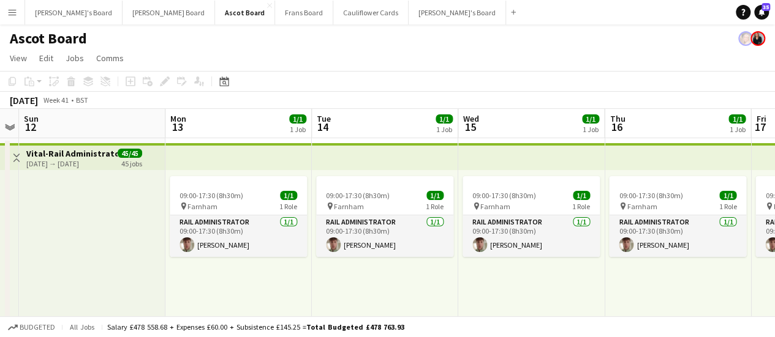
drag, startPoint x: 751, startPoint y: 190, endPoint x: 500, endPoint y: 204, distance: 251.5
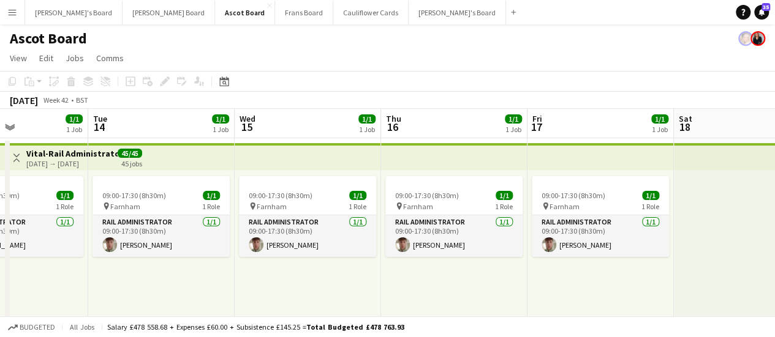
drag, startPoint x: 739, startPoint y: 189, endPoint x: 516, endPoint y: 172, distance: 224.2
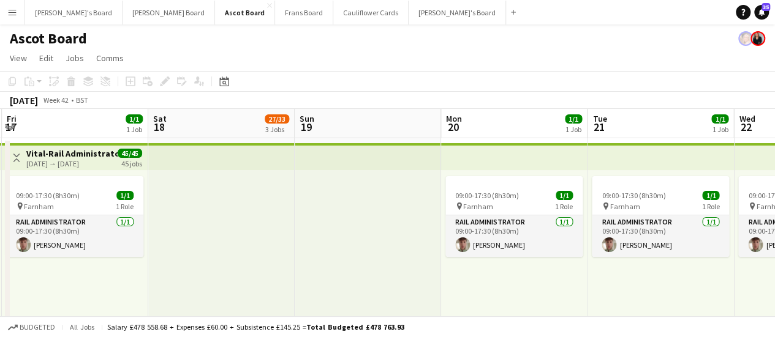
scroll to position [0, 310]
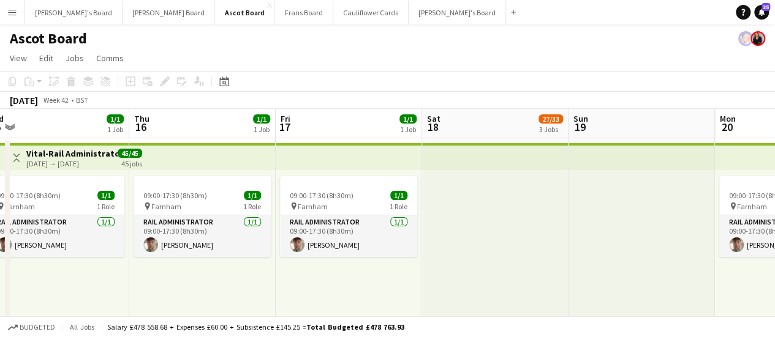
drag, startPoint x: 674, startPoint y: 192, endPoint x: 422, endPoint y: 196, distance: 251.7
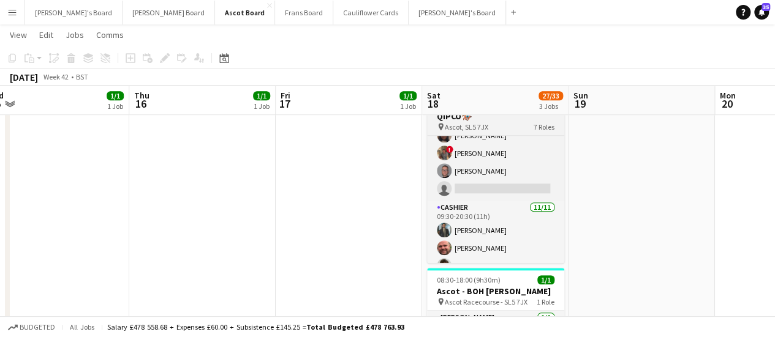
scroll to position [0, 0]
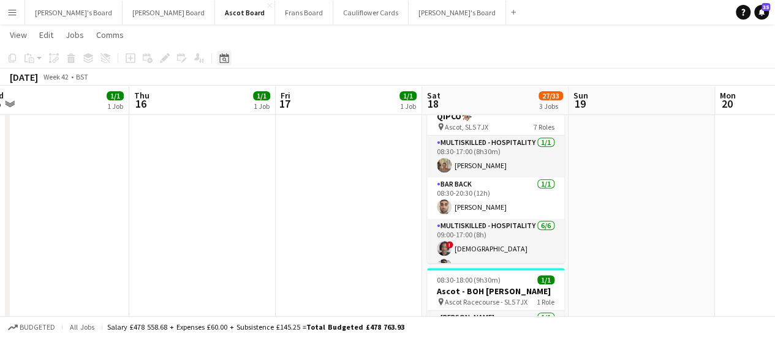
click at [222, 63] on div "Date picker" at bounding box center [224, 58] width 15 height 15
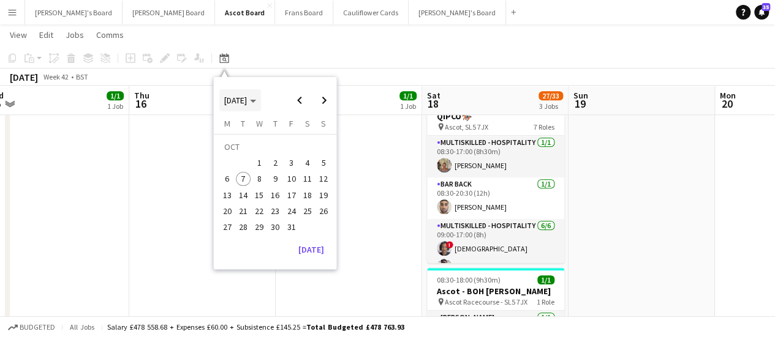
click at [256, 101] on polygon "Choose month and year" at bounding box center [253, 101] width 6 height 3
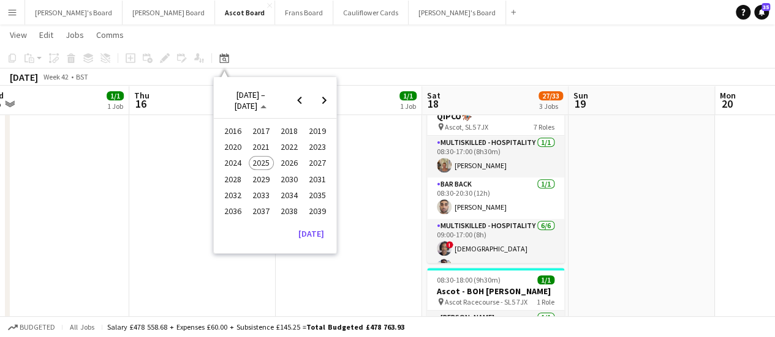
click at [241, 159] on span "2024" at bounding box center [232, 163] width 25 height 15
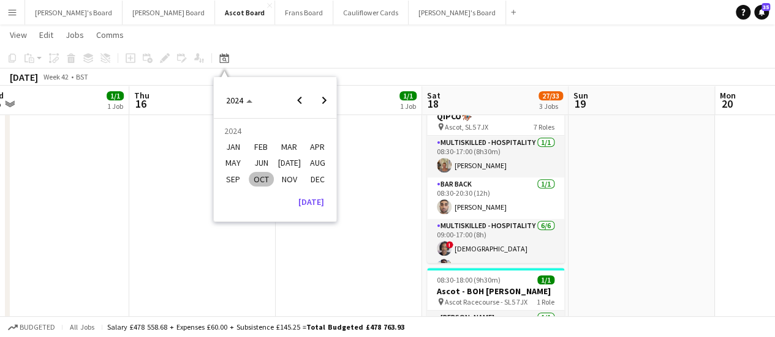
click at [241, 159] on span "MAY" at bounding box center [232, 163] width 25 height 15
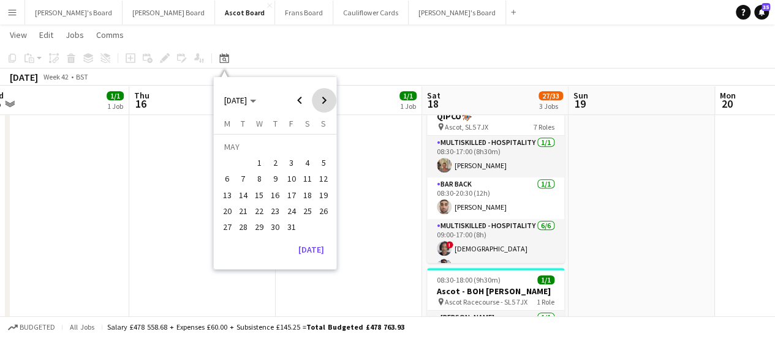
click at [322, 100] on span "Next month" at bounding box center [324, 100] width 24 height 24
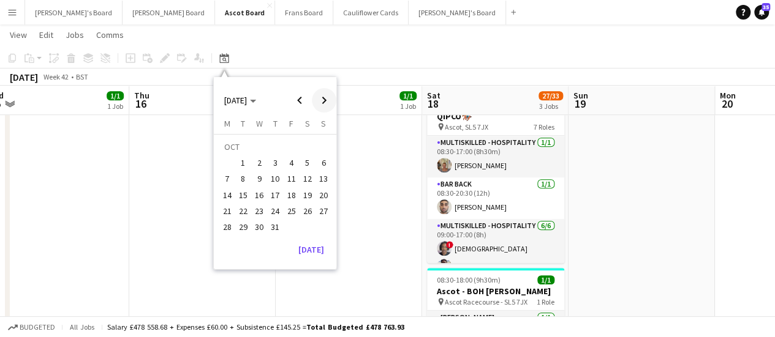
click at [322, 100] on span "Next month" at bounding box center [324, 100] width 24 height 24
click at [285, 148] on span "1" at bounding box center [291, 148] width 15 height 17
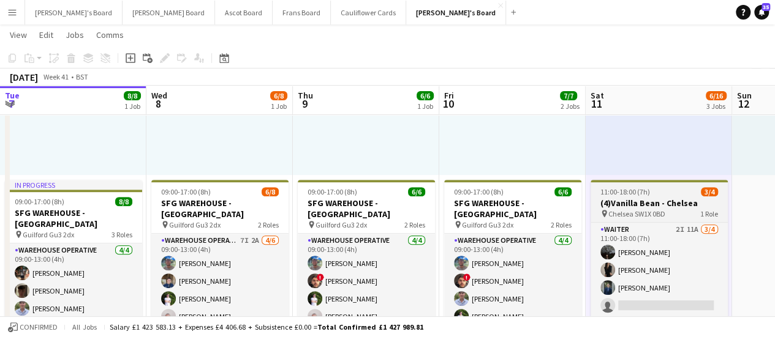
scroll to position [0, 398]
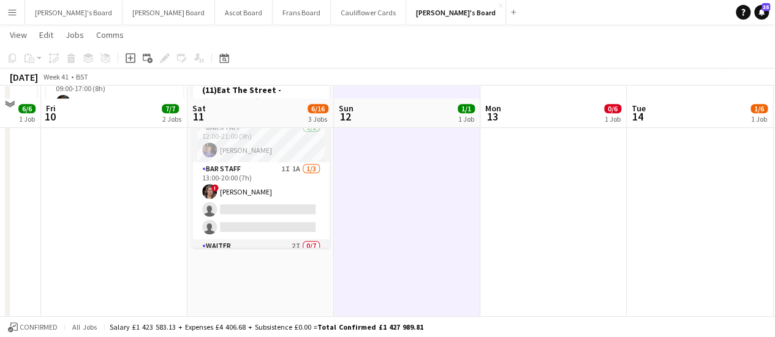
scroll to position [463, 0]
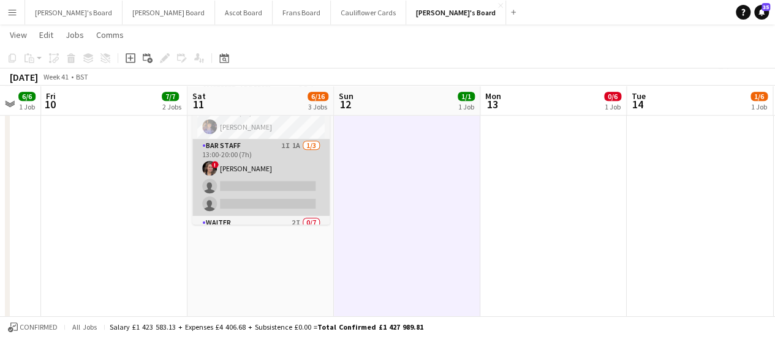
click at [303, 165] on app-card-role "BAR STAFF 1I 1A [DATE] 13:00-20:00 (7h) ! [PERSON_NAME] single-neutral-actions …" at bounding box center [260, 177] width 137 height 77
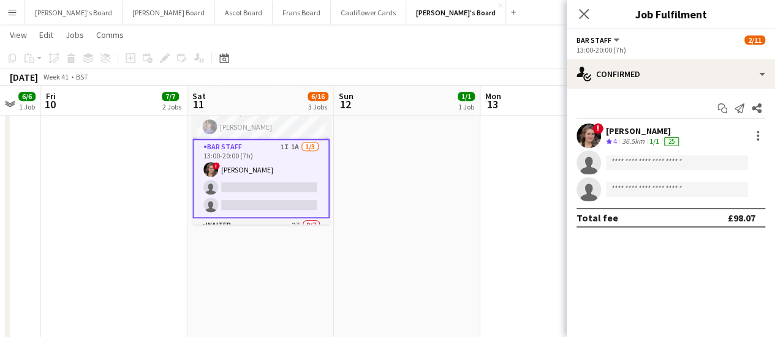
click at [534, 129] on app-date-cell "09:00-17:00 (8h) 0/6 SFG WAREHOUSE - GUILDFORD pin Guilford Gu3 2dx 2 Roles War…" at bounding box center [553, 207] width 146 height 1067
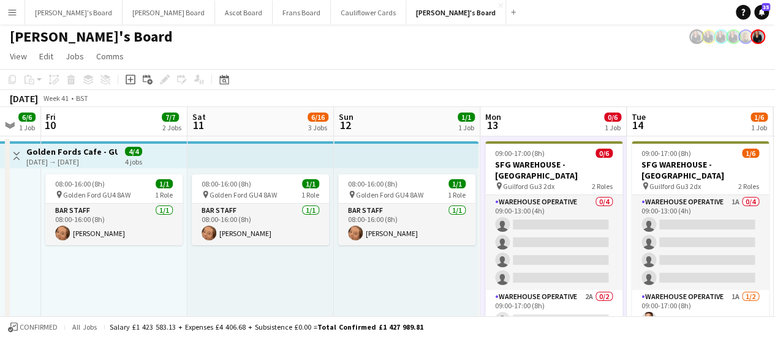
scroll to position [4, 0]
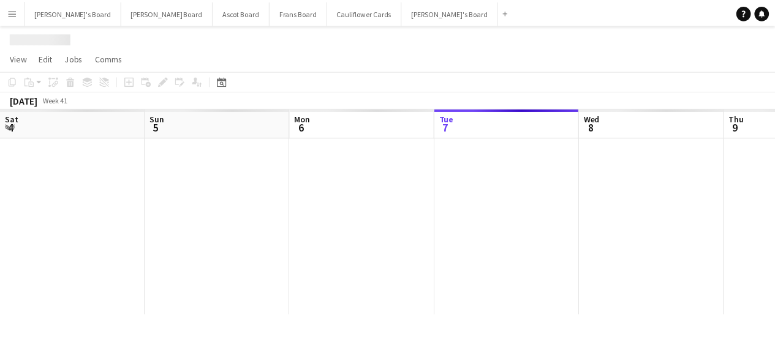
scroll to position [0, 293]
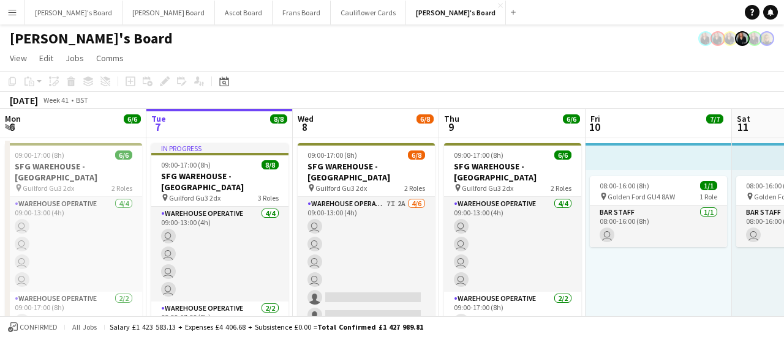
click at [14, 15] on app-icon "Menu" at bounding box center [12, 12] width 10 height 10
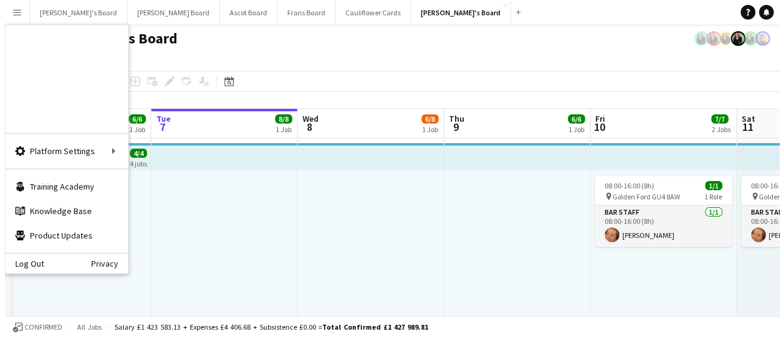
scroll to position [0, 0]
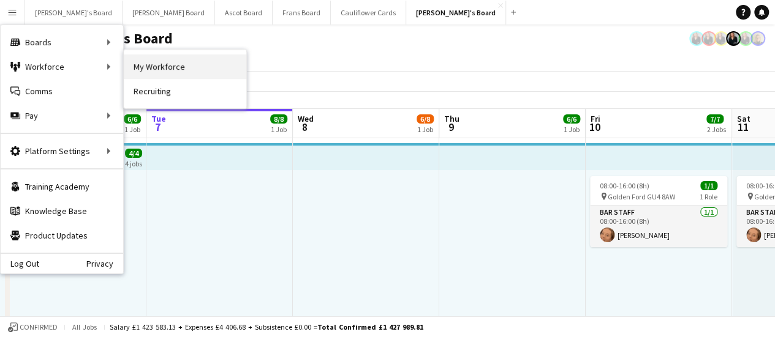
click at [157, 58] on link "My Workforce" at bounding box center [185, 66] width 122 height 24
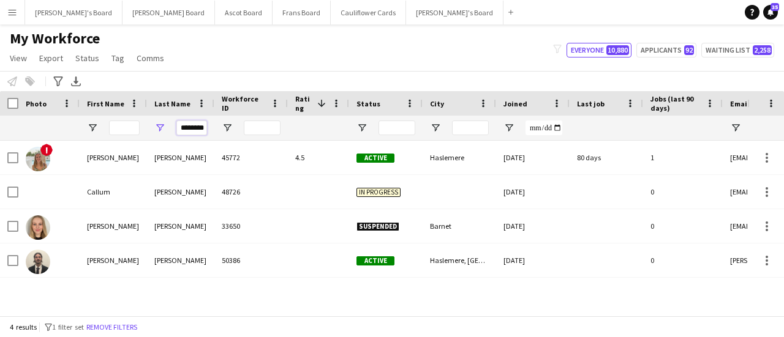
click at [203, 129] on input "********" at bounding box center [191, 128] width 31 height 15
type input "*"
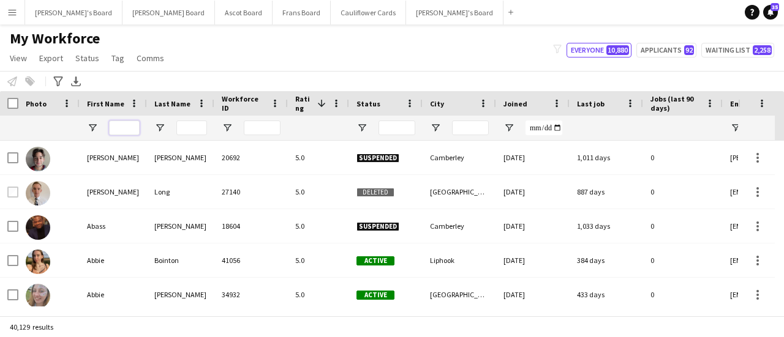
click at [124, 126] on input "First Name Filter Input" at bounding box center [124, 128] width 31 height 15
paste input "**********"
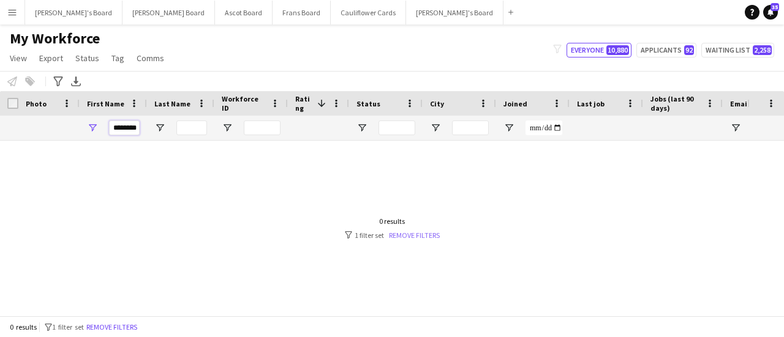
type input "*******"
click at [416, 235] on link "Remove filters" at bounding box center [414, 235] width 51 height 9
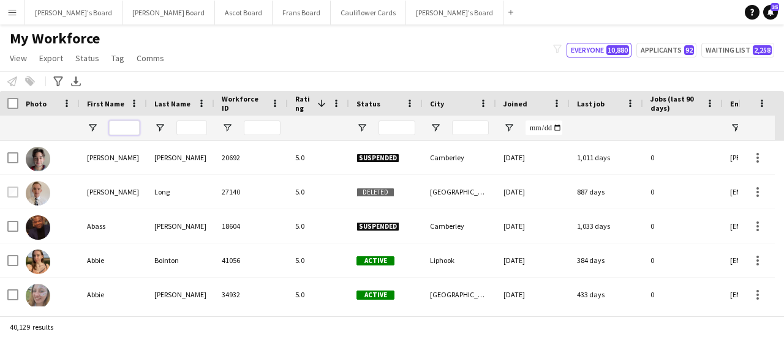
click at [121, 134] on input "First Name Filter Input" at bounding box center [124, 128] width 31 height 15
paste input "**********"
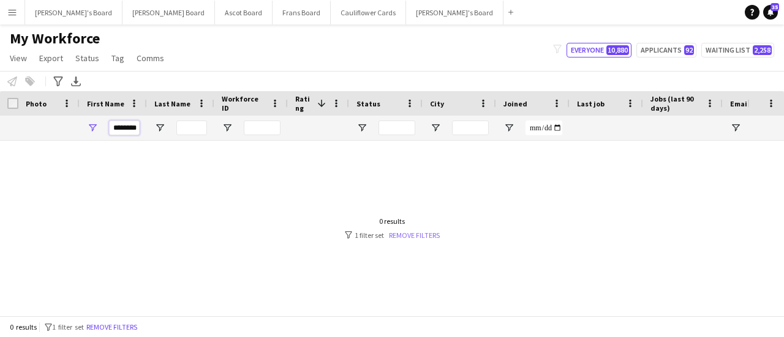
type input "*******"
click at [428, 238] on link "Remove filters" at bounding box center [414, 235] width 51 height 9
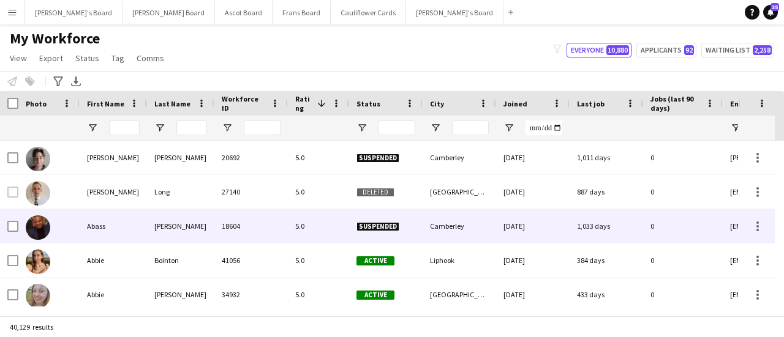
click at [425, 233] on div "Camberley" at bounding box center [459, 226] width 73 height 34
click at [129, 130] on input "First Name Filter Input" at bounding box center [124, 128] width 31 height 15
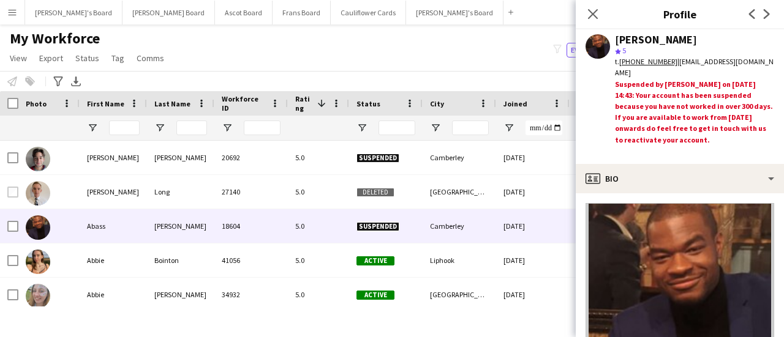
click at [141, 118] on div at bounding box center [113, 128] width 67 height 24
click at [132, 129] on input "First Name Filter Input" at bounding box center [124, 128] width 31 height 15
paste input "*********"
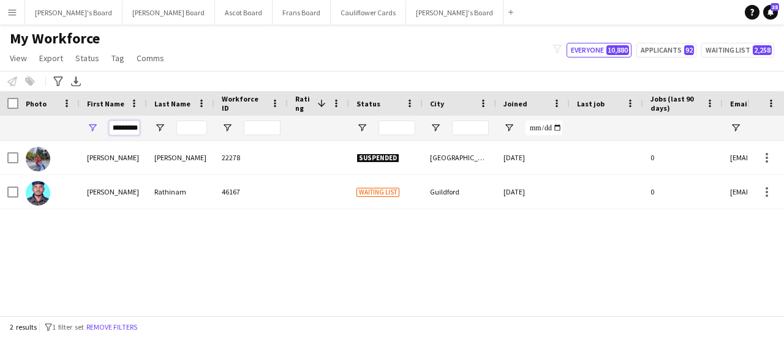
type input "*********"
click at [406, 20] on button "[PERSON_NAME]'s Board Close" at bounding box center [454, 13] width 97 height 24
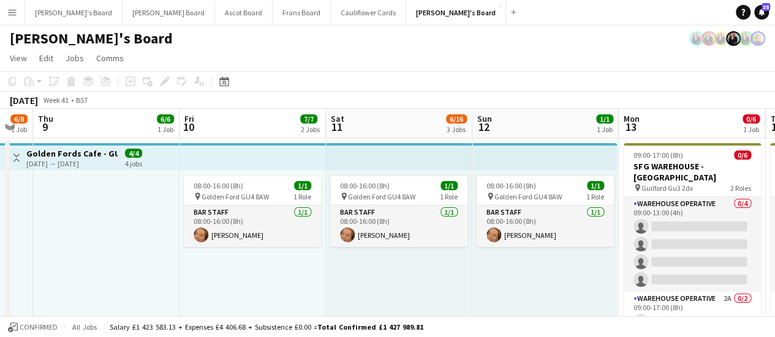
scroll to position [0, 405]
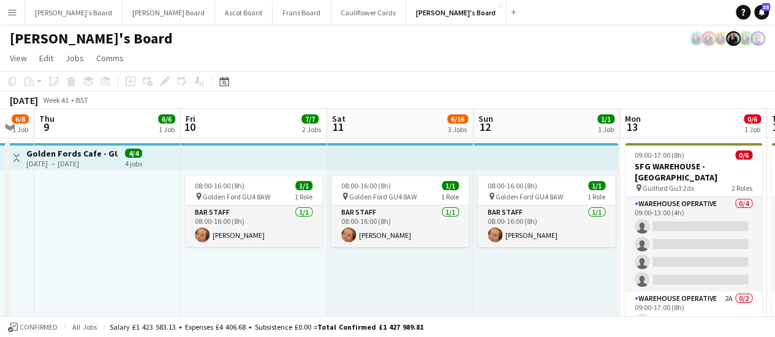
drag, startPoint x: 504, startPoint y: 225, endPoint x: 99, endPoint y: 121, distance: 417.9
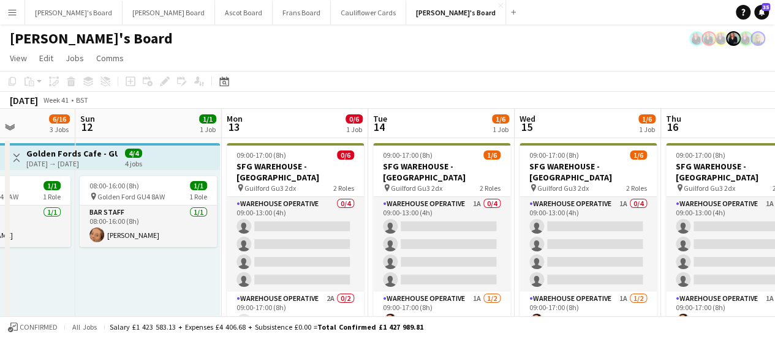
drag, startPoint x: 656, startPoint y: 215, endPoint x: 259, endPoint y: 149, distance: 402.9
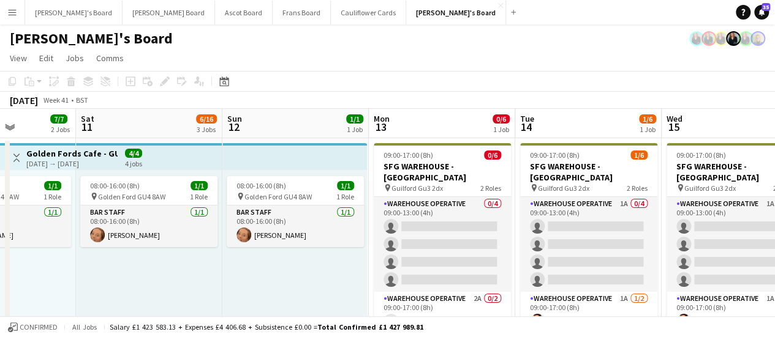
scroll to position [0, 291]
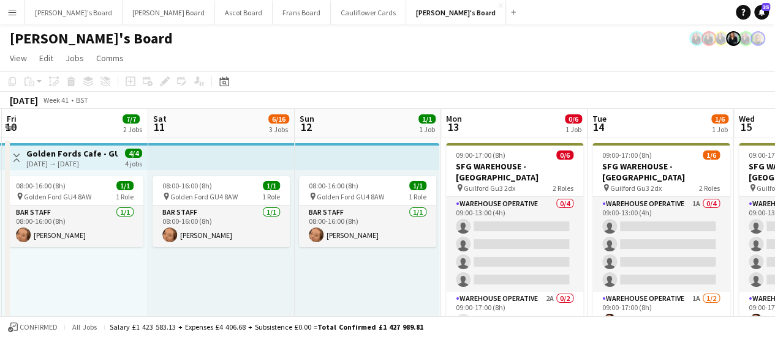
drag, startPoint x: 296, startPoint y: 217, endPoint x: 514, endPoint y: 214, distance: 218.6
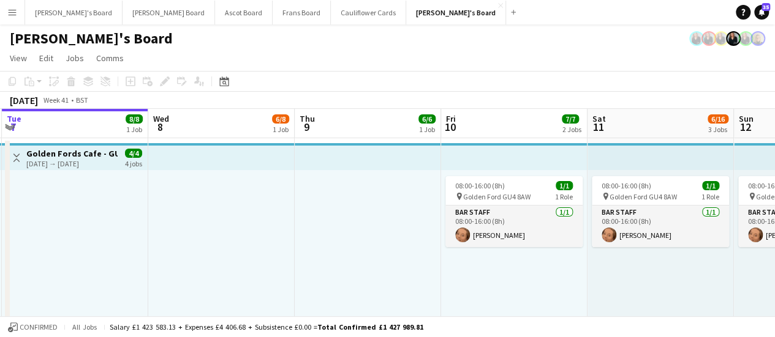
scroll to position [0, 374]
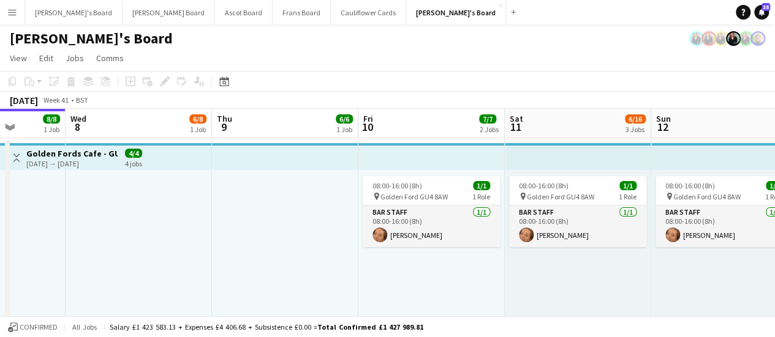
drag, startPoint x: 65, startPoint y: 263, endPoint x: 421, endPoint y: 307, distance: 359.1
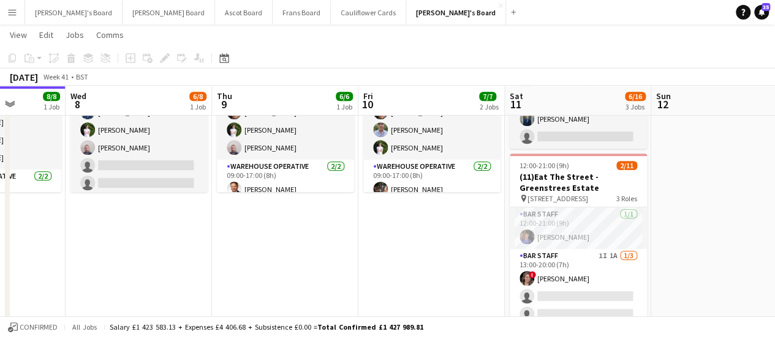
scroll to position [0, 317]
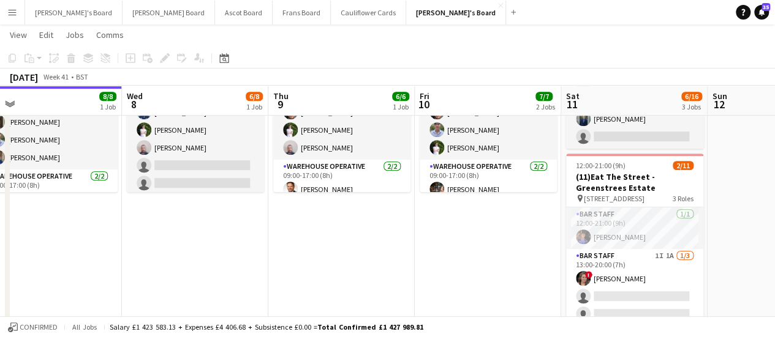
drag, startPoint x: 382, startPoint y: 247, endPoint x: 0, endPoint y: 178, distance: 388.3
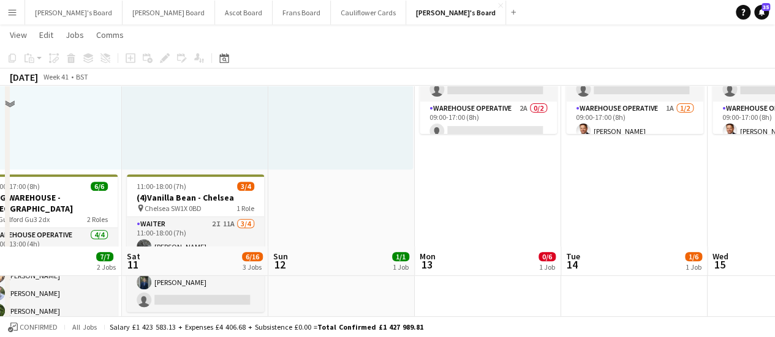
scroll to position [176, 0]
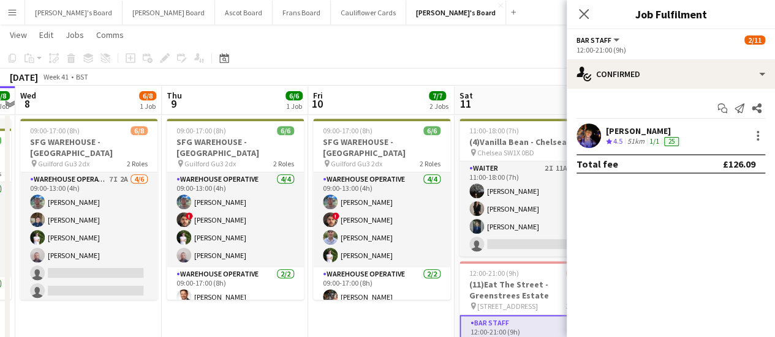
scroll to position [15, 0]
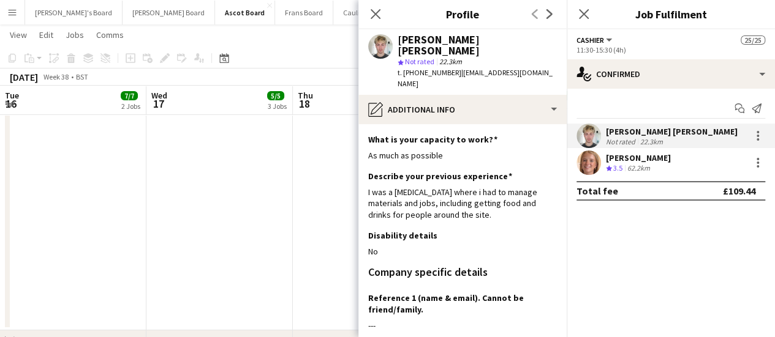
scroll to position [239, 0]
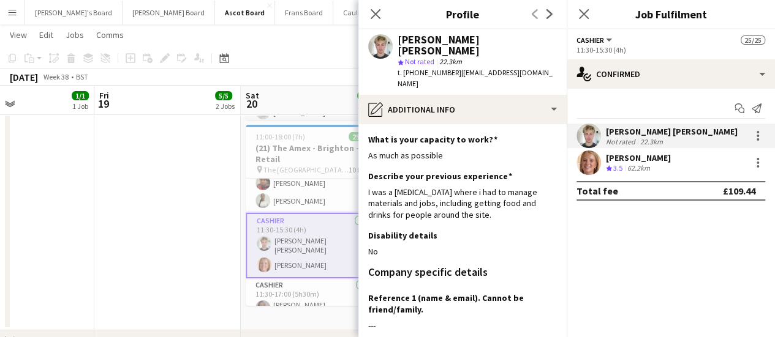
click at [191, 188] on app-date-cell at bounding box center [167, 132] width 146 height 397
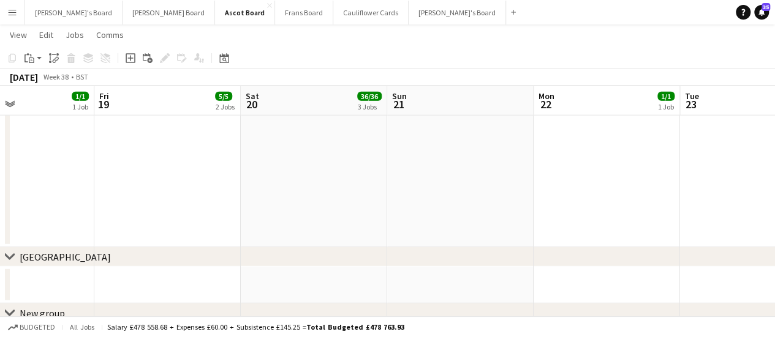
scroll to position [0, 429]
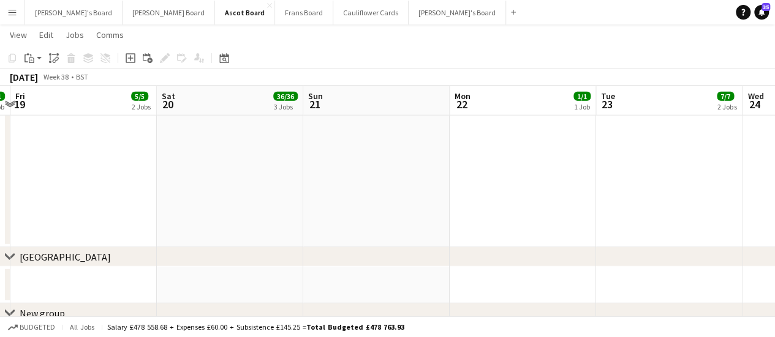
drag, startPoint x: 544, startPoint y: 171, endPoint x: 167, endPoint y: 175, distance: 376.6
click at [167, 175] on app-calendar-viewport "Tue 16 7/7 2 Jobs Wed 17 5/5 3 Jobs Thu 18 1/1 1 Job Fri 19 5/5 2 Jobs Sat 20 3…" at bounding box center [387, 11] width 775 height 3076
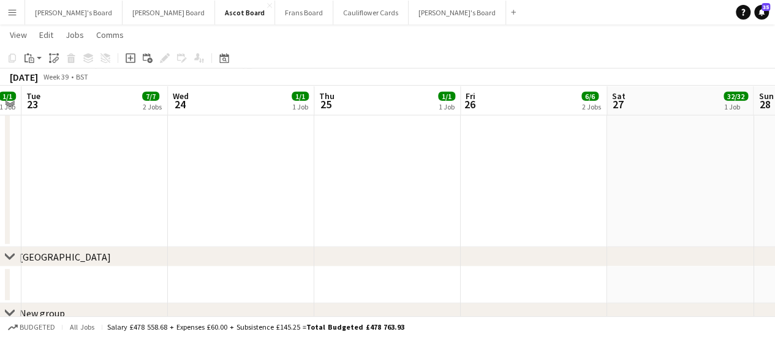
scroll to position [0, 416]
drag, startPoint x: 667, startPoint y: 203, endPoint x: 387, endPoint y: 208, distance: 280.5
click at [387, 208] on app-calendar-viewport "Sat 20 36/36 3 Jobs Sun 21 Mon 22 1/1 1 Job Tue 23 7/7 2 Jobs Wed 24 1/1 1 Job …" at bounding box center [387, 11] width 775 height 3076
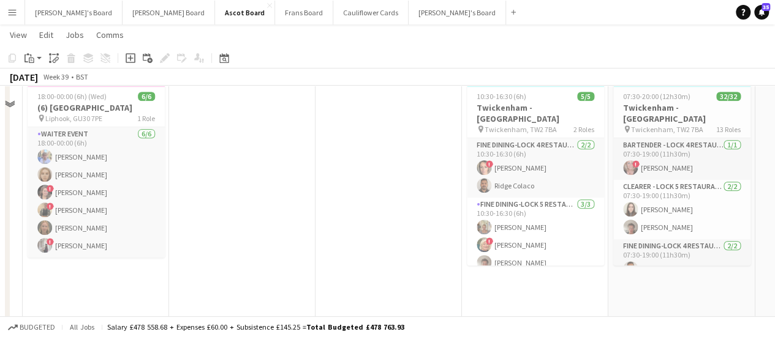
scroll to position [60, 0]
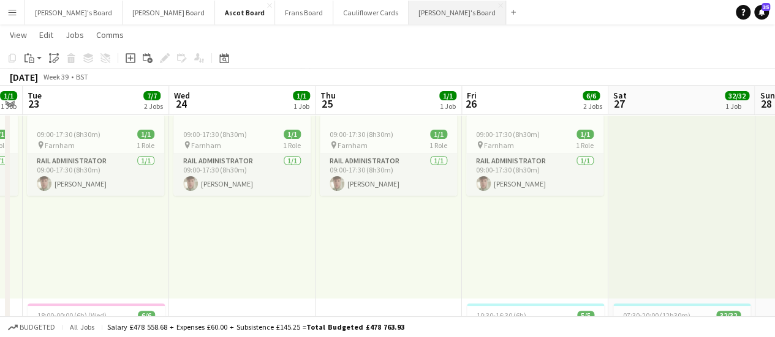
click at [408, 18] on button "[PERSON_NAME]'s Board Close" at bounding box center [456, 13] width 97 height 24
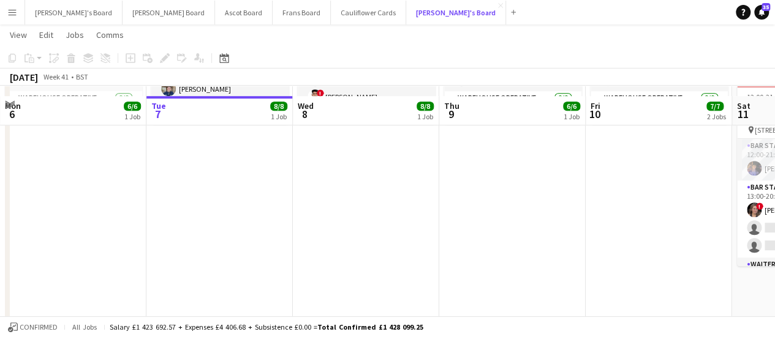
scroll to position [435, 0]
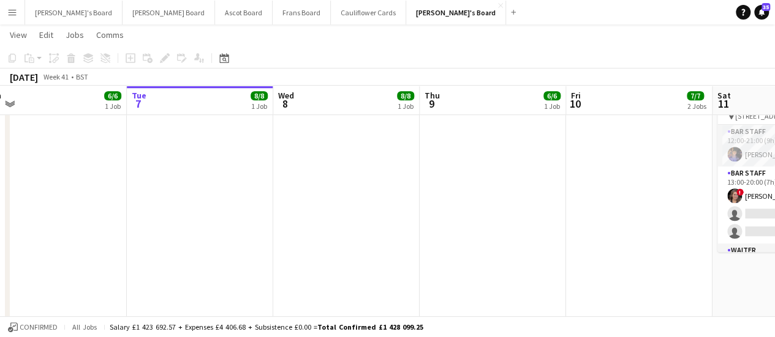
drag, startPoint x: 587, startPoint y: 184, endPoint x: 253, endPoint y: 86, distance: 348.0
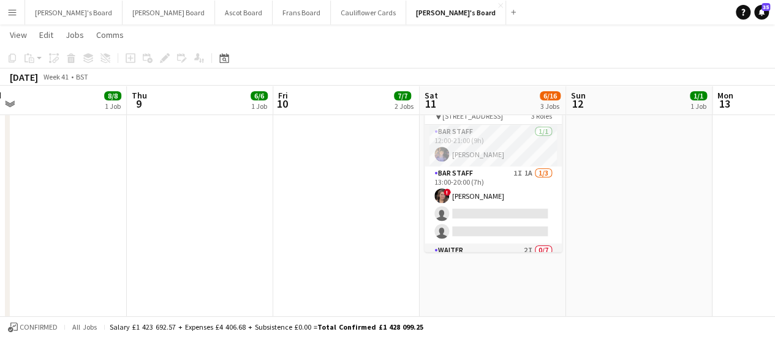
scroll to position [0, 334]
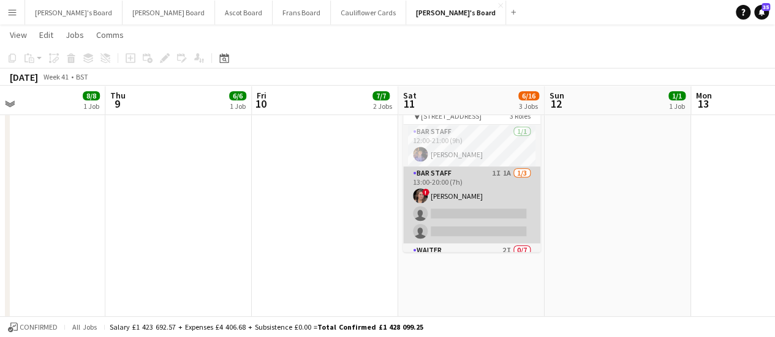
drag, startPoint x: 253, startPoint y: 86, endPoint x: 495, endPoint y: 195, distance: 265.6
click at [495, 195] on app-card-role "BAR STAFF 1I 1A [DATE] 13:00-20:00 (7h) ! [PERSON_NAME] single-neutral-actions …" at bounding box center [471, 205] width 137 height 77
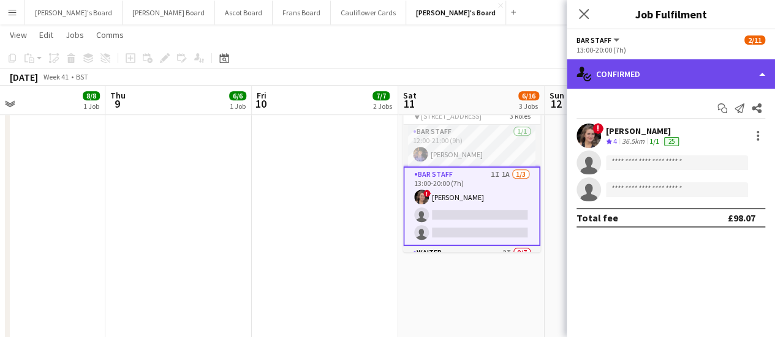
click at [678, 85] on div "single-neutral-actions-check-2 Confirmed" at bounding box center [670, 73] width 208 height 29
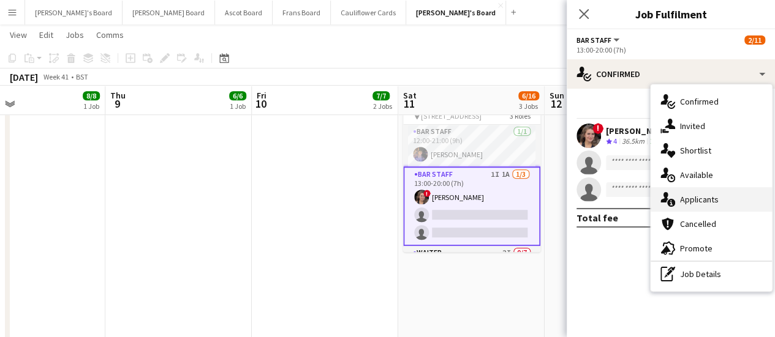
click at [703, 209] on div "single-neutral-actions-information Applicants" at bounding box center [710, 199] width 121 height 24
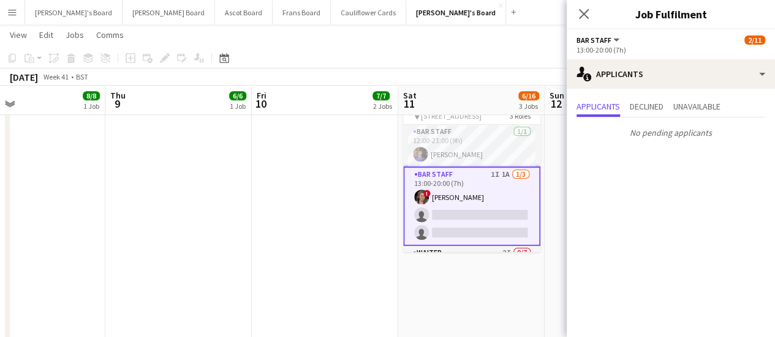
click at [355, 250] on app-date-cell "08:00-16:00 (8h) 1/1 pin Golden Ford GU4 8AW 1 Role BAR STAFF [DATE] 08:00-16:0…" at bounding box center [325, 107] width 146 height 810
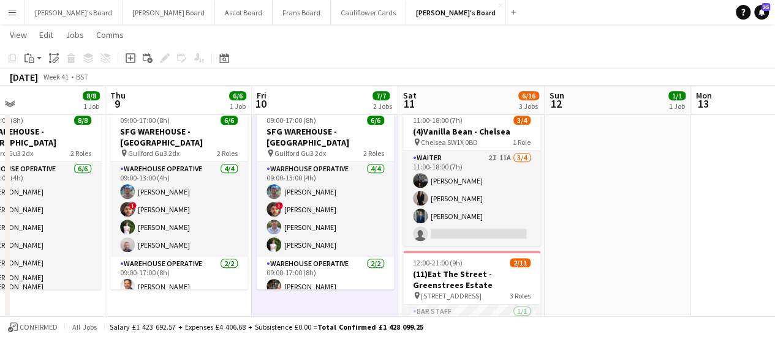
scroll to position [257, 0]
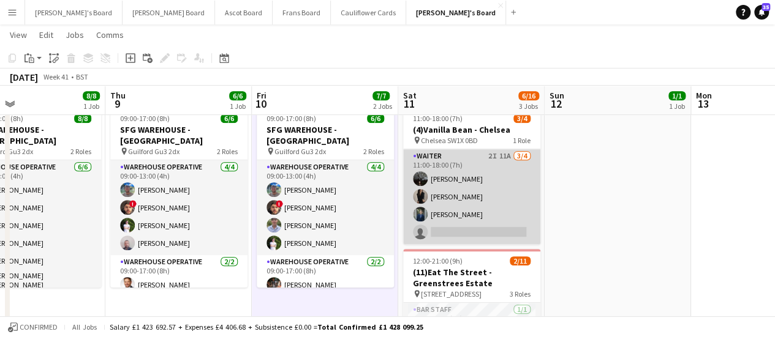
click at [508, 165] on app-card-role "Waiter 2I 11A 3/4 11:00-18:00 (7h) Christina Shrees Caitlin Yardley valeriy mot…" at bounding box center [471, 196] width 137 height 95
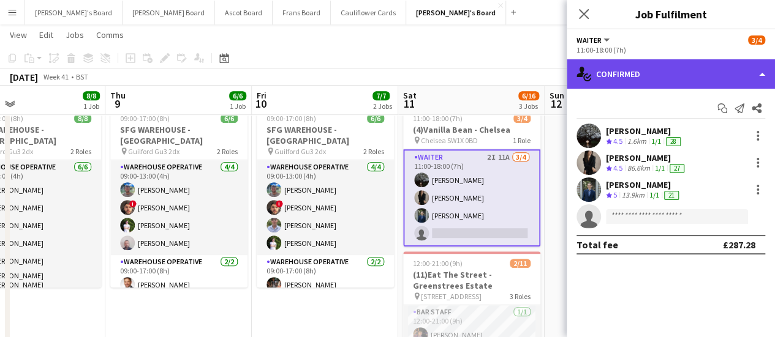
click at [688, 71] on div "single-neutral-actions-check-2 Confirmed" at bounding box center [670, 73] width 208 height 29
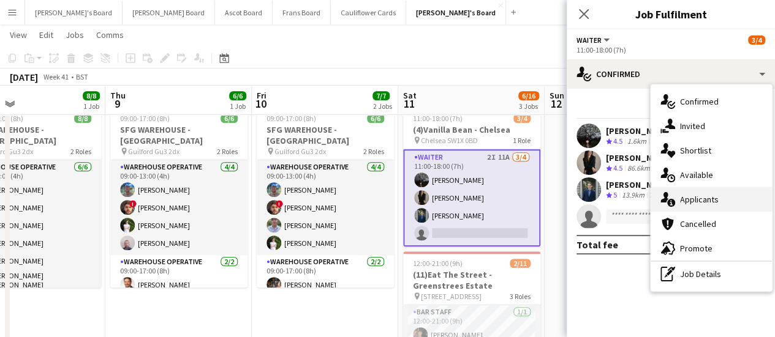
click at [722, 205] on div "single-neutral-actions-information Applicants" at bounding box center [710, 199] width 121 height 24
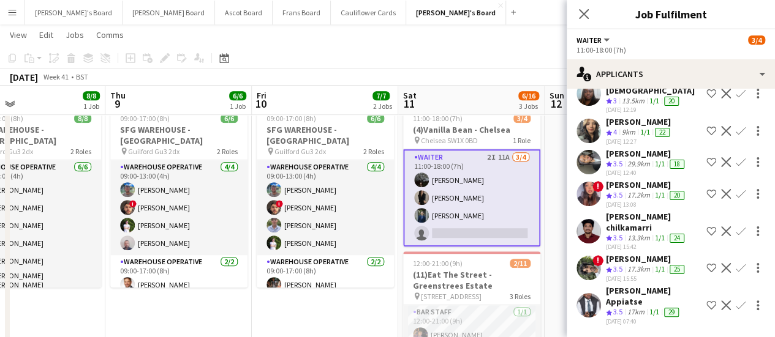
scroll to position [0, 0]
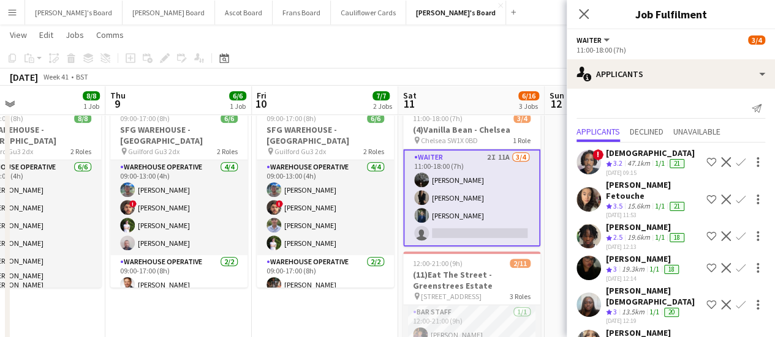
click at [464, 52] on app-toolbar "Copy Paste Paste Ctrl+V Paste with crew Ctrl+Shift+V Paste linked Job Delete Gr…" at bounding box center [387, 58] width 775 height 21
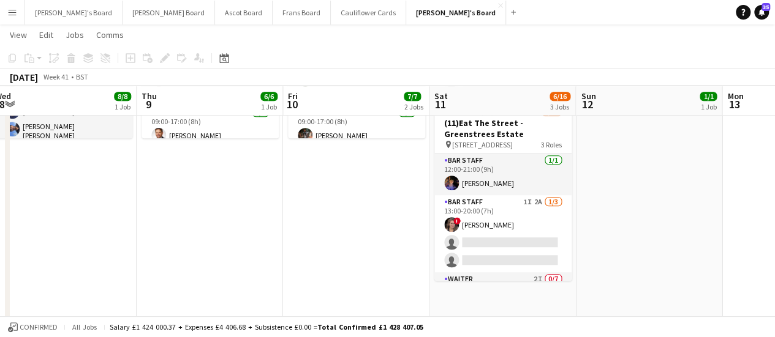
scroll to position [0, 389]
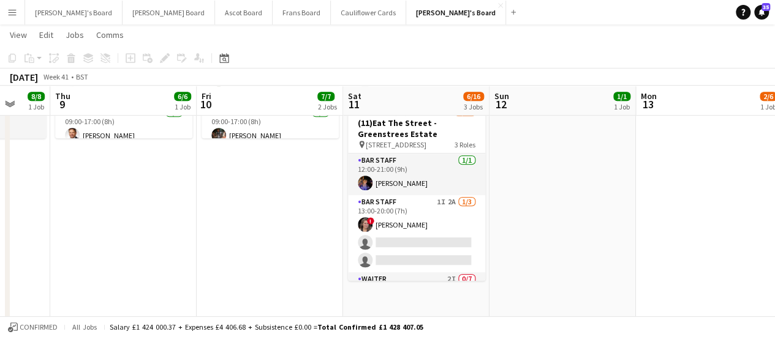
drag, startPoint x: 592, startPoint y: 200, endPoint x: 203, endPoint y: 246, distance: 391.6
click at [203, 246] on app-calendar-viewport "Mon 6 6/6 1 Job Tue 7 8/8 1 Job Wed 8 8/8 1 Job Thu 9 6/6 1 Job Fri 10 7/7 2 Jo…" at bounding box center [387, 307] width 775 height 1332
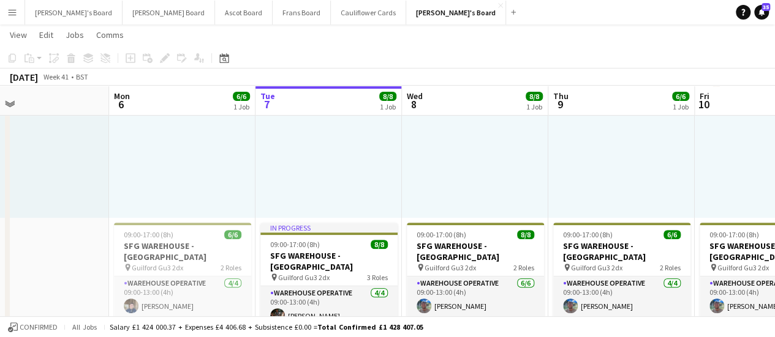
scroll to position [0, 330]
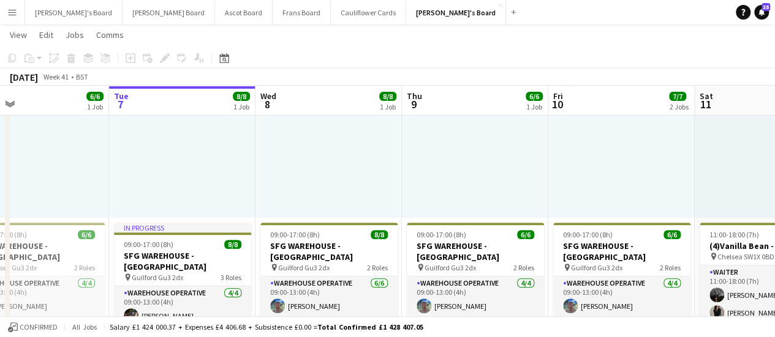
drag, startPoint x: 246, startPoint y: 138, endPoint x: 598, endPoint y: 124, distance: 351.8
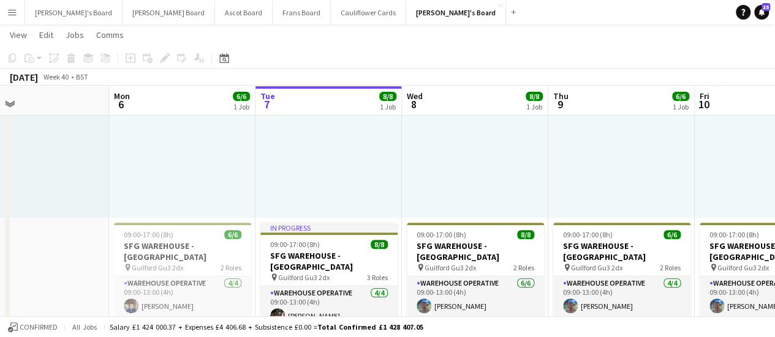
drag, startPoint x: 295, startPoint y: 150, endPoint x: 451, endPoint y: 143, distance: 155.7
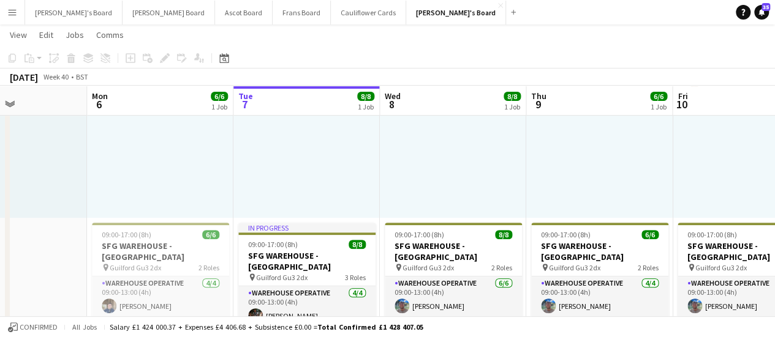
scroll to position [0, 497]
drag, startPoint x: 247, startPoint y: 138, endPoint x: 217, endPoint y: 101, distance: 47.4
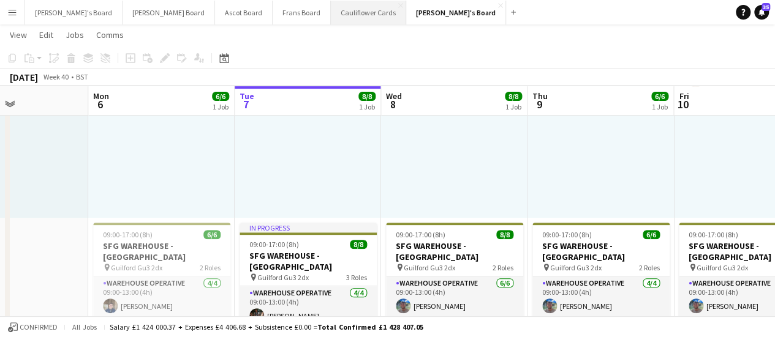
click at [331, 13] on button "Cauliflower Cards Close" at bounding box center [368, 13] width 75 height 24
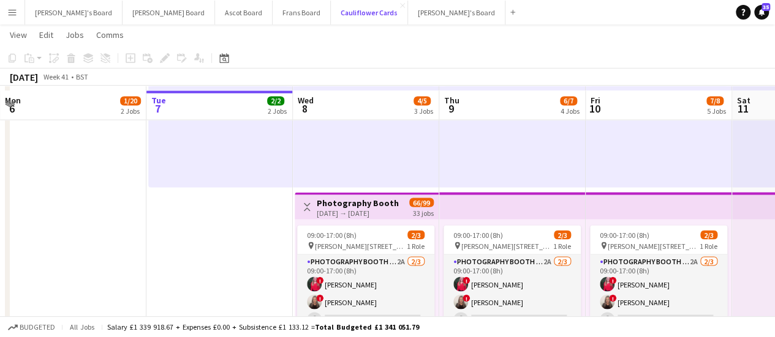
scroll to position [1063, 0]
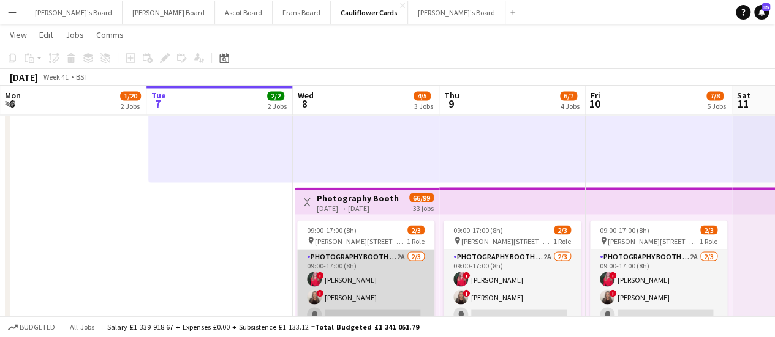
click at [413, 266] on app-card-role "Photography Booth - Start Date 8th Oct 2A 2/3 09:00-17:00 (8h) ! Chloe Toft ! A…" at bounding box center [365, 288] width 137 height 77
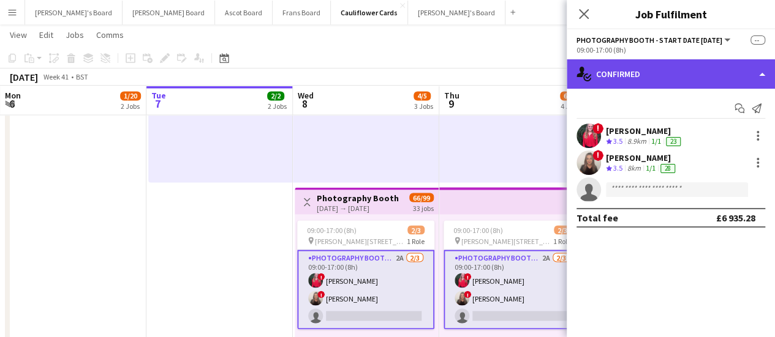
click at [657, 75] on div "single-neutral-actions-check-2 Confirmed" at bounding box center [670, 73] width 208 height 29
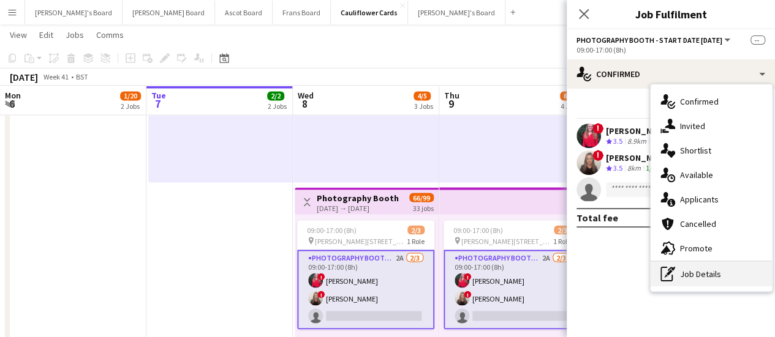
click at [712, 271] on div "pen-write Job Details" at bounding box center [710, 274] width 121 height 24
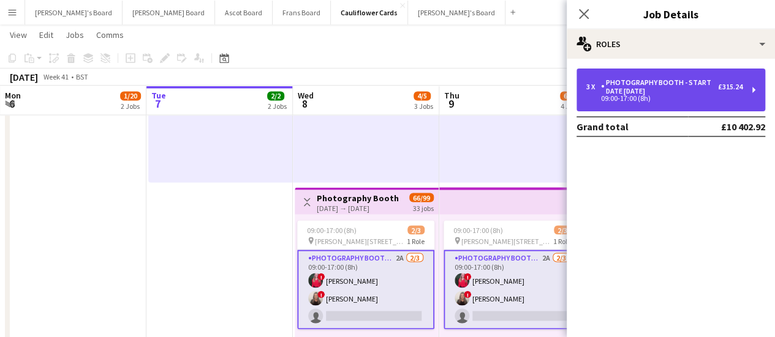
click at [639, 90] on div "Photography Booth - Start Date [DATE]" at bounding box center [659, 86] width 117 height 17
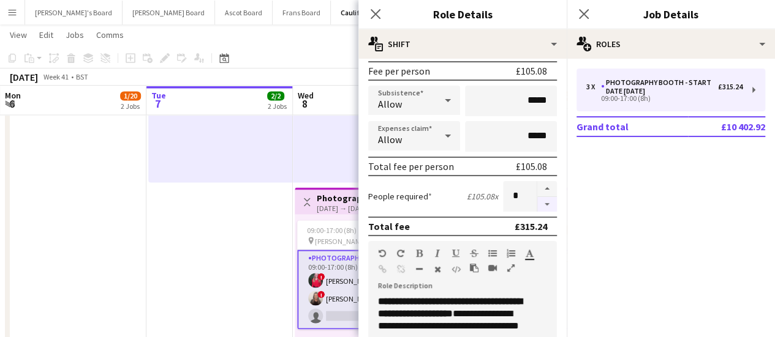
click at [537, 204] on button "button" at bounding box center [547, 204] width 20 height 15
type input "*"
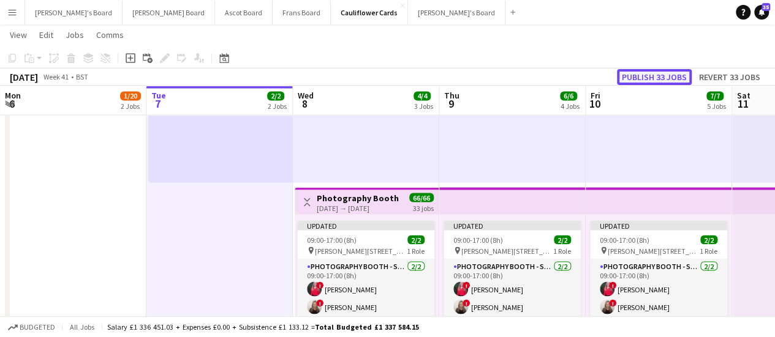
click at [636, 79] on button "Publish 33 jobs" at bounding box center [654, 77] width 75 height 16
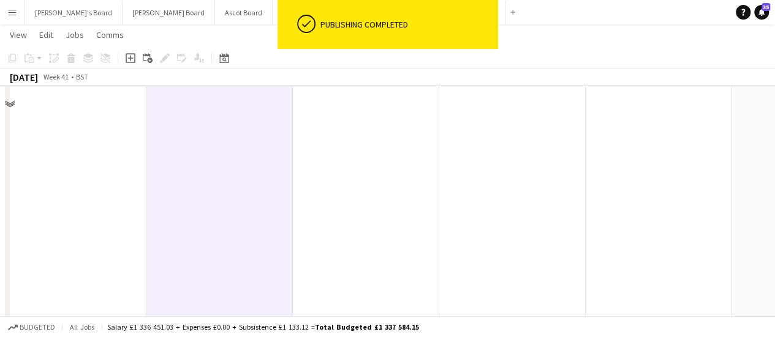
scroll to position [152, 0]
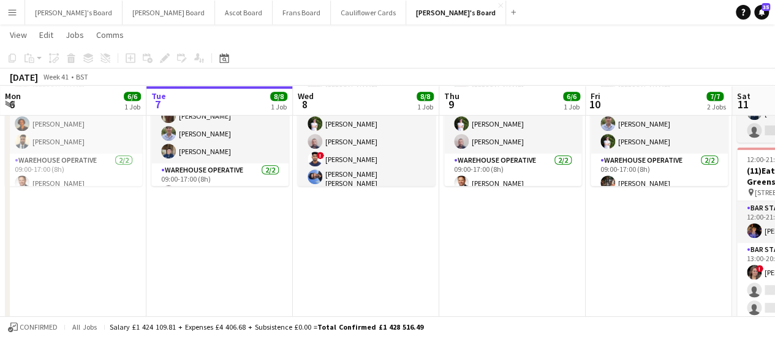
scroll to position [363, 0]
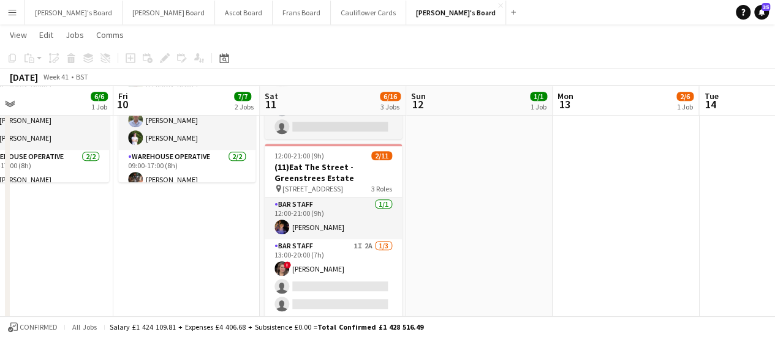
drag, startPoint x: 664, startPoint y: 245, endPoint x: 326, endPoint y: 265, distance: 339.2
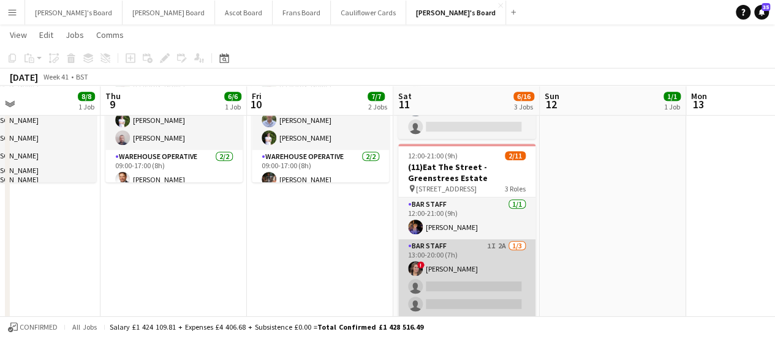
click at [482, 258] on app-card-role "BAR STAFF 1I 2A [DATE] 13:00-20:00 (7h) ! [PERSON_NAME] single-neutral-actions …" at bounding box center [466, 277] width 137 height 77
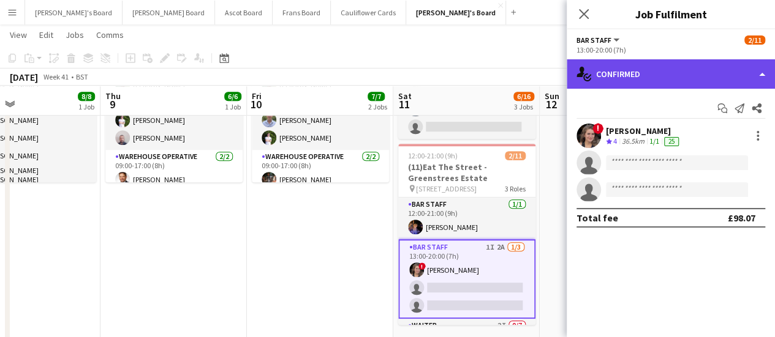
click at [707, 74] on div "single-neutral-actions-check-2 Confirmed" at bounding box center [670, 73] width 208 height 29
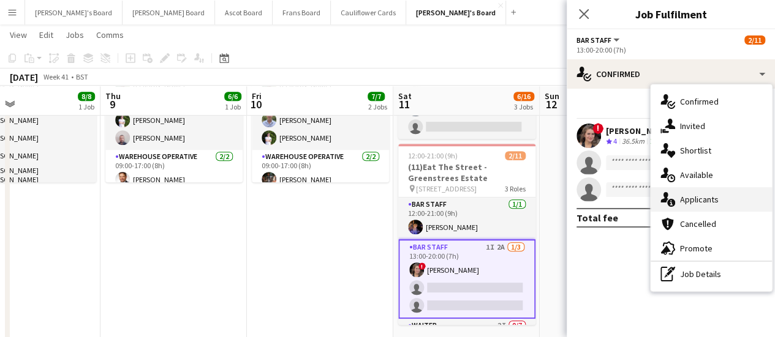
click at [713, 206] on div "single-neutral-actions-information Applicants" at bounding box center [710, 199] width 121 height 24
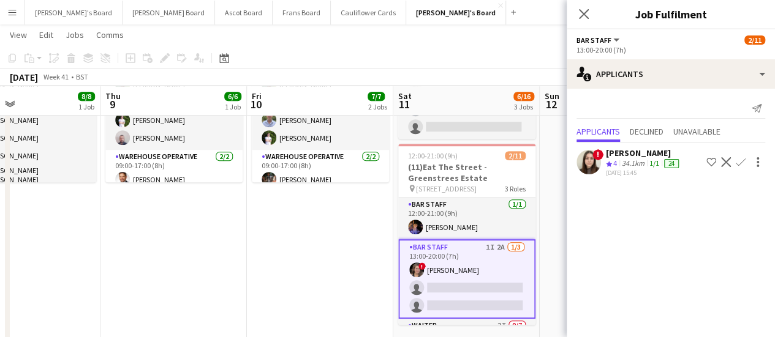
click at [364, 273] on app-date-cell "08:00-16:00 (8h) 1/1 pin Golden Ford GU4 8AW 1 Role BAR STAFF [DATE] 08:00-16:0…" at bounding box center [320, 180] width 146 height 810
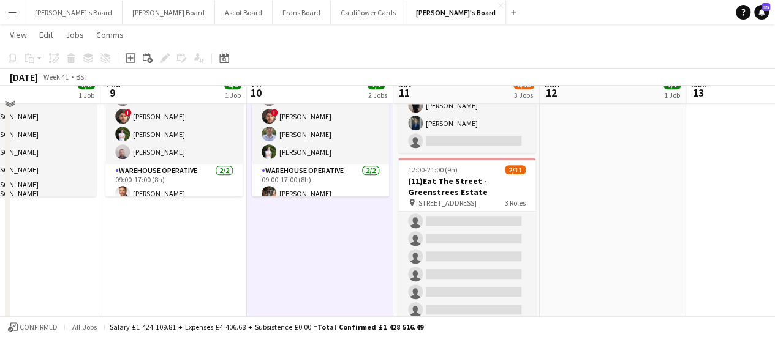
scroll to position [354, 0]
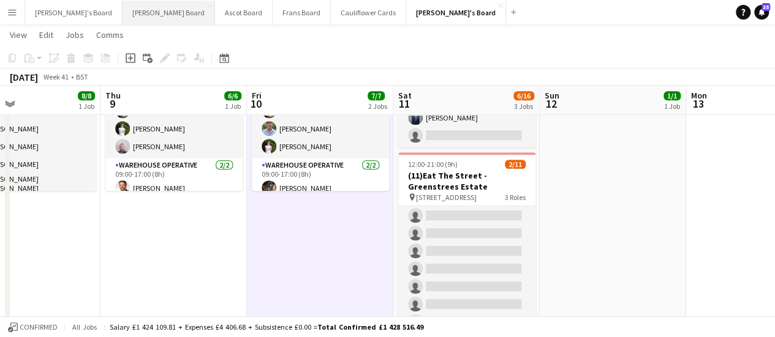
click at [122, 13] on button "[PERSON_NAME] Board Close" at bounding box center [168, 13] width 92 height 24
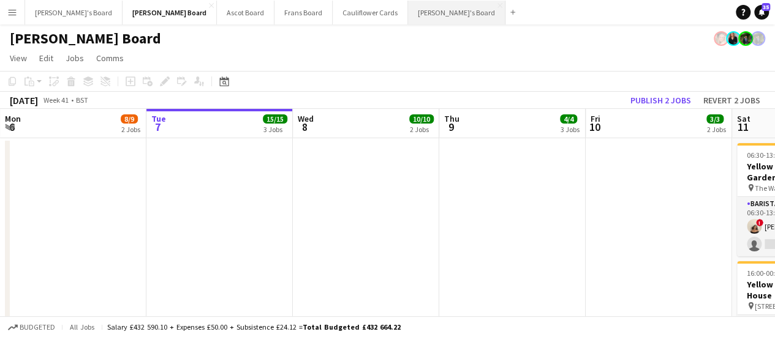
click at [408, 16] on button "[PERSON_NAME]'s Board Close" at bounding box center [456, 13] width 97 height 24
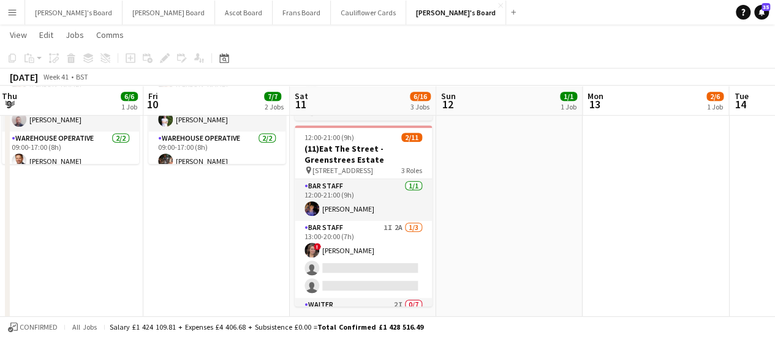
scroll to position [0, 443]
drag, startPoint x: 653, startPoint y: 239, endPoint x: 209, endPoint y: 182, distance: 446.9
click at [209, 182] on app-calendar-viewport "Mon 6 6/6 1 Job Tue 7 8/8 1 Job Wed 8 8/8 1 Job Thu 9 6/6 1 Job Fri 10 7/7 2 Jo…" at bounding box center [387, 333] width 775 height 1332
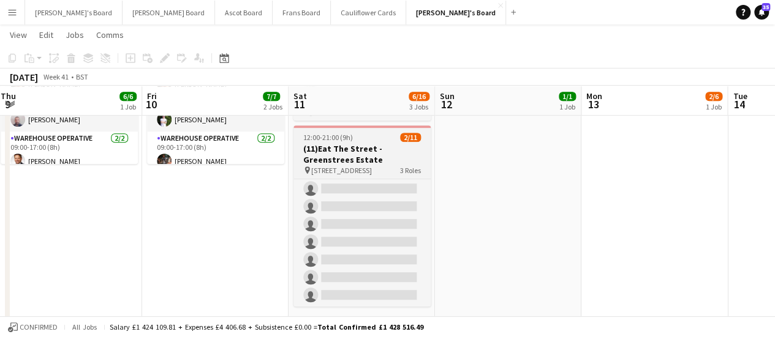
scroll to position [0, 0]
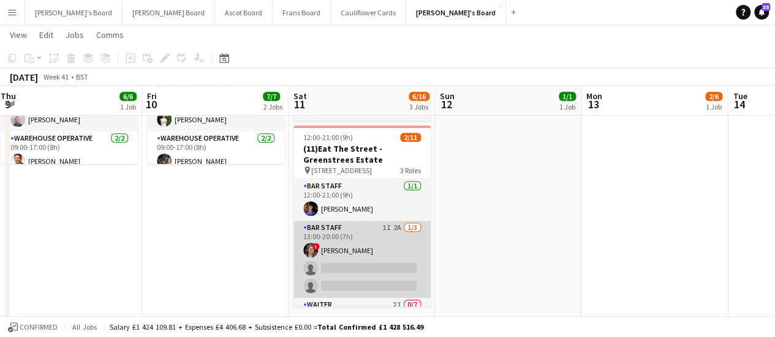
click at [377, 258] on app-card-role "BAR STAFF 1I 2A [DATE] 13:00-20:00 (7h) ! [PERSON_NAME] single-neutral-actions …" at bounding box center [361, 259] width 137 height 77
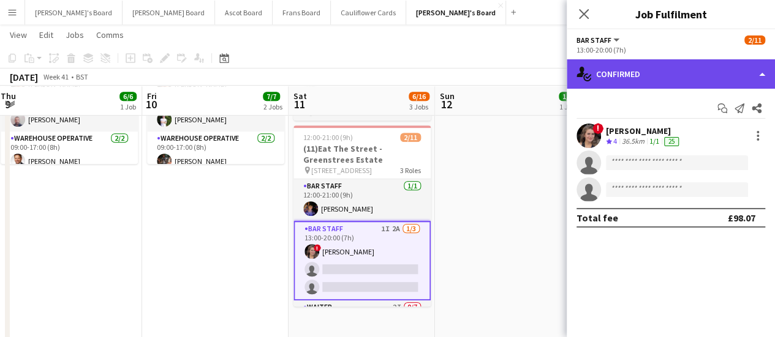
click at [664, 74] on div "single-neutral-actions-check-2 Confirmed" at bounding box center [670, 73] width 208 height 29
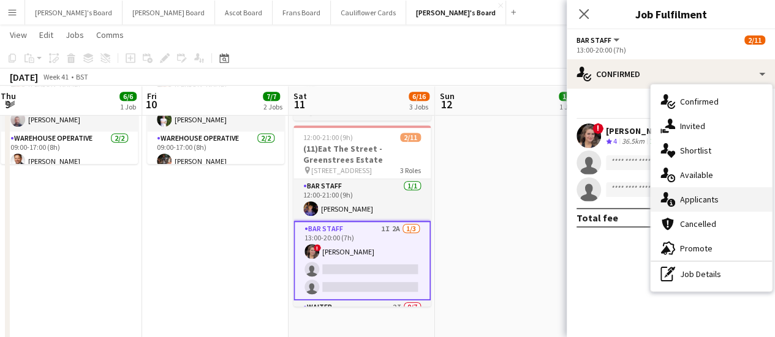
click at [709, 208] on div "single-neutral-actions-information Applicants" at bounding box center [710, 199] width 121 height 24
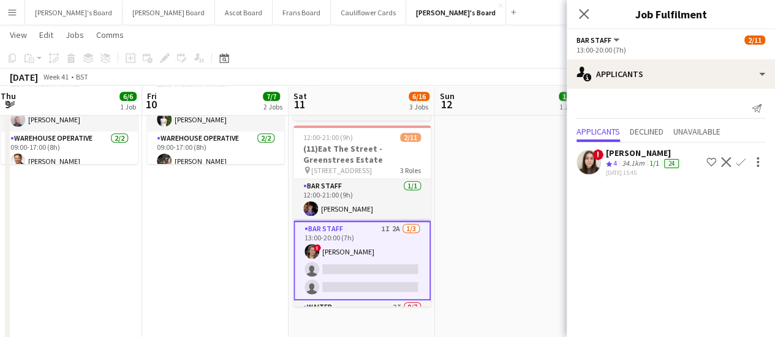
click at [472, 178] on app-date-cell "08:00-16:00 (8h) 1/1 pin Golden Ford GU4 8AW 1 Role BAR STAFF [DATE] 08:00-16:0…" at bounding box center [508, 161] width 146 height 810
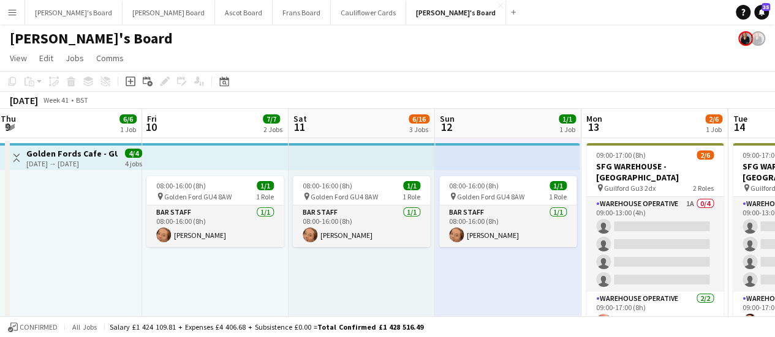
drag, startPoint x: 622, startPoint y: 197, endPoint x: 211, endPoint y: 197, distance: 410.9
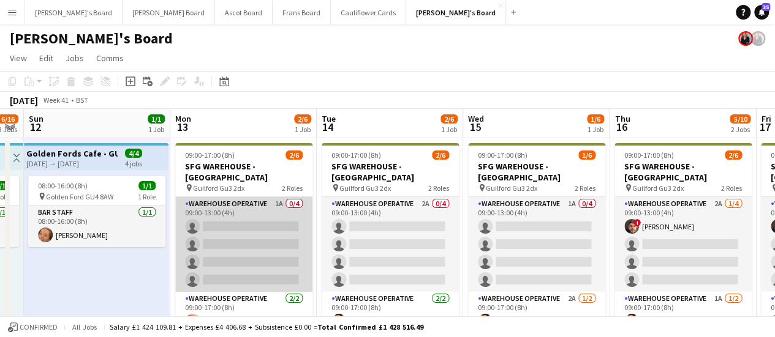
click at [246, 223] on app-card-role "Warehouse Operative 1A 0/4 09:00-13:00 (4h) single-neutral-actions single-neutr…" at bounding box center [243, 244] width 137 height 95
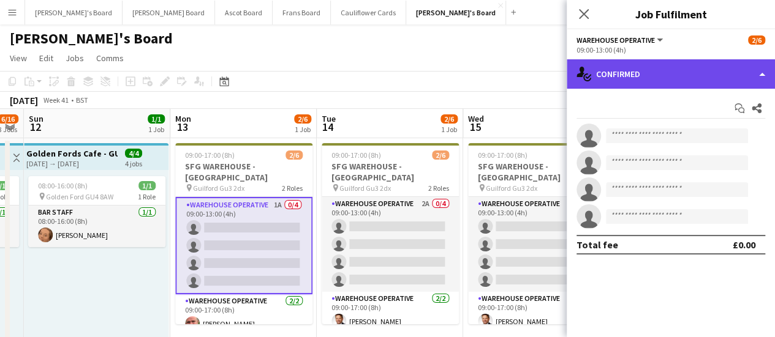
click at [684, 59] on div "single-neutral-actions-check-2 Confirmed" at bounding box center [670, 73] width 208 height 29
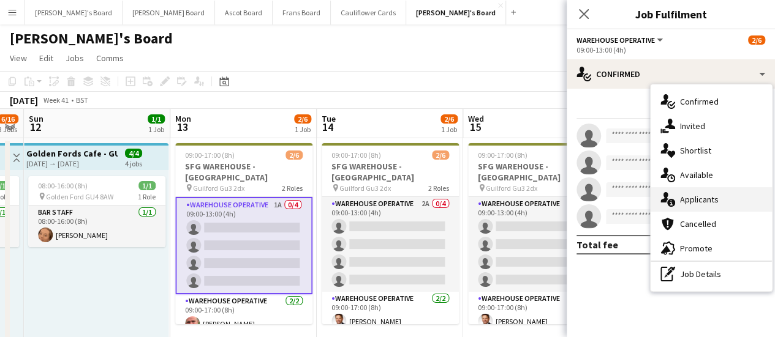
click at [723, 205] on div "single-neutral-actions-information Applicants" at bounding box center [710, 199] width 121 height 24
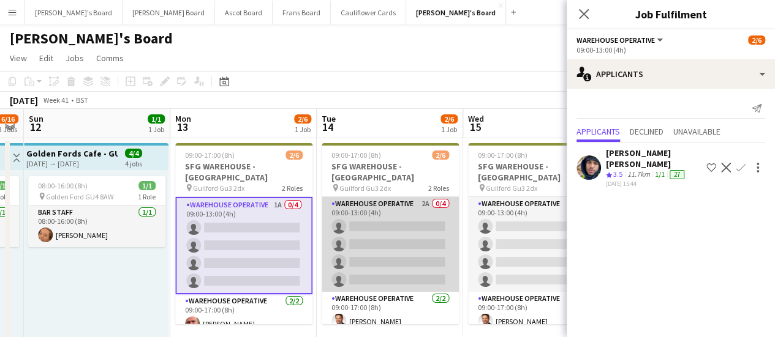
click at [415, 216] on app-card-role "Warehouse Operative 2A 0/4 09:00-13:00 (4h) single-neutral-actions single-neutr…" at bounding box center [389, 244] width 137 height 95
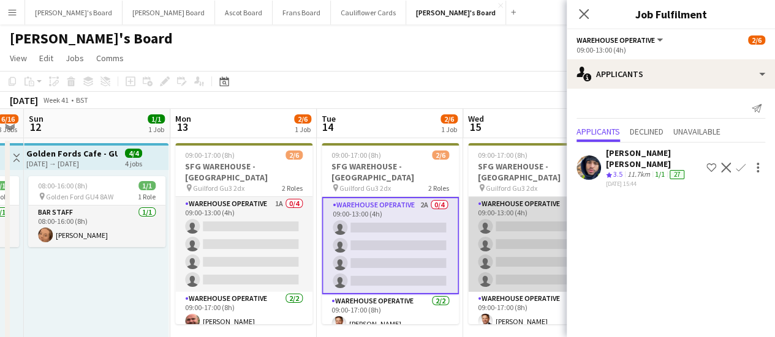
click at [501, 212] on app-card-role "Warehouse Operative 1A 0/4 09:00-13:00 (4h) single-neutral-actions single-neutr…" at bounding box center [536, 244] width 137 height 95
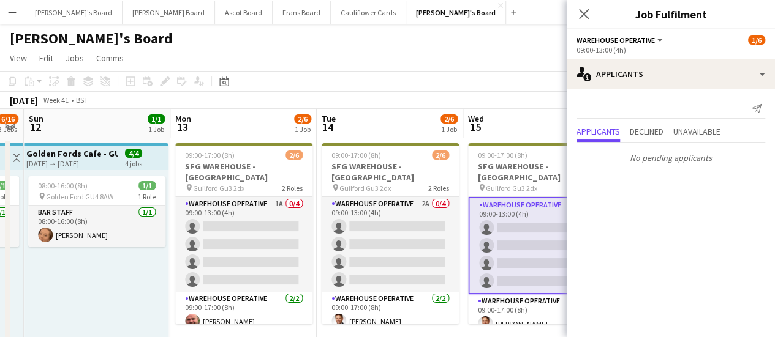
scroll to position [0, 568]
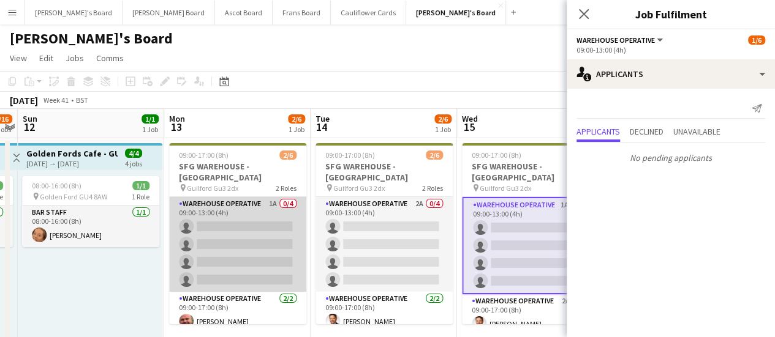
click at [262, 218] on app-card-role "Warehouse Operative 1A 0/4 09:00-13:00 (4h) single-neutral-actions single-neutr…" at bounding box center [237, 244] width 137 height 95
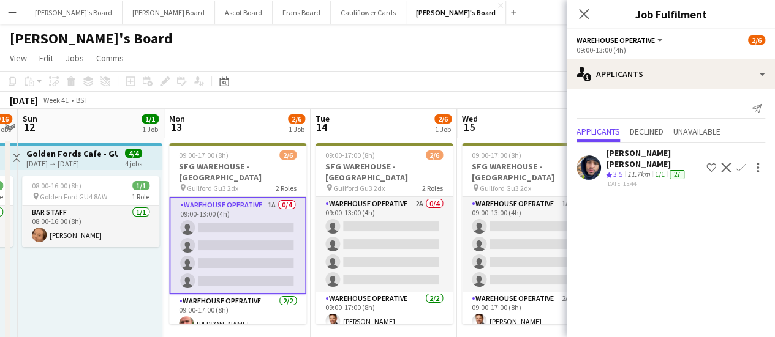
click at [750, 162] on div at bounding box center [756, 167] width 17 height 15
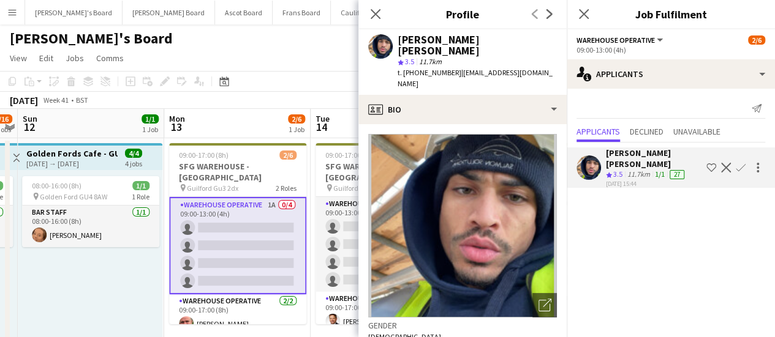
click at [737, 163] on app-icon "Confirm" at bounding box center [740, 168] width 10 height 10
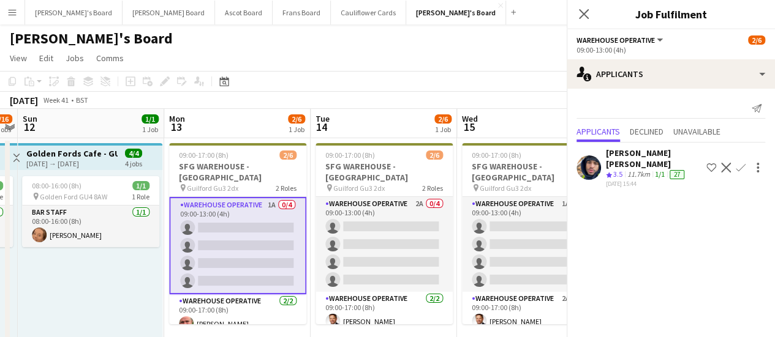
click at [737, 163] on app-icon "Confirm" at bounding box center [740, 168] width 10 height 10
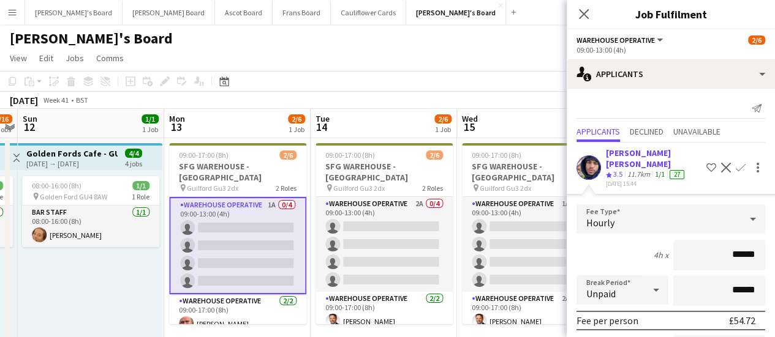
scroll to position [128, 0]
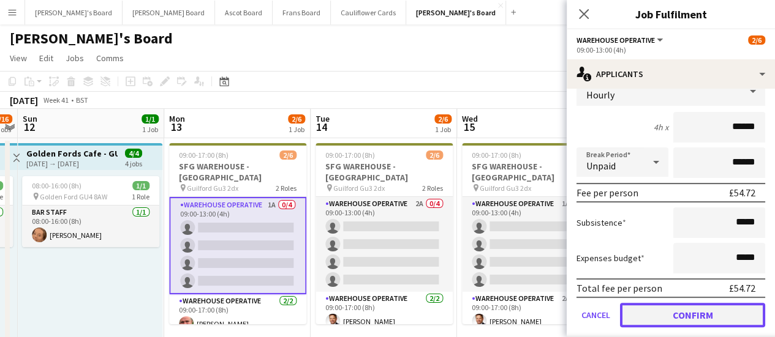
click at [680, 309] on button "Confirm" at bounding box center [692, 315] width 145 height 24
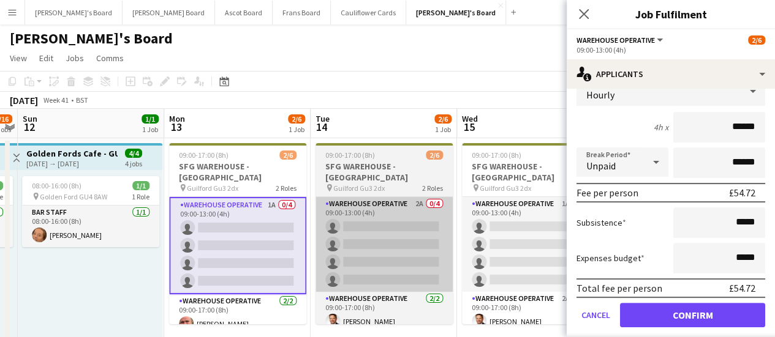
scroll to position [0, 0]
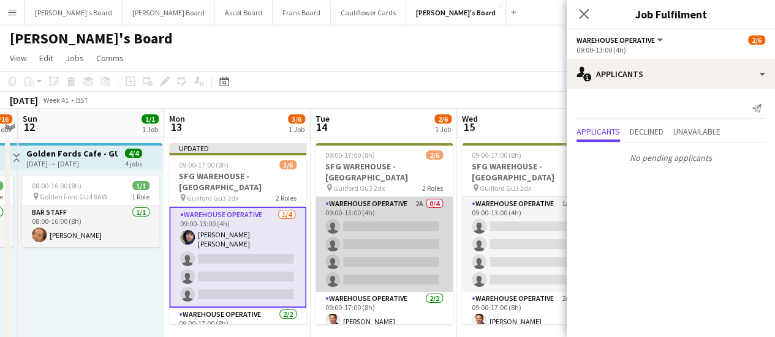
click at [377, 209] on app-card-role "Warehouse Operative 2A 0/4 09:00-13:00 (4h) single-neutral-actions single-neutr…" at bounding box center [383, 244] width 137 height 95
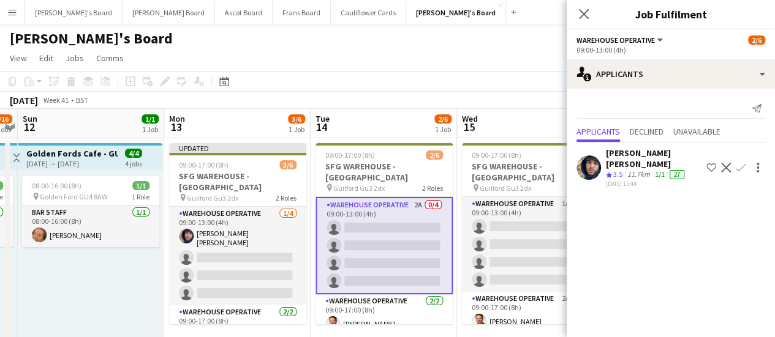
click at [736, 163] on app-icon "Confirm" at bounding box center [740, 168] width 10 height 10
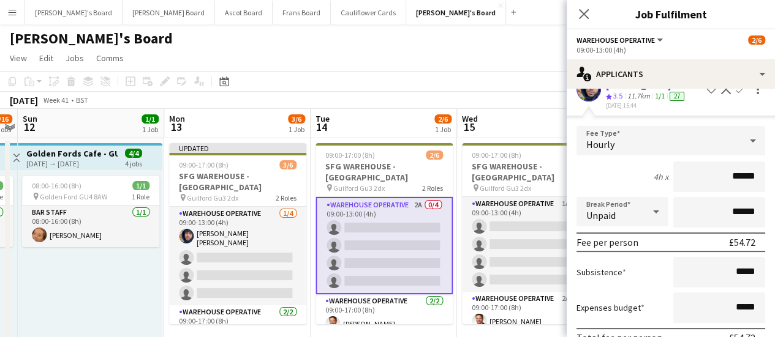
scroll to position [128, 0]
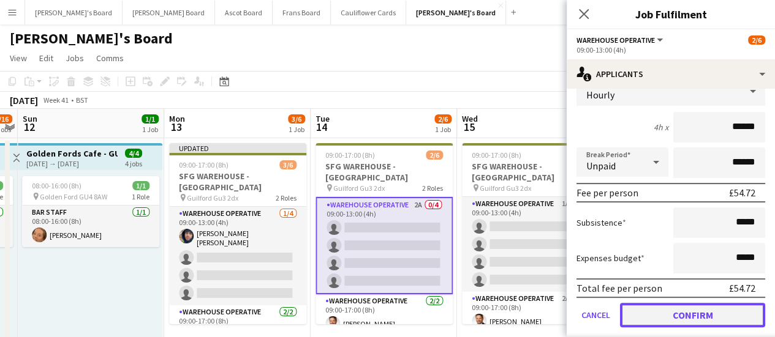
click at [693, 303] on button "Confirm" at bounding box center [692, 315] width 145 height 24
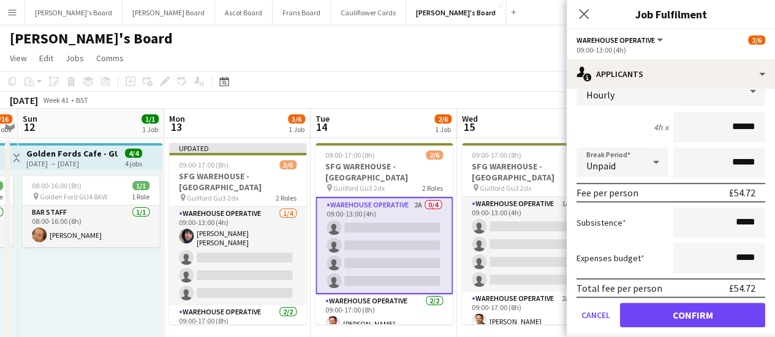
scroll to position [0, 0]
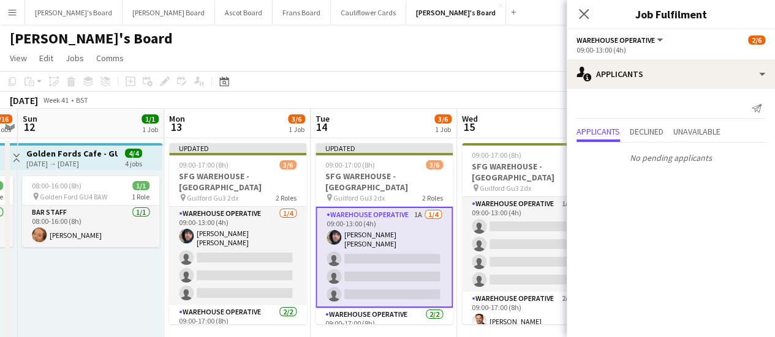
click at [487, 103] on div "[DATE] Week 41 • BST Publish 1 job Revert 1 job" at bounding box center [387, 100] width 775 height 17
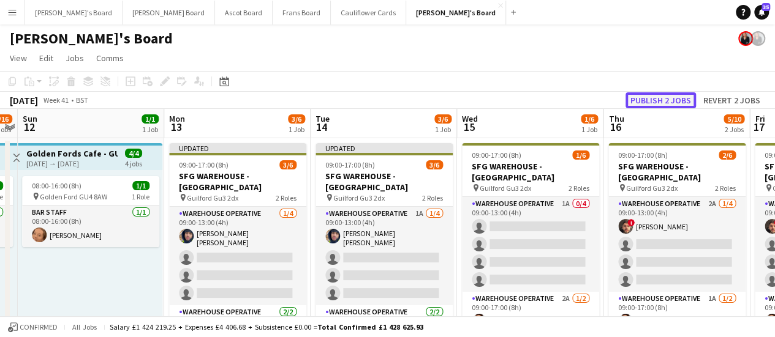
click at [658, 97] on button "Publish 2 jobs" at bounding box center [660, 100] width 70 height 16
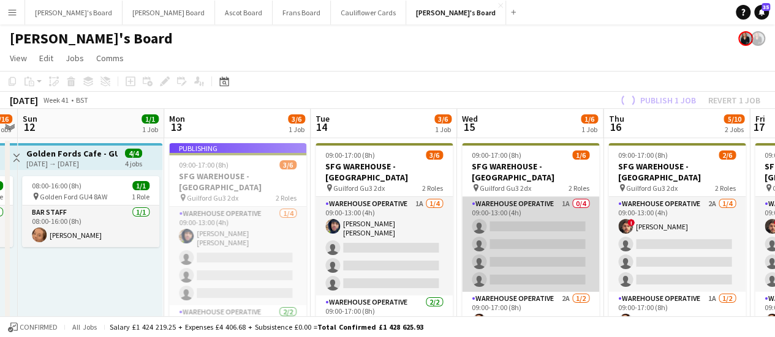
click at [551, 225] on app-card-role "Warehouse Operative 1A 0/4 09:00-13:00 (4h) single-neutral-actions single-neutr…" at bounding box center [530, 244] width 137 height 95
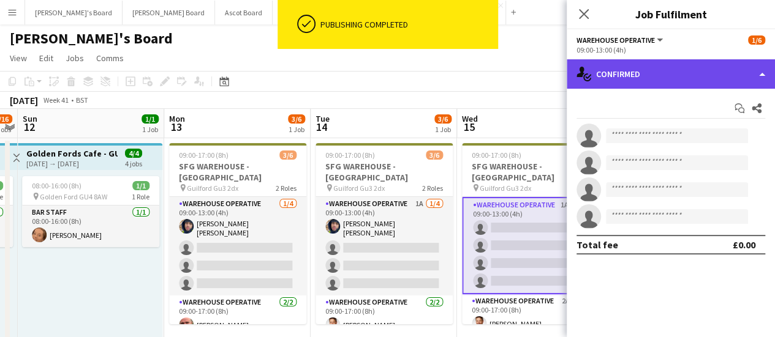
click at [697, 75] on div "single-neutral-actions-check-2 Confirmed" at bounding box center [670, 73] width 208 height 29
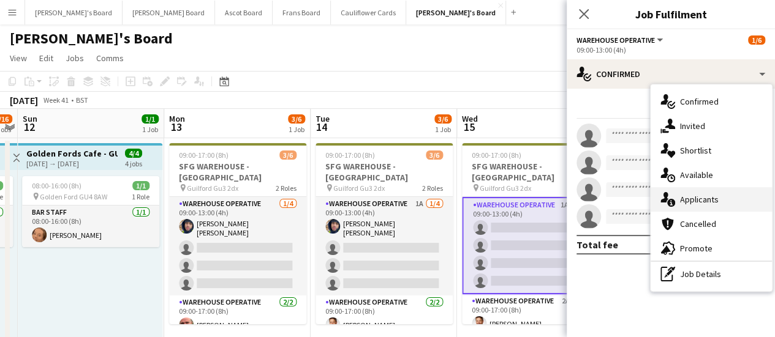
click at [718, 197] on div "single-neutral-actions-information Applicants" at bounding box center [710, 199] width 121 height 24
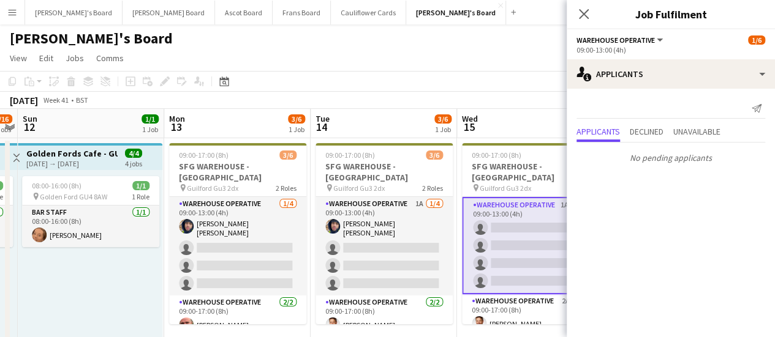
click at [513, 88] on app-toolbar "Copy Paste Paste Ctrl+V Paste with crew Ctrl+Shift+V Paste linked Job [GEOGRAPH…" at bounding box center [387, 81] width 775 height 21
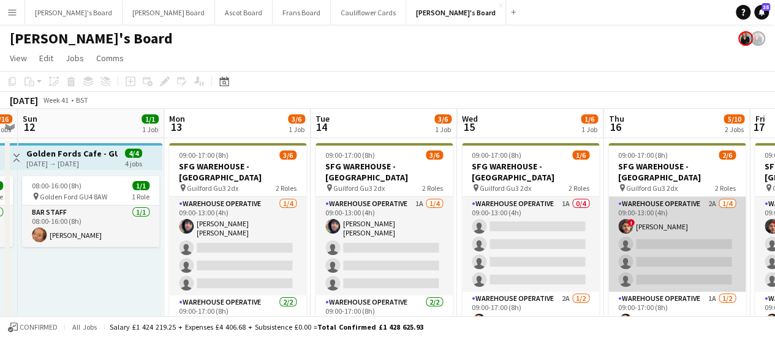
click at [686, 199] on app-card-role "Warehouse Operative 2A [DATE] 09:00-13:00 (4h) ! [PERSON_NAME] single-neutral-a…" at bounding box center [676, 244] width 137 height 95
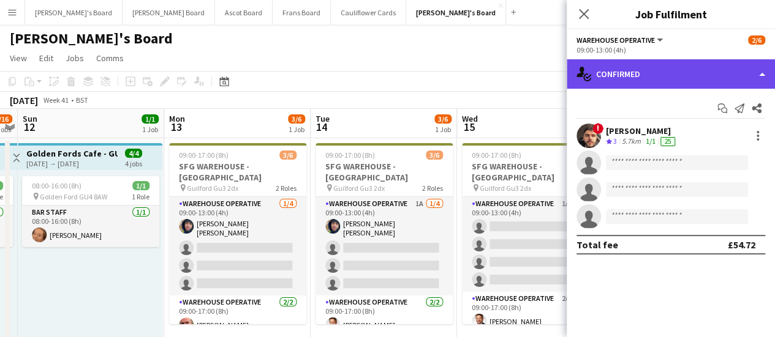
click at [705, 80] on div "single-neutral-actions-check-2 Confirmed" at bounding box center [670, 73] width 208 height 29
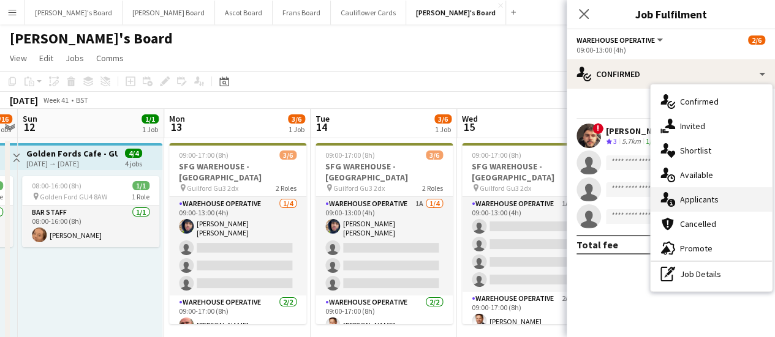
click at [702, 190] on div "single-neutral-actions-information Applicants" at bounding box center [710, 199] width 121 height 24
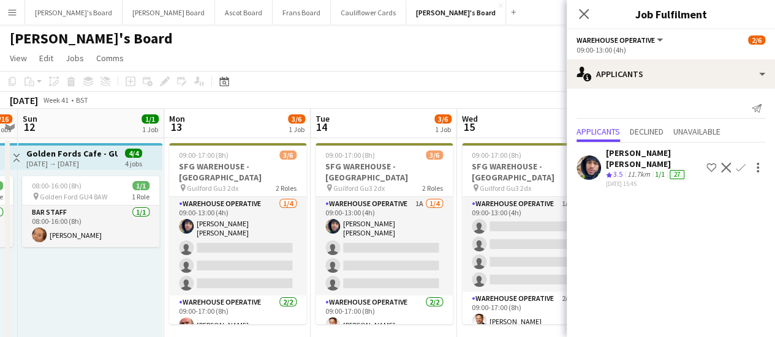
click at [739, 163] on app-icon "Confirm" at bounding box center [740, 168] width 10 height 10
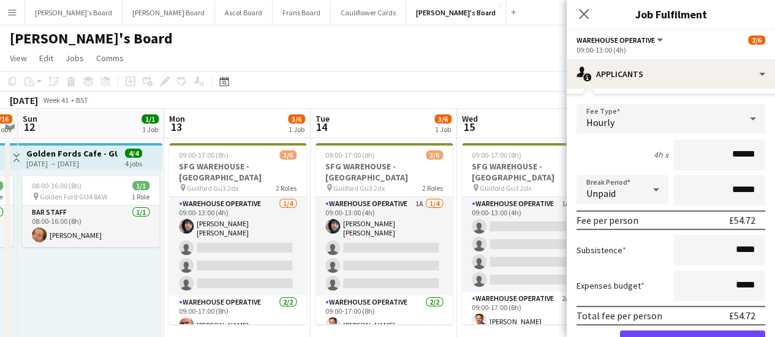
scroll to position [128, 0]
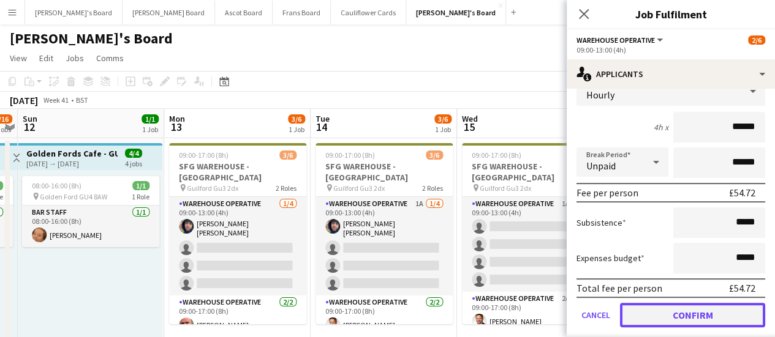
click at [718, 303] on button "Confirm" at bounding box center [692, 315] width 145 height 24
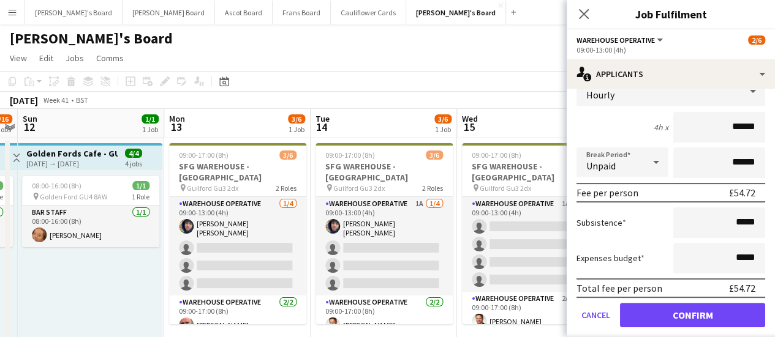
scroll to position [0, 0]
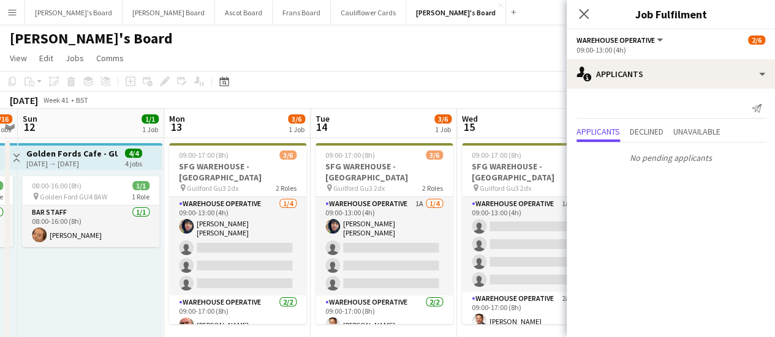
click at [544, 63] on app-page-menu "View Day view expanded Day view collapsed Month view Date picker Jump to [DATE]…" at bounding box center [387, 59] width 775 height 23
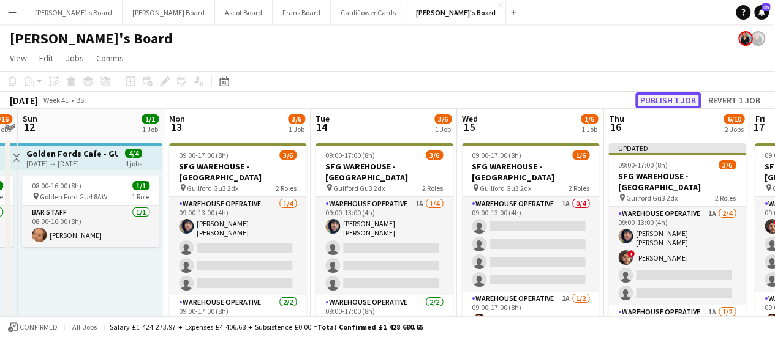
click at [685, 96] on button "Publish 1 job" at bounding box center [668, 100] width 66 height 16
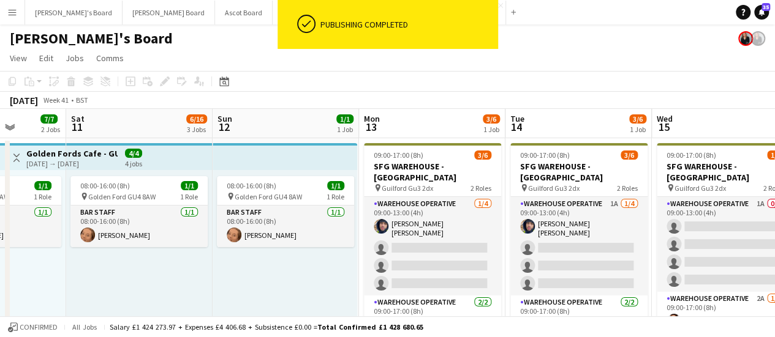
drag, startPoint x: 685, startPoint y: 219, endPoint x: 587, endPoint y: 207, distance: 98.7
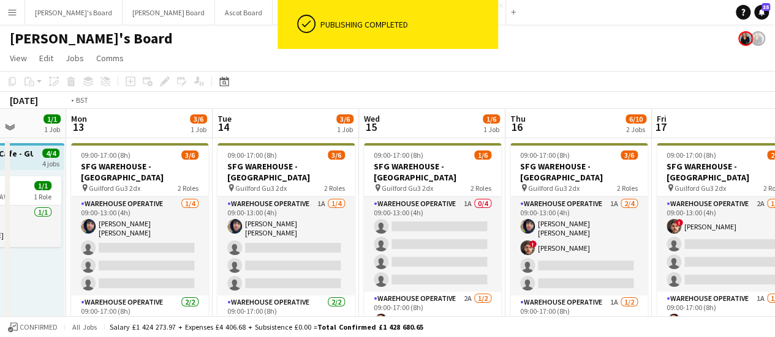
scroll to position [0, 506]
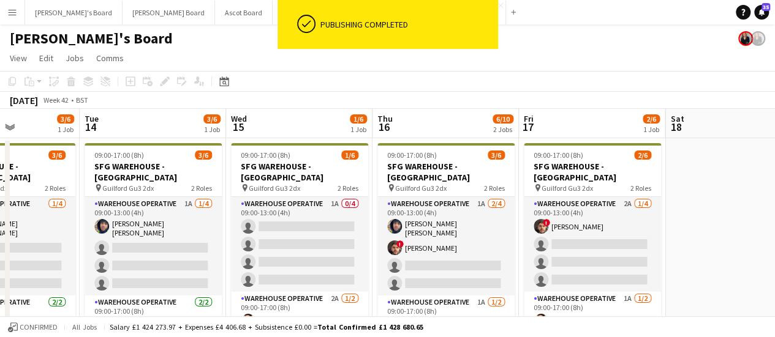
drag, startPoint x: 708, startPoint y: 199, endPoint x: 576, endPoint y: 200, distance: 132.9
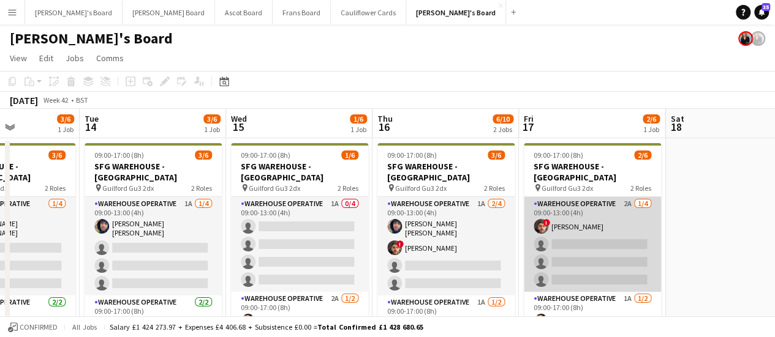
click at [611, 197] on app-card-role "Warehouse Operative 2A [DATE] 09:00-13:00 (4h) ! [PERSON_NAME] single-neutral-a…" at bounding box center [592, 244] width 137 height 95
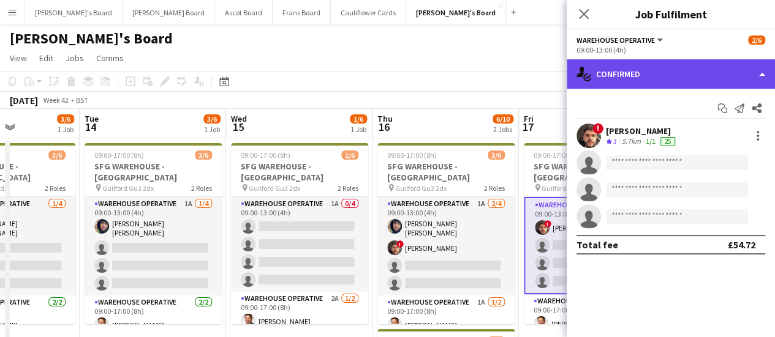
click at [701, 62] on div "single-neutral-actions-check-2 Confirmed" at bounding box center [670, 73] width 208 height 29
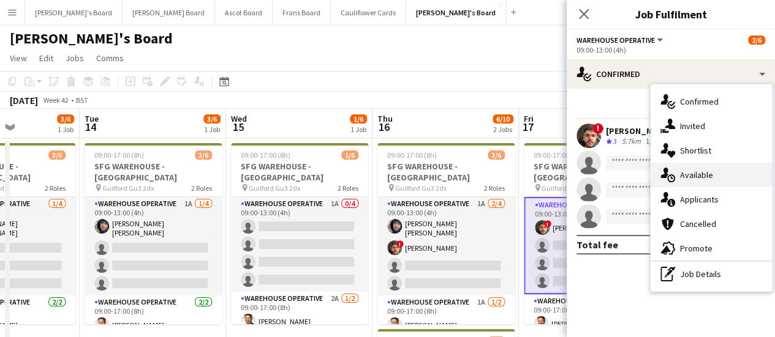
click at [707, 178] on span "Available" at bounding box center [696, 175] width 33 height 11
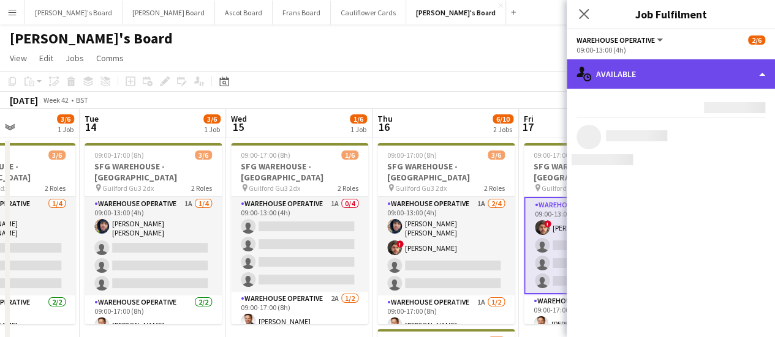
click at [700, 72] on div "single-neutral-actions-upload Available" at bounding box center [670, 73] width 208 height 29
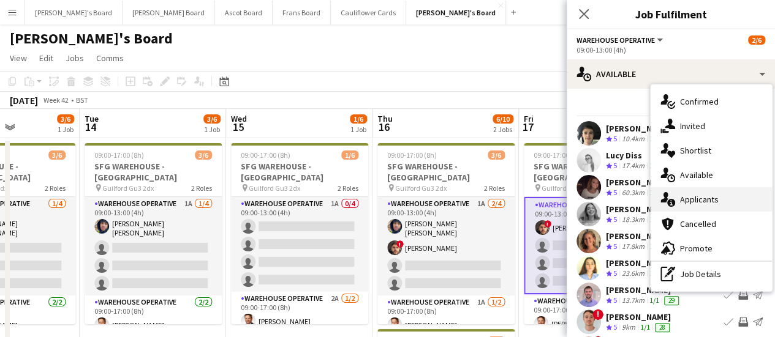
click at [720, 200] on div "single-neutral-actions-information Applicants" at bounding box center [710, 199] width 121 height 24
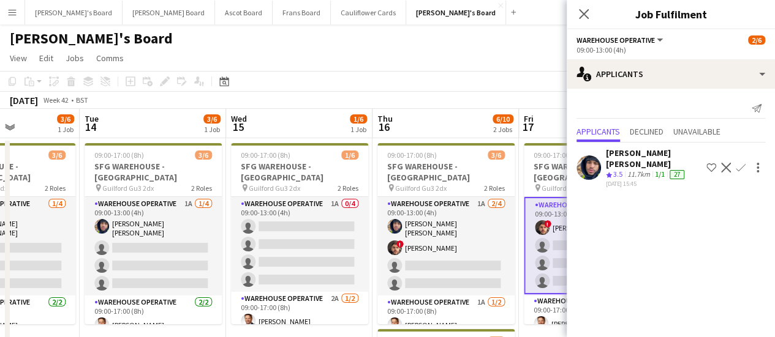
click at [739, 163] on app-icon "Confirm" at bounding box center [740, 168] width 10 height 10
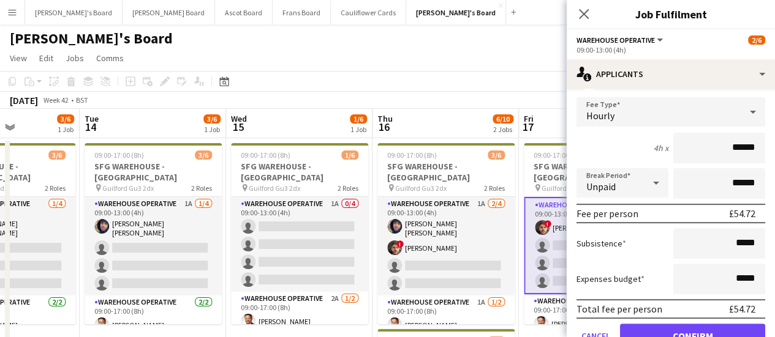
scroll to position [128, 0]
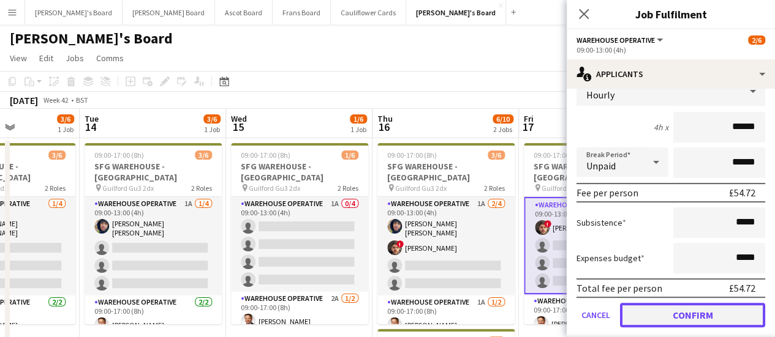
click at [679, 303] on button "Confirm" at bounding box center [692, 315] width 145 height 24
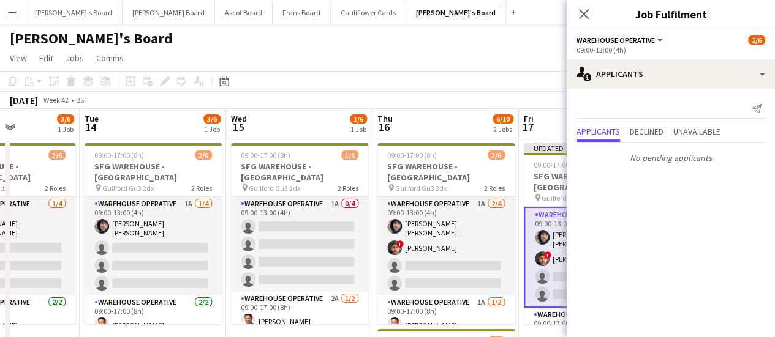
scroll to position [0, 0]
click at [529, 78] on app-toolbar "Copy Paste Paste Ctrl+V Paste with crew Ctrl+Shift+V Paste linked Job [GEOGRAPH…" at bounding box center [387, 81] width 775 height 21
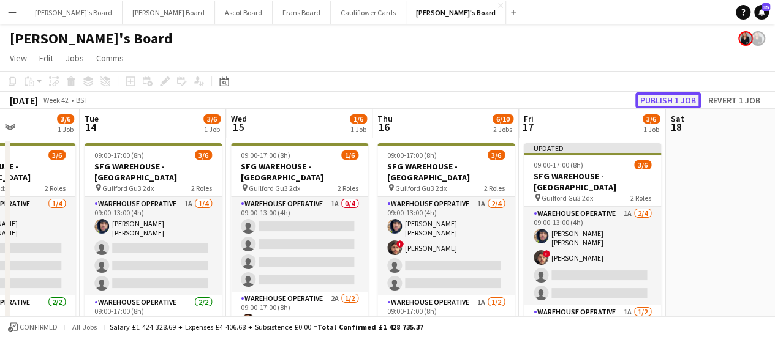
click at [674, 94] on button "Publish 1 job" at bounding box center [668, 100] width 66 height 16
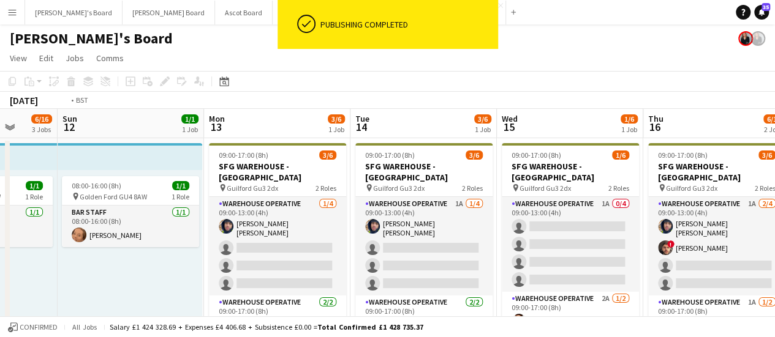
drag, startPoint x: 156, startPoint y: 219, endPoint x: 433, endPoint y: 219, distance: 277.4
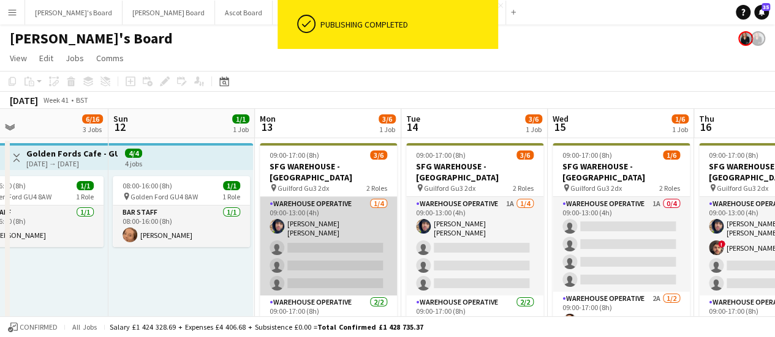
drag, startPoint x: 405, startPoint y: 225, endPoint x: 490, endPoint y: 225, distance: 85.1
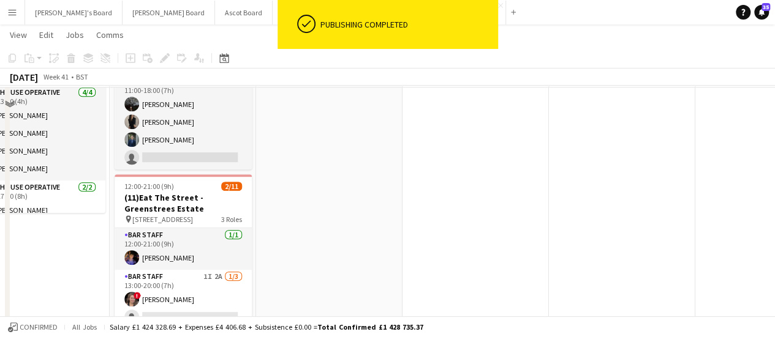
scroll to position [245, 0]
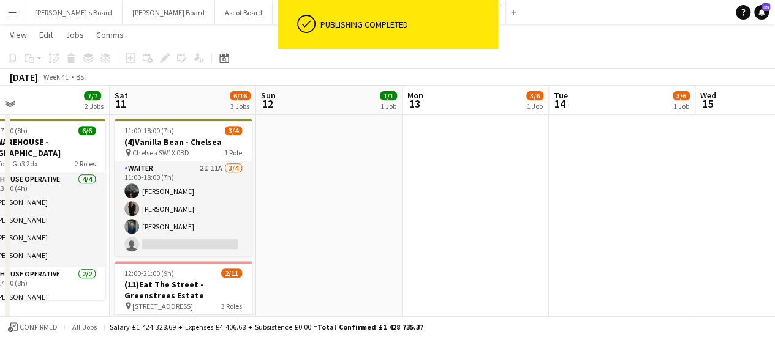
drag, startPoint x: 337, startPoint y: 249, endPoint x: 407, endPoint y: 247, distance: 70.5
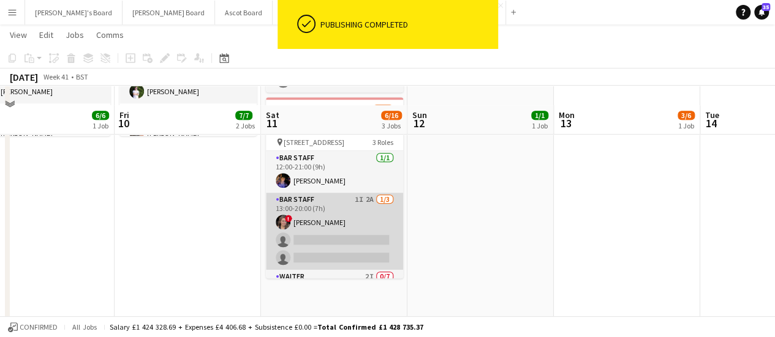
scroll to position [429, 0]
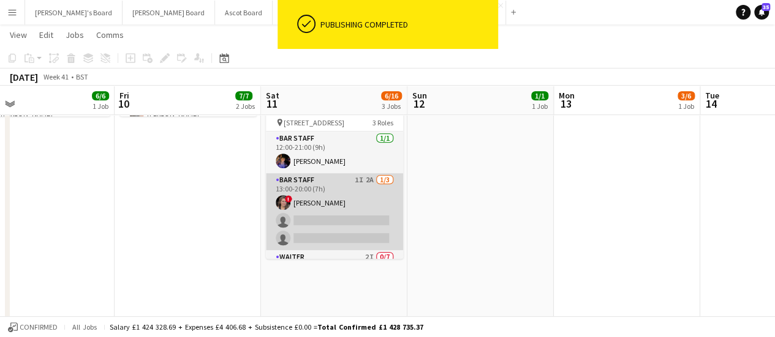
click at [342, 201] on app-card-role "BAR STAFF 1I 2A [DATE] 13:00-20:00 (7h) ! [PERSON_NAME] single-neutral-actions …" at bounding box center [334, 211] width 137 height 77
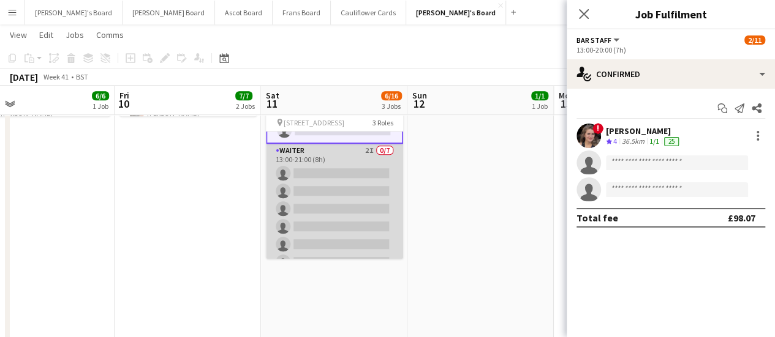
scroll to position [141, 0]
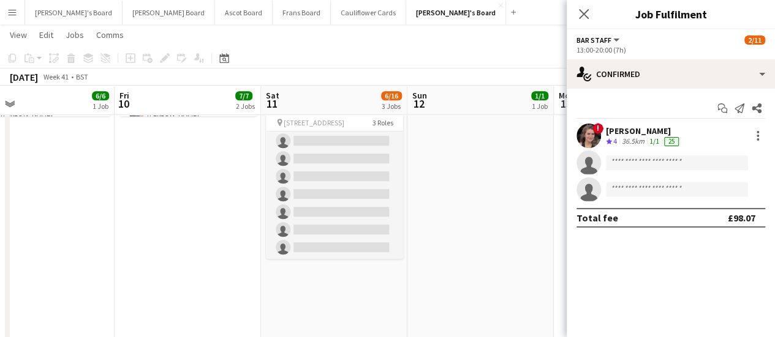
click at [456, 196] on app-date-cell "08:00-16:00 (8h) 1/1 pin Golden Ford GU4 8AW 1 Role BAR STAFF 1/1 08:00-16:00 (…" at bounding box center [480, 114] width 146 height 810
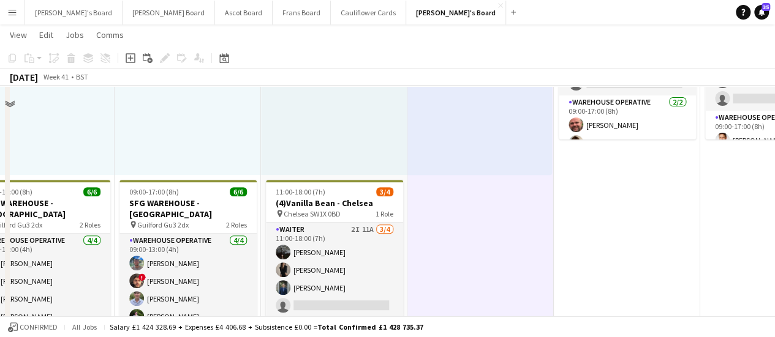
scroll to position [0, 0]
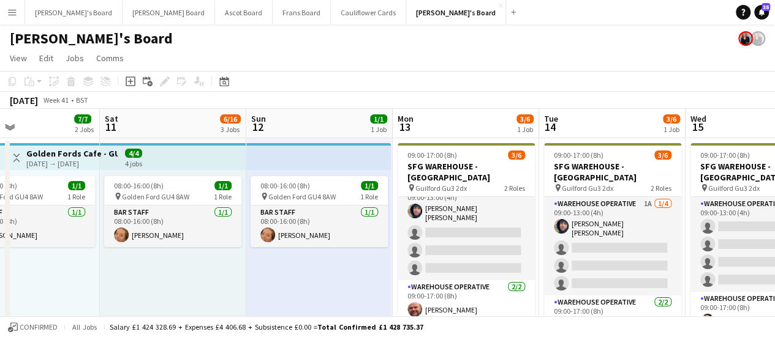
drag, startPoint x: 731, startPoint y: 234, endPoint x: 569, endPoint y: 234, distance: 161.1
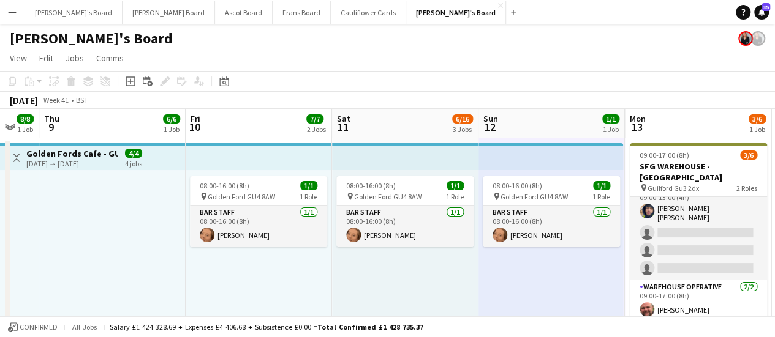
drag, startPoint x: 447, startPoint y: 247, endPoint x: 465, endPoint y: 249, distance: 18.5
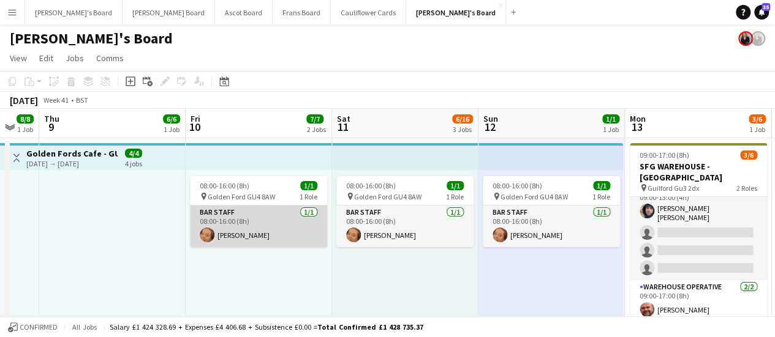
click at [258, 220] on app-card-role "BAR STAFF 1/1 08:00-16:00 (8h) Sophie Woodgates" at bounding box center [258, 227] width 137 height 42
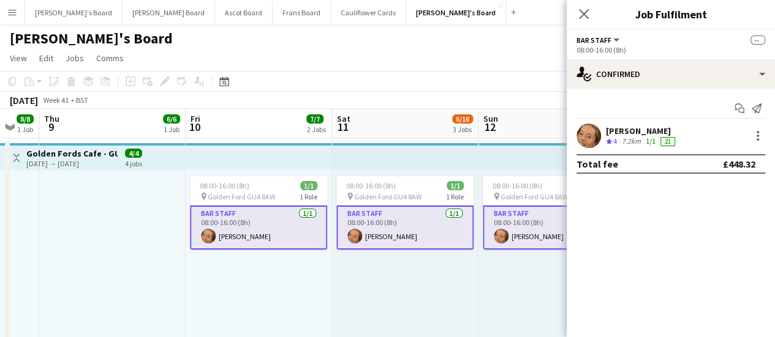
click at [258, 220] on app-card-role "BAR STAFF 1/1 08:00-16:00 (8h) Sophie Woodgates" at bounding box center [258, 228] width 137 height 44
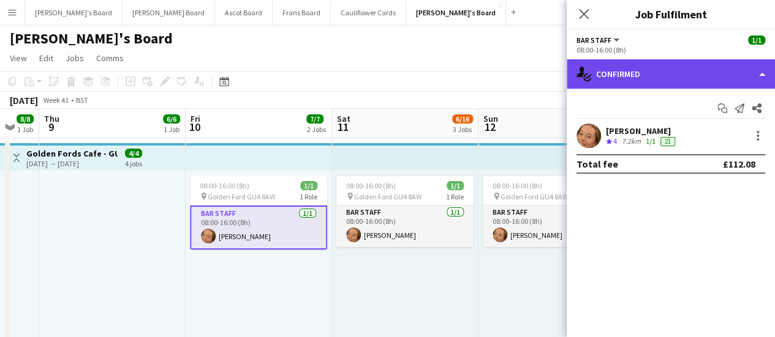
click at [675, 70] on div "single-neutral-actions-check-2 Confirmed" at bounding box center [670, 73] width 208 height 29
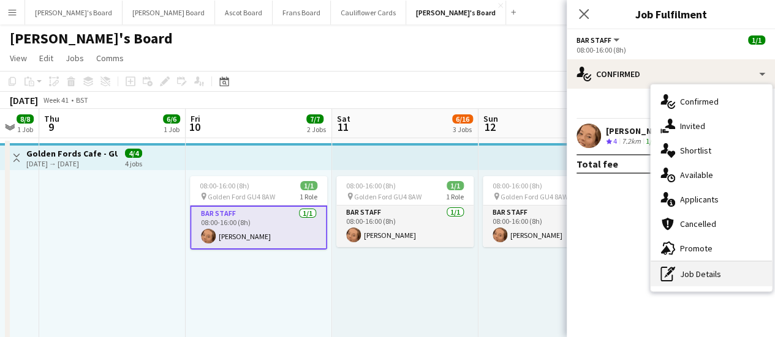
click at [696, 276] on div "pen-write Job Details" at bounding box center [710, 274] width 121 height 24
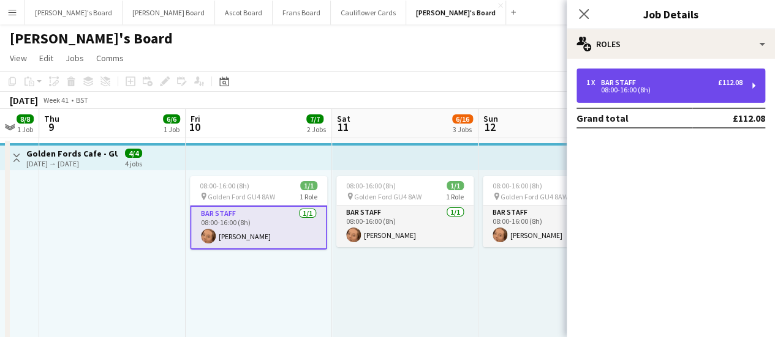
click at [645, 84] on div "1 x BAR STAFF £112.08" at bounding box center [664, 82] width 156 height 9
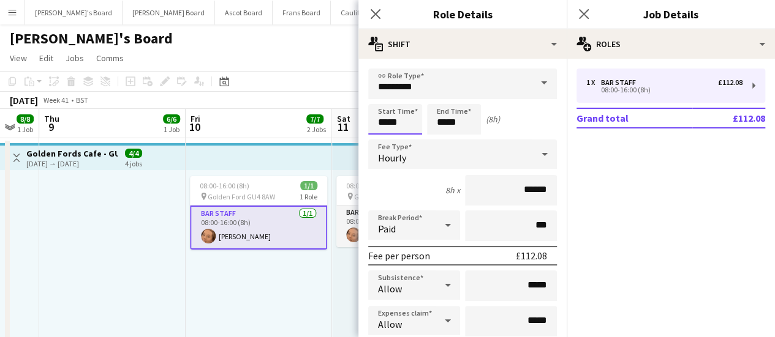
click at [387, 123] on input "*****" at bounding box center [395, 119] width 54 height 31
type input "*****"
click at [453, 125] on input "*****" at bounding box center [454, 119] width 54 height 31
type input "*****"
click at [308, 293] on div "08:00-16:00 (8h) 1/1 pin Golden Ford GU4 8AW 1 Role BAR STAFF 1/1 08:00-16:00 (…" at bounding box center [259, 265] width 146 height 190
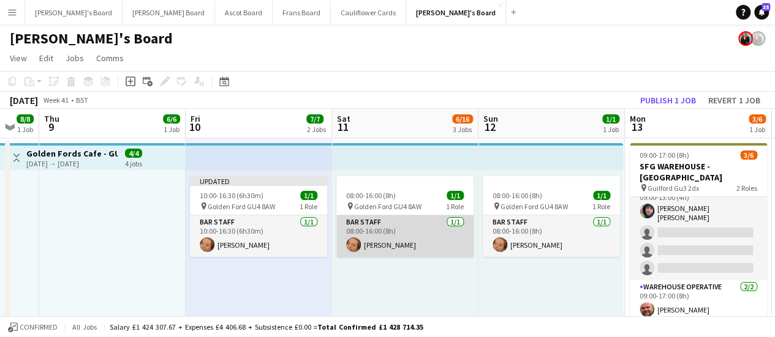
click at [385, 239] on app-card-role "BAR STAFF 1/1 08:00-16:00 (8h) Sophie Woodgates" at bounding box center [404, 237] width 137 height 42
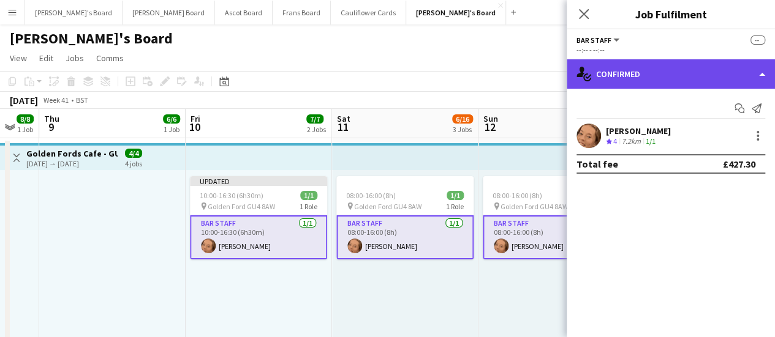
click at [641, 64] on div "single-neutral-actions-check-2 Confirmed" at bounding box center [670, 73] width 208 height 29
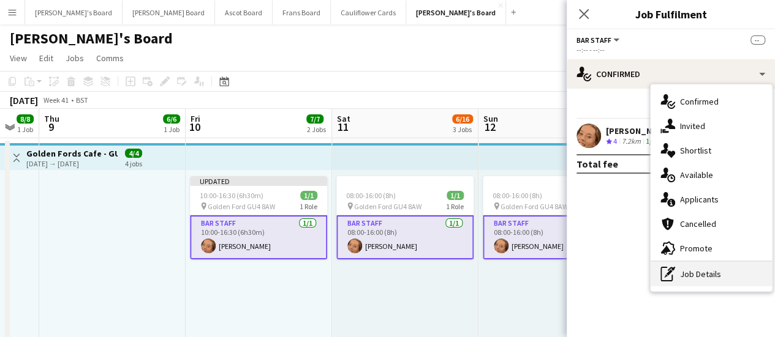
click at [708, 279] on div "pen-write Job Details" at bounding box center [710, 274] width 121 height 24
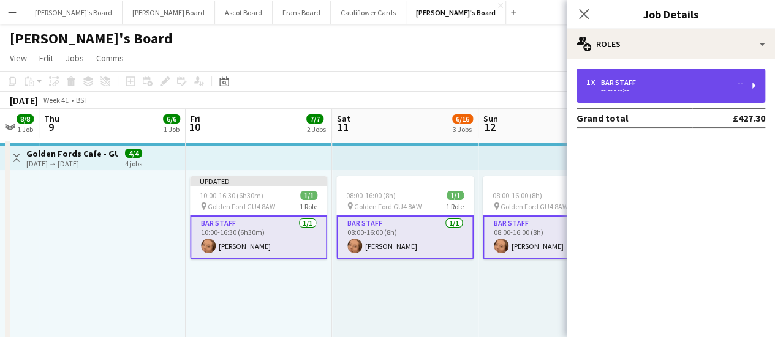
click at [628, 84] on div "BAR STAFF" at bounding box center [621, 82] width 40 height 9
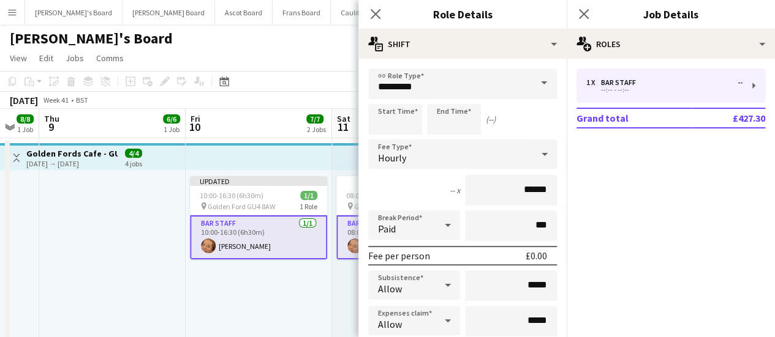
drag, startPoint x: 309, startPoint y: 304, endPoint x: 369, endPoint y: 254, distance: 78.2
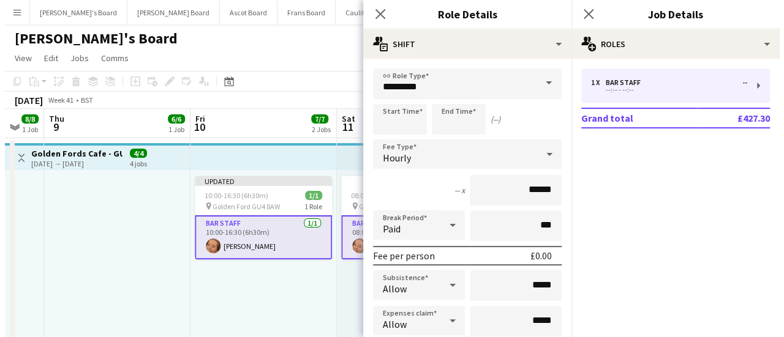
scroll to position [0, 393]
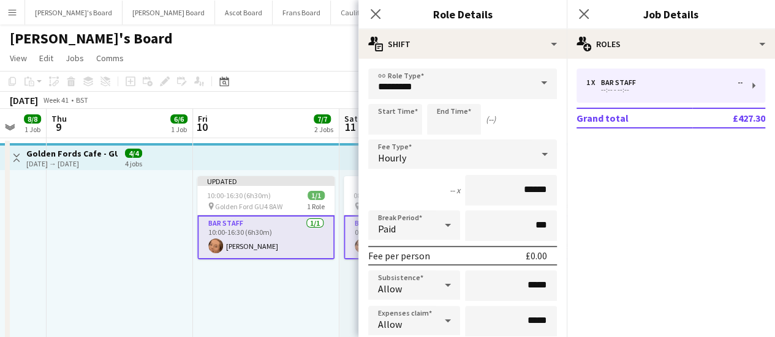
click at [312, 303] on div "Updated 10:00-16:30 (6h30m) 1/1 pin Golden Ford GU4 8AW 1 Role BAR STAFF 1/1 10…" at bounding box center [266, 265] width 146 height 190
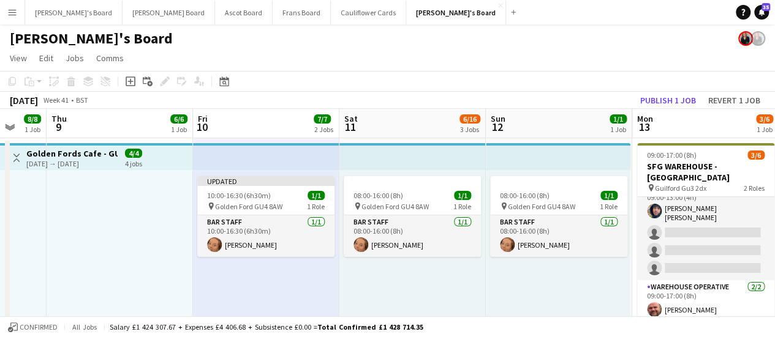
click at [413, 298] on div "08:00-16:00 (8h) 1/1 pin Golden Ford GU4 8AW 1 Role BAR STAFF 1/1 08:00-16:00 (…" at bounding box center [412, 265] width 146 height 190
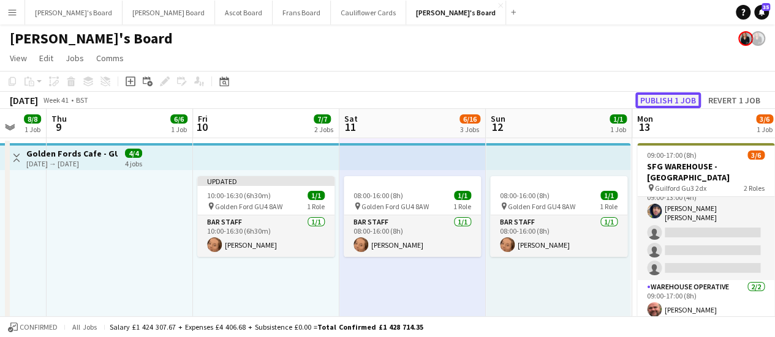
click at [657, 100] on button "Publish 1 job" at bounding box center [668, 100] width 66 height 16
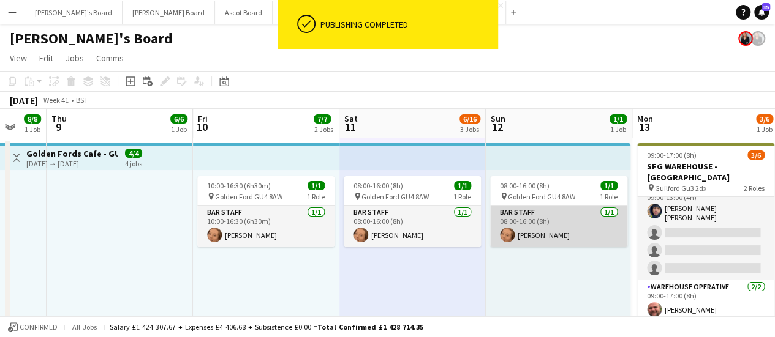
click at [538, 234] on app-card-role "BAR STAFF 1/1 08:00-16:00 (8h) Sophie Woodgates" at bounding box center [558, 227] width 137 height 42
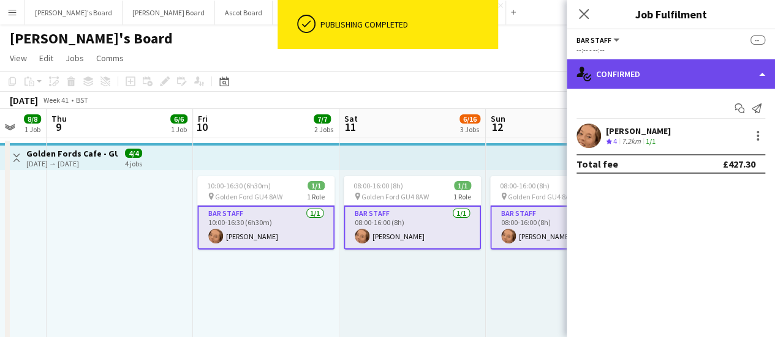
click at [665, 81] on div "single-neutral-actions-check-2 Confirmed" at bounding box center [670, 73] width 208 height 29
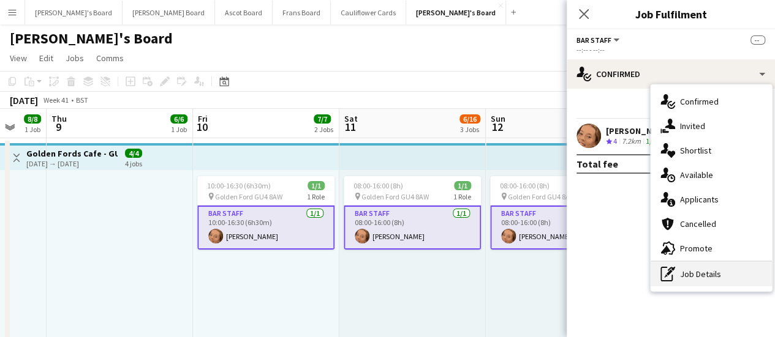
click at [721, 270] on div "pen-write Job Details" at bounding box center [710, 274] width 121 height 24
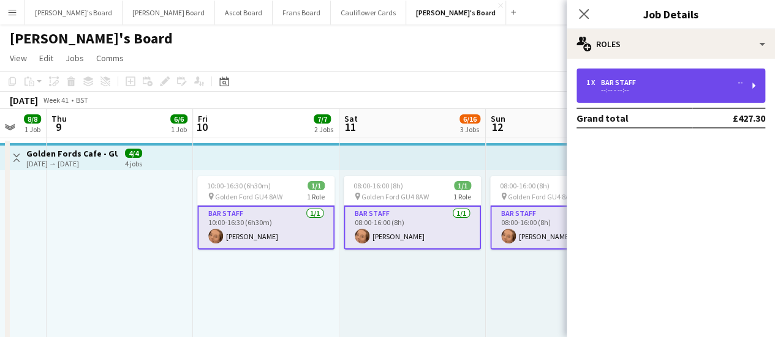
click at [660, 73] on div "1 x BAR STAFF -- --:-- - --:--" at bounding box center [670, 86] width 189 height 34
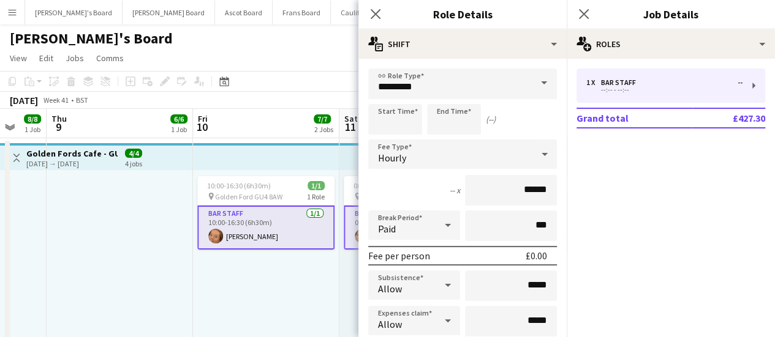
click at [336, 282] on div "10:00-16:30 (6h30m) 1/1 pin Golden Ford GU4 8AW 1 Role BAR STAFF 1/1 10:00-16:3…" at bounding box center [266, 265] width 146 height 190
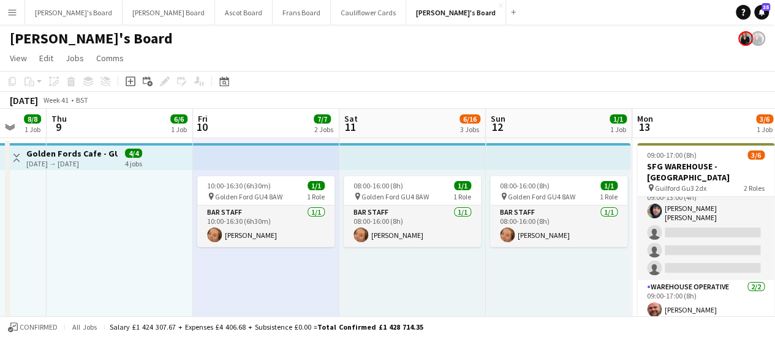
click at [7, 10] on app-icon "Menu" at bounding box center [12, 12] width 10 height 10
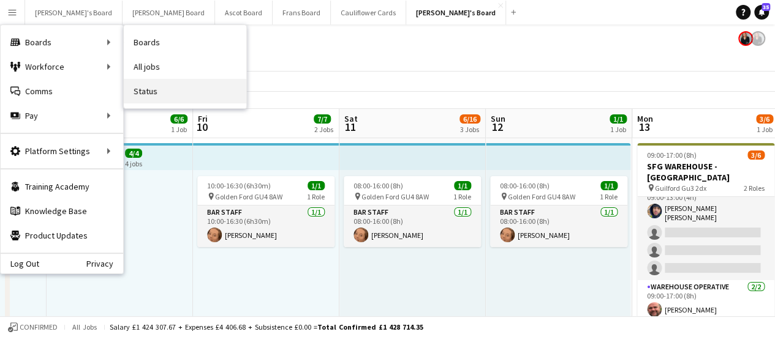
click at [181, 97] on link "Status" at bounding box center [185, 91] width 122 height 24
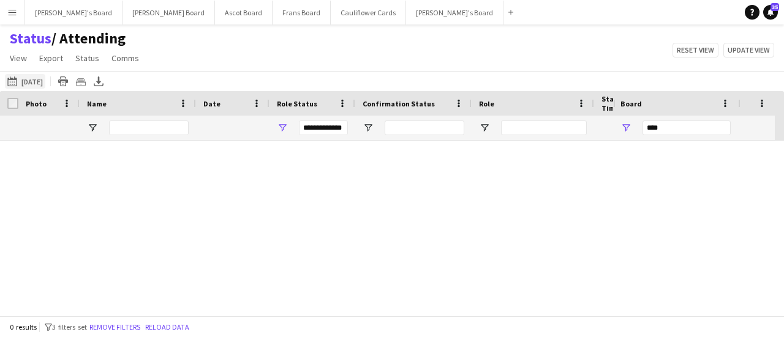
click at [43, 82] on button "07-10-2025 to 13-10-2025 04-10-2025" at bounding box center [25, 81] width 40 height 15
type input "***"
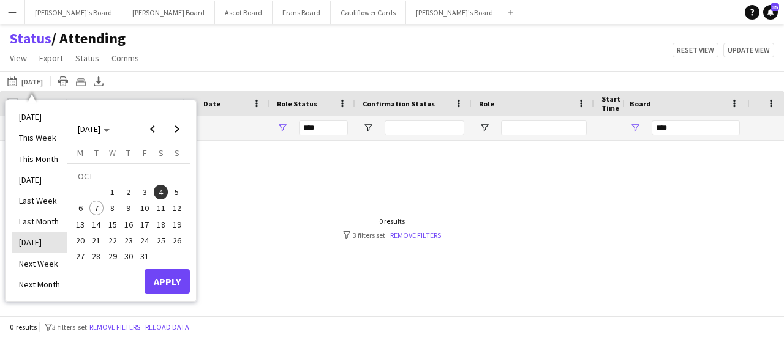
click at [61, 251] on li "Tomorrow" at bounding box center [40, 242] width 56 height 21
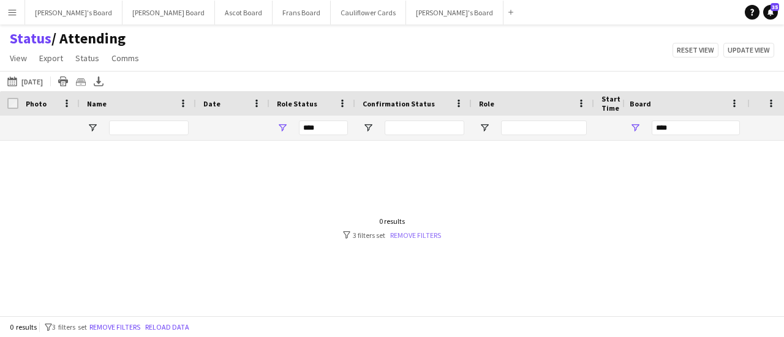
click at [426, 236] on link "Remove filters" at bounding box center [415, 235] width 51 height 9
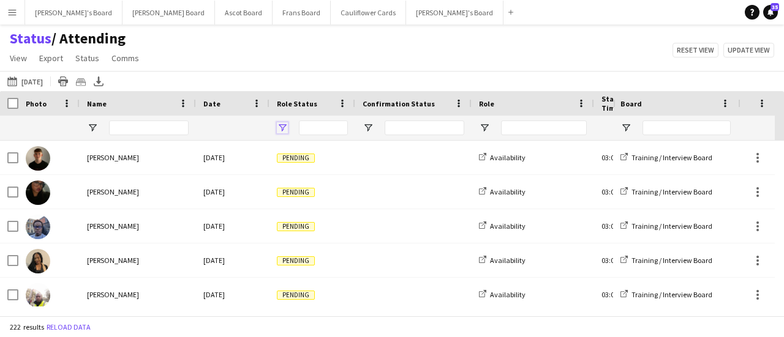
click at [286, 129] on span "Open Filter Menu" at bounding box center [282, 127] width 11 height 11
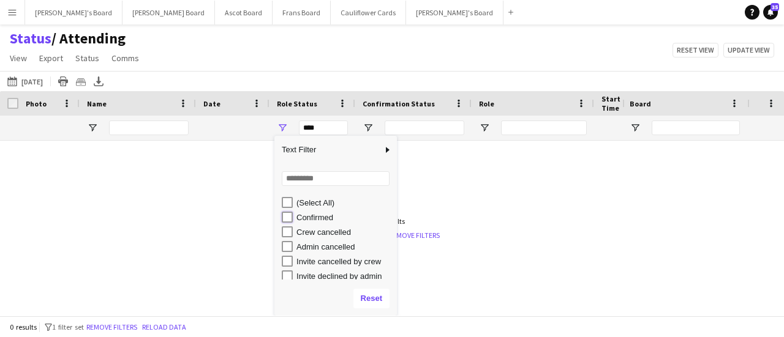
type input "**********"
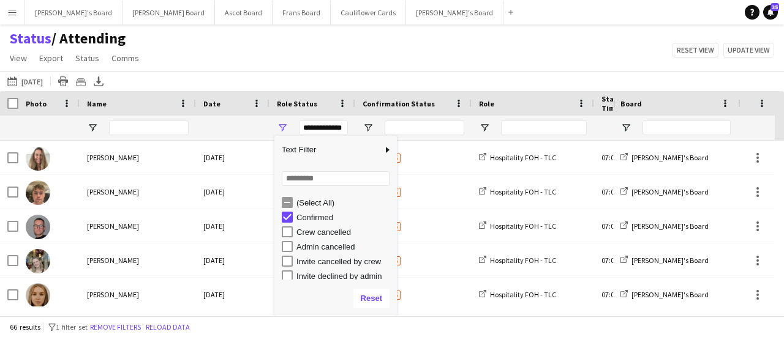
click at [316, 56] on div "Status / Attending View Views Default view Airshow Accreditation Airshow Check …" at bounding box center [392, 50] width 784 height 42
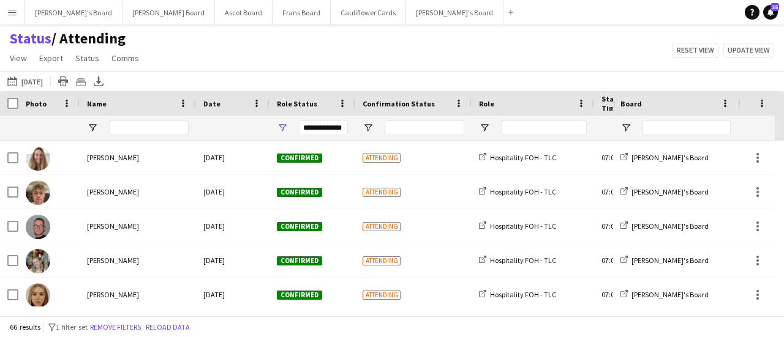
click at [632, 129] on div at bounding box center [675, 128] width 125 height 24
click at [630, 128] on span "Open Filter Menu" at bounding box center [625, 127] width 11 height 11
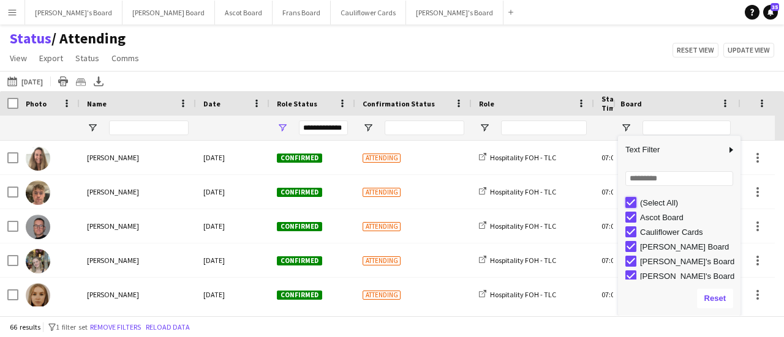
type input "***"
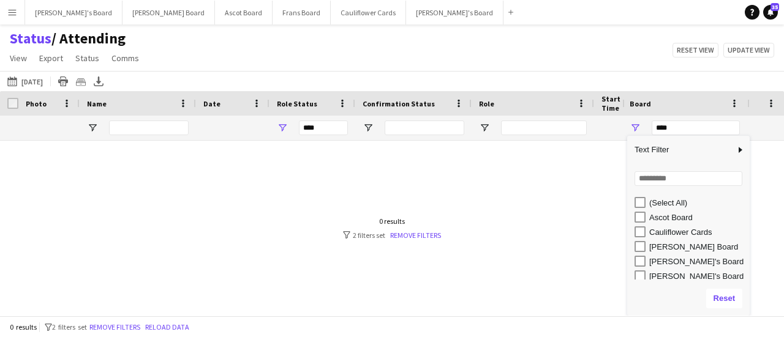
click at [630, 277] on div "[PERSON_NAME]'s Board" at bounding box center [688, 276] width 122 height 15
type input "**********"
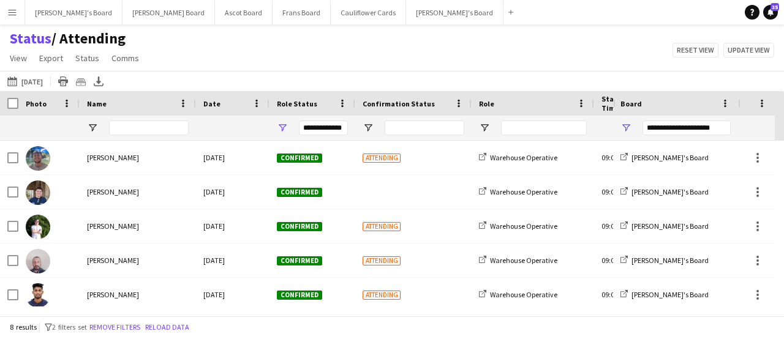
click at [427, 55] on div "Status / Attending View Views Default view Airshow Accreditation Airshow Check …" at bounding box center [392, 50] width 784 height 42
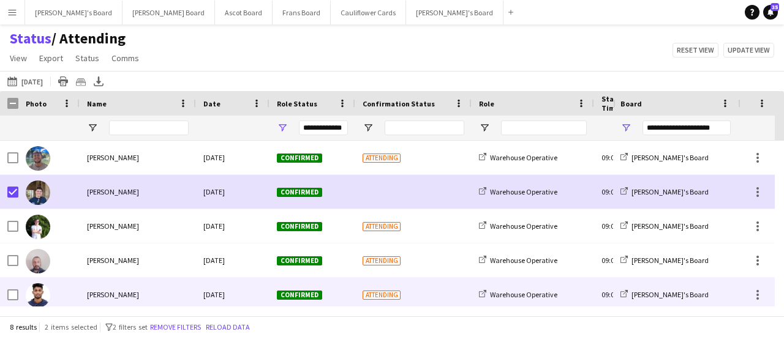
scroll to position [0, 0]
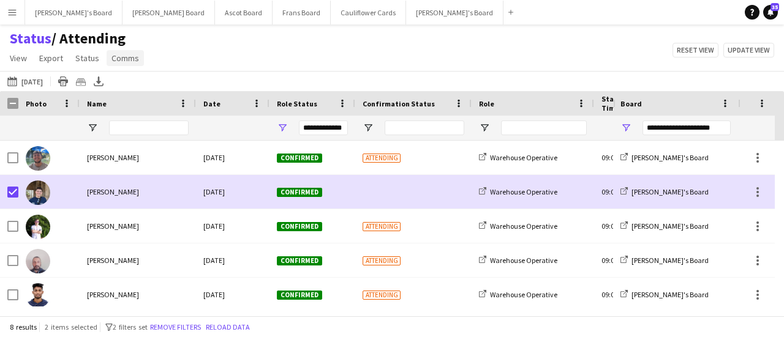
click at [121, 66] on link "Comms" at bounding box center [125, 58] width 37 height 16
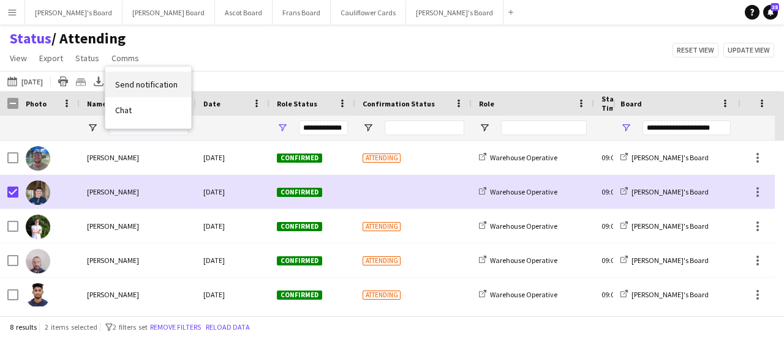
click at [151, 92] on link "Send notification" at bounding box center [148, 85] width 86 height 26
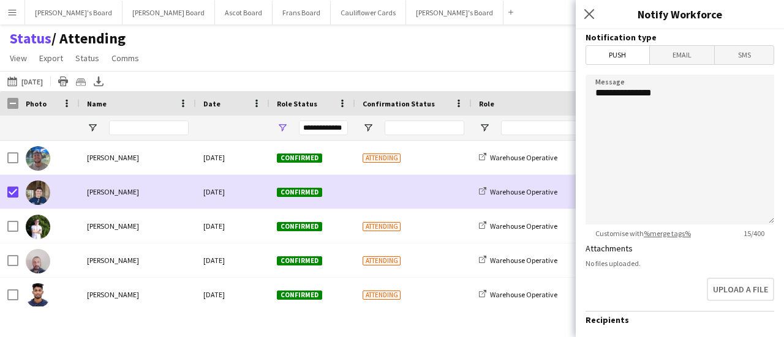
click at [736, 61] on span "SMS" at bounding box center [744, 55] width 59 height 18
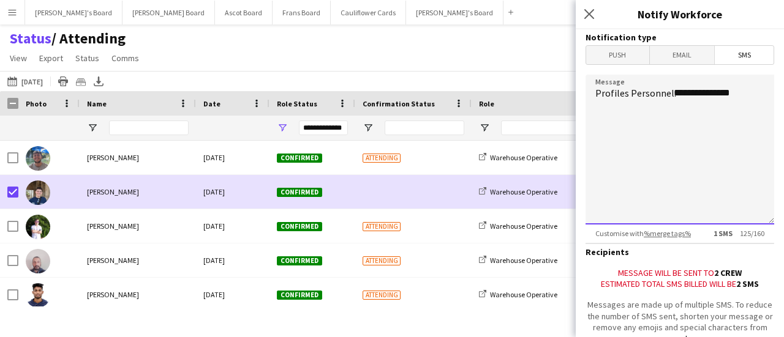
click at [757, 93] on textarea "**********" at bounding box center [679, 150] width 189 height 150
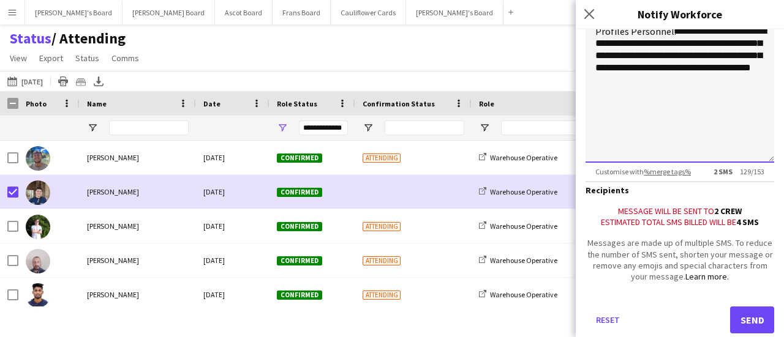
scroll to position [102, 0]
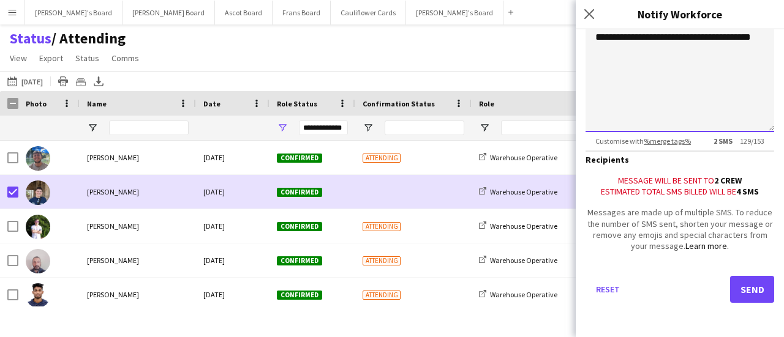
type textarea "**********"
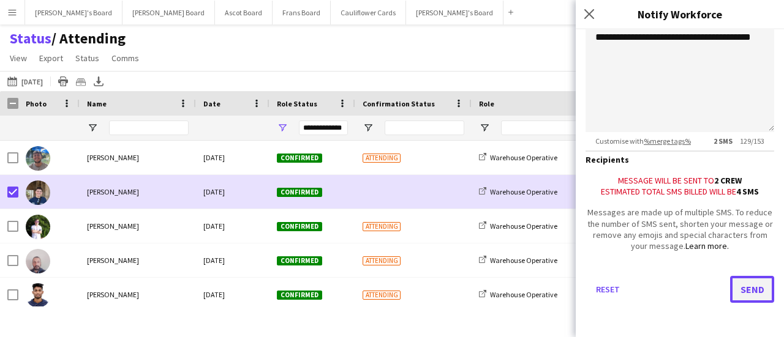
click at [739, 285] on button "Send" at bounding box center [752, 289] width 44 height 27
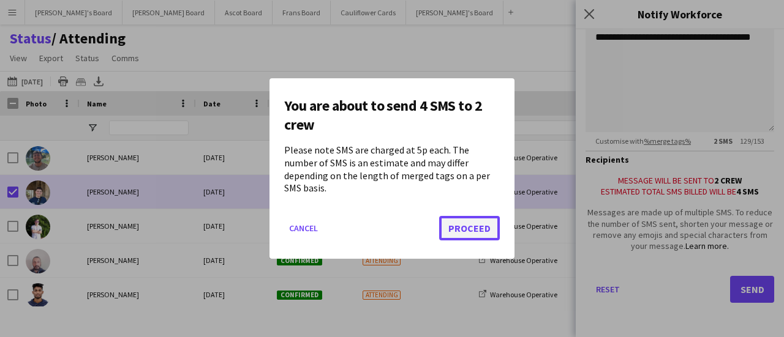
click at [468, 218] on button "Proceed" at bounding box center [469, 228] width 61 height 24
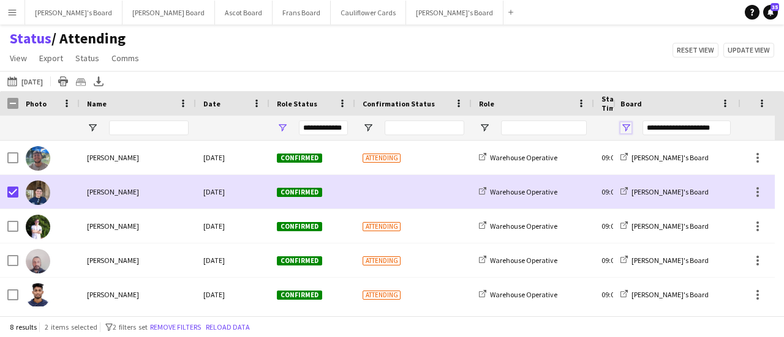
click at [630, 126] on span "Open Filter Menu" at bounding box center [625, 127] width 11 height 11
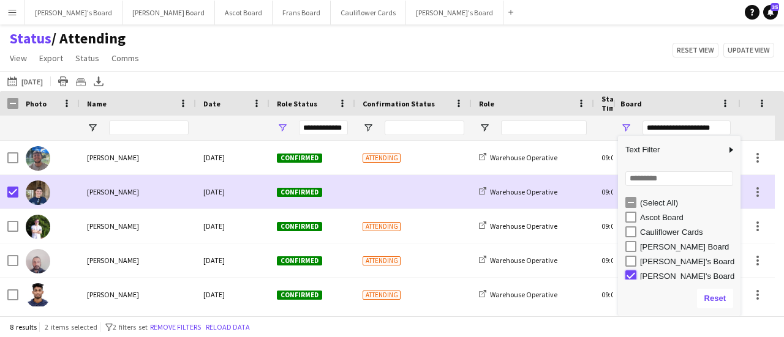
type input "***"
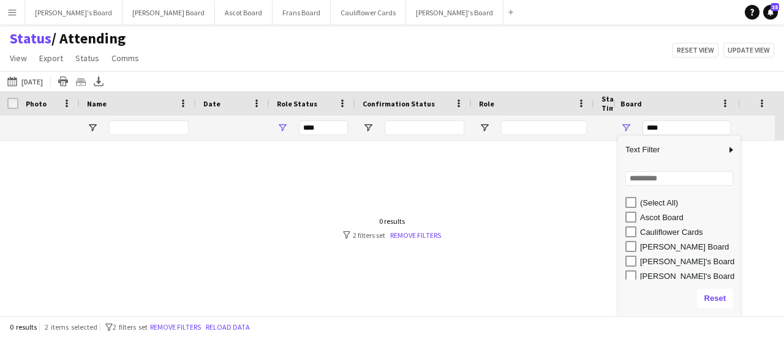
scroll to position [4, 0]
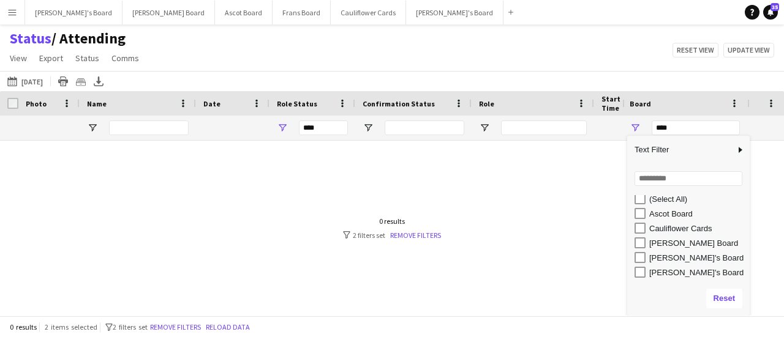
click at [628, 230] on div "Cauliflower Cards" at bounding box center [688, 228] width 122 height 15
type input "**********"
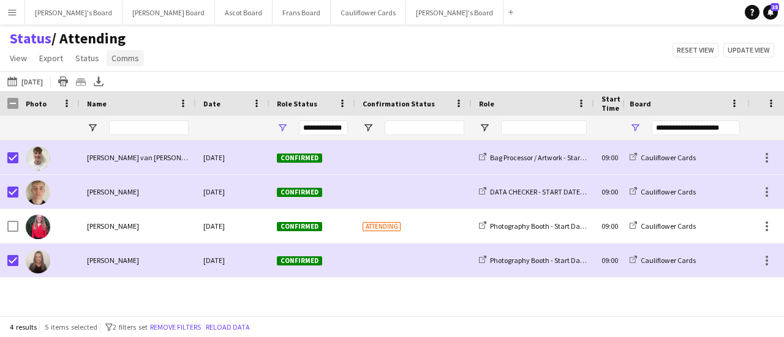
click at [120, 57] on span "Comms" at bounding box center [125, 58] width 28 height 11
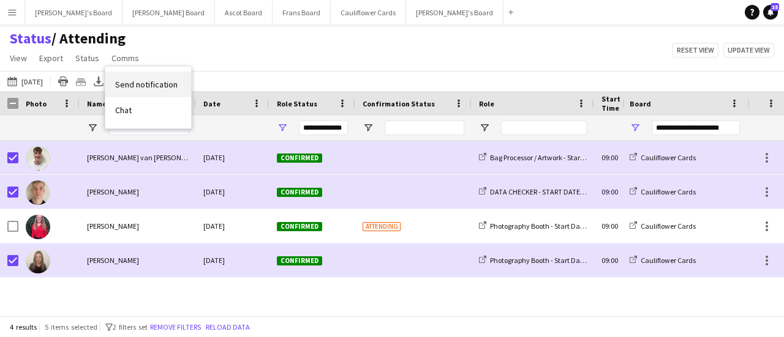
click at [125, 75] on link "Send notification" at bounding box center [148, 85] width 86 height 26
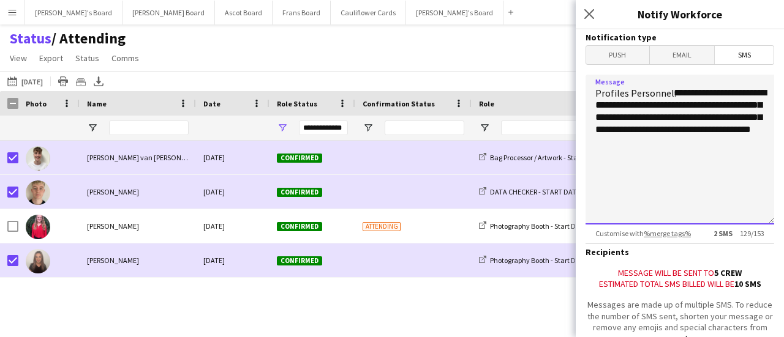
drag, startPoint x: 702, startPoint y: 140, endPoint x: 590, endPoint y: 126, distance: 113.0
click at [590, 126] on textarea "**********" at bounding box center [679, 150] width 189 height 150
click at [747, 134] on textarea "**********" at bounding box center [679, 150] width 189 height 150
click at [612, 154] on textarea "**********" at bounding box center [679, 150] width 189 height 150
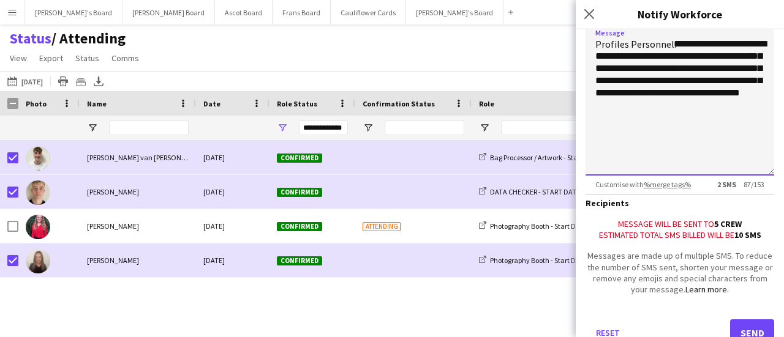
scroll to position [102, 0]
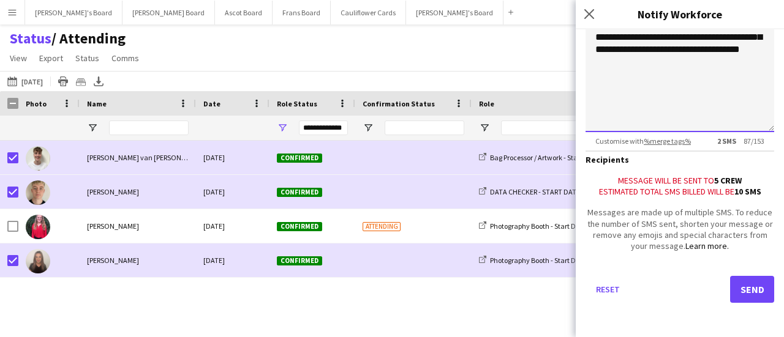
type textarea "**********"
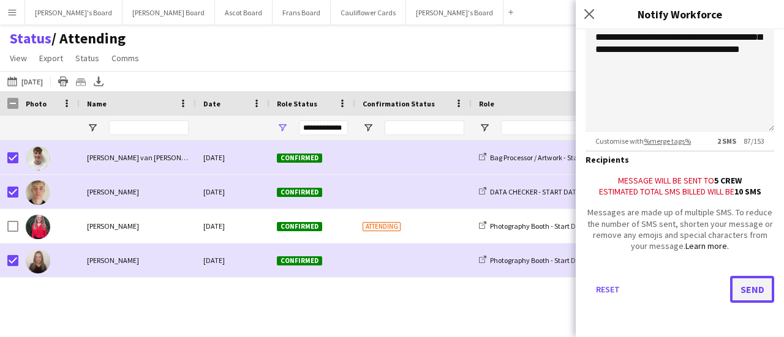
click at [734, 286] on button "Send" at bounding box center [752, 289] width 44 height 27
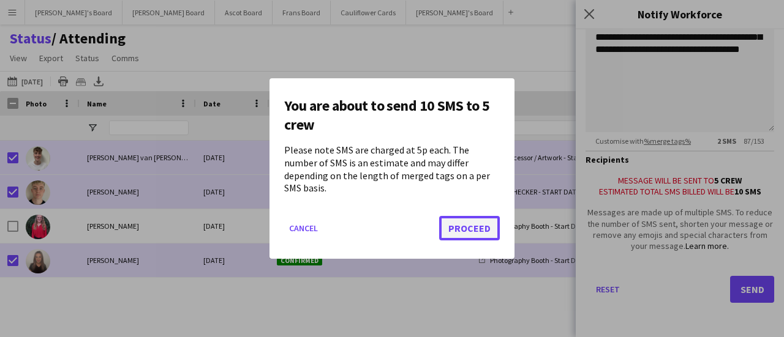
click at [484, 216] on button "Proceed" at bounding box center [469, 228] width 61 height 24
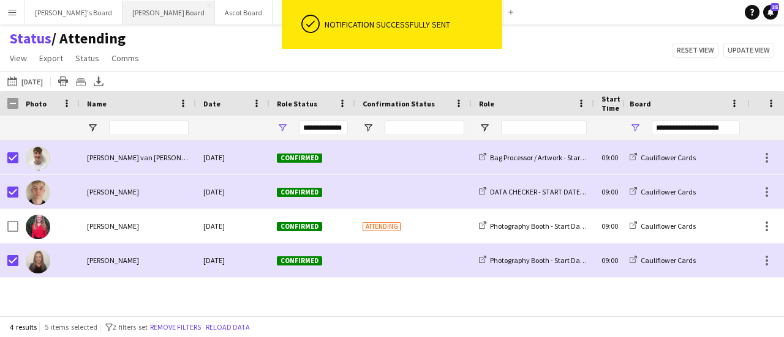
click at [122, 18] on button "Dean's Board Close" at bounding box center [168, 13] width 92 height 24
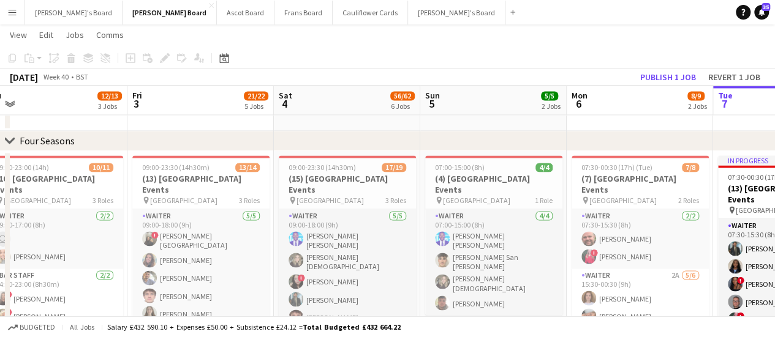
scroll to position [0, 299]
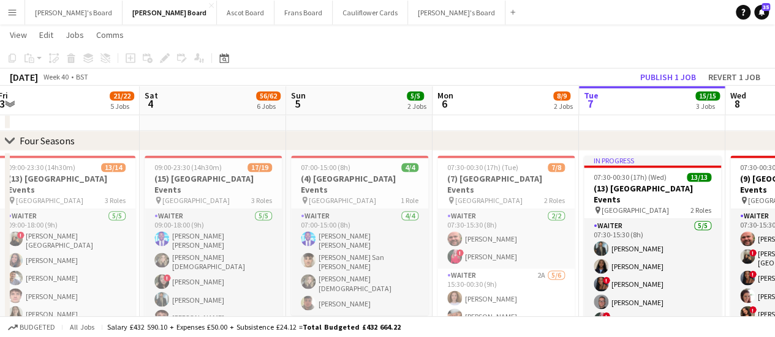
drag, startPoint x: 208, startPoint y: 147, endPoint x: 594, endPoint y: 232, distance: 395.7
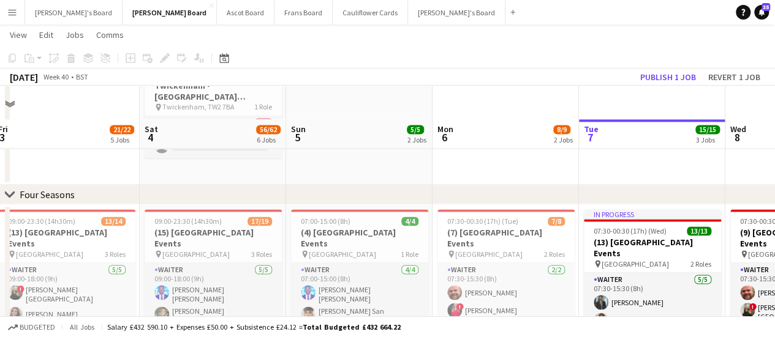
scroll to position [980, 0]
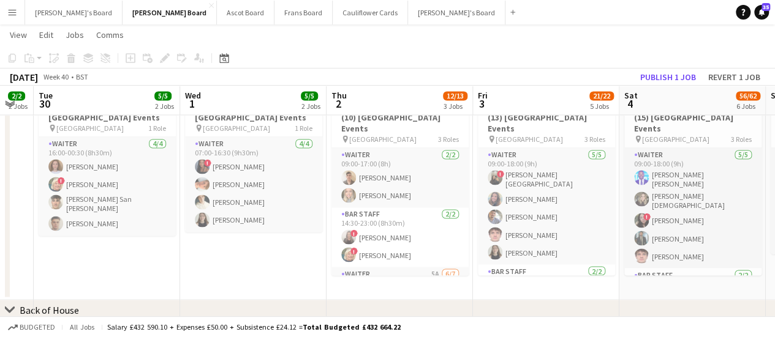
drag, startPoint x: 292, startPoint y: 230, endPoint x: 772, endPoint y: 290, distance: 483.3
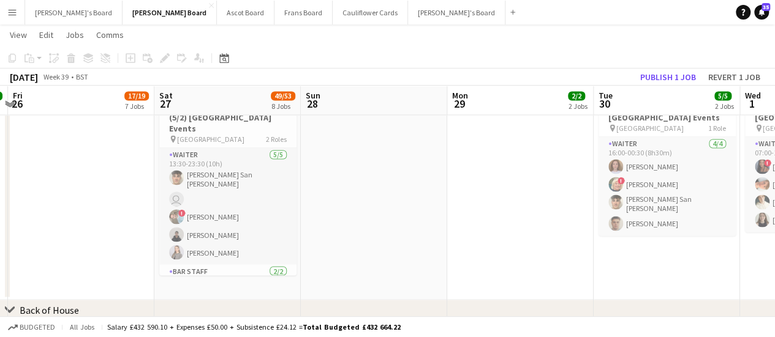
drag, startPoint x: 174, startPoint y: 232, endPoint x: 713, endPoint y: 247, distance: 539.1
click at [713, 247] on app-calendar-viewport "Wed 24 Thu 25 12/12 5 Jobs Fri 26 17/19 7 Jobs Sat 27 49/53 8 Jobs Sun 28 Mon 2…" at bounding box center [387, 150] width 775 height 2165
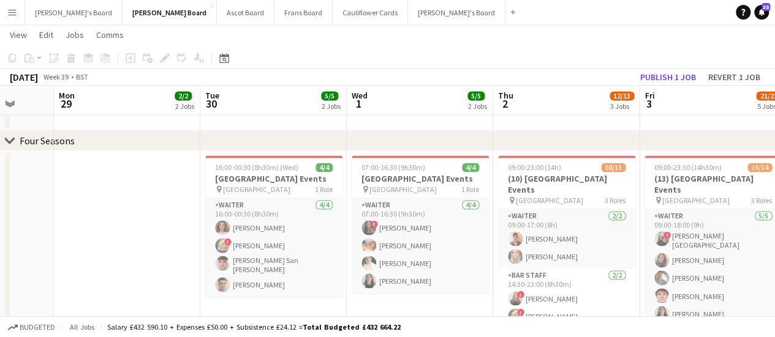
scroll to position [0, 557]
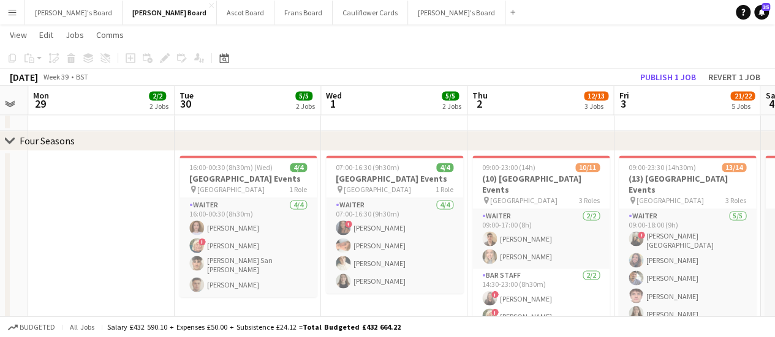
drag, startPoint x: 541, startPoint y: 236, endPoint x: 1, endPoint y: 264, distance: 540.2
click at [0, 265] on app-calendar-viewport "Thu 25 12/12 5 Jobs Fri 26 17/19 7 Jobs Sat 27 49/53 8 Jobs Sun 28 Mon 29 2/2 2…" at bounding box center [387, 211] width 775 height 2165
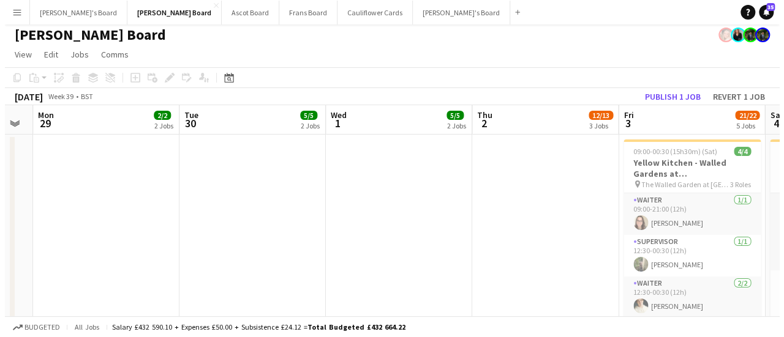
scroll to position [0, 0]
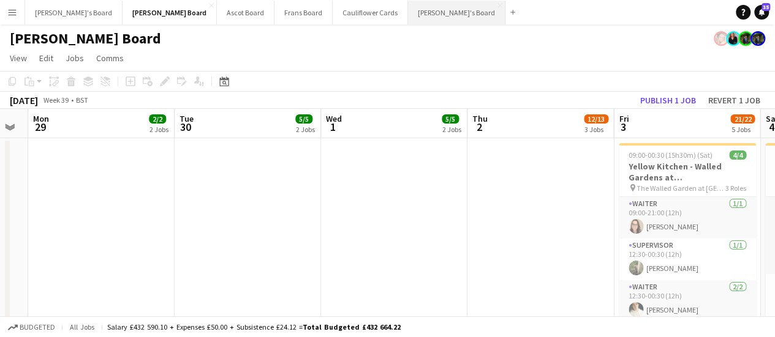
click at [408, 6] on button "[PERSON_NAME]'s Board Close" at bounding box center [456, 13] width 97 height 24
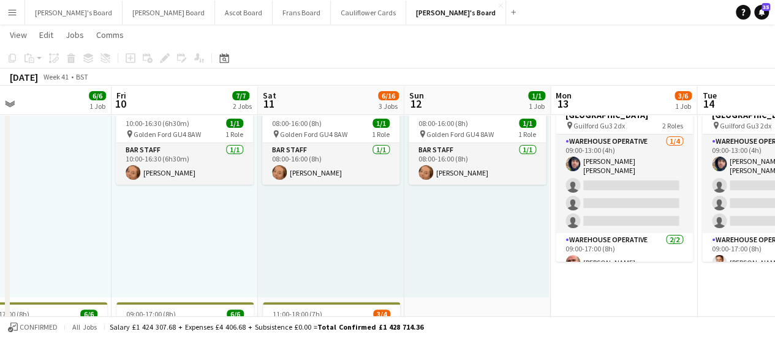
scroll to position [0, 375]
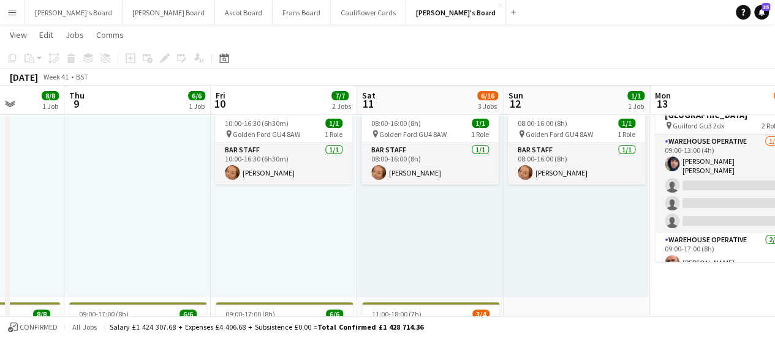
drag, startPoint x: 653, startPoint y: 219, endPoint x: 278, endPoint y: 205, distance: 375.1
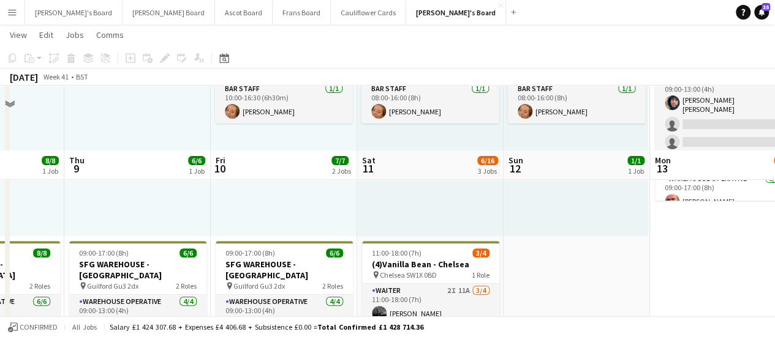
scroll to position [245, 0]
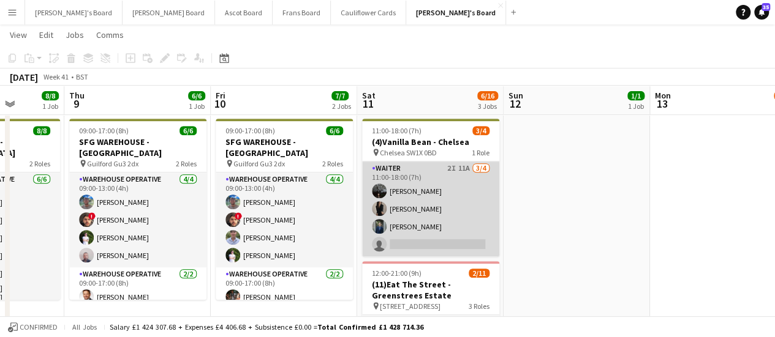
click at [445, 201] on app-card-role "Waiter 2I 11A [DATE] 11:00-18:00 (7h) [PERSON_NAME] [PERSON_NAME] [PERSON_NAME]…" at bounding box center [430, 209] width 137 height 95
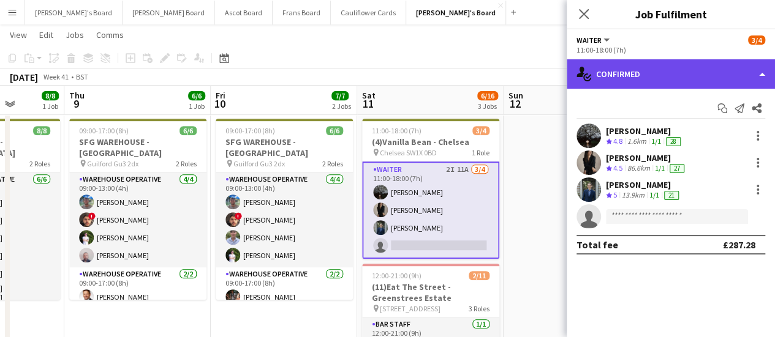
click at [690, 67] on div "single-neutral-actions-check-2 Confirmed" at bounding box center [670, 73] width 208 height 29
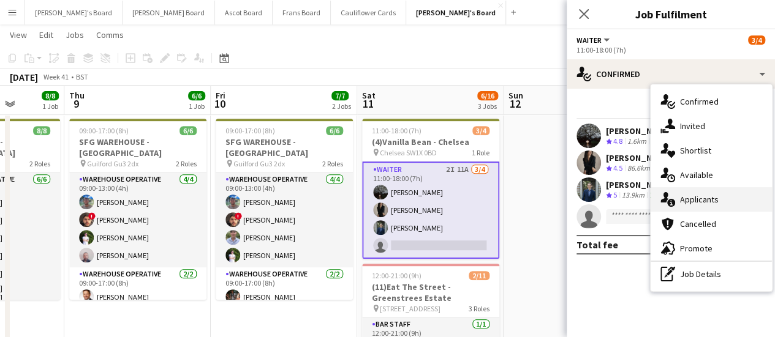
click at [719, 200] on div "single-neutral-actions-information Applicants" at bounding box center [710, 199] width 121 height 24
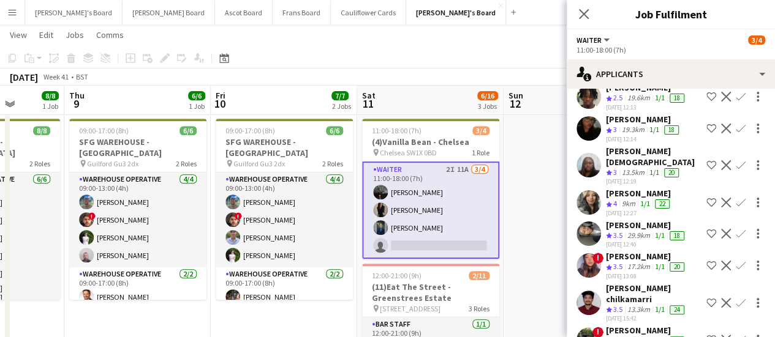
scroll to position [184, 0]
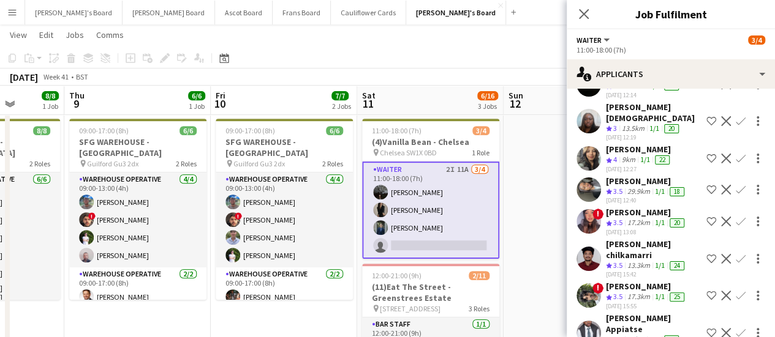
click at [475, 225] on app-card-role "Waiter 2I 11A [DATE] 11:00-18:00 (7h) [PERSON_NAME] [PERSON_NAME] [PERSON_NAME]…" at bounding box center [430, 210] width 137 height 97
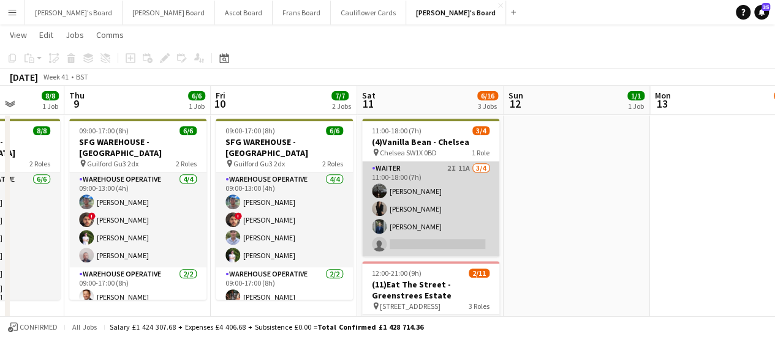
click at [423, 172] on app-card-role "Waiter 2I 11A [DATE] 11:00-18:00 (7h) [PERSON_NAME] [PERSON_NAME] [PERSON_NAME]…" at bounding box center [430, 209] width 137 height 95
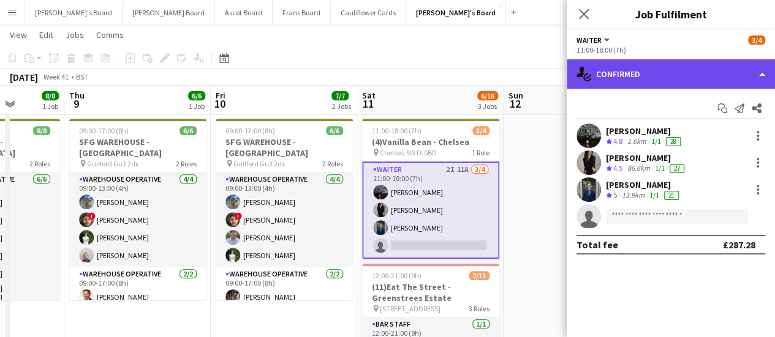
click at [720, 64] on div "single-neutral-actions-check-2 Confirmed" at bounding box center [670, 73] width 208 height 29
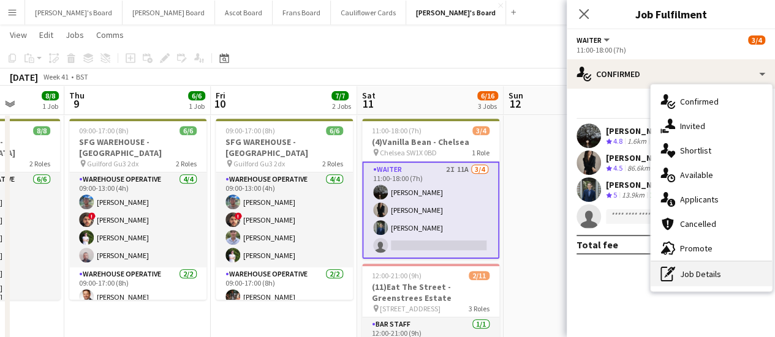
click at [717, 266] on div "pen-write Job Details" at bounding box center [710, 274] width 121 height 24
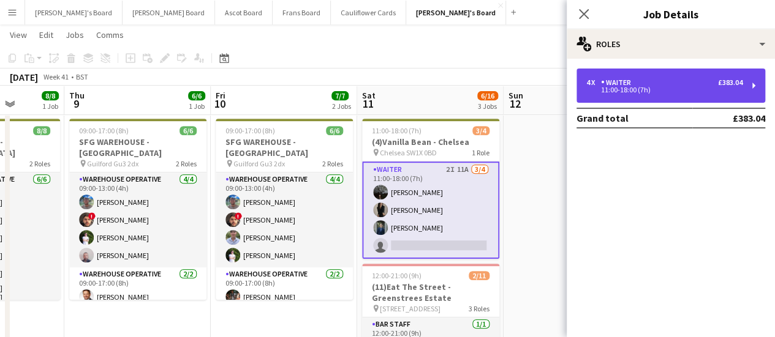
click at [665, 80] on div "4 x Waiter £383.04" at bounding box center [664, 82] width 156 height 9
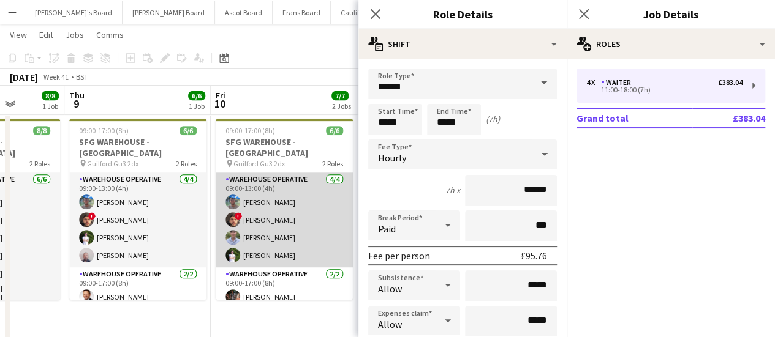
click at [263, 187] on app-card-role "Warehouse Operative 4/4 09:00-13:00 (4h) Jake Williams ! Christopher Waters Fre…" at bounding box center [284, 220] width 137 height 95
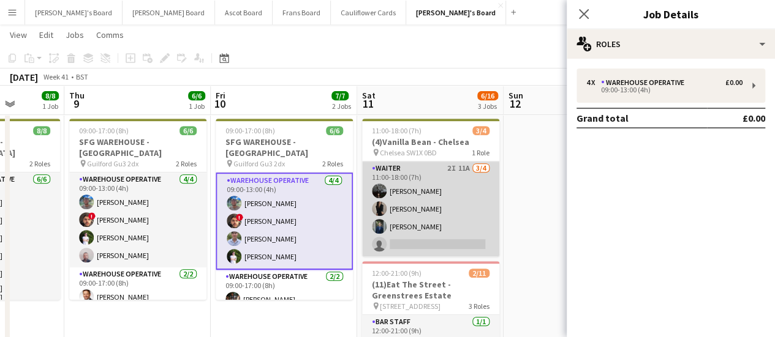
click at [397, 207] on app-card-role "Waiter 2I 11A [DATE] 11:00-18:00 (7h) [PERSON_NAME] [PERSON_NAME] [PERSON_NAME]…" at bounding box center [430, 209] width 137 height 95
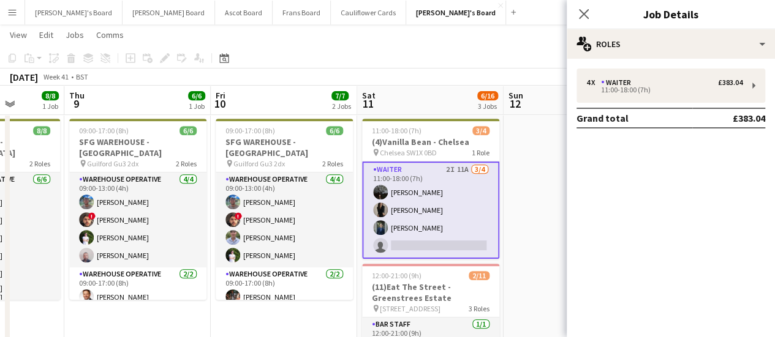
click at [413, 205] on app-card-role "Waiter 2I 11A [DATE] 11:00-18:00 (7h) [PERSON_NAME] [PERSON_NAME] [PERSON_NAME]…" at bounding box center [430, 210] width 137 height 97
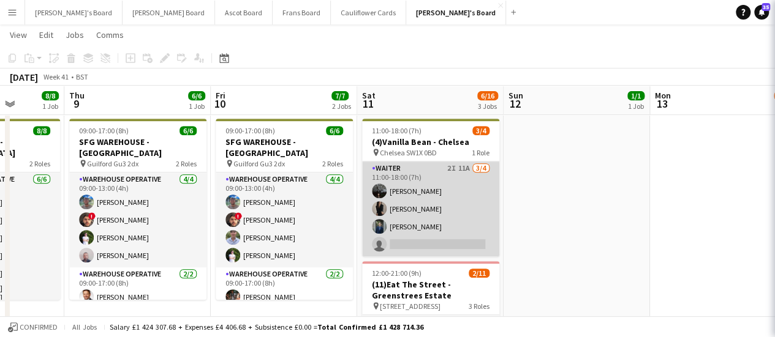
click at [413, 205] on app-card-role "Waiter 2I 11A [DATE] 11:00-18:00 (7h) [PERSON_NAME] [PERSON_NAME] [PERSON_NAME]…" at bounding box center [430, 209] width 137 height 95
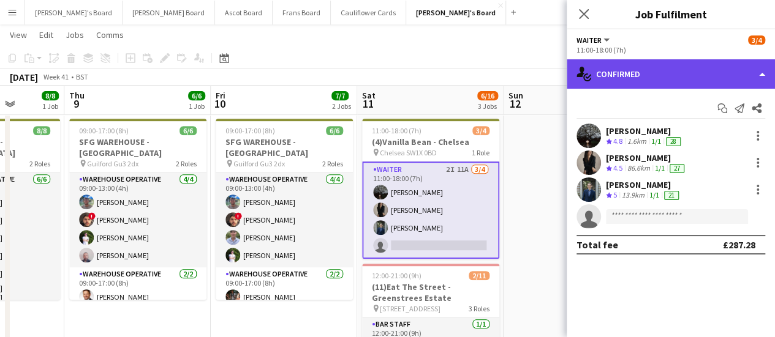
click at [679, 69] on div "single-neutral-actions-check-2 Confirmed" at bounding box center [670, 73] width 208 height 29
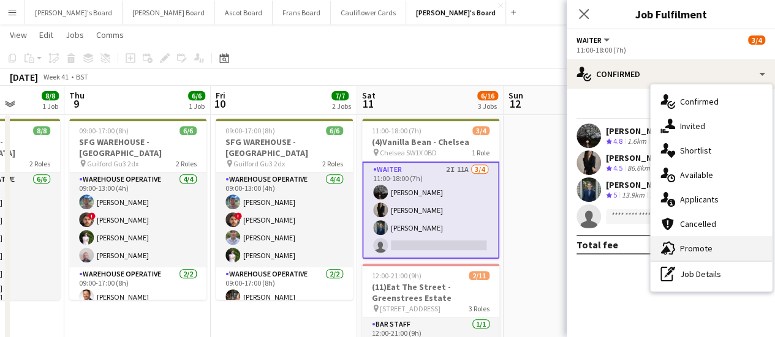
click at [696, 247] on span "Promote" at bounding box center [696, 248] width 32 height 11
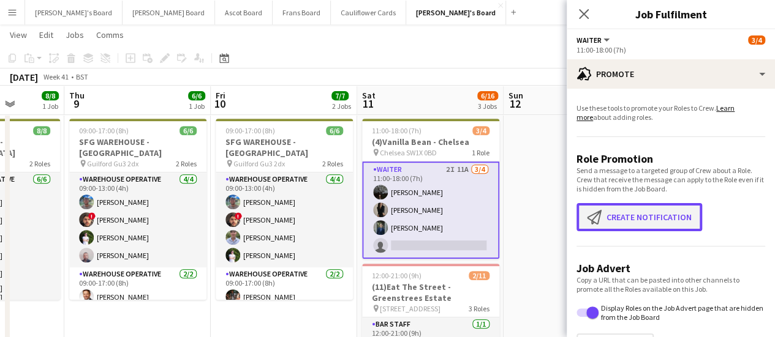
click at [647, 225] on button "Create notification Create notification" at bounding box center [639, 217] width 126 height 28
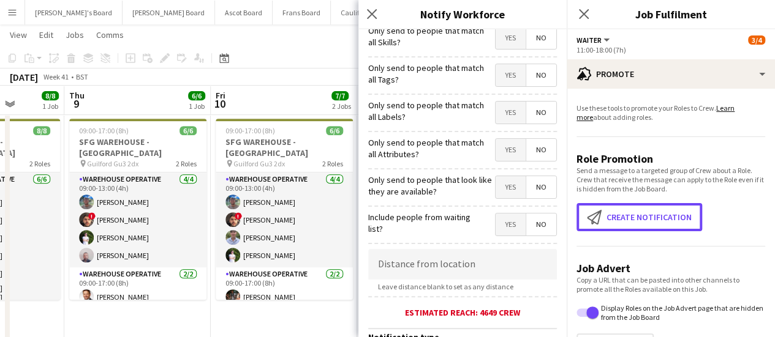
scroll to position [61, 0]
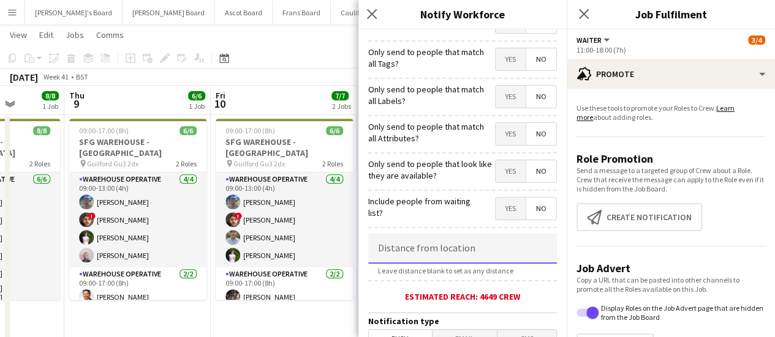
click at [465, 251] on input at bounding box center [462, 248] width 189 height 31
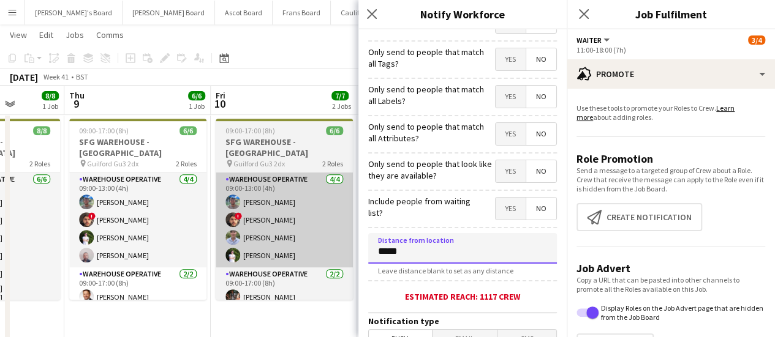
type input "*****"
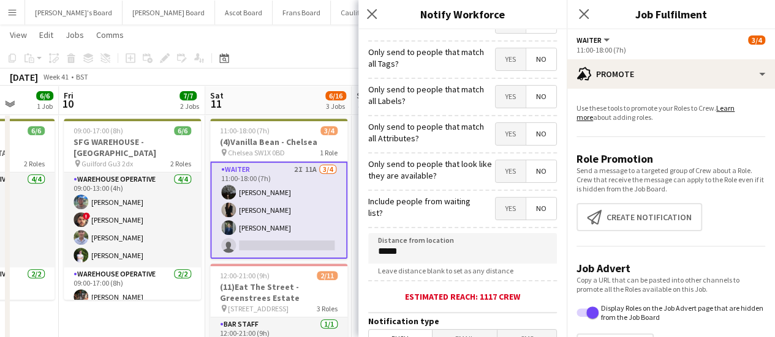
drag, startPoint x: 276, startPoint y: 227, endPoint x: 469, endPoint y: 257, distance: 195.9
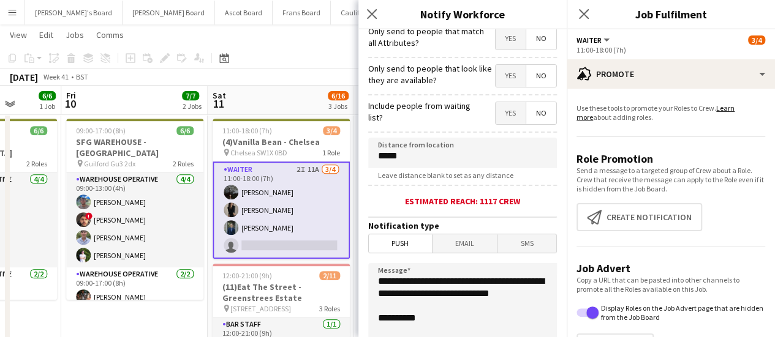
scroll to position [184, 0]
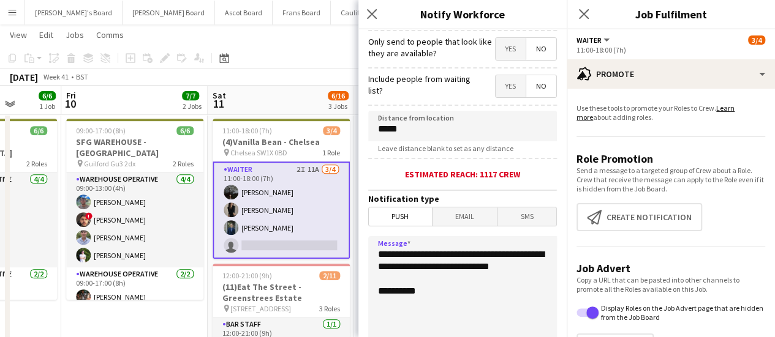
drag, startPoint x: 448, startPoint y: 274, endPoint x: 353, endPoint y: 235, distance: 103.3
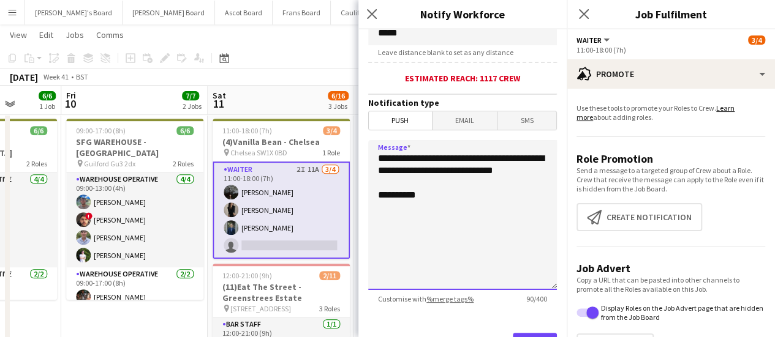
scroll to position [306, 0]
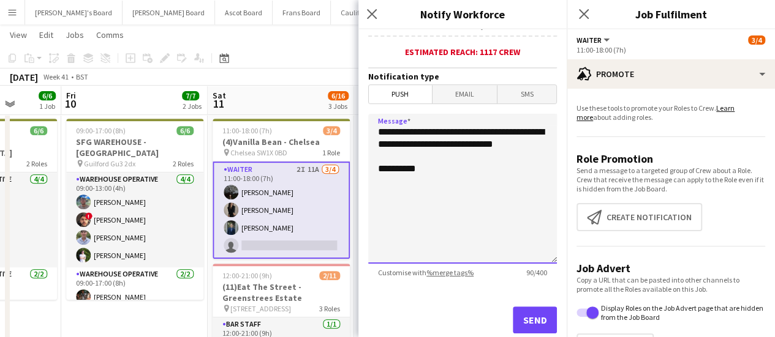
type textarea "**********"
click at [519, 321] on button "Send" at bounding box center [535, 320] width 44 height 27
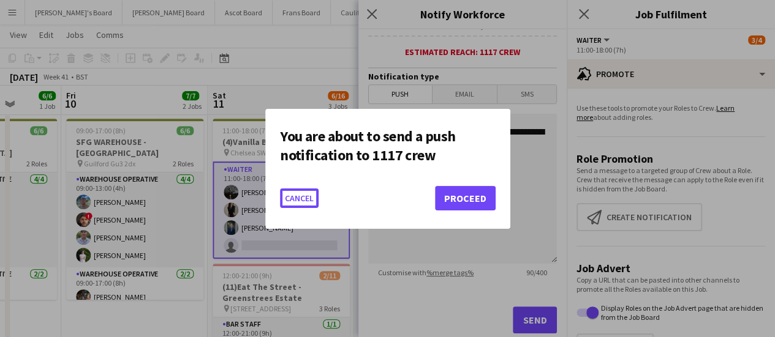
scroll to position [0, 0]
click at [456, 190] on button "Proceed" at bounding box center [465, 198] width 61 height 24
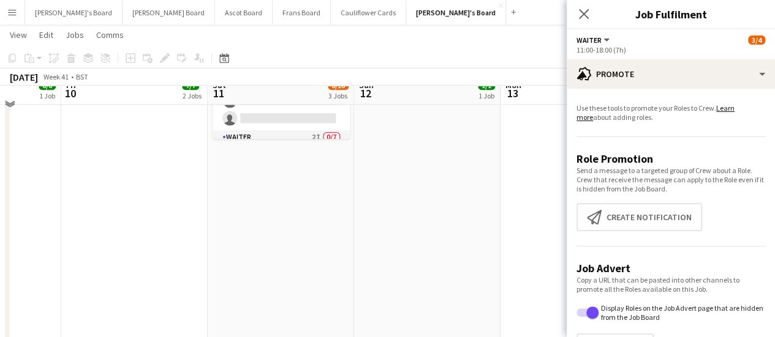
scroll to position [367, 0]
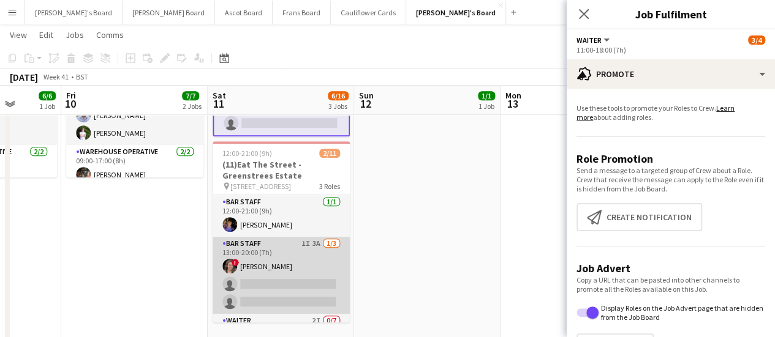
click at [314, 248] on app-card-role "BAR STAFF 1I 3A 1/3 13:00-20:00 (7h) ! Estella Catley Smith single-neutral-acti…" at bounding box center [280, 275] width 137 height 77
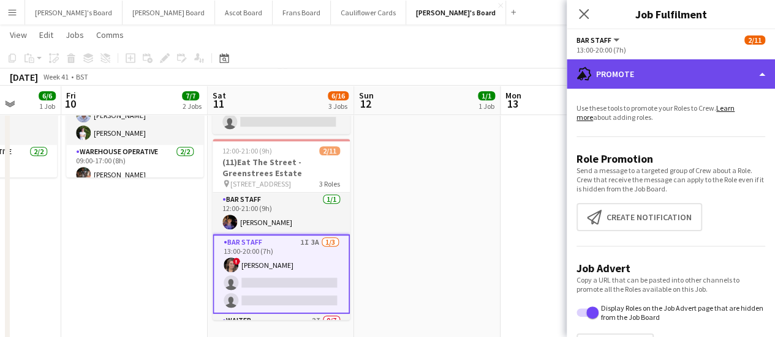
click at [669, 72] on div "advertising-megaphone Promote" at bounding box center [670, 73] width 208 height 29
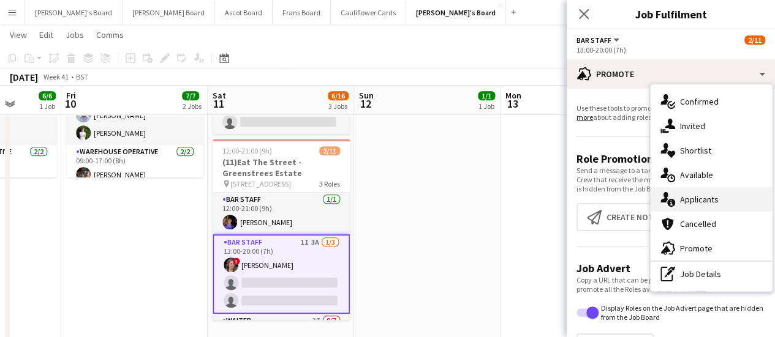
click at [702, 198] on span "Applicants" at bounding box center [699, 199] width 39 height 11
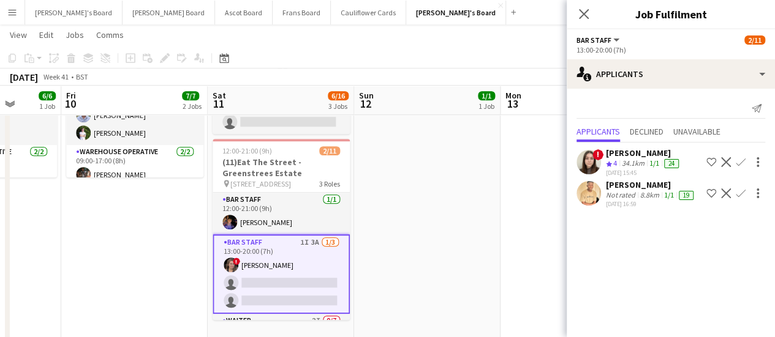
click at [637, 194] on div "8.8km" at bounding box center [649, 195] width 24 height 10
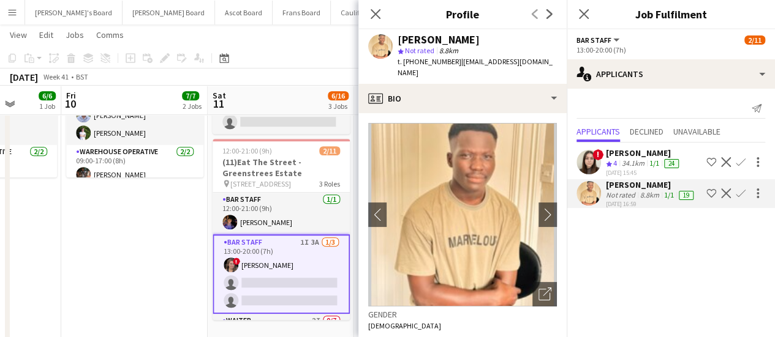
click at [148, 248] on app-date-cell "10:00-16:30 (6h30m) 1/1 pin Golden Ford GU4 8AW 1 Role BAR STAFF 1/1 10:00-16:3…" at bounding box center [134, 175] width 146 height 810
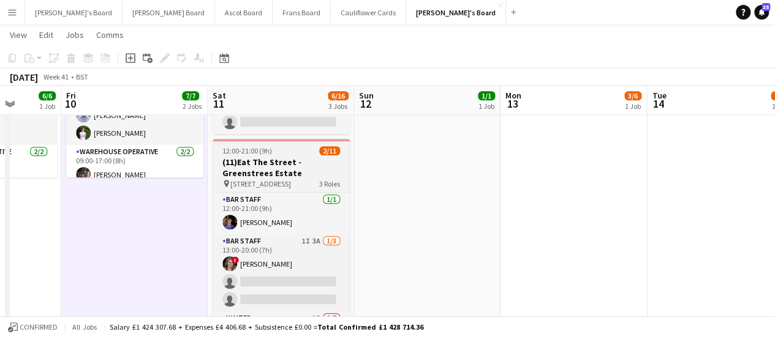
click at [296, 170] on h3 "(11)Eat The Street -Greenstrees Estate" at bounding box center [280, 168] width 137 height 22
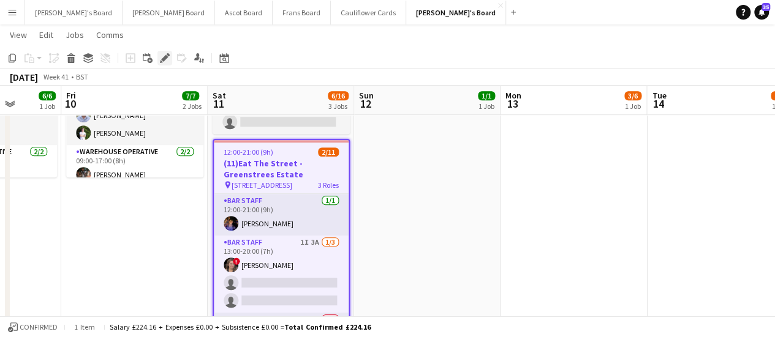
click at [165, 55] on icon at bounding box center [164, 58] width 7 height 7
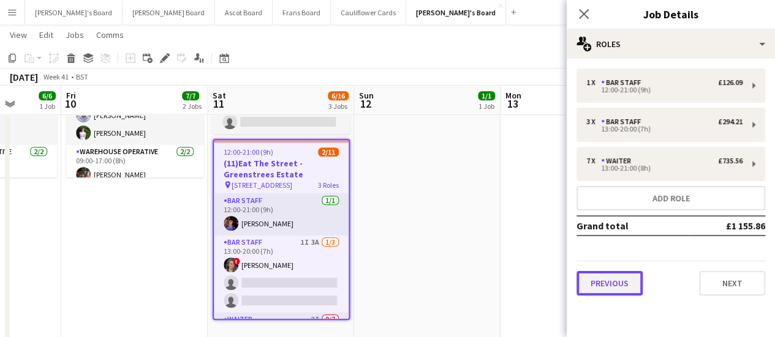
click at [604, 276] on button "Previous" at bounding box center [609, 283] width 66 height 24
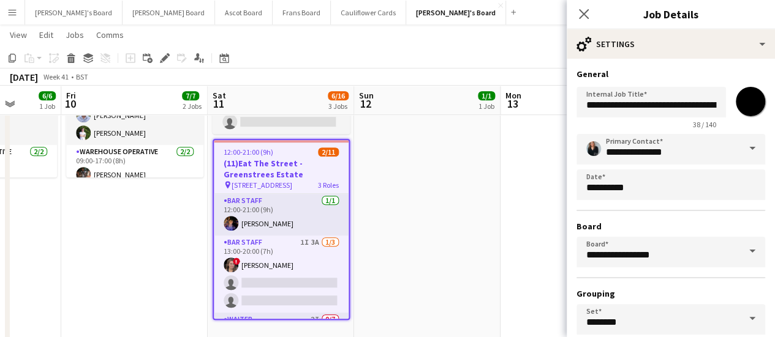
scroll to position [102, 0]
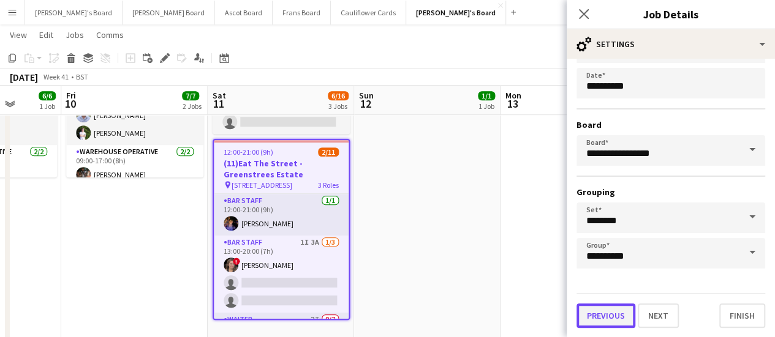
click at [607, 311] on button "Previous" at bounding box center [605, 316] width 59 height 24
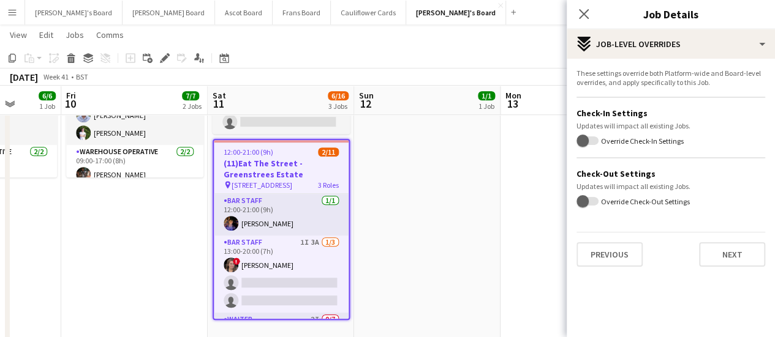
scroll to position [0, 0]
click at [602, 253] on button "Previous" at bounding box center [609, 254] width 66 height 24
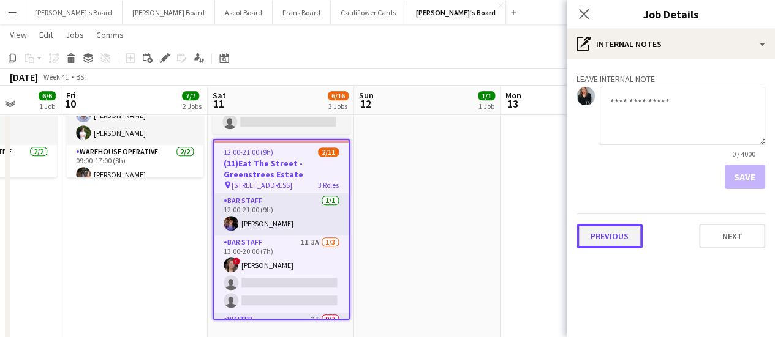
click at [621, 239] on button "Previous" at bounding box center [609, 236] width 66 height 24
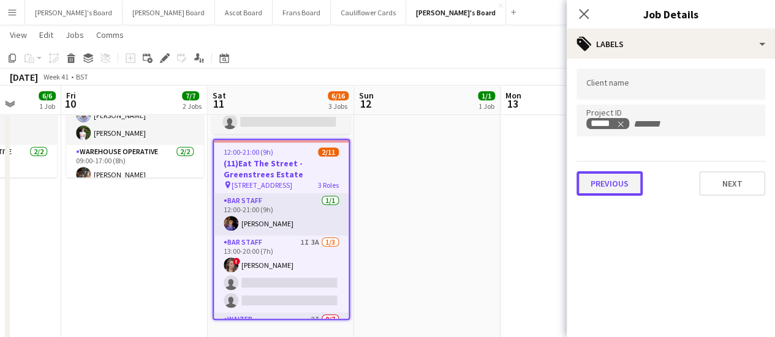
click at [620, 186] on button "Previous" at bounding box center [609, 183] width 66 height 24
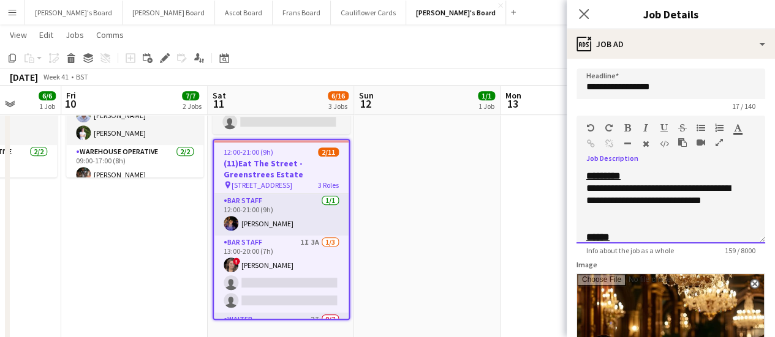
click at [715, 201] on p "**********" at bounding box center [661, 200] width 150 height 37
drag, startPoint x: 696, startPoint y: 228, endPoint x: 722, endPoint y: 193, distance: 44.2
click at [696, 228] on div at bounding box center [670, 225] width 169 height 12
drag, startPoint x: 702, startPoint y: 199, endPoint x: 721, endPoint y: 209, distance: 21.7
click at [721, 209] on p "**********" at bounding box center [661, 200] width 150 height 37
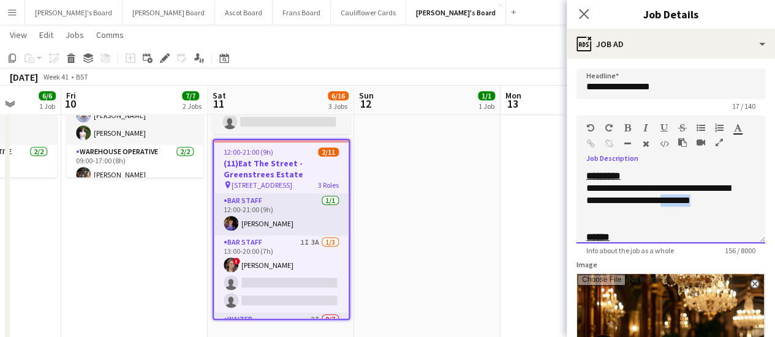
copy p "********"
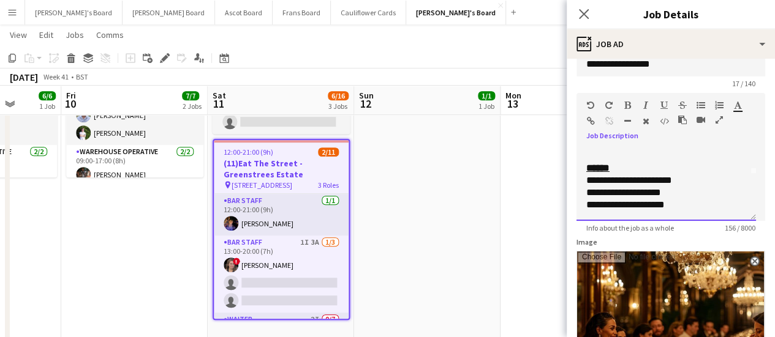
scroll to position [18, 0]
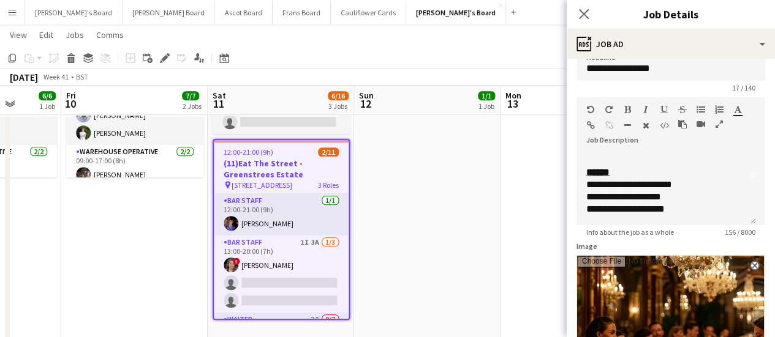
drag, startPoint x: 278, startPoint y: 160, endPoint x: 285, endPoint y: 160, distance: 7.3
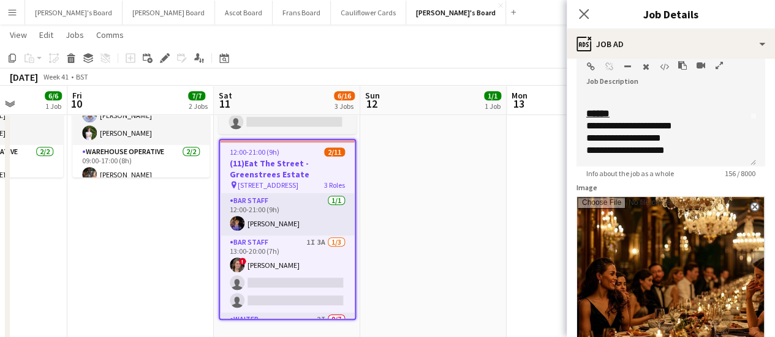
scroll to position [141, 0]
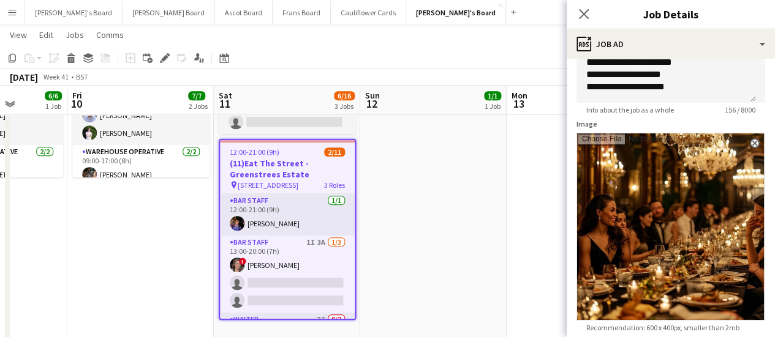
click at [727, 160] on input "Image" at bounding box center [670, 226] width 187 height 187
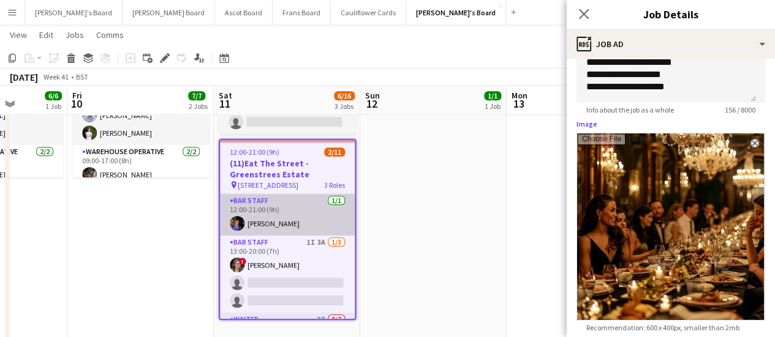
click at [304, 220] on app-card-role "BAR STAFF 1/1 12:00-21:00 (9h) Bradley Holmes" at bounding box center [287, 215] width 135 height 42
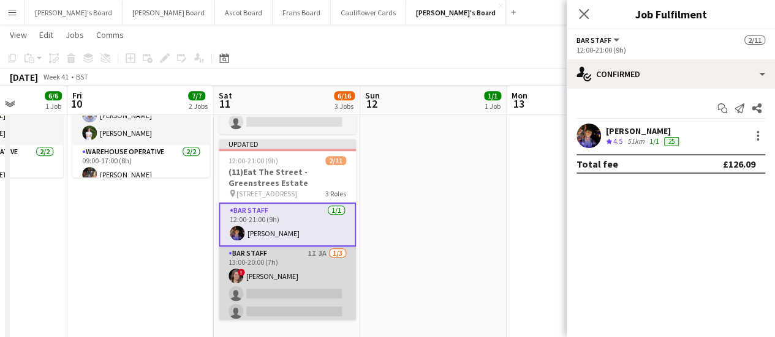
click at [299, 282] on app-card-role "BAR STAFF 1I 3A 1/3 13:00-20:00 (7h) ! Estella Catley Smith single-neutral-acti…" at bounding box center [287, 285] width 137 height 77
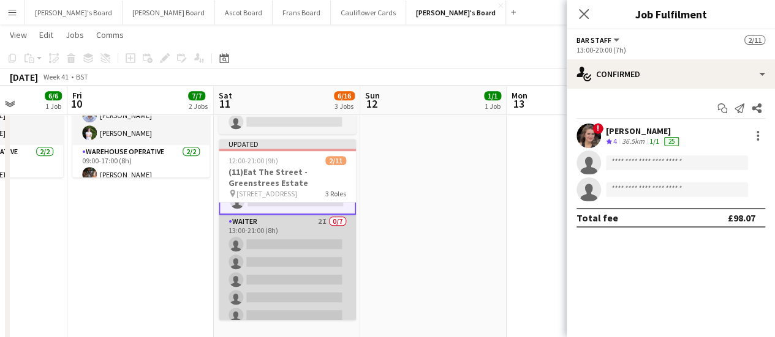
scroll to position [90, 0]
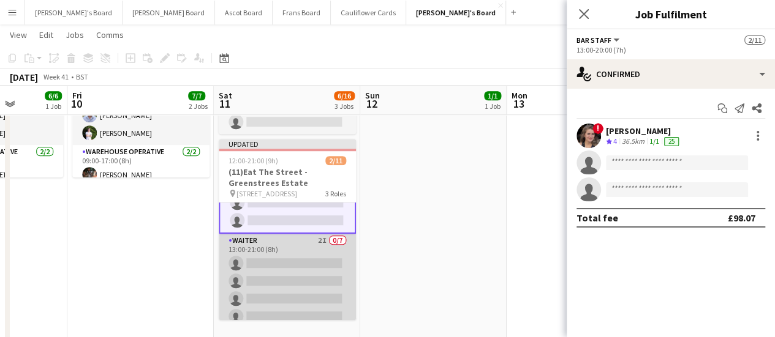
drag, startPoint x: 304, startPoint y: 278, endPoint x: 333, endPoint y: 266, distance: 31.0
click at [305, 277] on app-card-role "Waiter 2I 0/7 13:00-21:00 (8h) single-neutral-actions single-neutral-actions si…" at bounding box center [287, 308] width 137 height 148
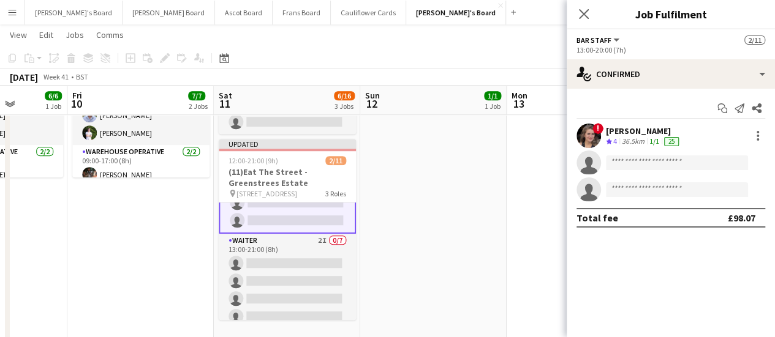
scroll to position [89, 0]
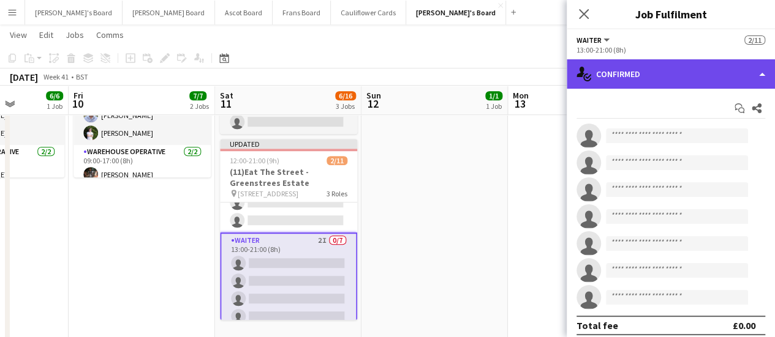
click at [687, 66] on div "single-neutral-actions-check-2 Confirmed" at bounding box center [670, 73] width 208 height 29
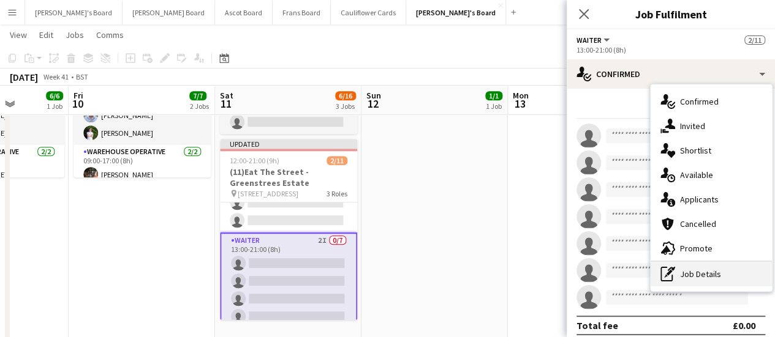
click at [707, 271] on div "pen-write Job Details" at bounding box center [710, 274] width 121 height 24
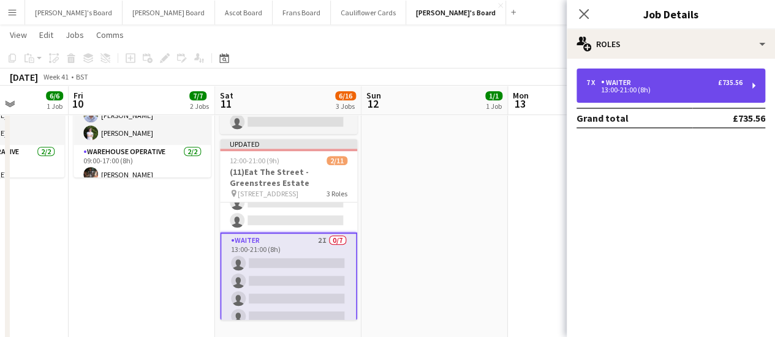
click at [682, 97] on div "7 x Waiter £735.56 13:00-21:00 (8h)" at bounding box center [670, 86] width 189 height 34
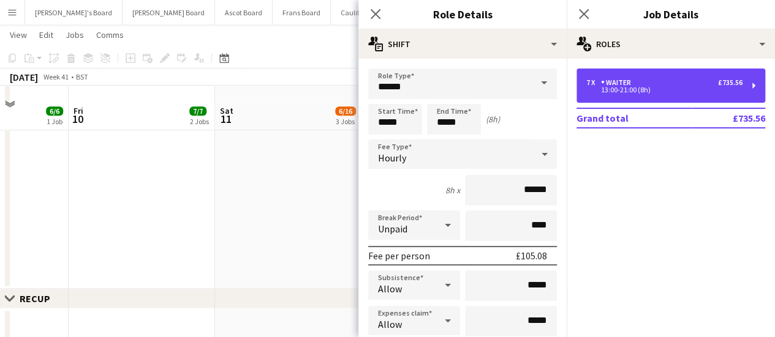
scroll to position [429, 0]
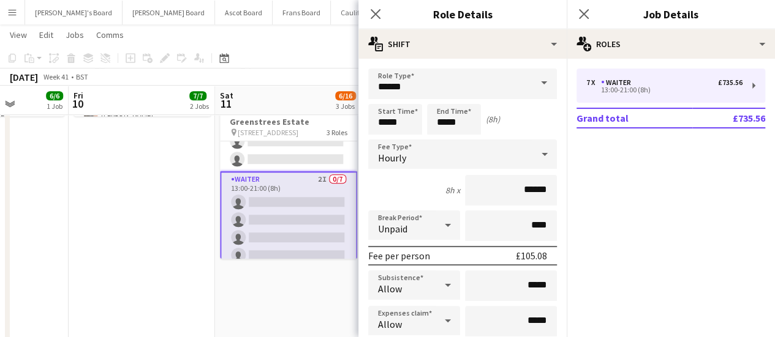
click at [192, 203] on app-date-cell "10:00-16:30 (6h30m) 1/1 pin Golden Ford GU4 8AW 1 Role BAR STAFF 1/1 10:00-16:3…" at bounding box center [142, 114] width 146 height 810
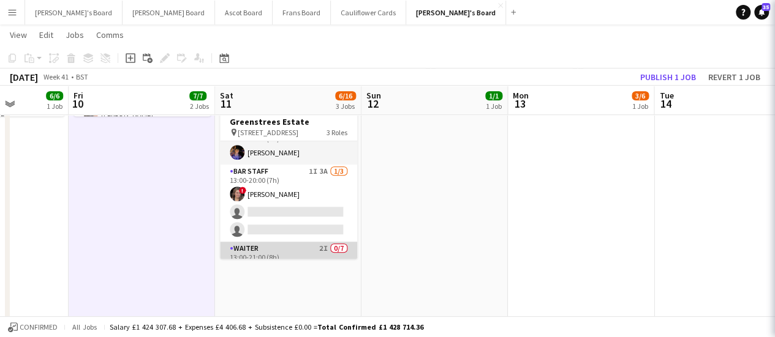
scroll to position [0, 0]
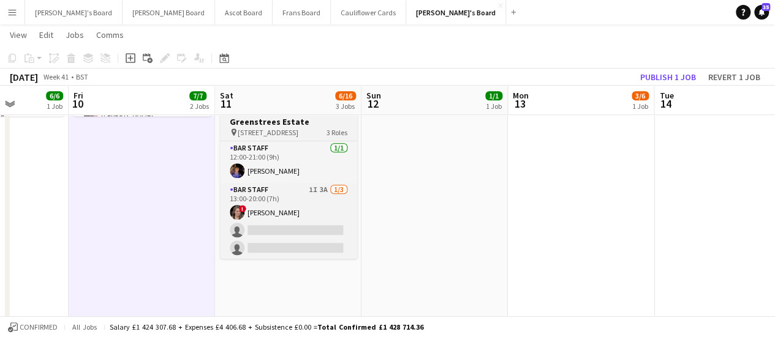
click at [280, 123] on h3 "(11)Eat The Street -Greenstrees Estate" at bounding box center [288, 116] width 137 height 22
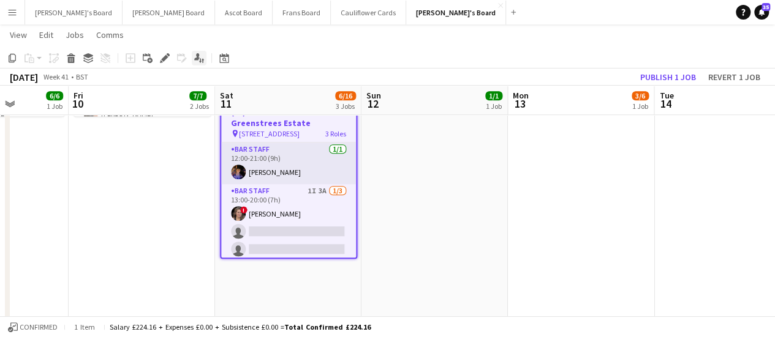
click at [169, 59] on icon "Edit" at bounding box center [165, 58] width 10 height 10
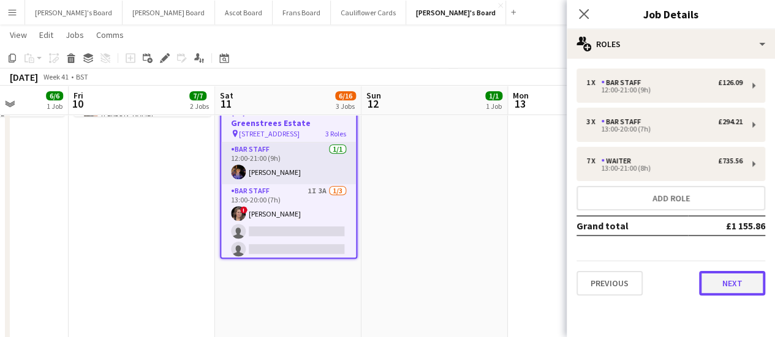
click at [726, 290] on button "Next" at bounding box center [732, 283] width 66 height 24
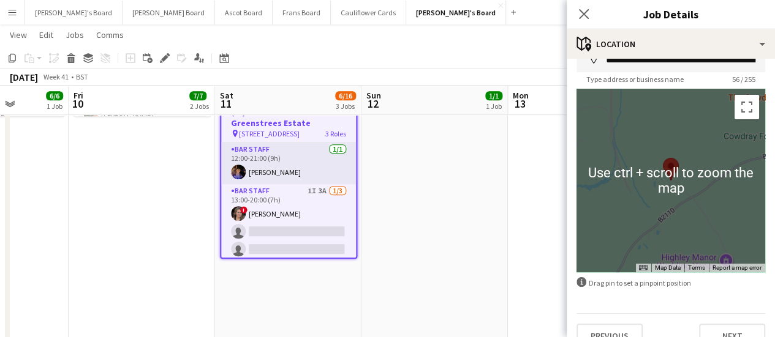
scroll to position [95, 0]
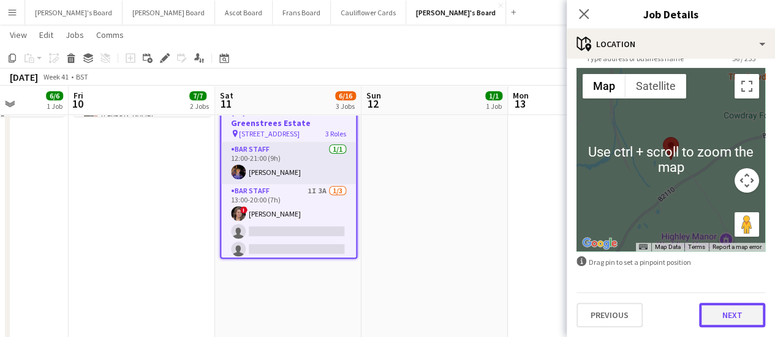
click at [732, 318] on button "Next" at bounding box center [732, 315] width 66 height 24
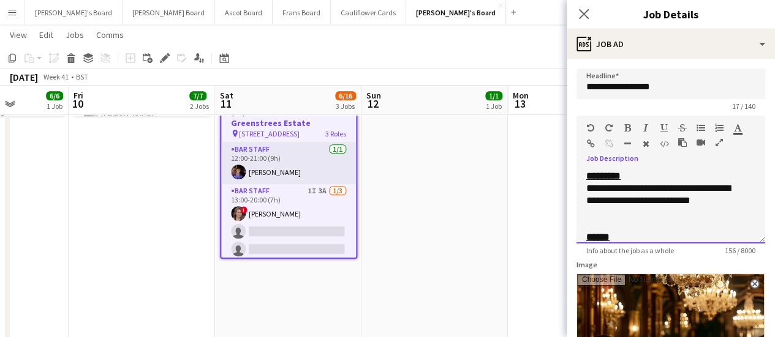
drag, startPoint x: 614, startPoint y: 209, endPoint x: 572, endPoint y: 190, distance: 46.1
copy p "**********"
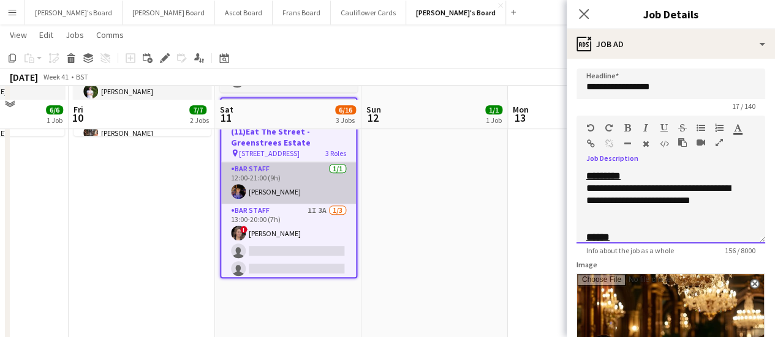
scroll to position [429, 0]
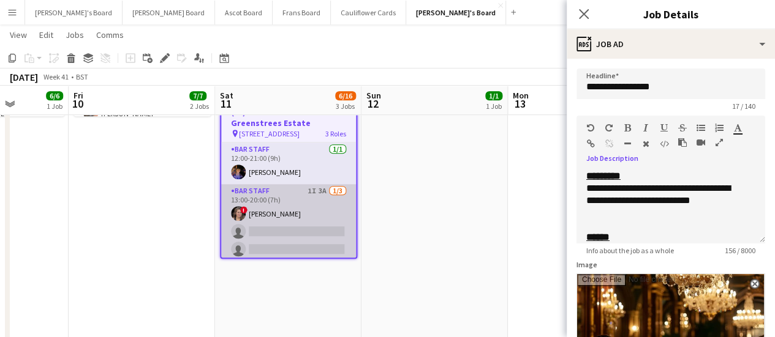
click at [328, 192] on app-card-role "BAR STAFF 1I 3A 1/3 13:00-20:00 (7h) ! Estella Catley Smith single-neutral-acti…" at bounding box center [288, 222] width 135 height 77
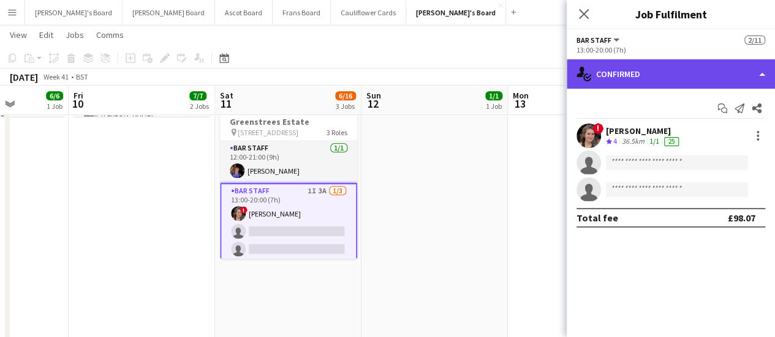
click at [743, 77] on div "single-neutral-actions-check-2 Confirmed" at bounding box center [670, 73] width 208 height 29
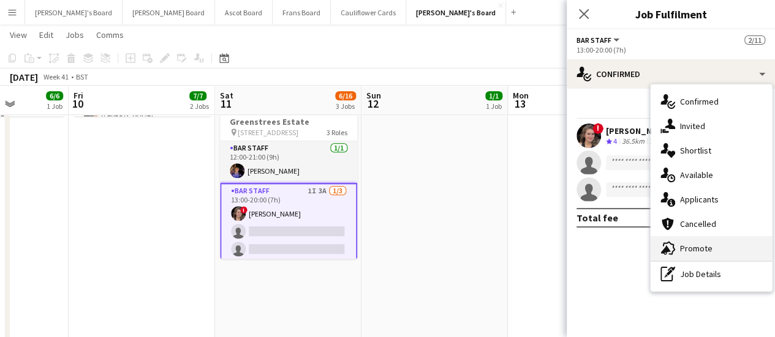
click at [727, 248] on div "advertising-megaphone Promote" at bounding box center [710, 248] width 121 height 24
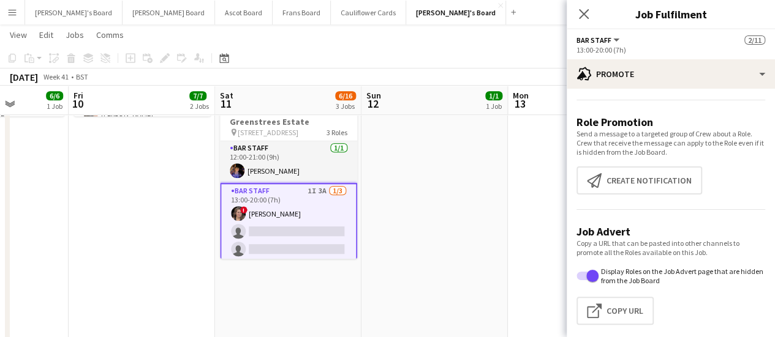
scroll to position [50, 0]
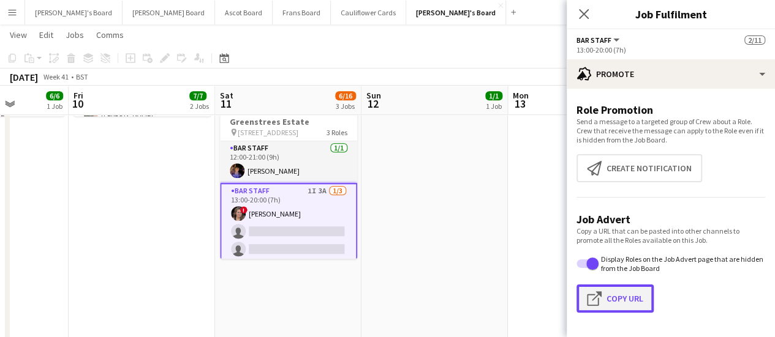
click at [619, 304] on button "Click to copy URL Copy Url" at bounding box center [614, 299] width 77 height 28
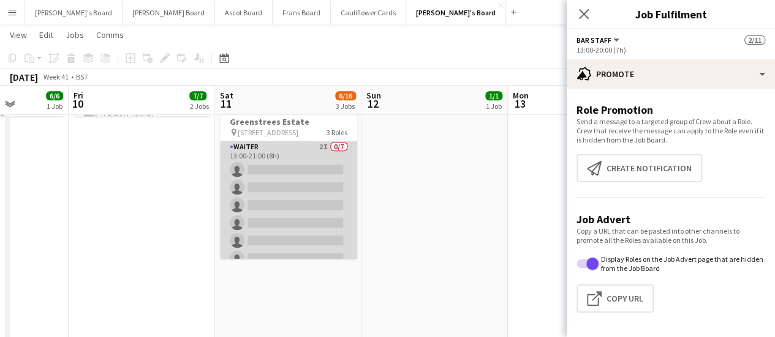
click at [307, 198] on app-card-role "Waiter 2I 0/7 13:00-21:00 (8h) single-neutral-actions single-neutral-actions si…" at bounding box center [288, 214] width 137 height 148
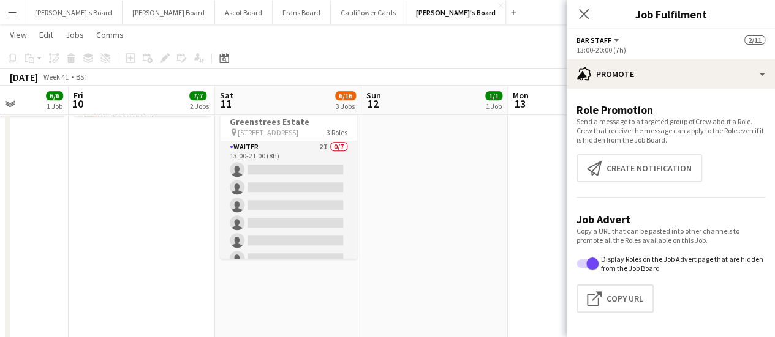
scroll to position [121, 0]
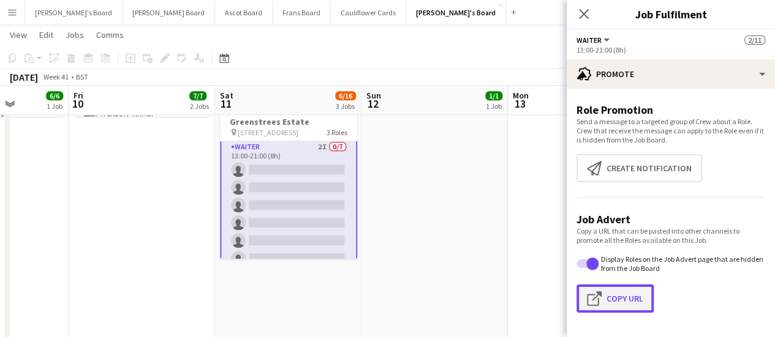
click at [631, 291] on button "Click to copy URL Copy Url" at bounding box center [614, 299] width 77 height 28
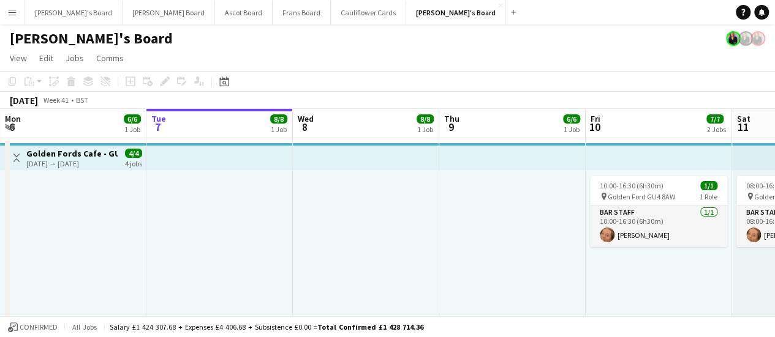
click at [6, 12] on button "Menu" at bounding box center [12, 12] width 24 height 24
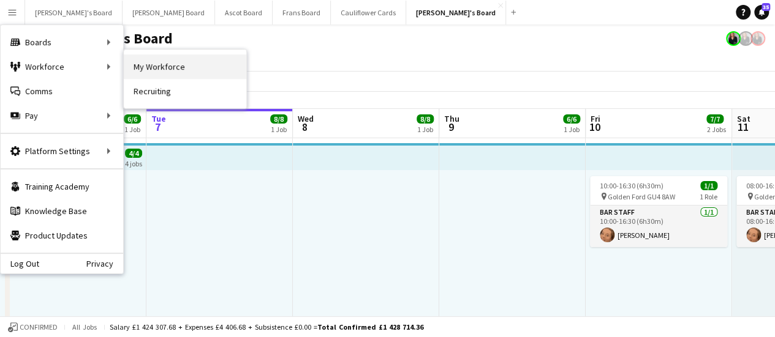
click at [212, 76] on link "My Workforce" at bounding box center [185, 66] width 122 height 24
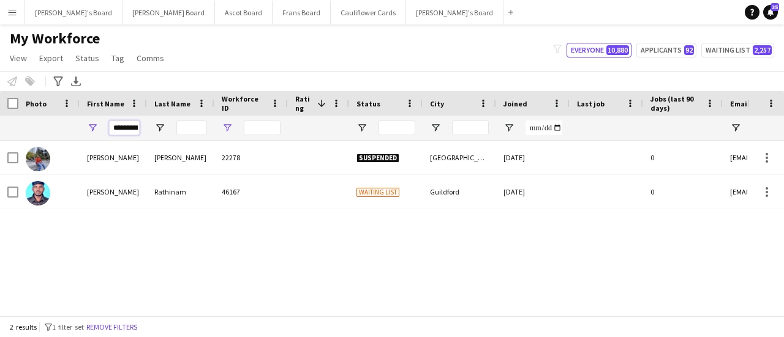
drag, startPoint x: 111, startPoint y: 126, endPoint x: 226, endPoint y: 126, distance: 114.5
click at [218, 132] on div "*********" at bounding box center [664, 128] width 1328 height 24
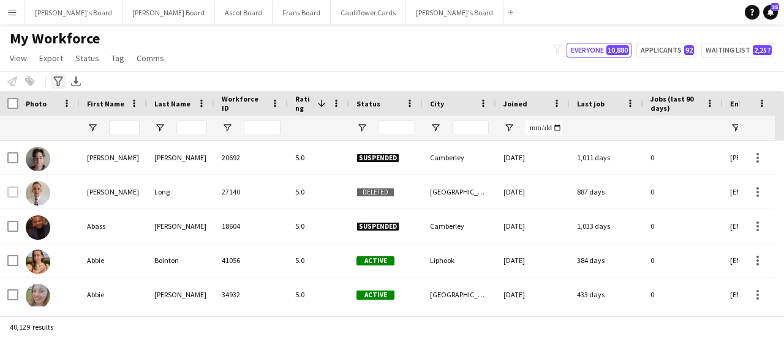
click at [52, 80] on div "Advanced filters" at bounding box center [58, 81] width 15 height 15
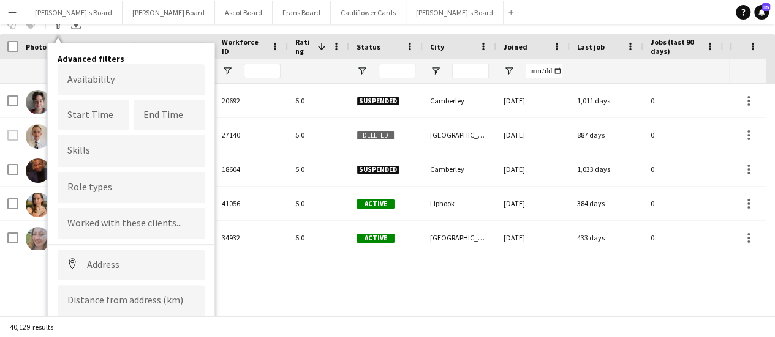
scroll to position [89, 0]
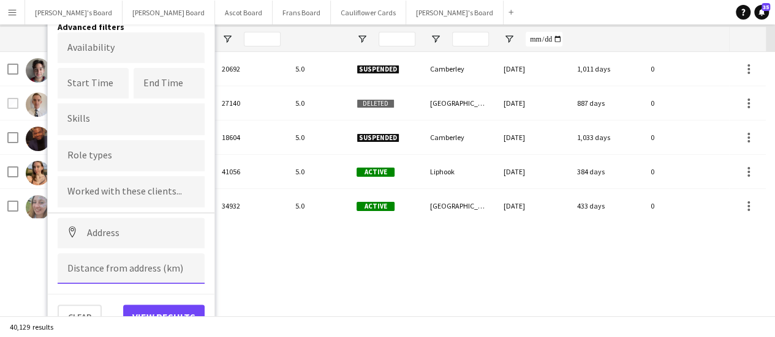
click at [115, 270] on input at bounding box center [131, 269] width 147 height 31
click at [109, 235] on input at bounding box center [131, 233] width 147 height 31
paste input "********"
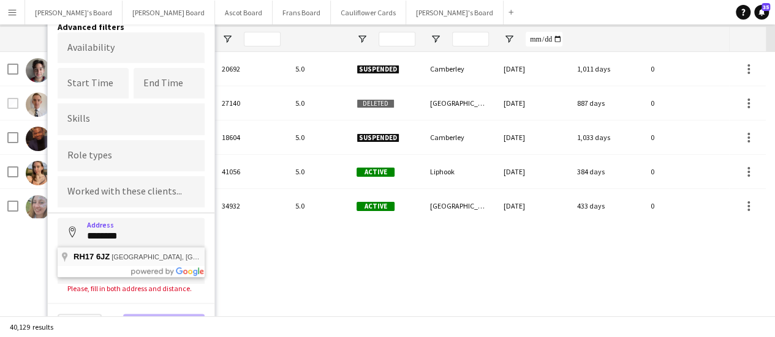
type input "**********"
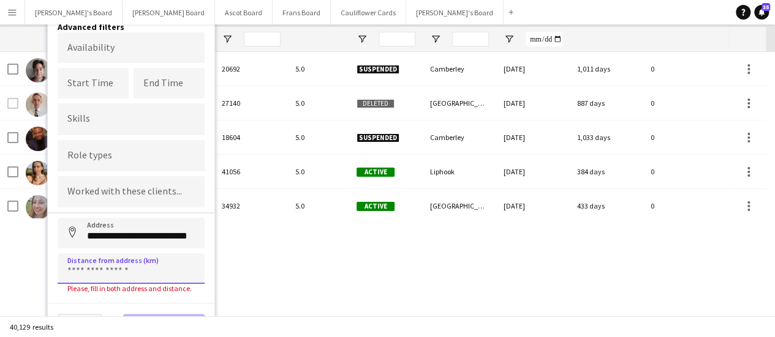
click at [111, 264] on input at bounding box center [131, 269] width 147 height 31
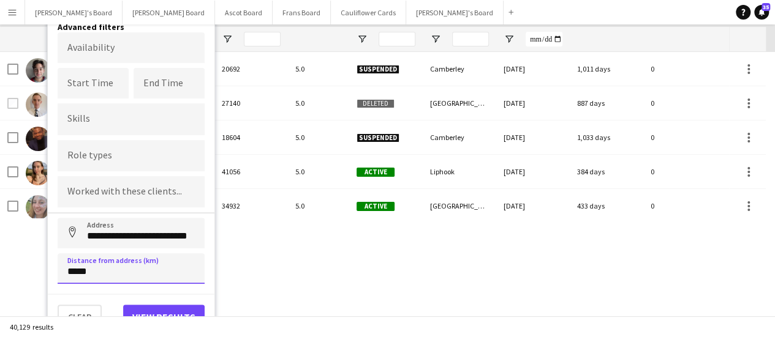
type input "*****"
click at [181, 310] on button "View results" at bounding box center [163, 317] width 81 height 24
type input "**********"
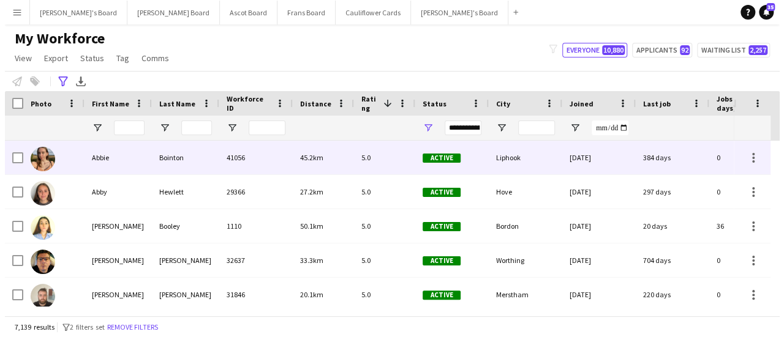
scroll to position [0, 0]
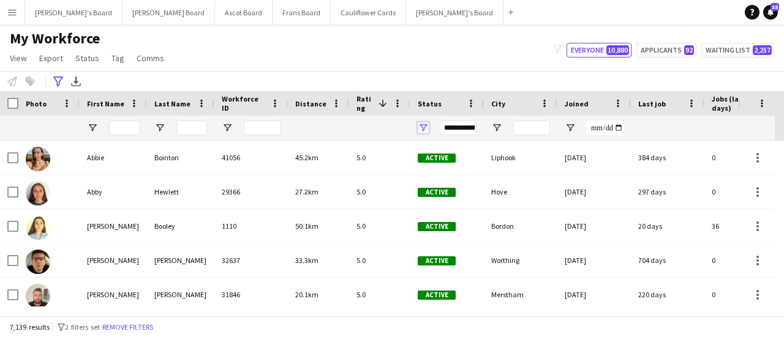
click at [423, 129] on span "Open Filter Menu" at bounding box center [423, 127] width 11 height 11
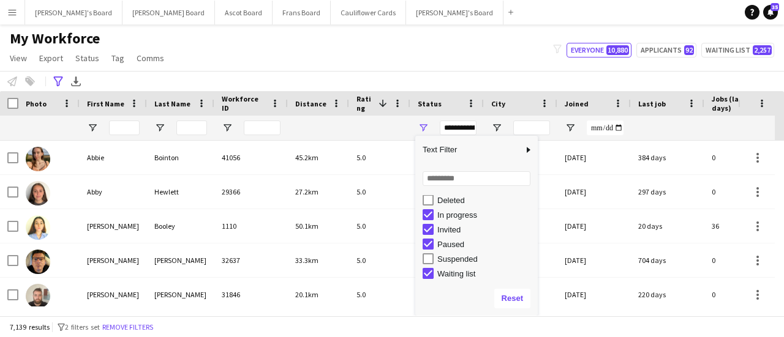
scroll to position [77, 0]
click at [356, 66] on div "My Workforce View Views Default view Compliance RTW Checks [GEOGRAPHIC_DATA] Se…" at bounding box center [392, 50] width 784 height 42
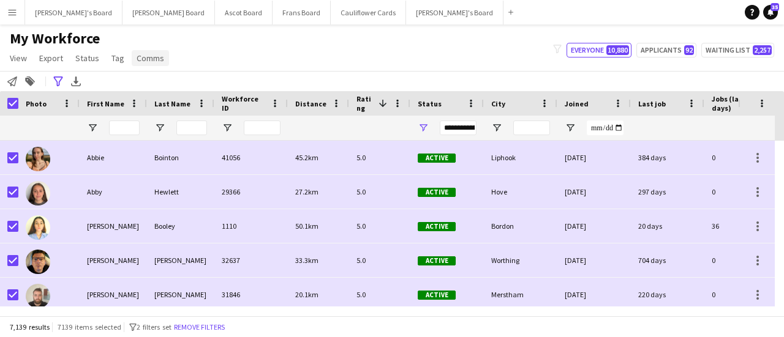
click at [153, 64] on link "Comms" at bounding box center [150, 58] width 37 height 16
click at [165, 88] on span "Send notification" at bounding box center [171, 84] width 62 height 11
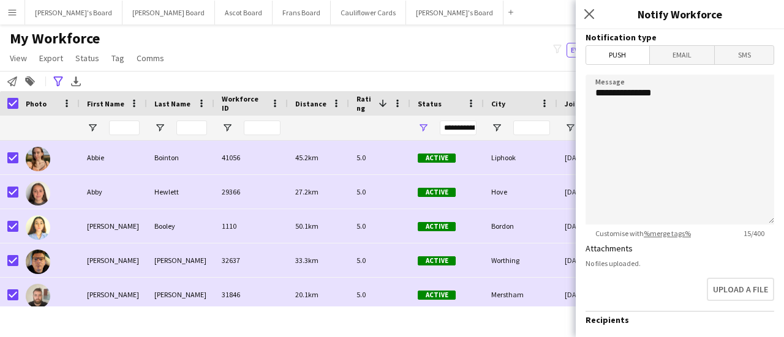
click at [673, 54] on span "Email" at bounding box center [682, 55] width 65 height 18
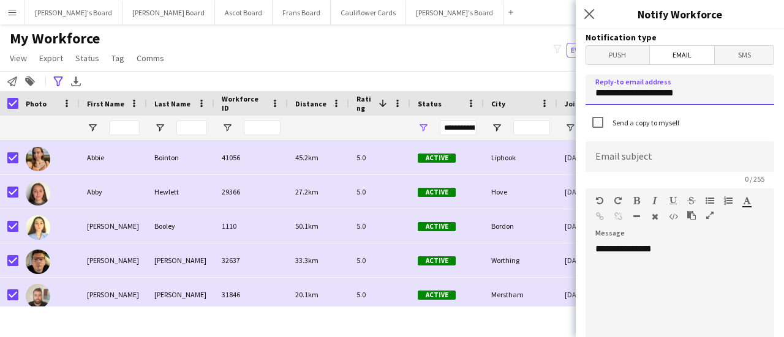
click at [730, 92] on input "**********" at bounding box center [679, 90] width 189 height 31
drag, startPoint x: 686, startPoint y: 92, endPoint x: 468, endPoint y: 87, distance: 218.1
click at [470, 86] on body "Menu Boards Boards Boards All jobs Status Workforce Workforce My Workforce Recr…" at bounding box center [392, 168] width 784 height 337
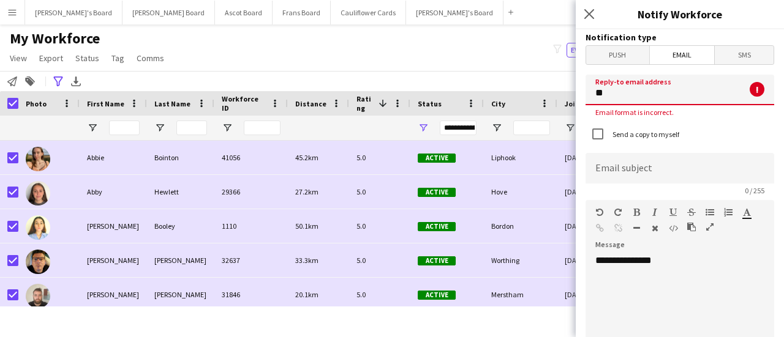
type input "*"
type input "**********"
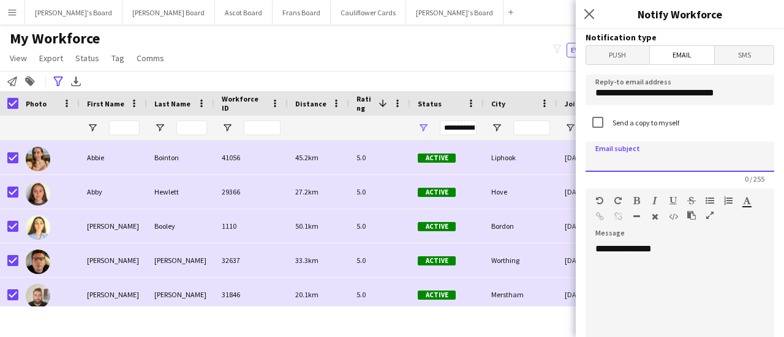
click at [650, 156] on input at bounding box center [679, 156] width 189 height 31
type input "*"
type input "**********"
click at [707, 250] on div "**********" at bounding box center [674, 316] width 179 height 147
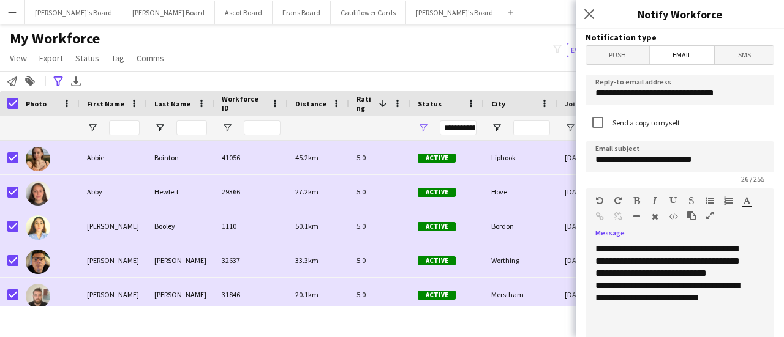
scroll to position [61, 0]
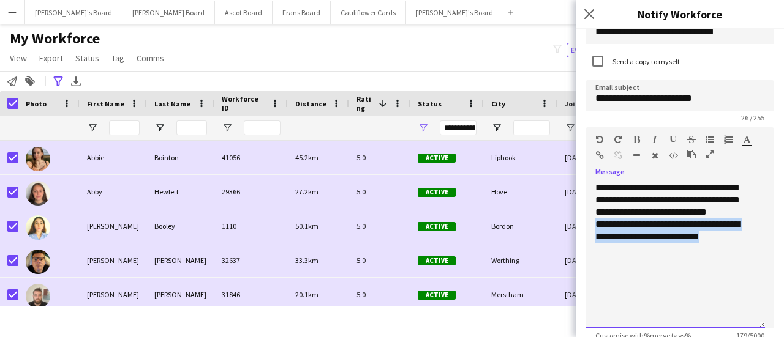
drag, startPoint x: 721, startPoint y: 246, endPoint x: 592, endPoint y: 234, distance: 130.4
click at [592, 234] on div "**********" at bounding box center [674, 255] width 179 height 147
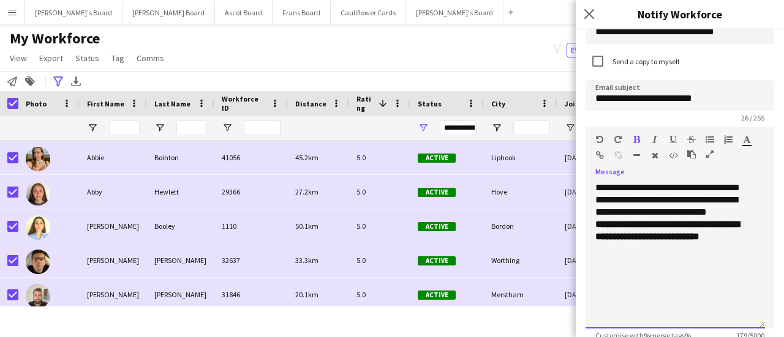
click at [629, 255] on div "**********" at bounding box center [675, 237] width 160 height 37
click at [596, 236] on b "**********" at bounding box center [667, 230] width 144 height 21
click at [619, 255] on div "**********" at bounding box center [675, 237] width 160 height 37
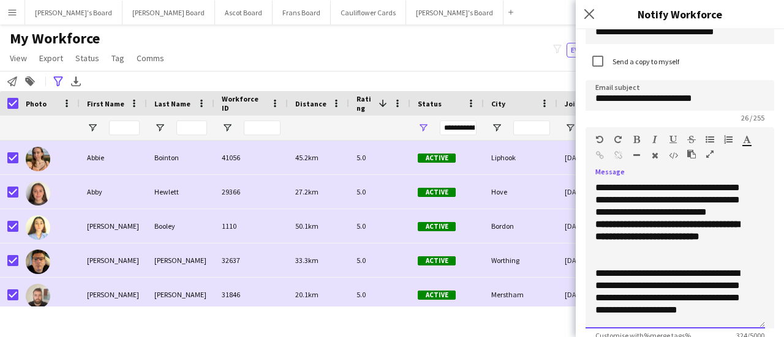
scroll to position [13, 0]
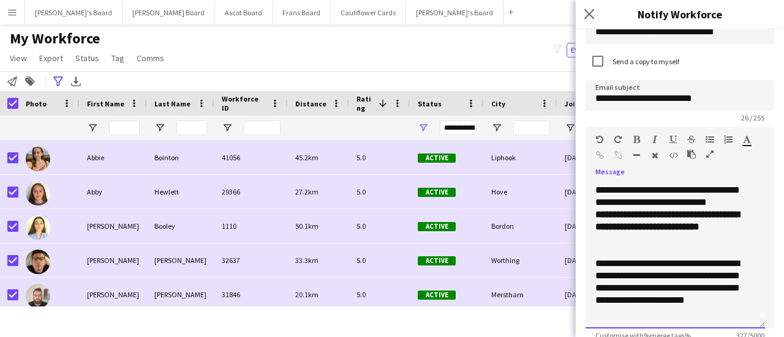
drag, startPoint x: 604, startPoint y: 310, endPoint x: 641, endPoint y: 306, distance: 37.7
click at [671, 299] on div "**********" at bounding box center [670, 288] width 150 height 61
drag, startPoint x: 606, startPoint y: 309, endPoint x: 640, endPoint y: 261, distance: 58.8
click at [640, 258] on div at bounding box center [675, 252] width 160 height 12
click at [611, 309] on div "**********" at bounding box center [670, 288] width 150 height 61
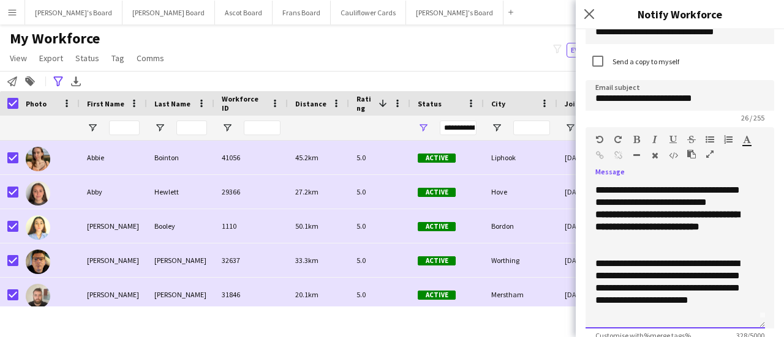
click at [617, 319] on div "**********" at bounding box center [670, 288] width 150 height 61
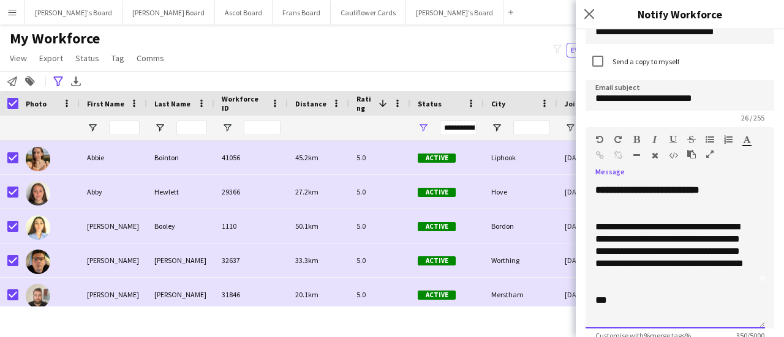
scroll to position [59, 0]
drag, startPoint x: 601, startPoint y: 312, endPoint x: 664, endPoint y: 313, distance: 63.7
click at [667, 310] on div at bounding box center [675, 313] width 160 height 12
click at [598, 309] on div at bounding box center [675, 313] width 160 height 12
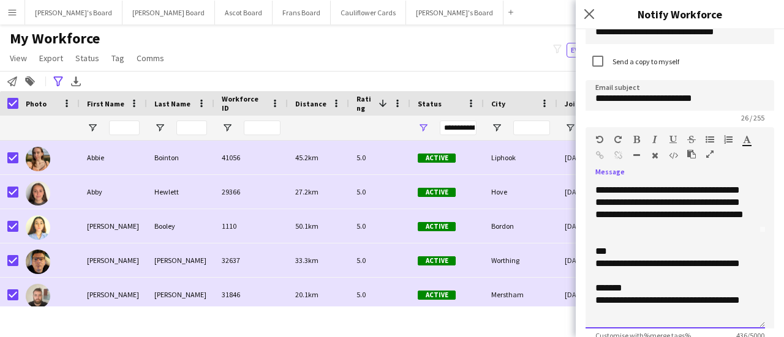
scroll to position [108, 0]
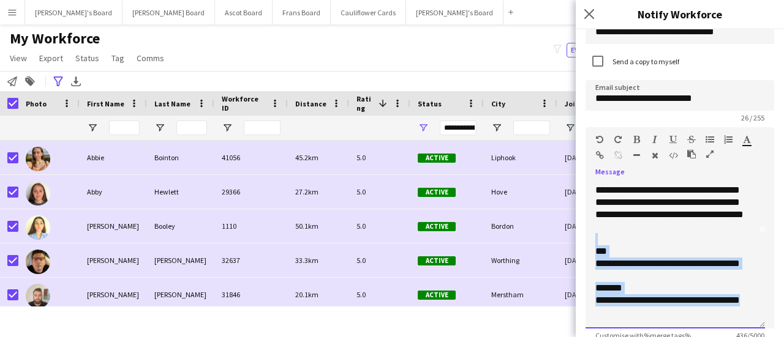
drag, startPoint x: 620, startPoint y: 316, endPoint x: 587, endPoint y: 244, distance: 79.7
click at [587, 244] on div "**********" at bounding box center [674, 255] width 179 height 147
click at [652, 283] on div "*******" at bounding box center [670, 288] width 150 height 12
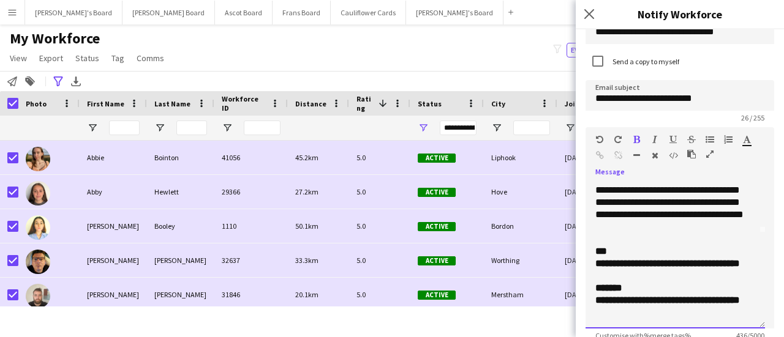
click at [593, 286] on div "**********" at bounding box center [674, 255] width 179 height 147
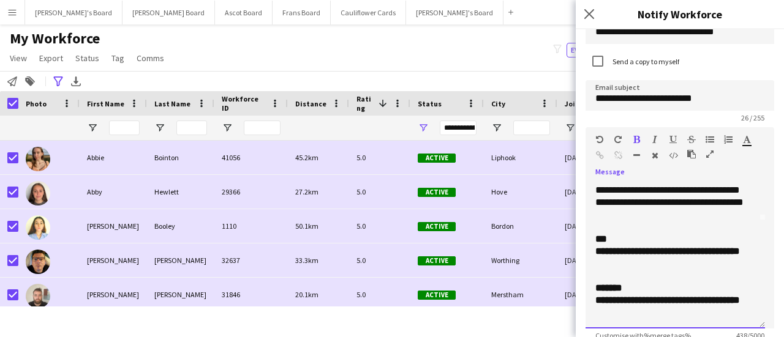
scroll to position [120, 0]
click at [656, 313] on div "**********" at bounding box center [670, 307] width 150 height 24
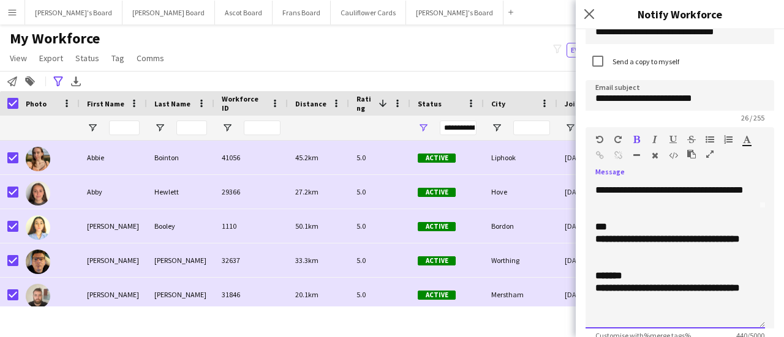
scroll to position [136, 0]
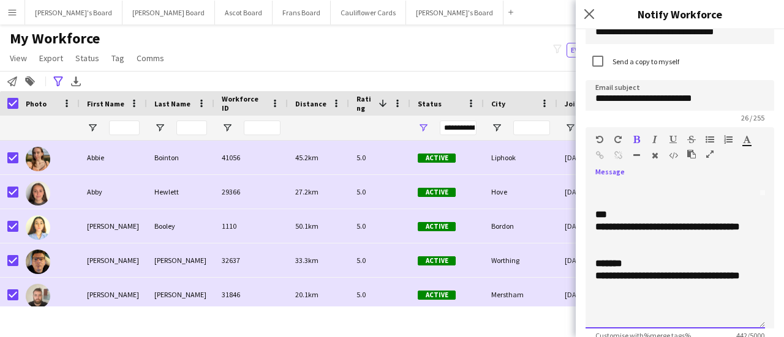
drag, startPoint x: 610, startPoint y: 317, endPoint x: 601, endPoint y: 319, distance: 8.9
click at [601, 319] on div at bounding box center [675, 313] width 160 height 12
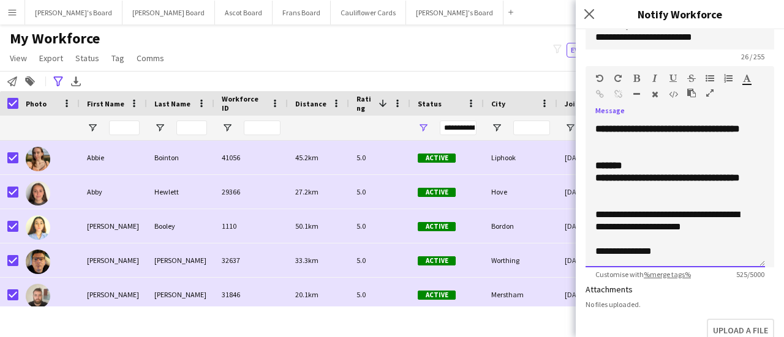
scroll to position [185, 0]
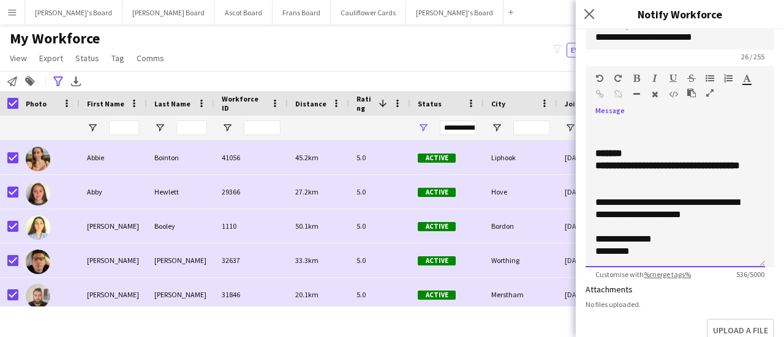
click at [735, 221] on p "**********" at bounding box center [670, 209] width 150 height 24
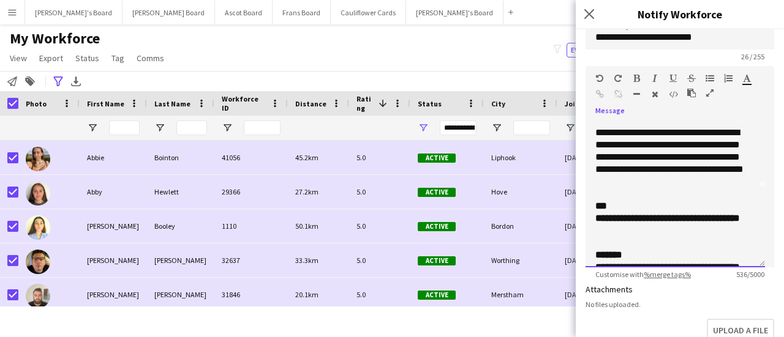
scroll to position [0, 0]
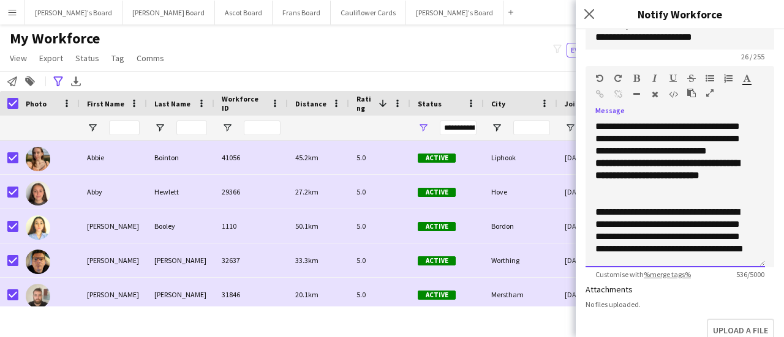
click at [593, 177] on div "**********" at bounding box center [674, 194] width 179 height 147
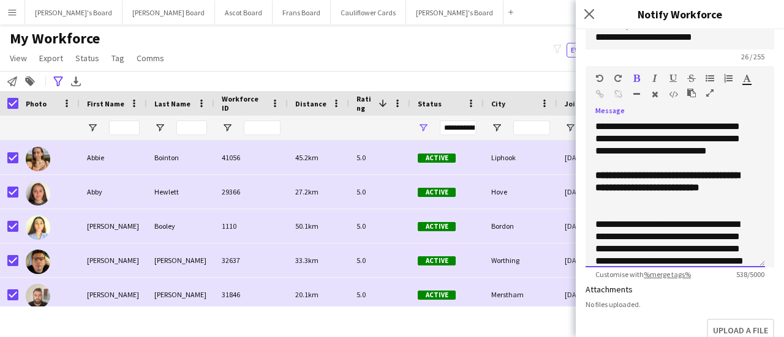
click at [663, 166] on div "**********" at bounding box center [674, 194] width 179 height 147
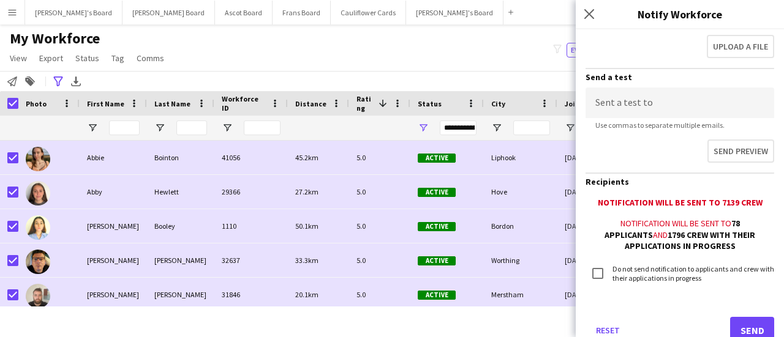
scroll to position [447, 0]
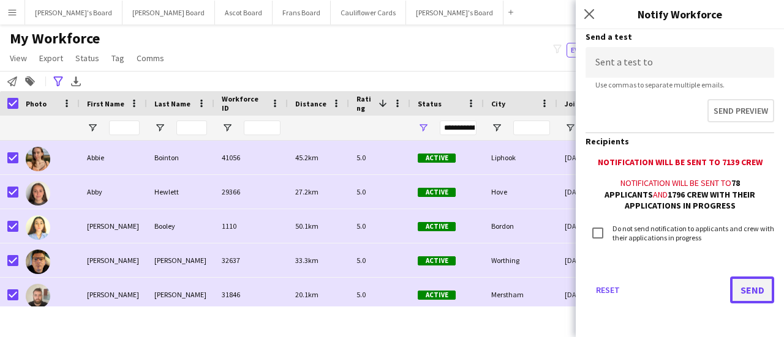
click at [750, 291] on button "Send" at bounding box center [752, 290] width 44 height 27
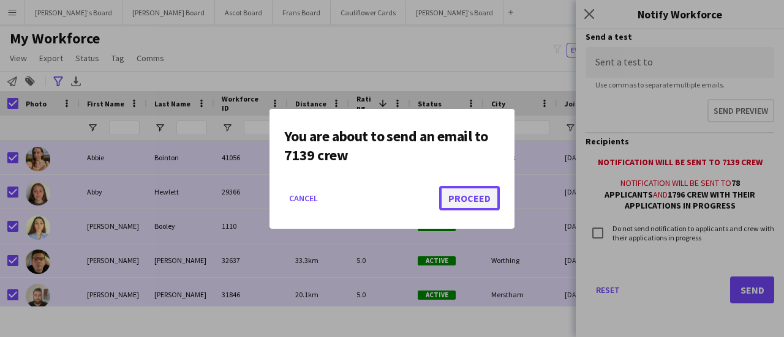
click at [469, 201] on button "Proceed" at bounding box center [469, 198] width 61 height 24
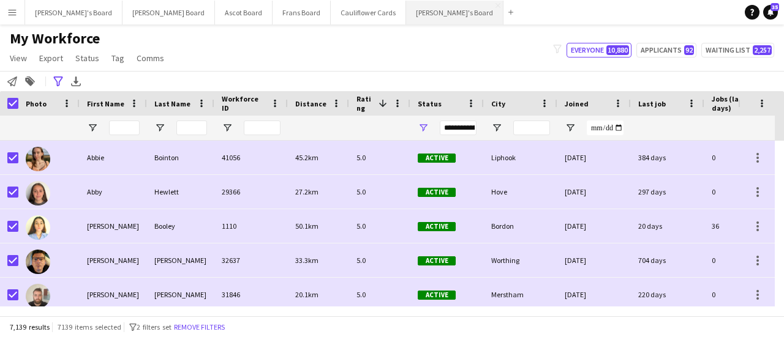
click at [406, 6] on button "[PERSON_NAME]'s Board Close" at bounding box center [454, 13] width 97 height 24
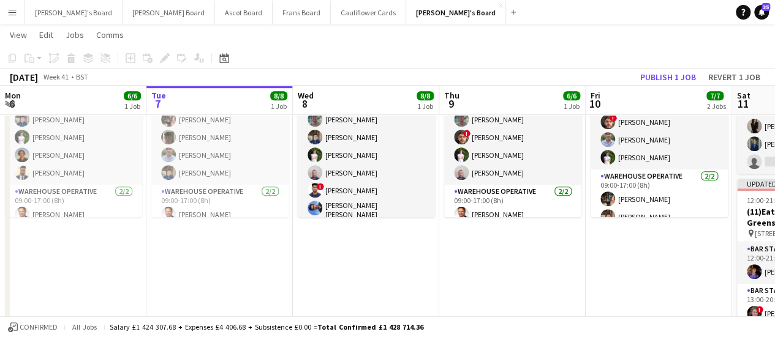
scroll to position [0, 358]
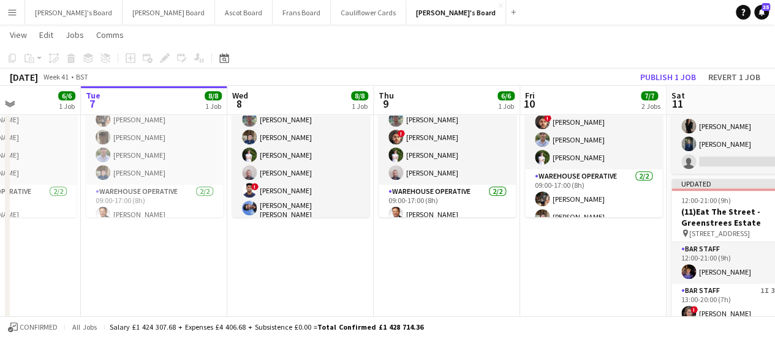
drag, startPoint x: 647, startPoint y: 253, endPoint x: 289, endPoint y: 266, distance: 358.5
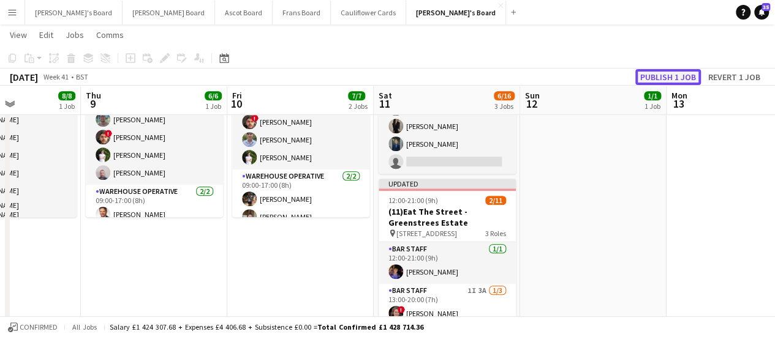
click at [661, 77] on button "Publish 1 job" at bounding box center [668, 77] width 66 height 16
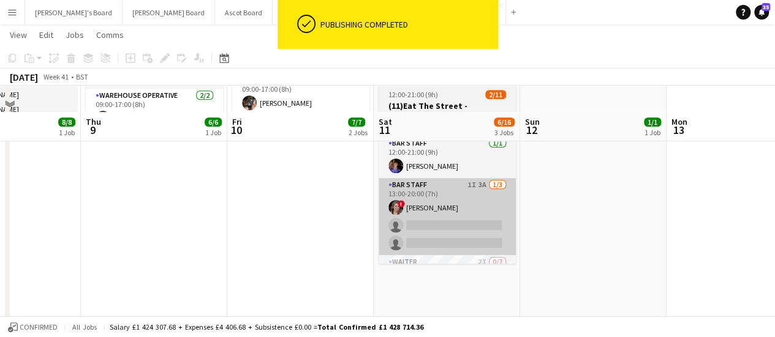
scroll to position [450, 0]
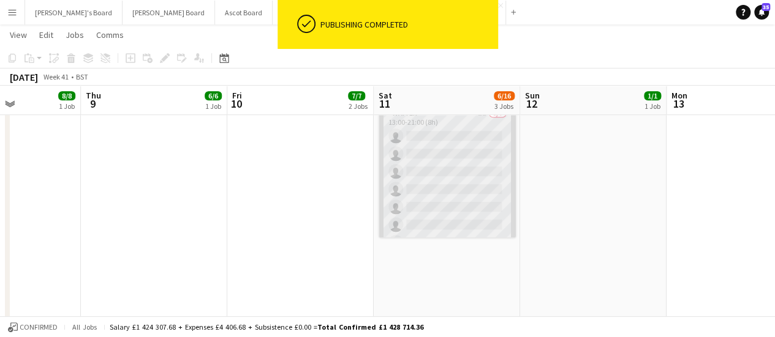
click at [478, 166] on app-card-role "Waiter 2I 0/7 13:00-21:00 (8h) single-neutral-actions single-neutral-actions si…" at bounding box center [446, 181] width 137 height 148
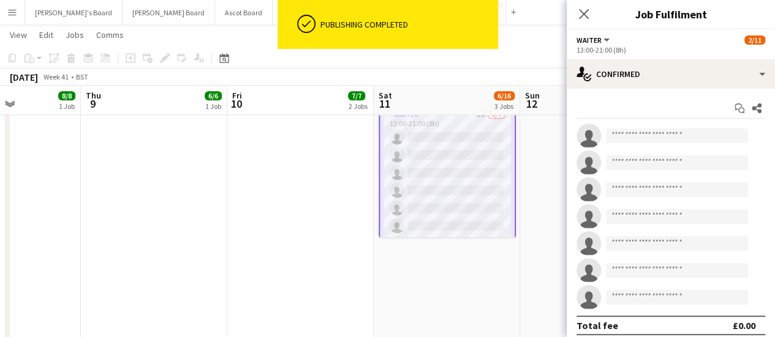
scroll to position [124, 0]
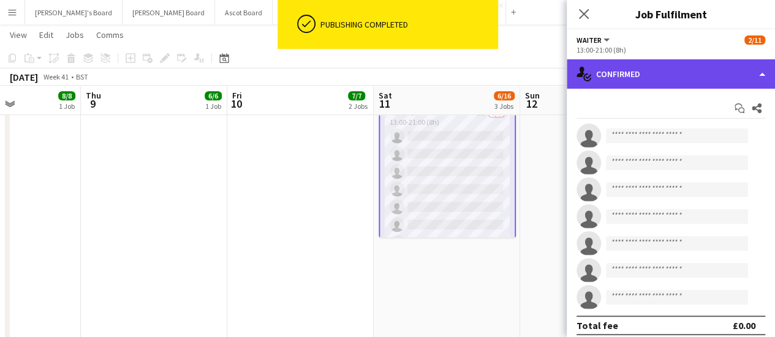
click at [713, 81] on div "single-neutral-actions-check-2 Confirmed" at bounding box center [670, 73] width 208 height 29
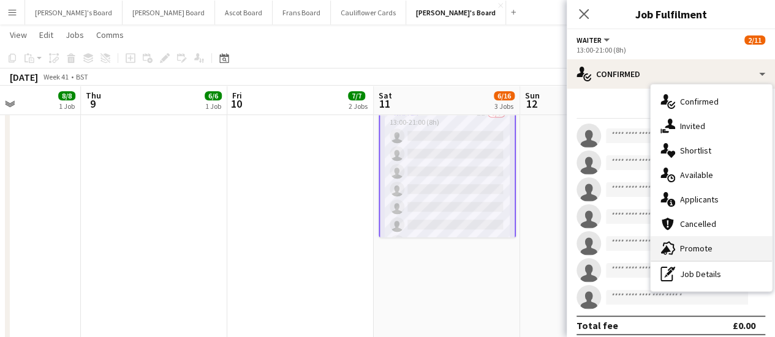
click at [699, 249] on span "Promote" at bounding box center [696, 248] width 32 height 11
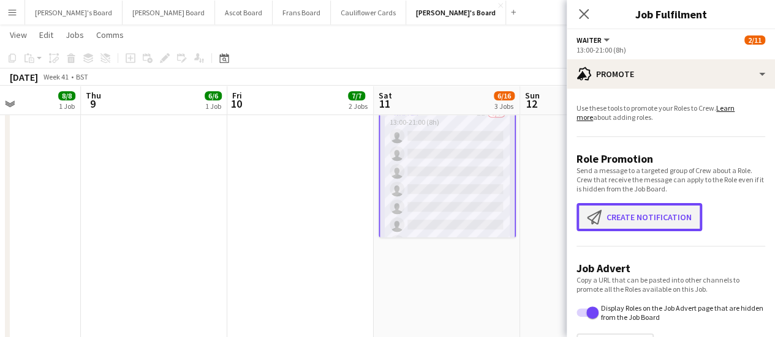
click at [644, 216] on button "Create notification Create notification" at bounding box center [639, 217] width 126 height 28
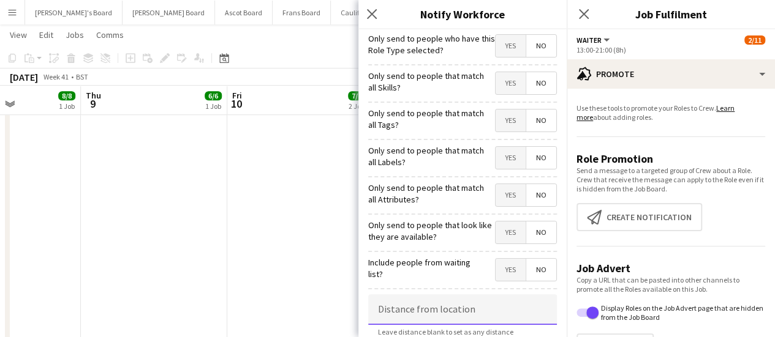
click at [469, 298] on input at bounding box center [462, 310] width 189 height 31
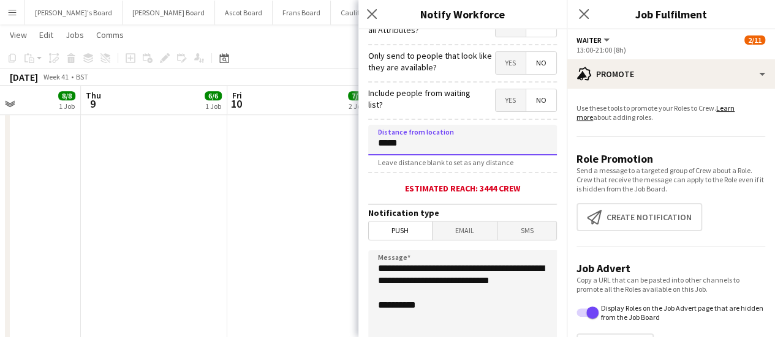
scroll to position [184, 0]
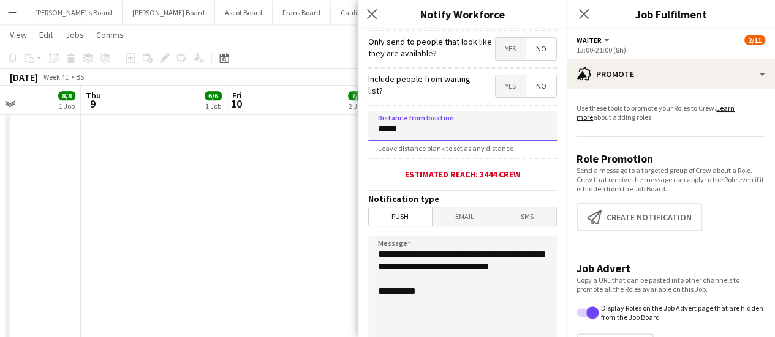
type input "*****"
drag, startPoint x: 454, startPoint y: 290, endPoint x: 301, endPoint y: 225, distance: 166.8
click at [293, 221] on body "Menu Boards Boards Boards All jobs Status Workforce Workforce My Workforce Recr…" at bounding box center [387, 250] width 775 height 1400
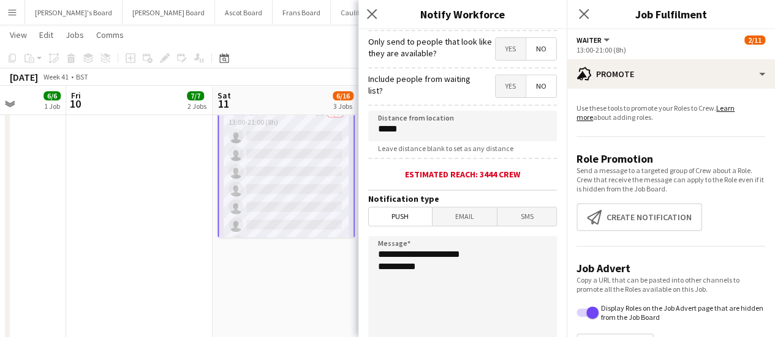
drag, startPoint x: 301, startPoint y: 225, endPoint x: 152, endPoint y: 220, distance: 148.9
click at [140, 227] on app-calendar-viewport "Mon 6 6/6 1 Job Tue 7 8/8 1 Job Wed 8 8/8 1 Job Thu 9 6/6 1 Job Fri 10 7/7 2 Jo…" at bounding box center [387, 264] width 775 height 1332
click at [497, 255] on textarea "**********" at bounding box center [462, 311] width 189 height 150
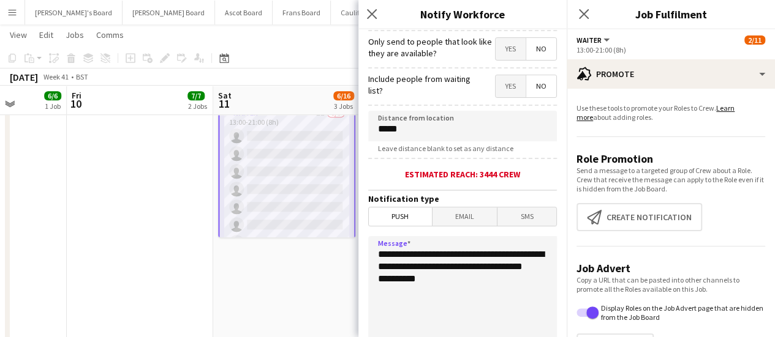
click at [377, 290] on textarea "**********" at bounding box center [462, 311] width 189 height 150
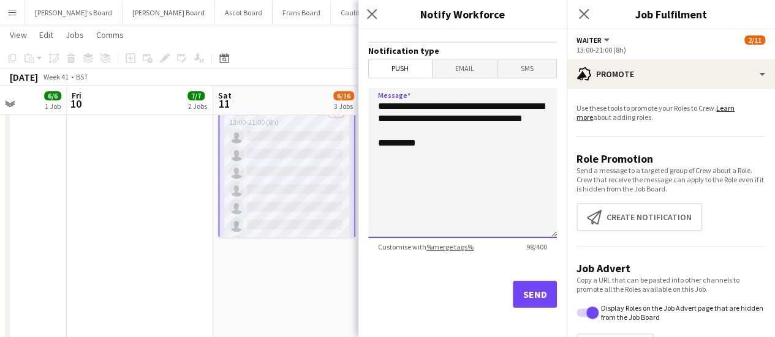
scroll to position [337, 0]
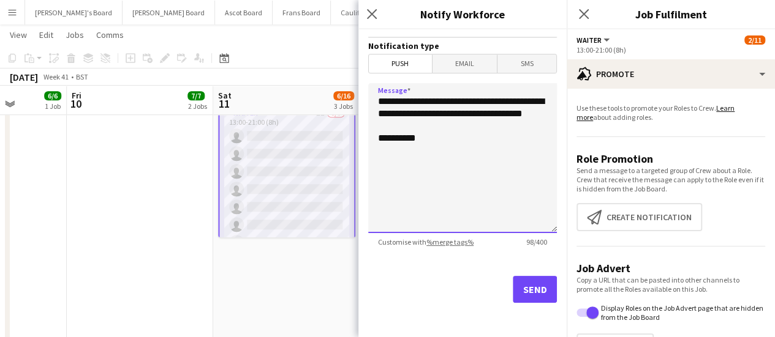
type textarea "**********"
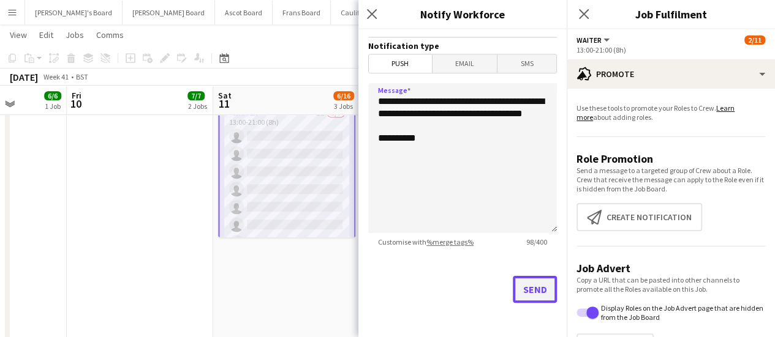
click at [542, 290] on button "Send" at bounding box center [535, 289] width 44 height 27
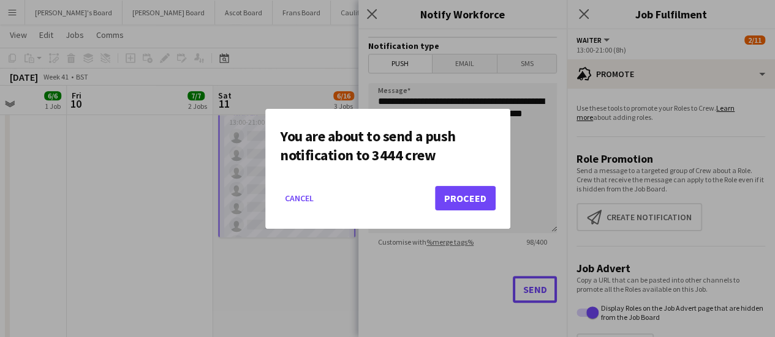
scroll to position [0, 0]
click at [470, 193] on button "Proceed" at bounding box center [465, 198] width 61 height 24
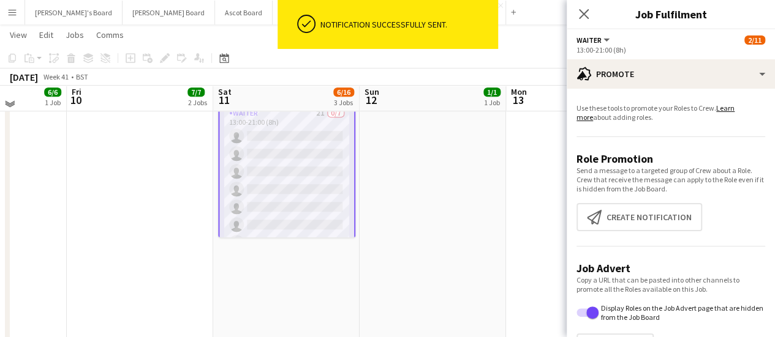
scroll to position [266, 0]
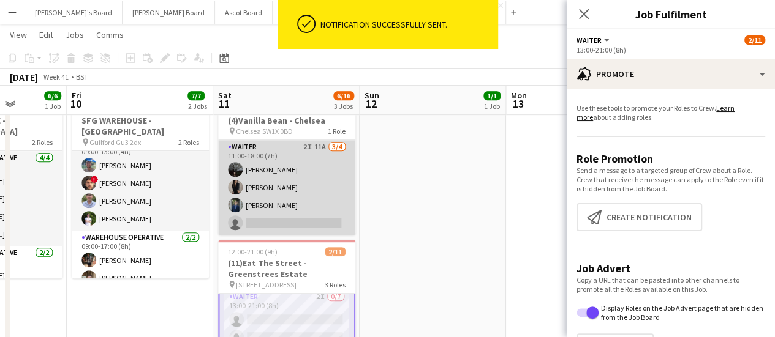
click at [323, 162] on app-card-role "Waiter 2I 11A [DATE] 11:00-18:00 (7h) [PERSON_NAME] [PERSON_NAME] [PERSON_NAME]…" at bounding box center [286, 187] width 137 height 95
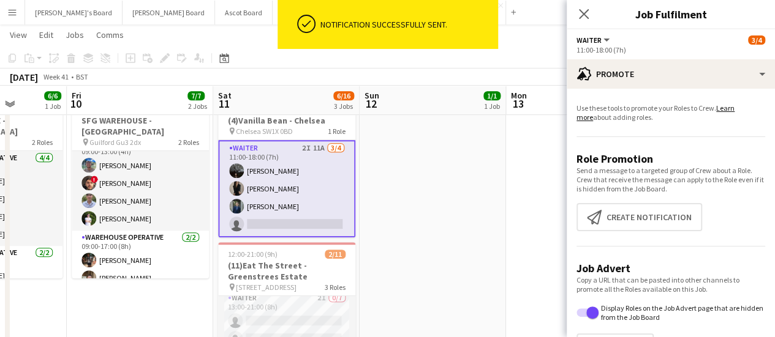
scroll to position [122, 0]
